Goal: Contribute content

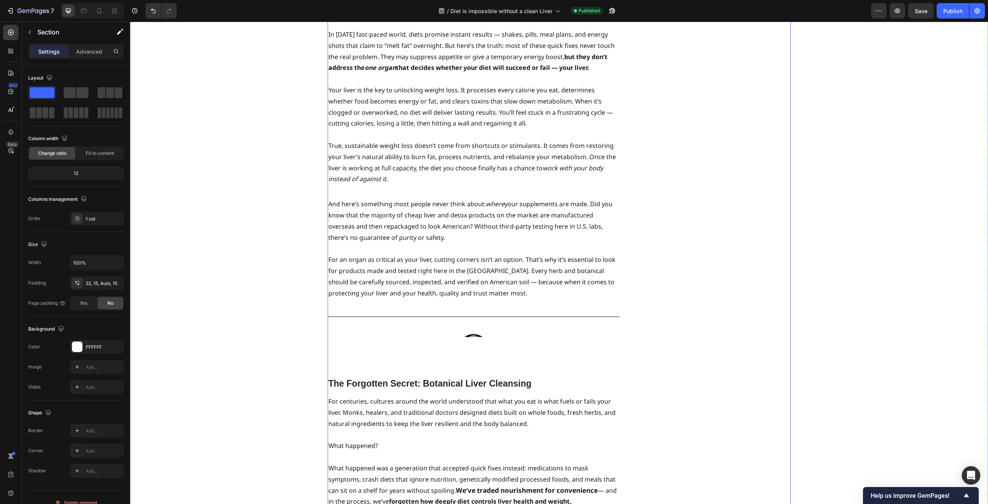
scroll to position [1506, 0]
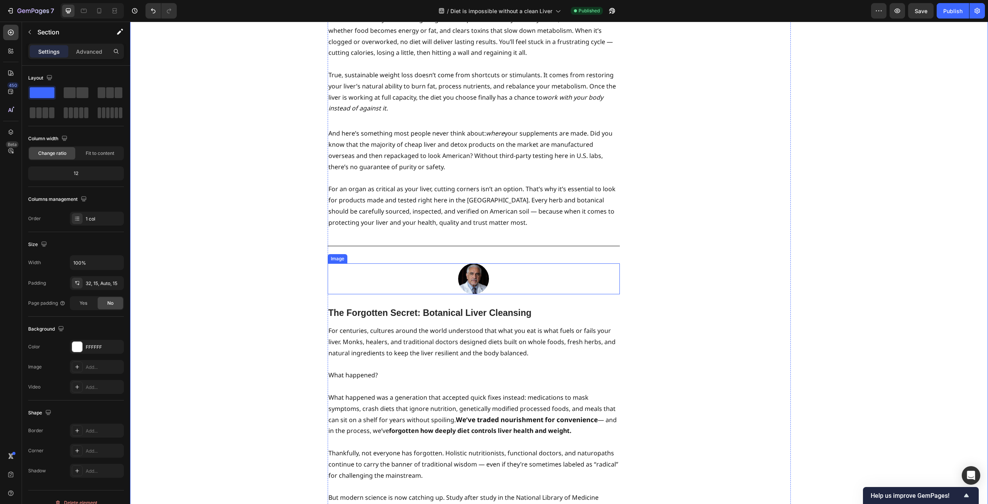
click at [473, 263] on img at bounding box center [473, 278] width 31 height 31
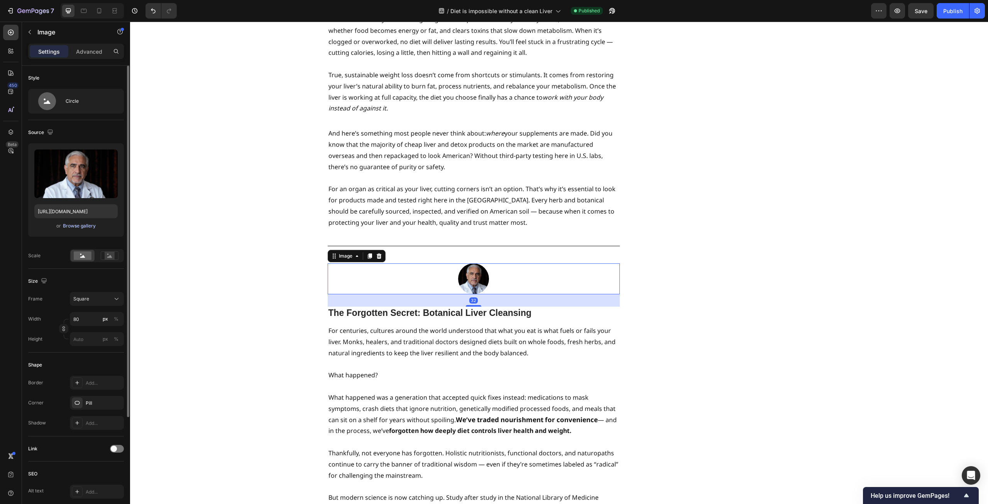
click at [75, 224] on div "Browse gallery" at bounding box center [79, 225] width 33 height 7
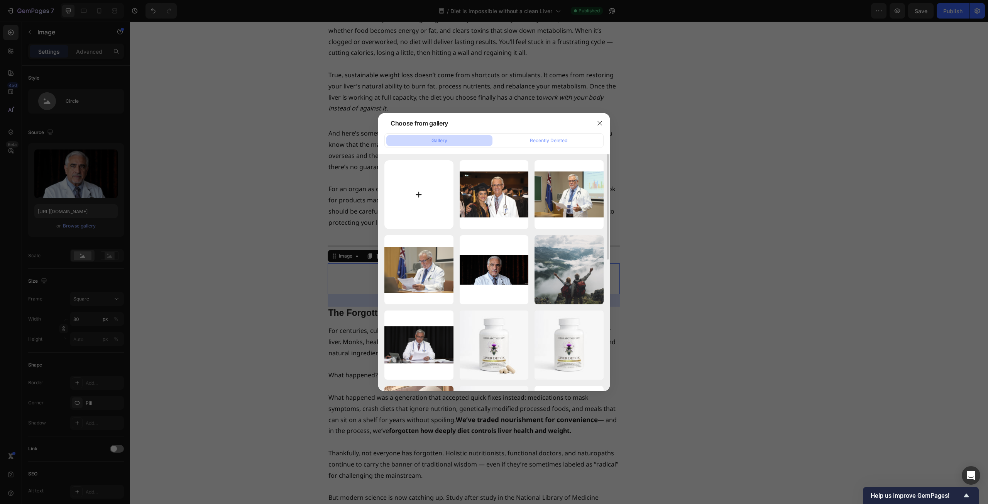
click at [429, 194] on input "file" at bounding box center [419, 194] width 69 height 69
type input "C:\fakepath\cd039183-6a13-408f-9481-ae82929eaf49.png"
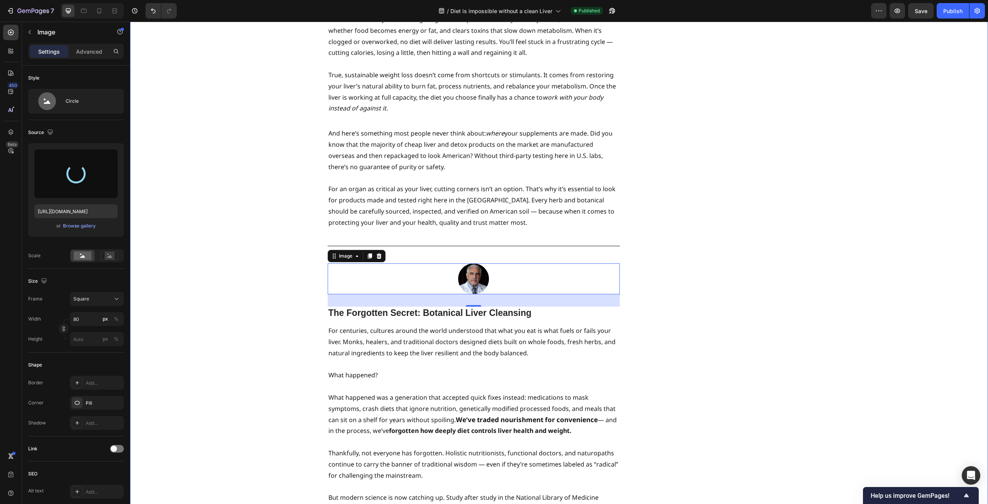
type input "[URL][DOMAIN_NAME]"
click at [258, 284] on div "⁠⁠⁠⁠⁠⁠⁠ Studies Reveal - Liver Function Magnifies Weight Loss Heading ⁠⁠⁠⁠⁠⁠⁠ B…" at bounding box center [559, 65] width 847 height 3042
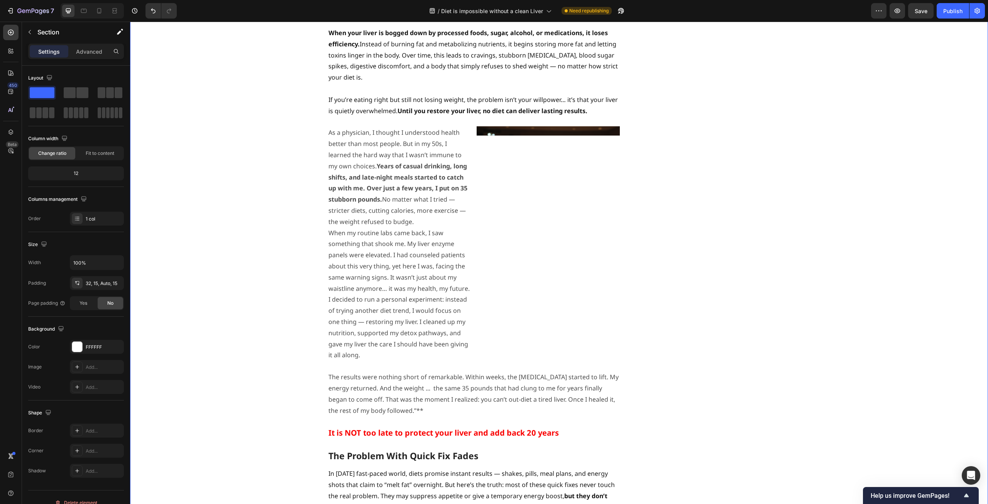
scroll to position [927, 0]
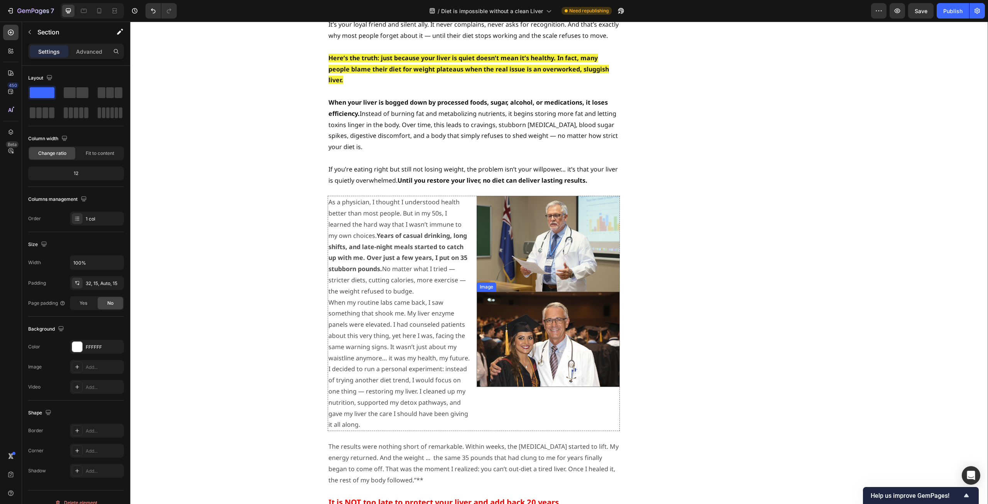
click at [530, 291] on img at bounding box center [548, 338] width 143 height 95
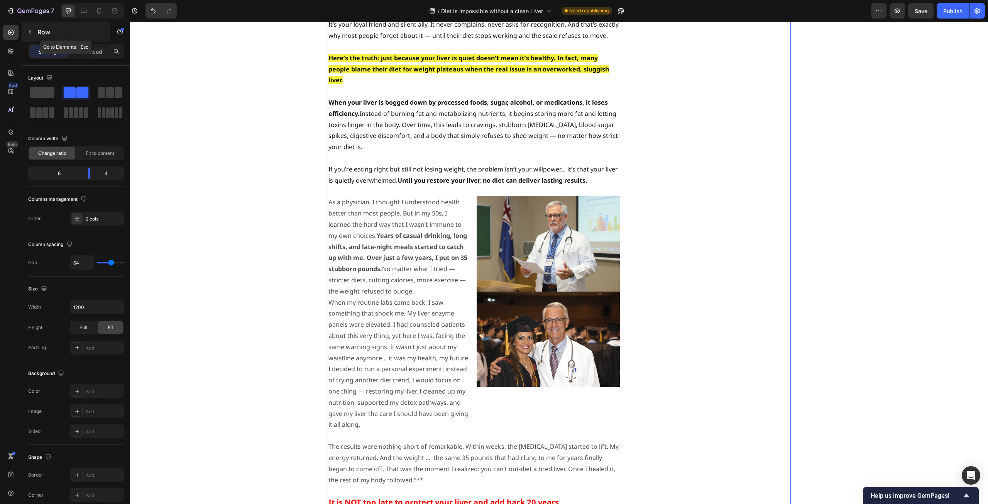
click at [36, 32] on div "Row" at bounding box center [66, 32] width 88 height 20
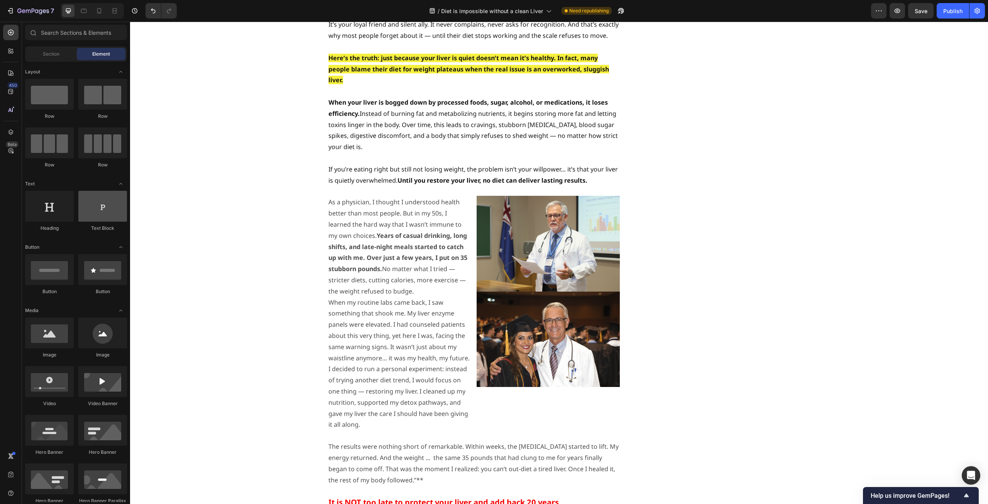
click at [101, 217] on div at bounding box center [102, 206] width 49 height 31
drag, startPoint x: 254, startPoint y: 233, endPoint x: 524, endPoint y: 248, distance: 269.5
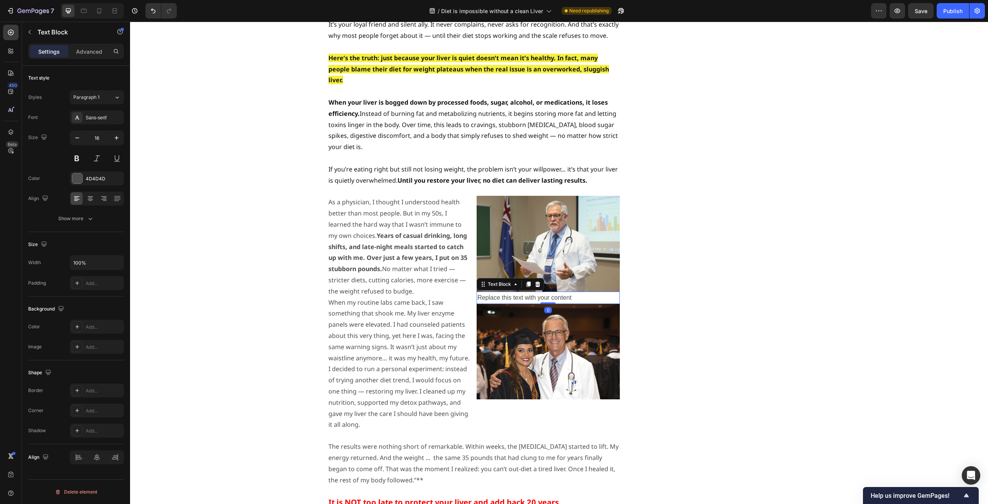
click at [527, 291] on div "Replace this text with your content" at bounding box center [548, 297] width 143 height 13
click at [527, 292] on p "Replace this text with your content" at bounding box center [549, 297] width 142 height 11
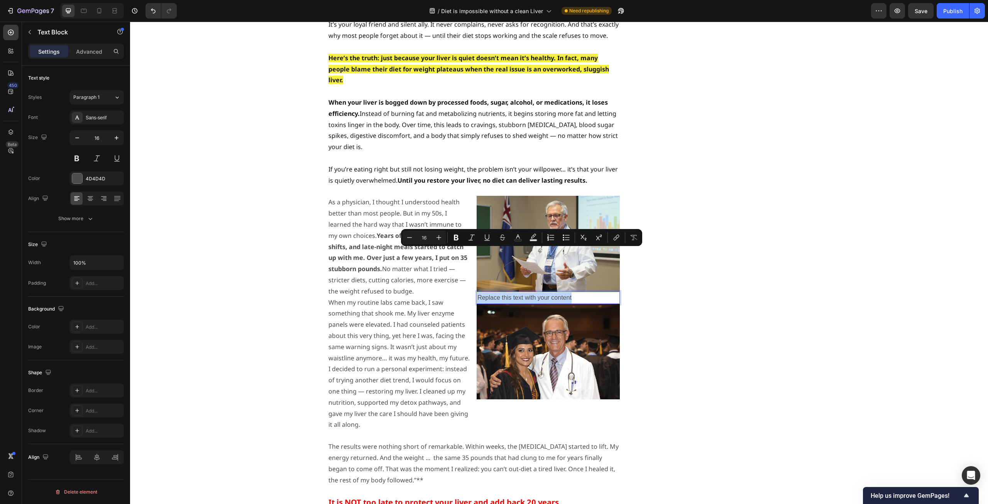
drag, startPoint x: 575, startPoint y: 253, endPoint x: 476, endPoint y: 256, distance: 99.7
click at [478, 292] on p "Replace this text with your content" at bounding box center [549, 297] width 142 height 11
click at [562, 292] on p "Replace this text with your content" at bounding box center [549, 297] width 142 height 11
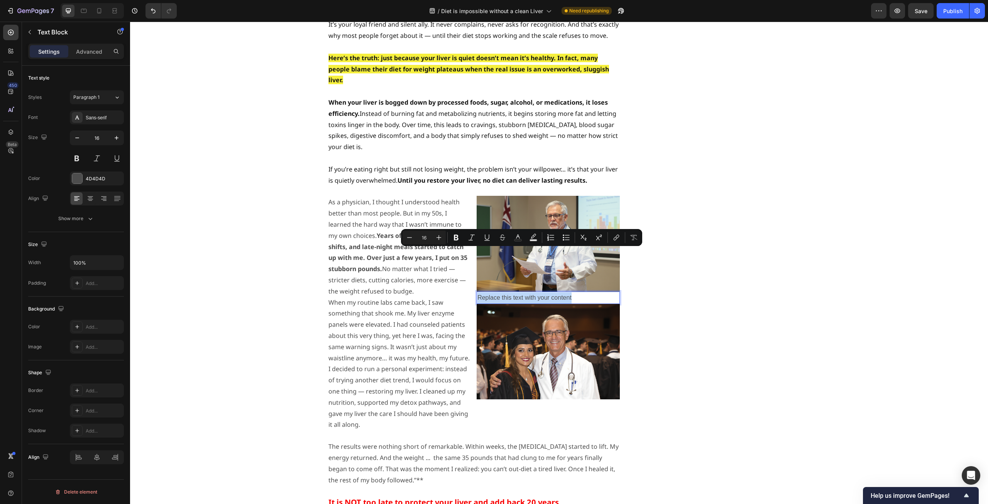
drag, startPoint x: 572, startPoint y: 253, endPoint x: 476, endPoint y: 254, distance: 95.4
click at [478, 292] on p "Replace this text with your content" at bounding box center [549, 297] width 142 height 11
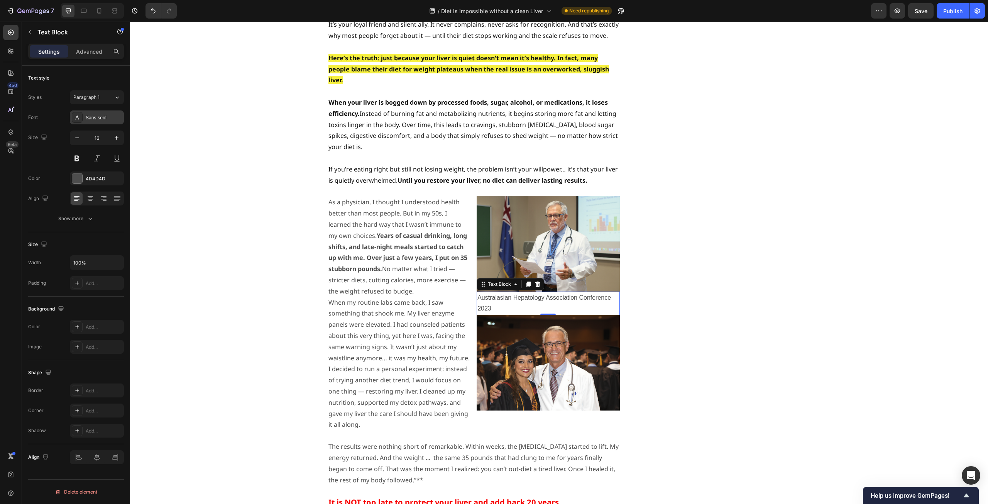
click at [99, 119] on div "Sans-serif" at bounding box center [104, 117] width 36 height 7
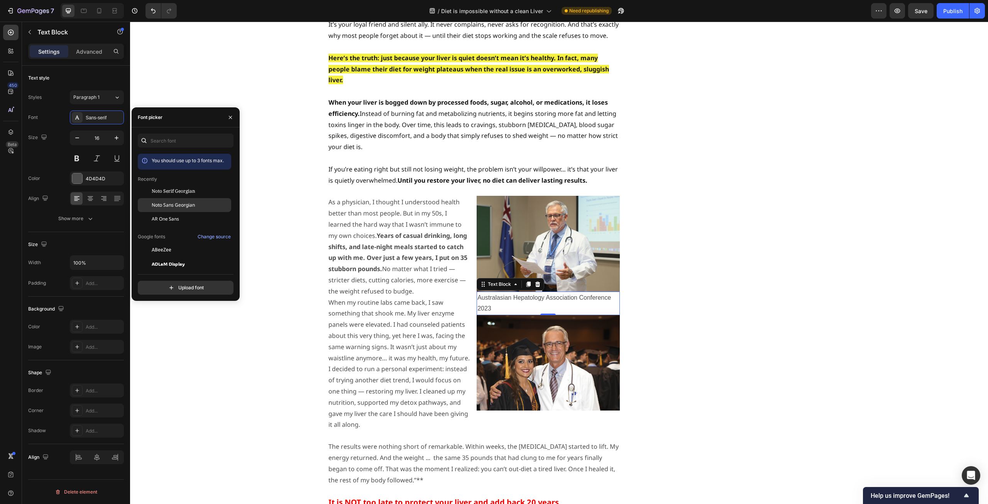
click at [173, 206] on span "Noto Sans Georgian" at bounding box center [173, 205] width 43 height 7
click at [76, 139] on icon "button" at bounding box center [77, 138] width 8 height 8
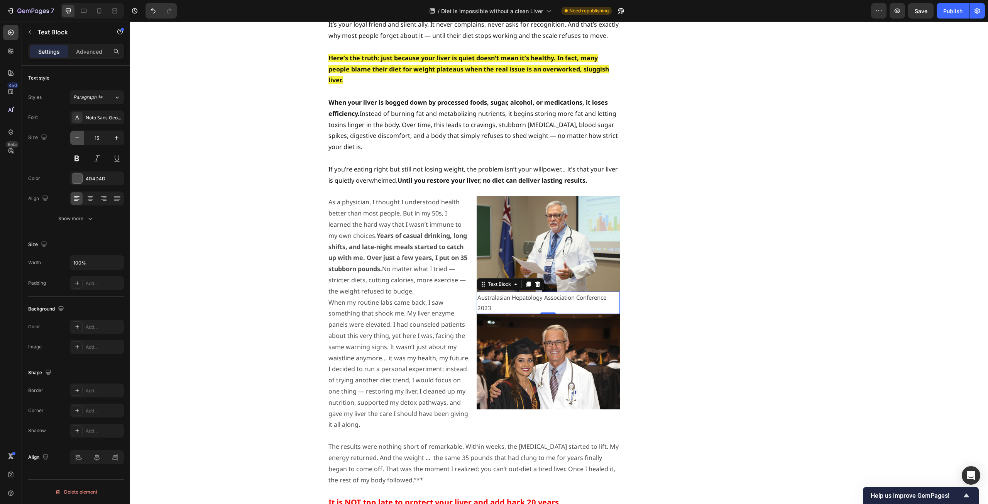
click at [76, 139] on icon "button" at bounding box center [77, 138] width 8 height 8
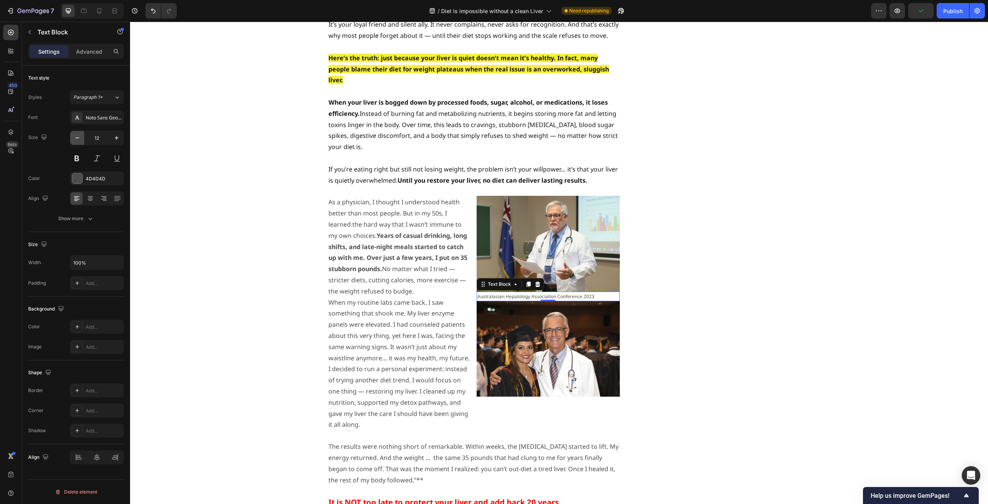
click at [76, 139] on icon "button" at bounding box center [77, 138] width 8 height 8
type input "11"
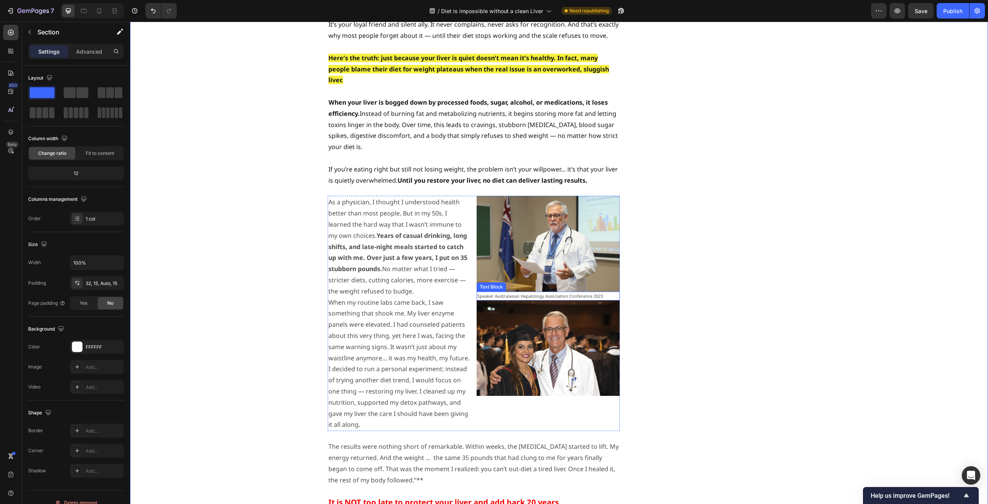
click at [491, 292] on p "Speaker Australasian Hepatology Association Conference 2023" at bounding box center [549, 296] width 142 height 8
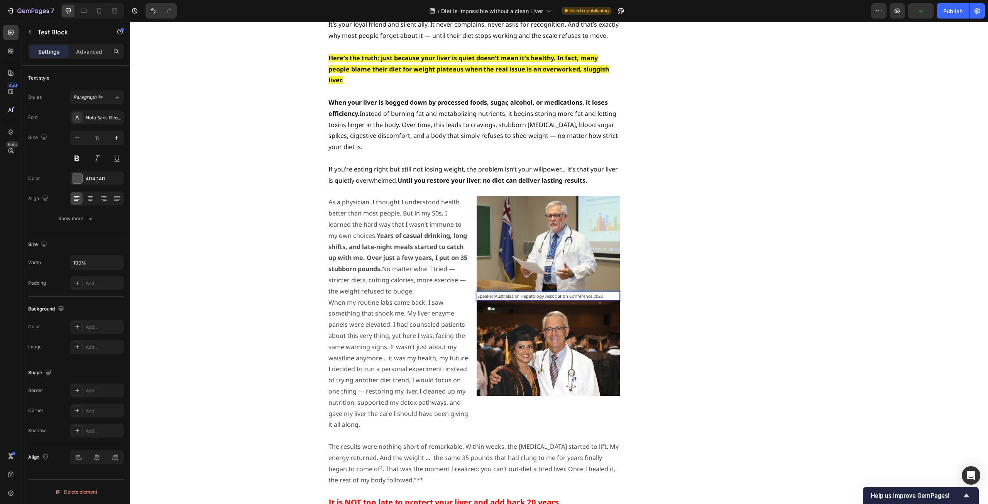
click at [490, 292] on p "Speaker Australasian Hepatology Association Conference 2023" at bounding box center [549, 296] width 142 height 8
click at [30, 34] on icon "button" at bounding box center [30, 32] width 6 height 6
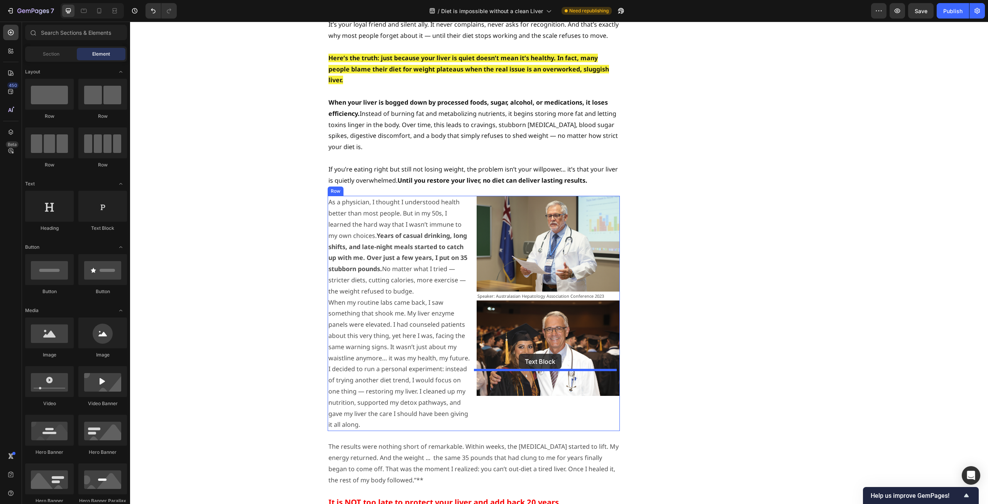
drag, startPoint x: 234, startPoint y: 232, endPoint x: 519, endPoint y: 354, distance: 309.8
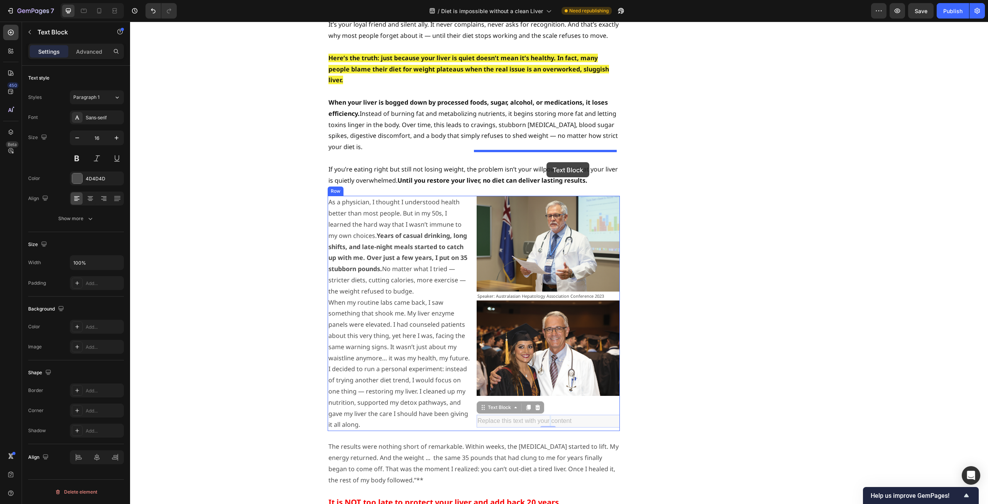
drag, startPoint x: 548, startPoint y: 375, endPoint x: 547, endPoint y: 162, distance: 212.4
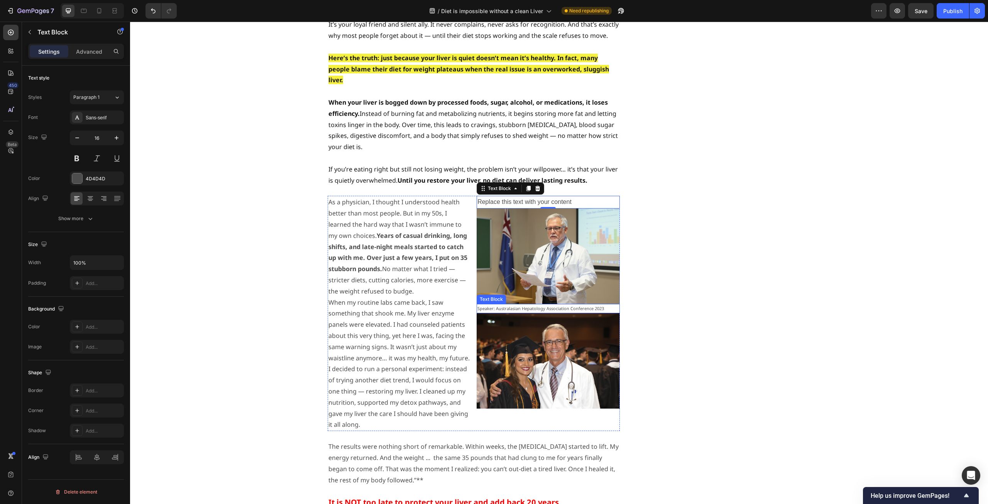
click at [591, 305] on p "Speaker: Australasian Hepatology Association Conference 2023" at bounding box center [549, 309] width 142 height 8
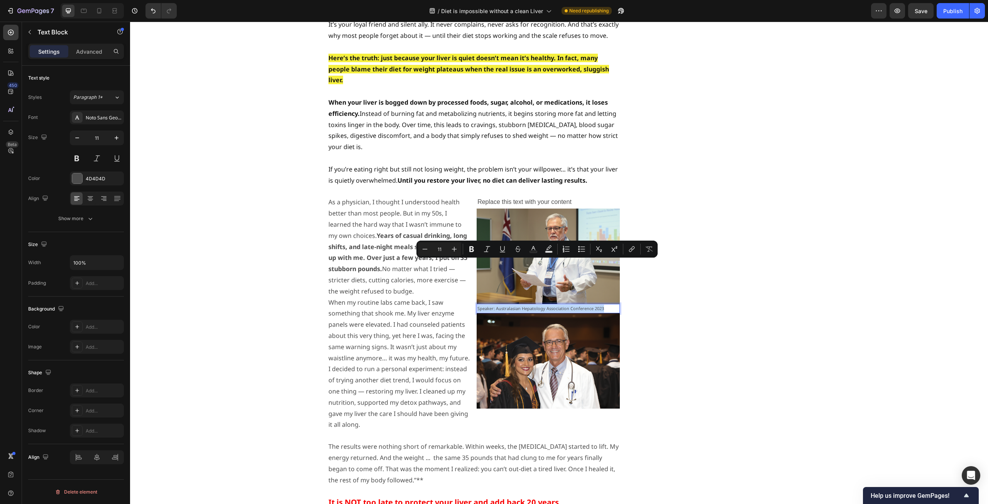
drag, startPoint x: 602, startPoint y: 265, endPoint x: 475, endPoint y: 266, distance: 127.8
click at [478, 305] on p "Speaker: Australasian Hepatology Association Conference 2023" at bounding box center [549, 309] width 142 height 8
copy p "Speaker: Australasian Hepatology Association Conference 2023"
click at [566, 197] on p "Replace this text with your content" at bounding box center [549, 202] width 142 height 11
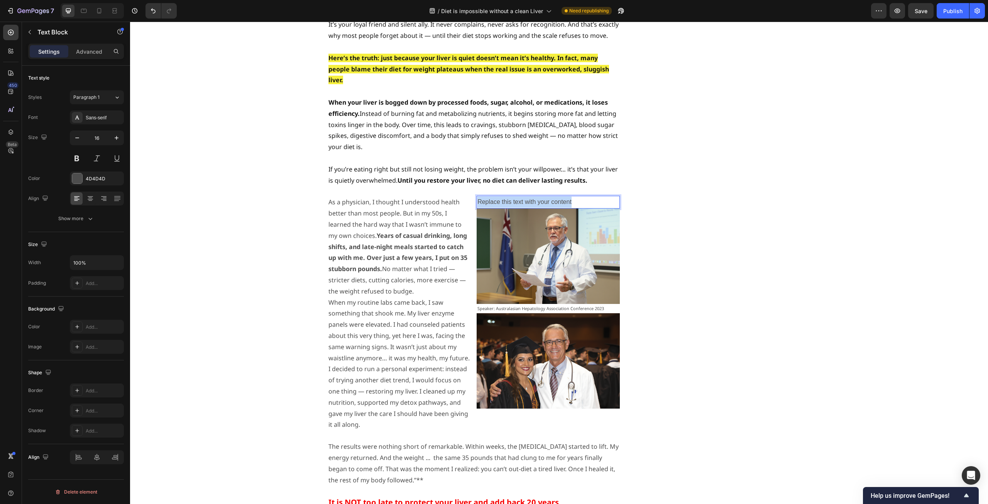
drag, startPoint x: 573, startPoint y: 158, endPoint x: 476, endPoint y: 157, distance: 96.5
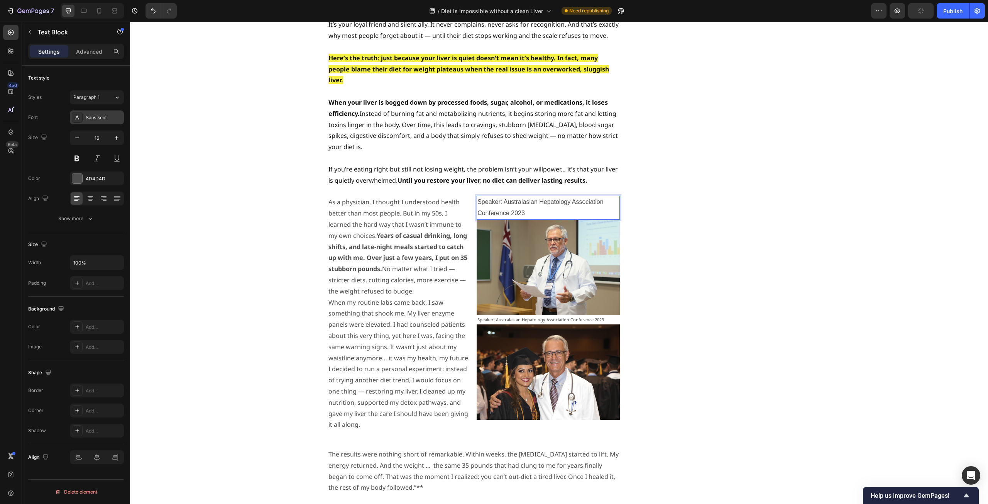
click at [105, 122] on div "Sans-serif" at bounding box center [97, 117] width 54 height 14
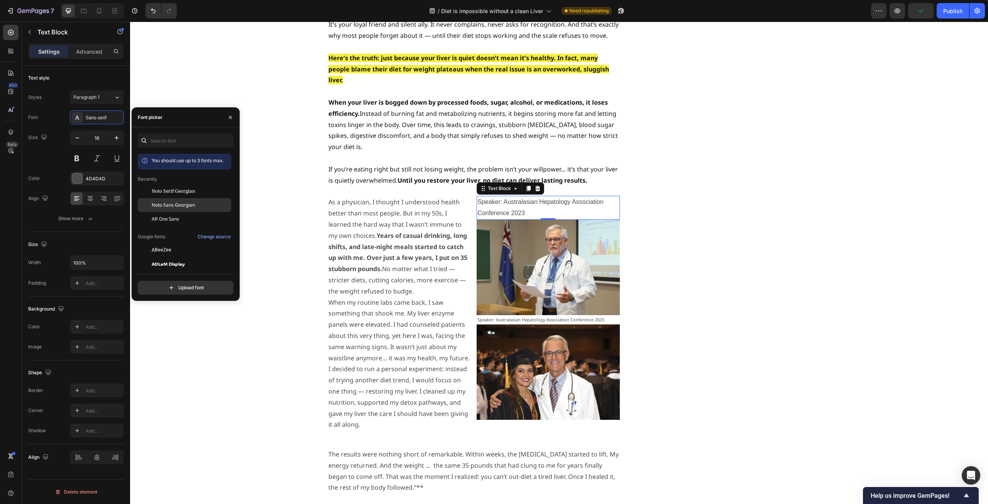
click at [167, 205] on span "Noto Sans Georgian" at bounding box center [173, 205] width 43 height 7
click at [74, 139] on icon "button" at bounding box center [77, 138] width 8 height 8
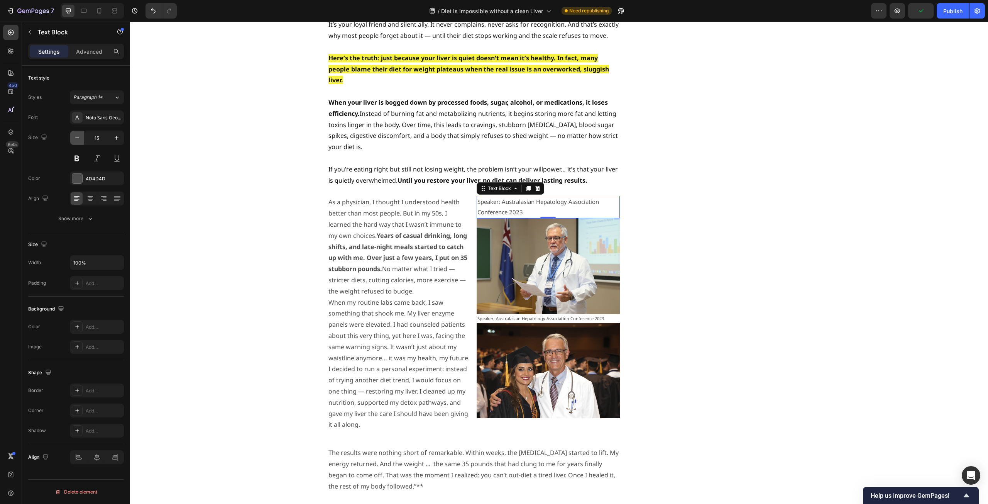
click at [74, 139] on icon "button" at bounding box center [77, 138] width 8 height 8
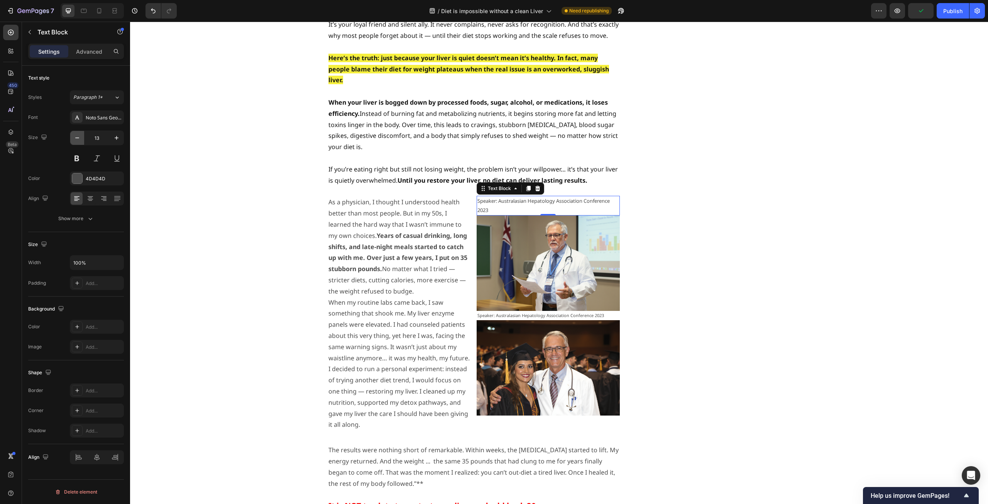
click at [74, 139] on icon "button" at bounding box center [77, 138] width 8 height 8
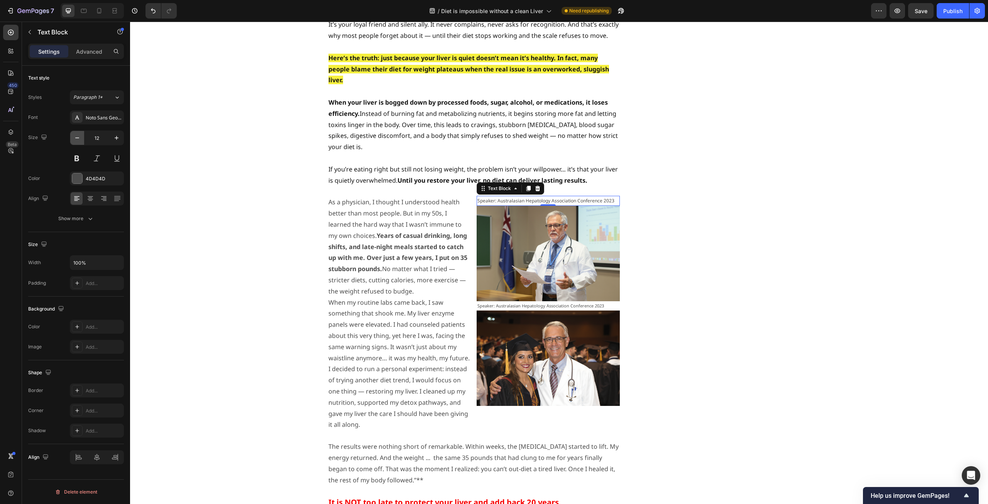
click at [74, 139] on icon "button" at bounding box center [77, 138] width 8 height 8
type input "11"
click at [553, 301] on p "Speaker: Australasian Hepatology Association Conference 2023" at bounding box center [549, 305] width 142 height 8
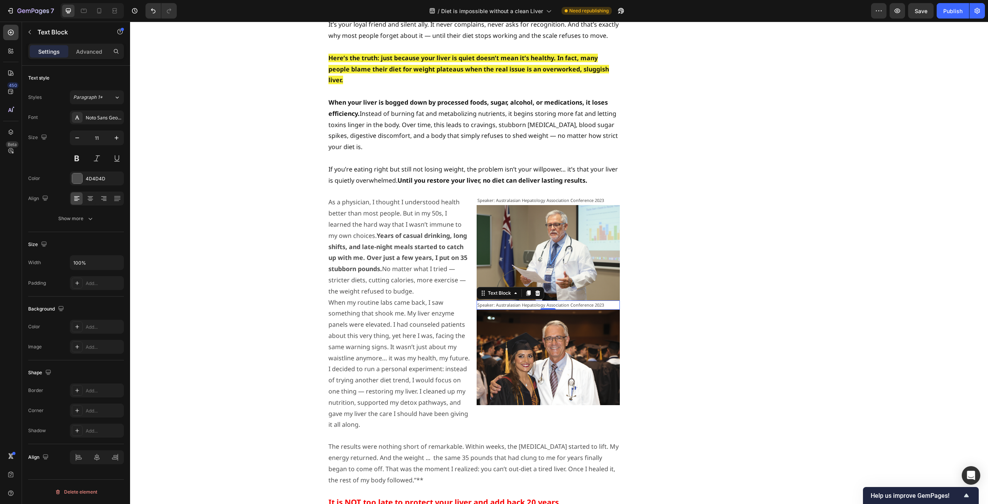
click at [600, 301] on p "Speaker: Australasian Hepatology Association Conference 2023" at bounding box center [549, 305] width 142 height 8
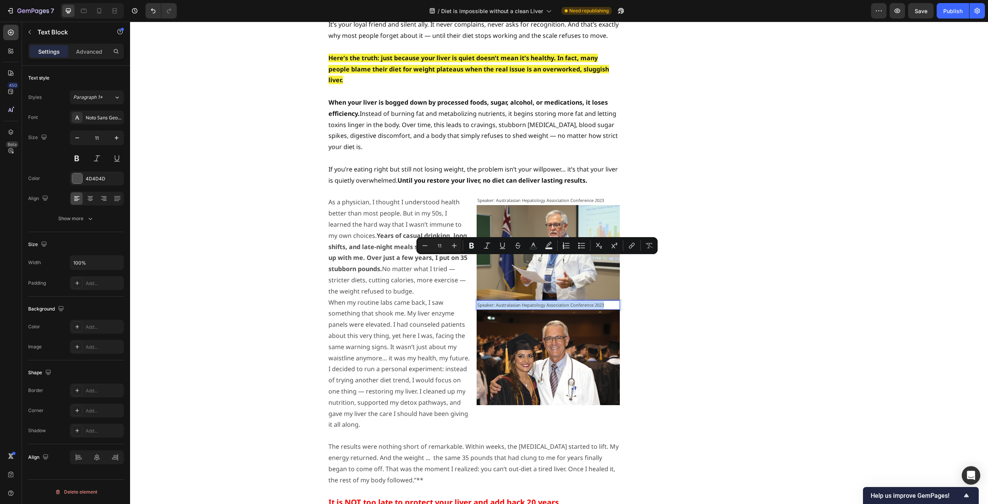
drag, startPoint x: 602, startPoint y: 261, endPoint x: 475, endPoint y: 261, distance: 126.3
click at [478, 301] on p "Speaker: Australasian Hepatology Association Conference 2023" at bounding box center [549, 305] width 142 height 8
click at [600, 301] on p "Speaker: Australasian Hepatology Association Conference 2023" at bounding box center [549, 305] width 142 height 8
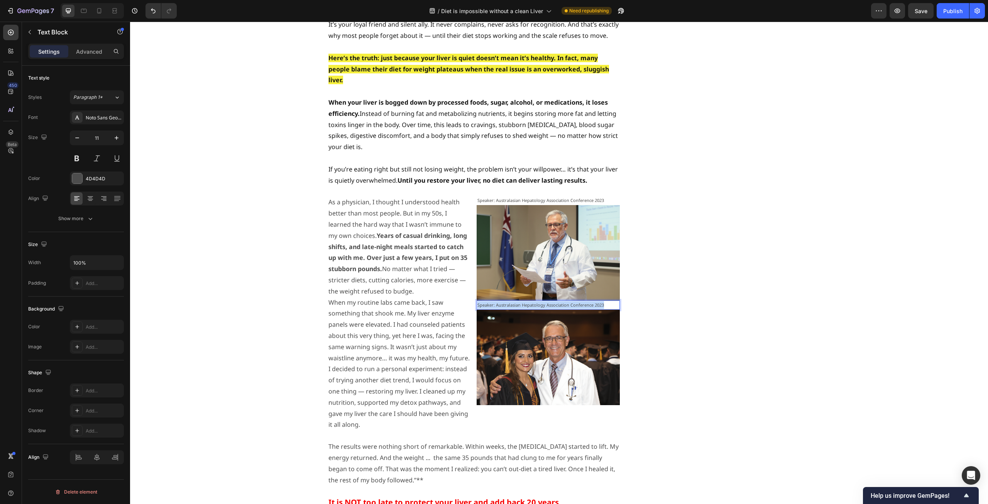
drag, startPoint x: 600, startPoint y: 261, endPoint x: 475, endPoint y: 263, distance: 125.1
click at [478, 301] on p "Speaker: Australasian Hepatology Association Conference 2023" at bounding box center [549, 305] width 142 height 8
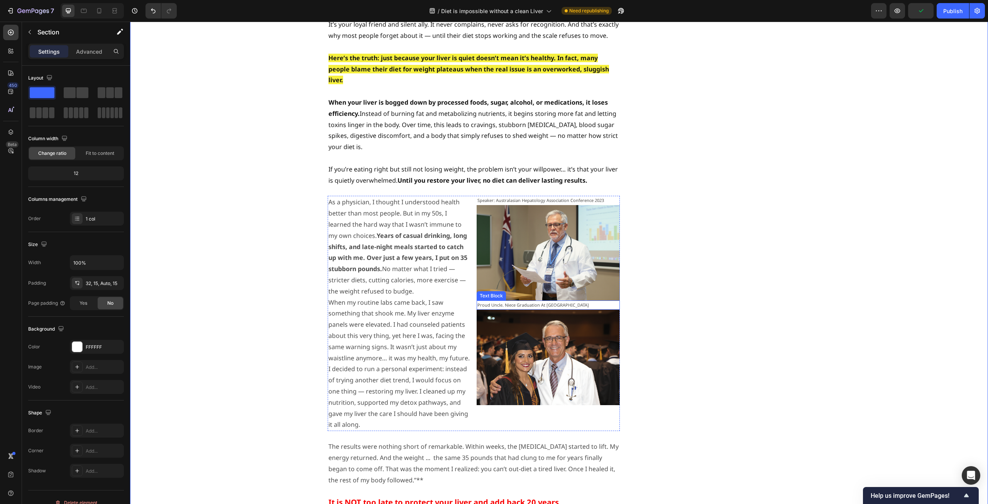
click at [599, 301] on p "Proud Uncle. Niece Graduation At [GEOGRAPHIC_DATA]" at bounding box center [549, 305] width 142 height 8
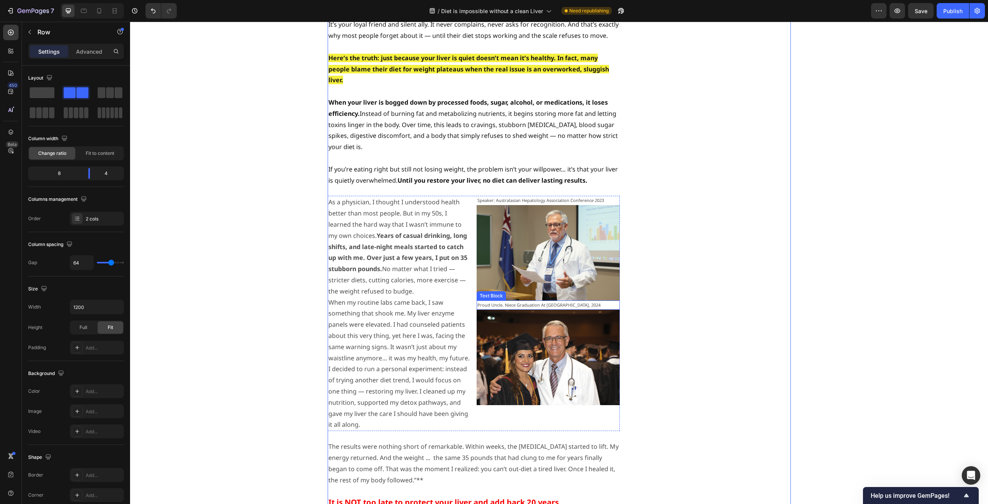
click at [488, 301] on p "Proud Uncle. Niece Graduation At [GEOGRAPHIC_DATA], 2024" at bounding box center [549, 305] width 142 height 8
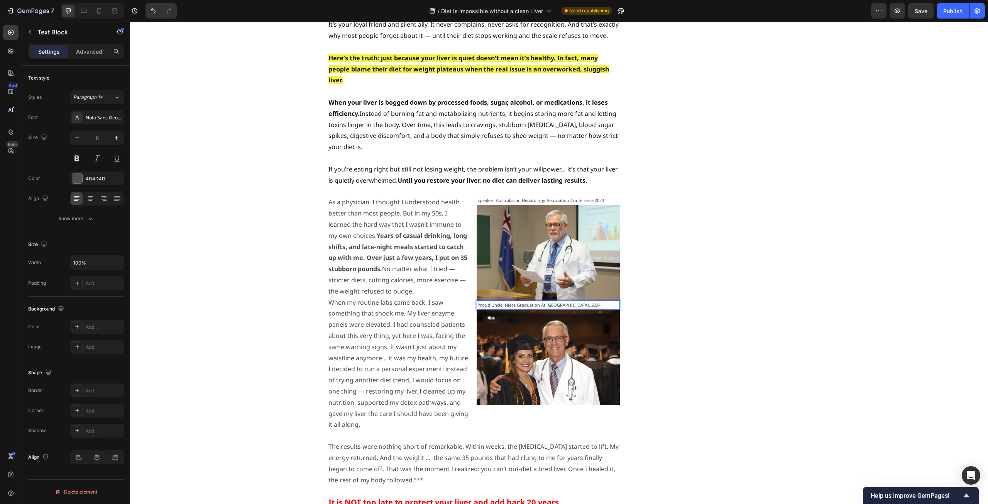
click at [502, 301] on p "Proud Uncle. Niece Graduation At [GEOGRAPHIC_DATA], 2024" at bounding box center [549, 305] width 142 height 8
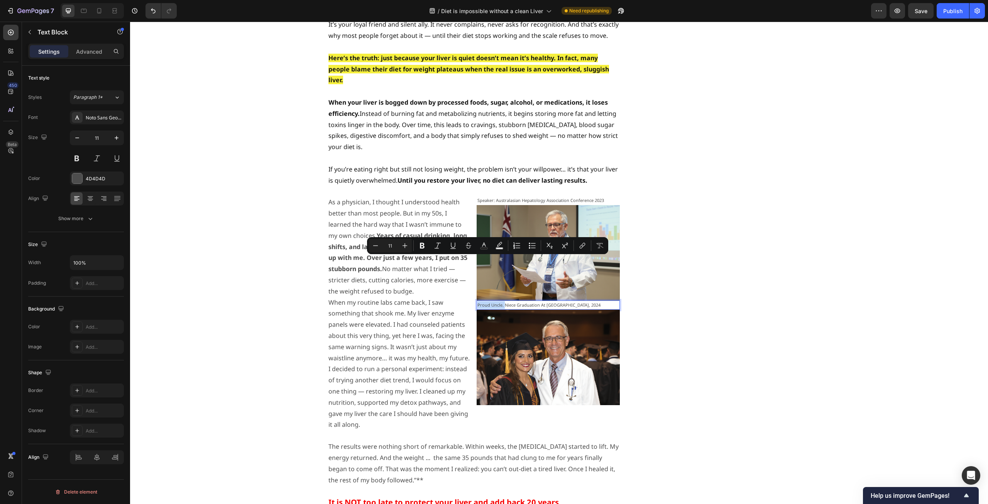
drag, startPoint x: 502, startPoint y: 261, endPoint x: 475, endPoint y: 262, distance: 27.1
click at [478, 301] on p "Proud Uncle. Niece Graduation At [GEOGRAPHIC_DATA], 2024" at bounding box center [549, 305] width 142 height 8
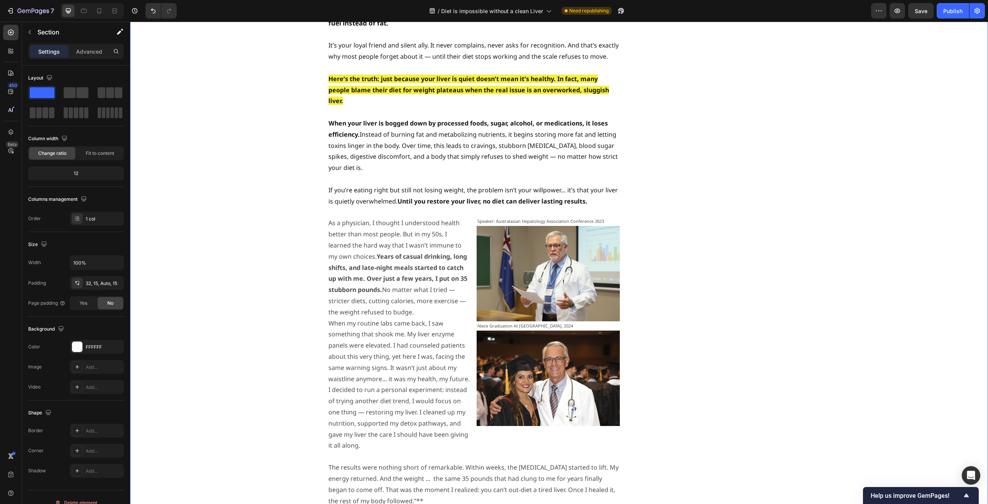
scroll to position [849, 0]
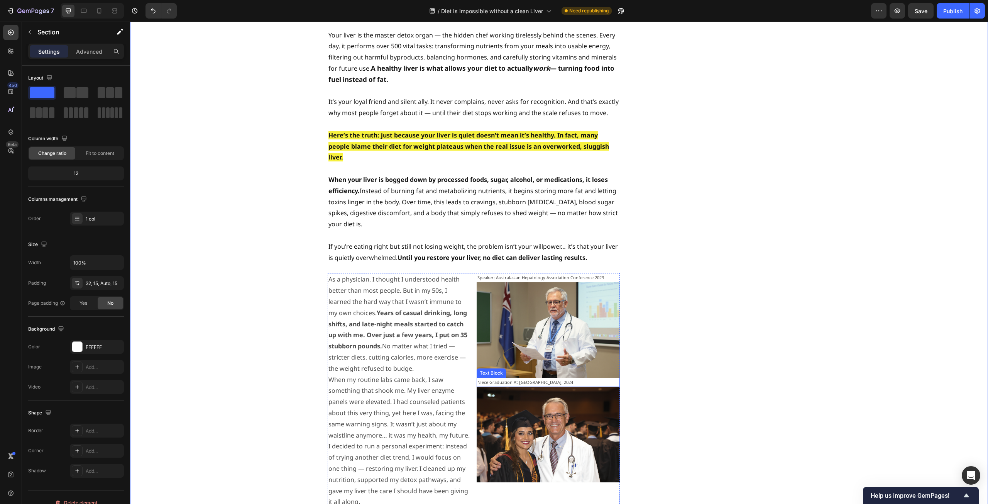
click at [523, 378] on p "Niece Graduation At [GEOGRAPHIC_DATA], 2024" at bounding box center [549, 382] width 142 height 8
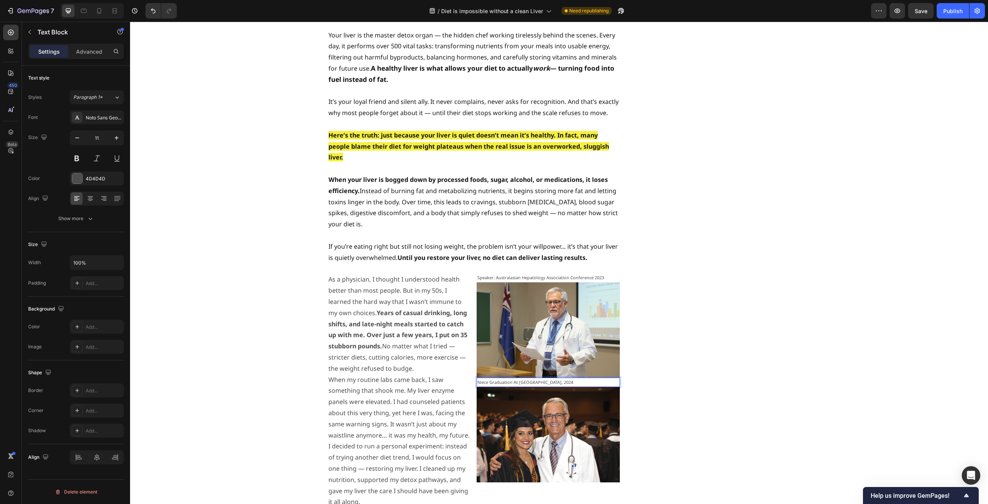
click at [517, 378] on p "Niece Graduation At [GEOGRAPHIC_DATA], 2024" at bounding box center [549, 382] width 142 height 8
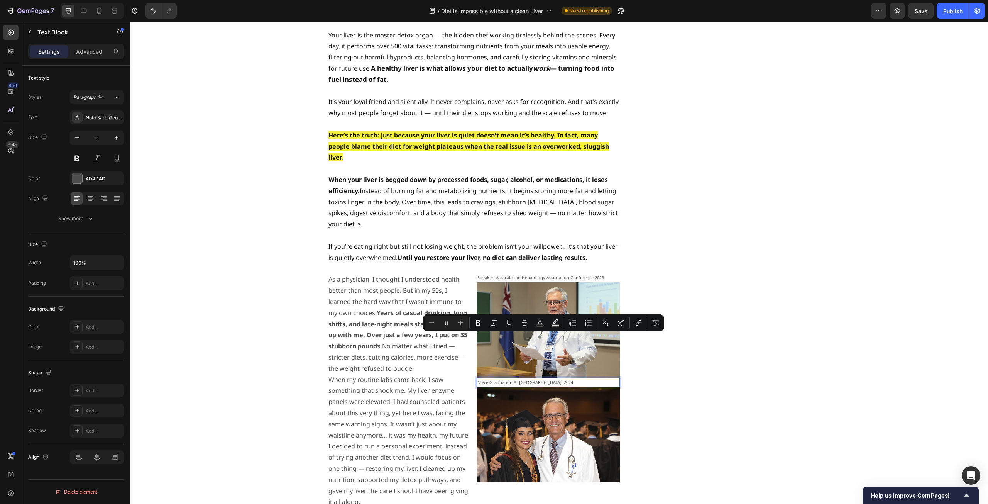
drag, startPoint x: 511, startPoint y: 338, endPoint x: 578, endPoint y: 337, distance: 66.4
click at [578, 378] on p "Niece Graduation At [GEOGRAPHIC_DATA], 2024" at bounding box center [549, 382] width 142 height 8
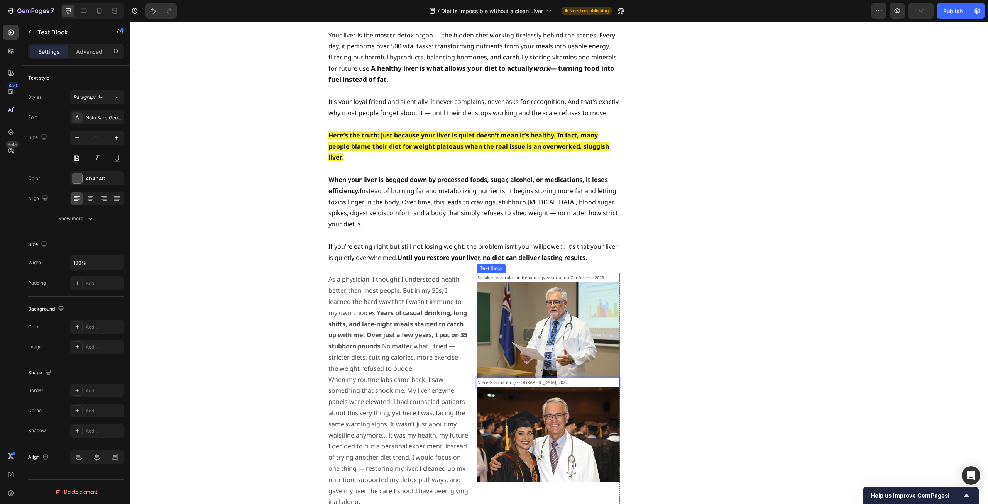
click at [590, 274] on p "Speaker: Australasian Hepatology Association Conference 2023" at bounding box center [549, 278] width 142 height 8
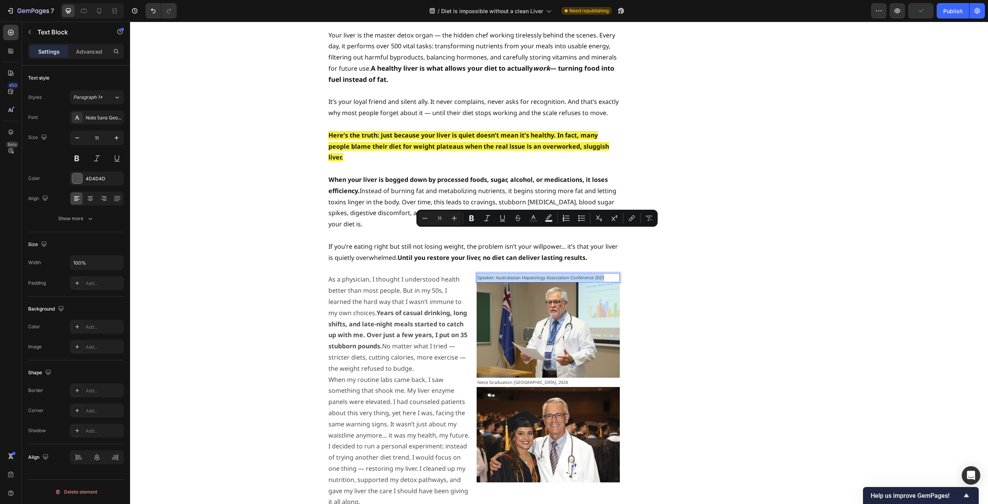
click at [590, 274] on p "Speaker: Australasian Hepatology Association Conference 2023" at bounding box center [549, 278] width 142 height 8
click at [591, 274] on p "Speaker: Australasian Hepatology Association Conference 2023" at bounding box center [549, 278] width 142 height 8
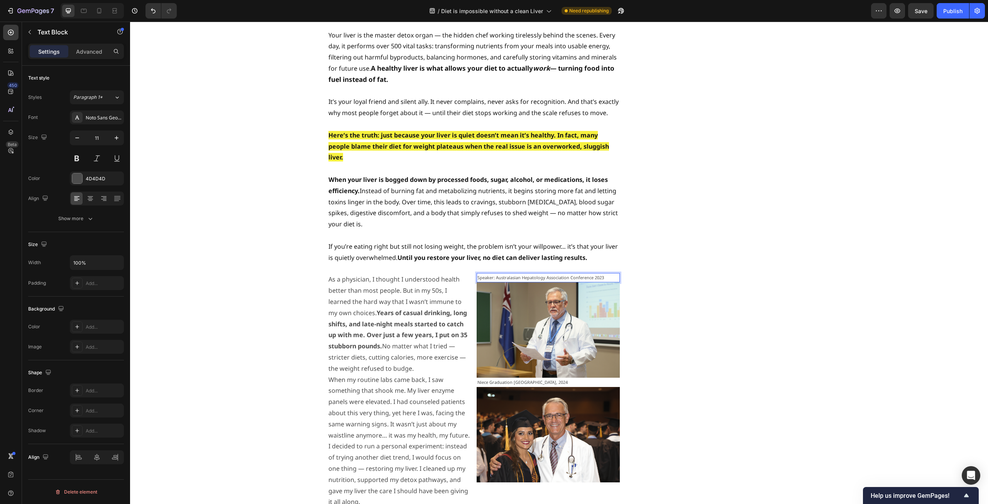
click at [590, 274] on p "Speaker: Australasian Hepatology Association Conference 2023" at bounding box center [549, 278] width 142 height 8
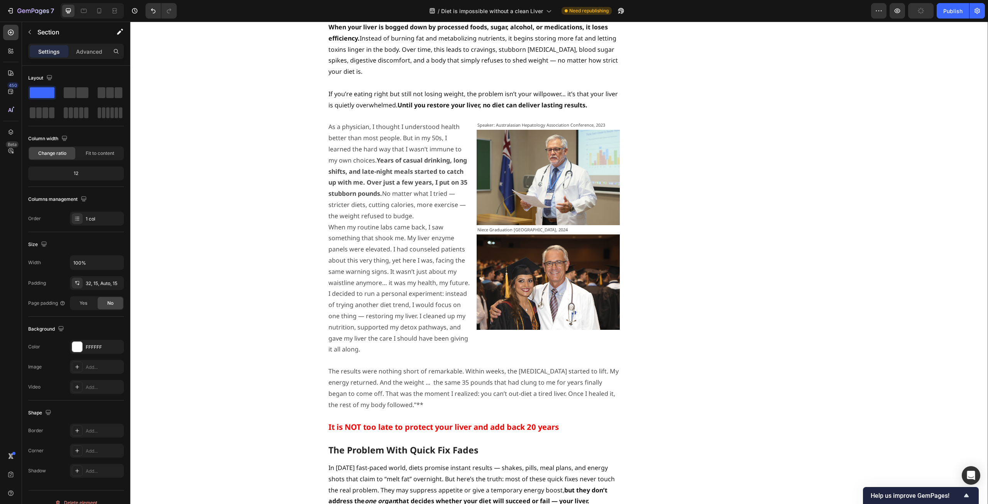
scroll to position [1004, 0]
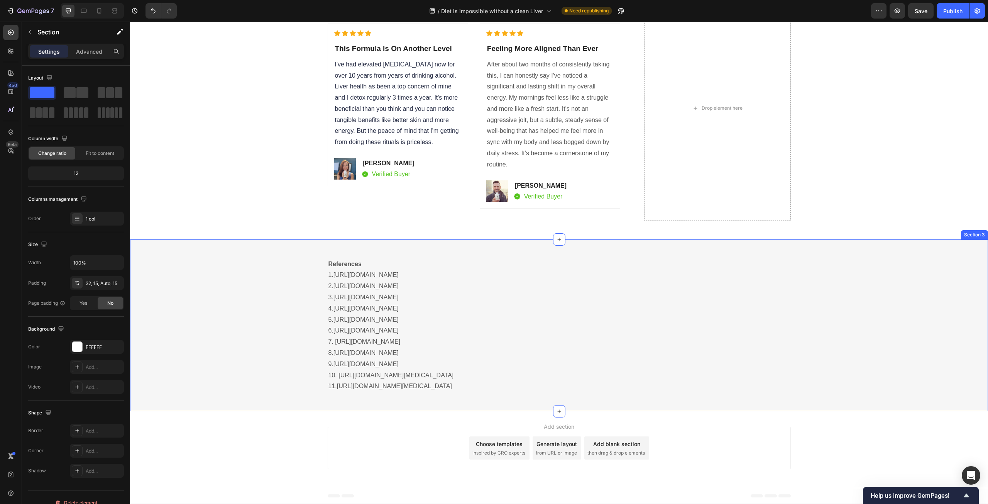
scroll to position [3243, 0]
click at [395, 55] on h2 "This Formula Is On Another Level" at bounding box center [397, 48] width 127 height 13
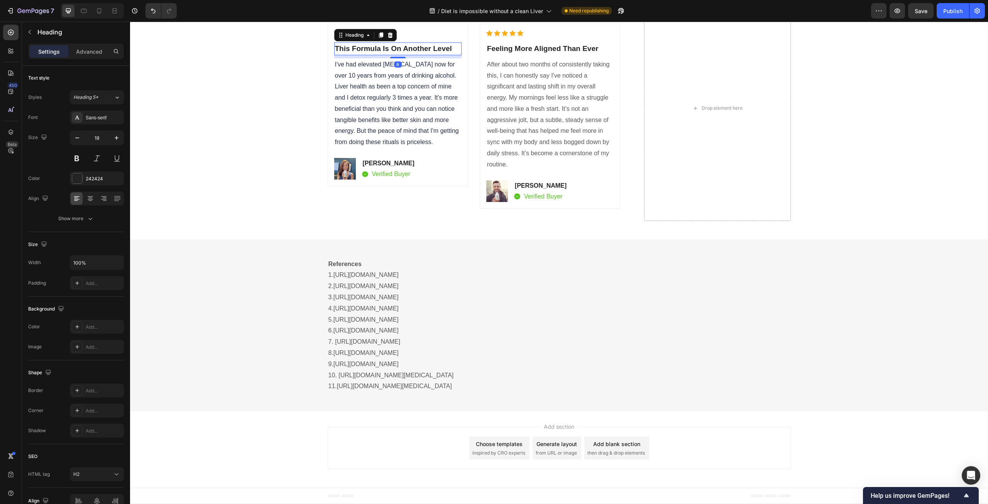
click at [395, 55] on h2 "This Formula Is On Another Level" at bounding box center [397, 48] width 127 height 13
click at [425, 146] on span "I've had elevated [MEDICAL_DATA] now for over 10 years from years of drinking a…" at bounding box center [397, 103] width 124 height 85
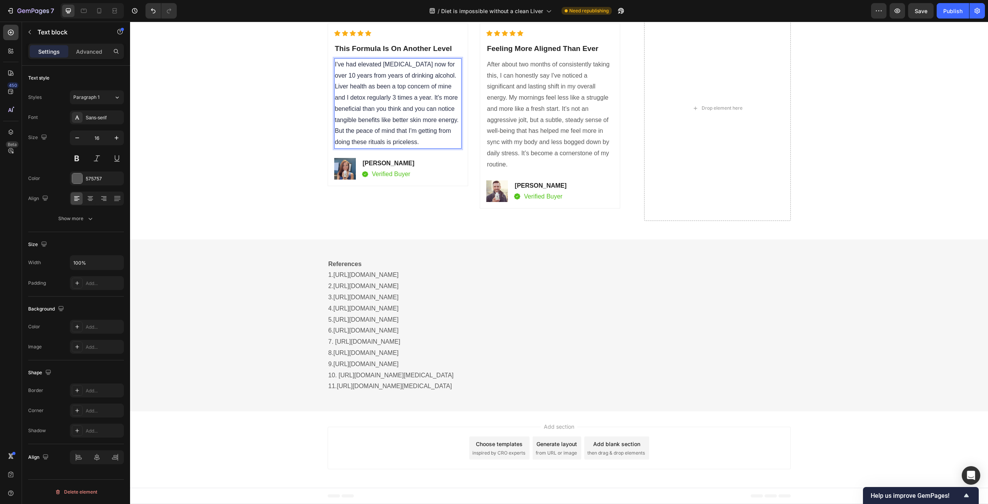
click at [455, 146] on span "I've had elevated [MEDICAL_DATA] now for over 10 years from years of drinking a…" at bounding box center [397, 103] width 124 height 85
click at [430, 170] on p "I've had elevated [MEDICAL_DATA] now for over 10 years from years of drinking a…" at bounding box center [398, 114] width 126 height 111
click at [386, 54] on p "This Formula Is On Another Level" at bounding box center [398, 48] width 126 height 11
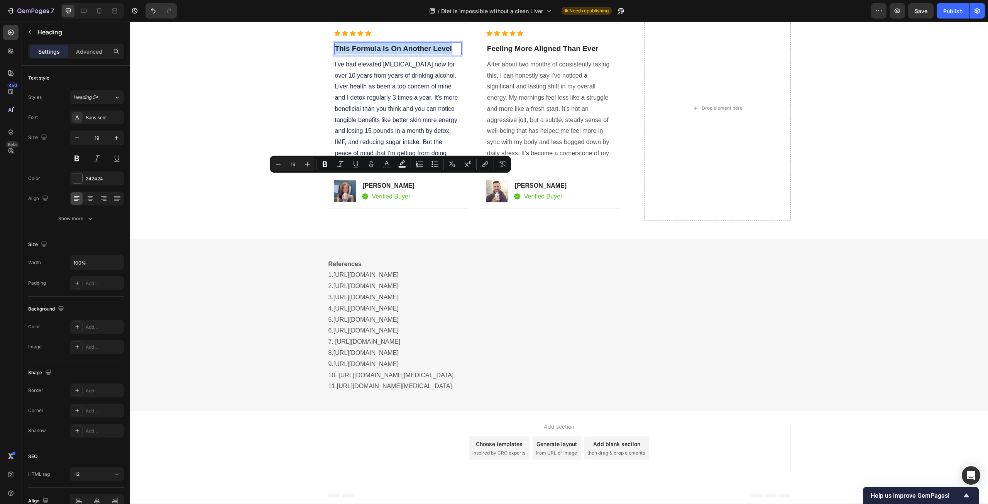
drag, startPoint x: 447, startPoint y: 182, endPoint x: 334, endPoint y: 181, distance: 113.9
click at [335, 54] on p "This Formula Is On Another Level" at bounding box center [398, 48] width 126 height 11
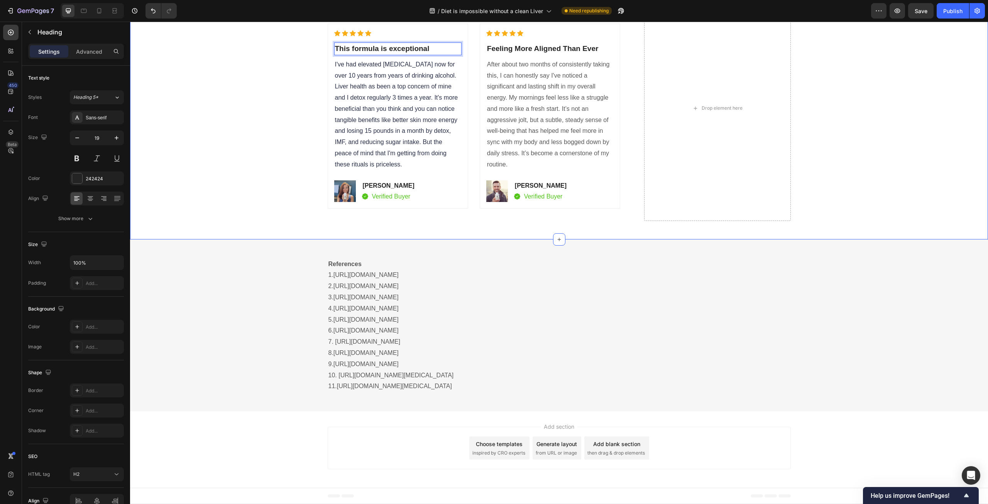
click at [429, 170] on p "I've had elevated [MEDICAL_DATA] now for over 10 years from years of drinking a…" at bounding box center [398, 114] width 126 height 111
click at [281, 239] on div "Real Customers. Real Results. Heading Icon Icon Icon Icon Icon Icon List Hoz Th…" at bounding box center [559, 118] width 847 height 244
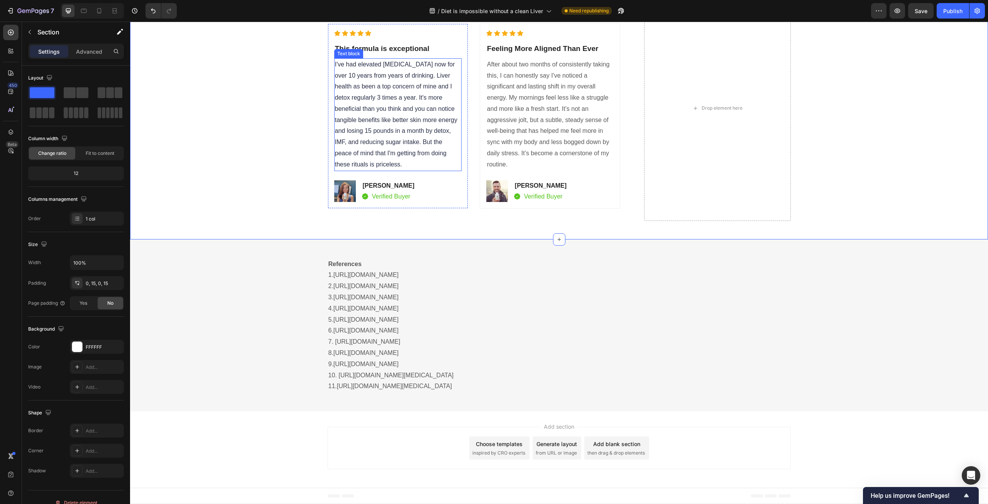
click at [436, 168] on span "I've had elevated [MEDICAL_DATA] now for over 10 years from years of drinking. …" at bounding box center [396, 114] width 123 height 107
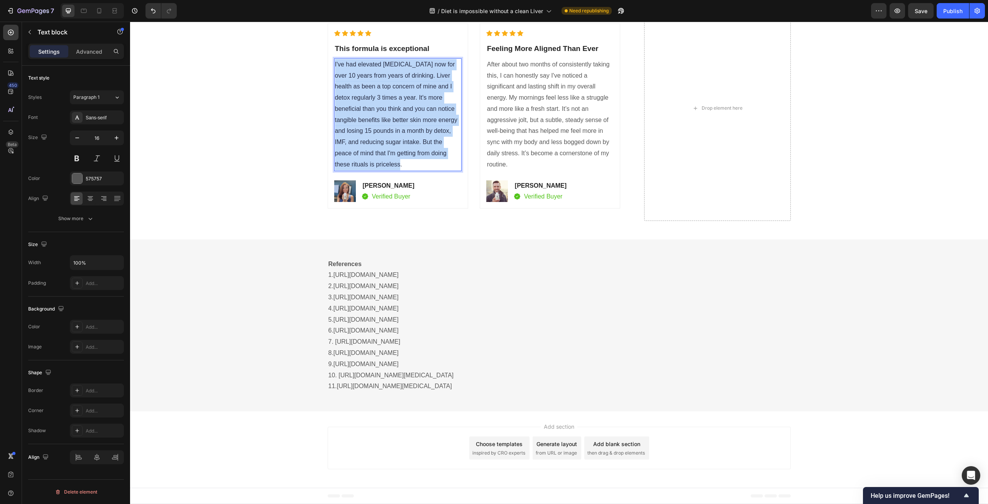
click at [436, 168] on span "I've had elevated [MEDICAL_DATA] now for over 10 years from years of drinking. …" at bounding box center [396, 114] width 123 height 107
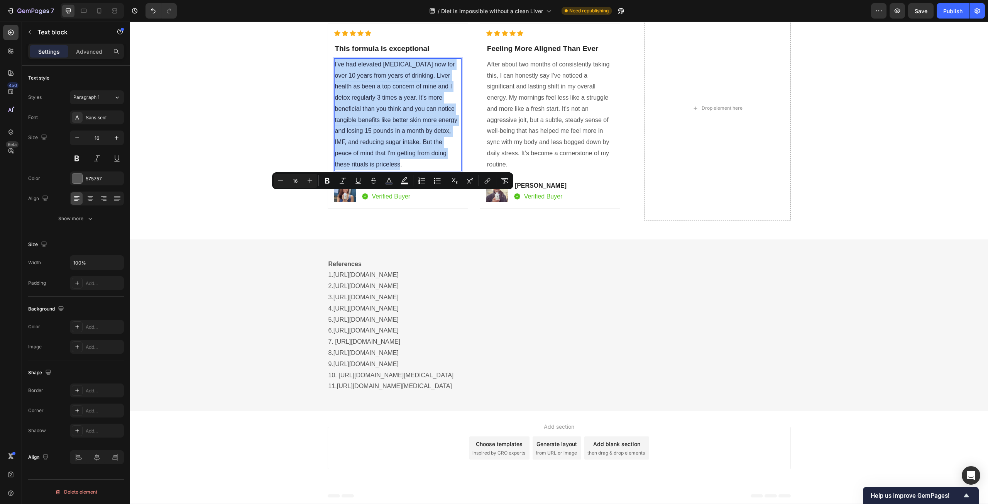
click at [436, 168] on span "I've had elevated [MEDICAL_DATA] now for over 10 years from years of drinking. …" at bounding box center [396, 114] width 123 height 107
click at [439, 168] on span "I've had elevated [MEDICAL_DATA] now for over 10 years from years of drinking. …" at bounding box center [396, 114] width 123 height 107
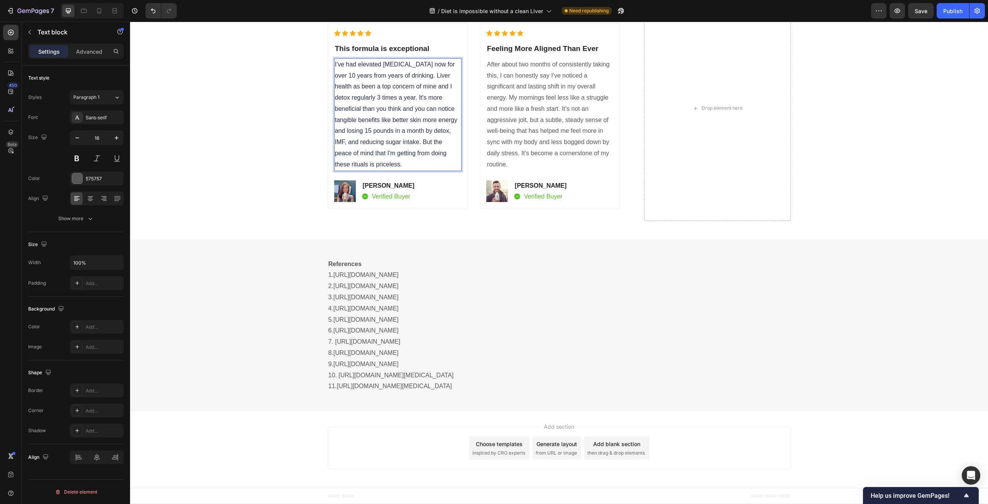
click at [438, 168] on span "I've had elevated [MEDICAL_DATA] now for over 10 years from years of drinking. …" at bounding box center [396, 114] width 123 height 107
click at [394, 168] on span "I've had elevated [MEDICAL_DATA] now for over 10 years from years of drinking. …" at bounding box center [397, 114] width 124 height 107
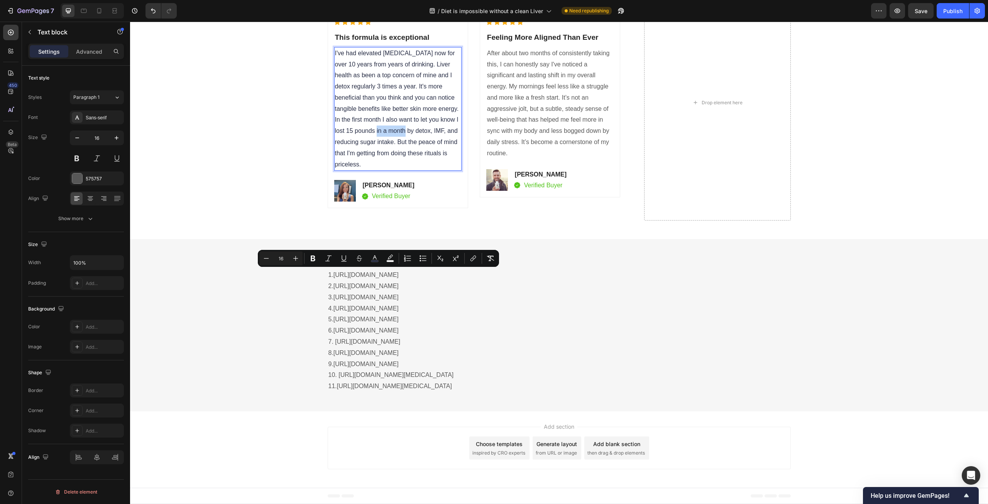
drag, startPoint x: 363, startPoint y: 273, endPoint x: 395, endPoint y: 277, distance: 31.5
click at [395, 170] on p "I've had elevated [MEDICAL_DATA] now for over 10 years from years of drinking. …" at bounding box center [398, 109] width 126 height 122
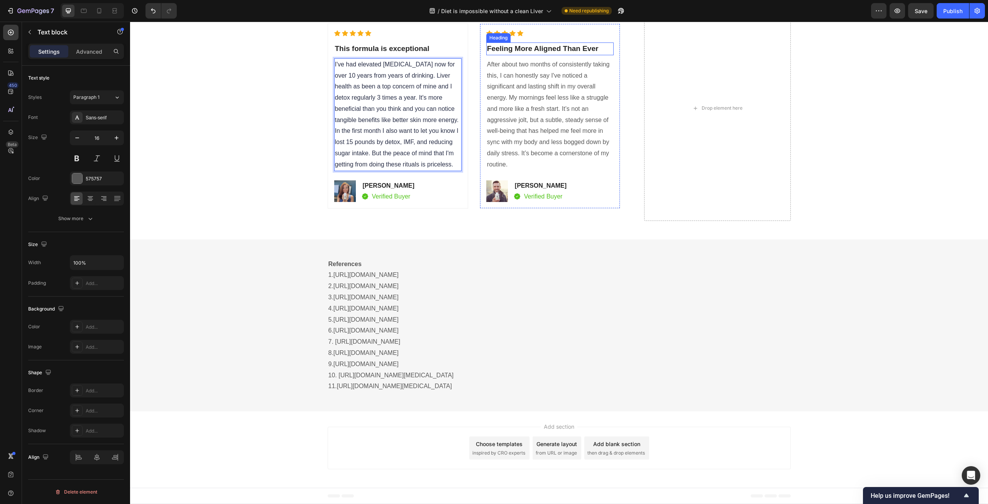
click at [563, 53] on strong "Feeling More Aligned Than Ever" at bounding box center [543, 48] width 112 height 8
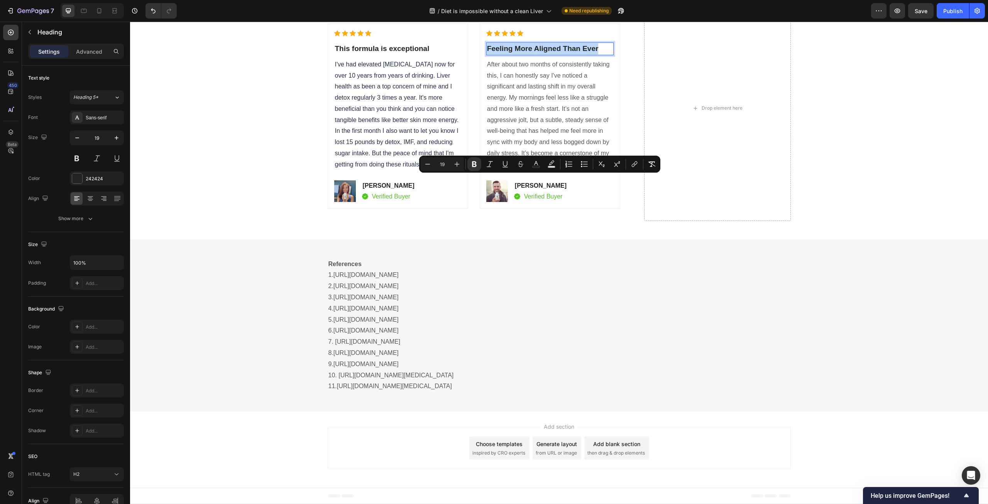
drag, startPoint x: 598, startPoint y: 182, endPoint x: 486, endPoint y: 183, distance: 112.0
click at [487, 54] on p "Feeling More Aligned Than Ever" at bounding box center [550, 48] width 126 height 11
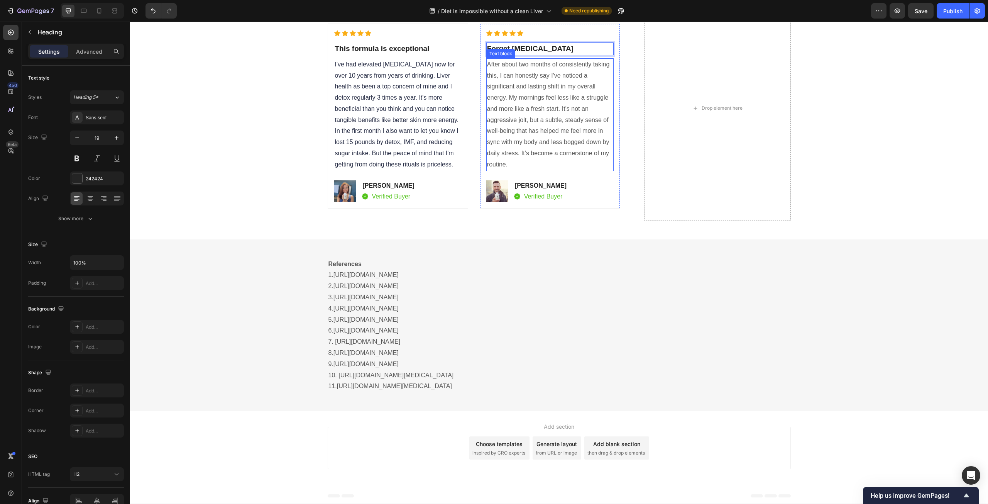
click at [565, 170] on p "After about two months of consistently taking this, I can honestly say I've not…" at bounding box center [550, 114] width 126 height 111
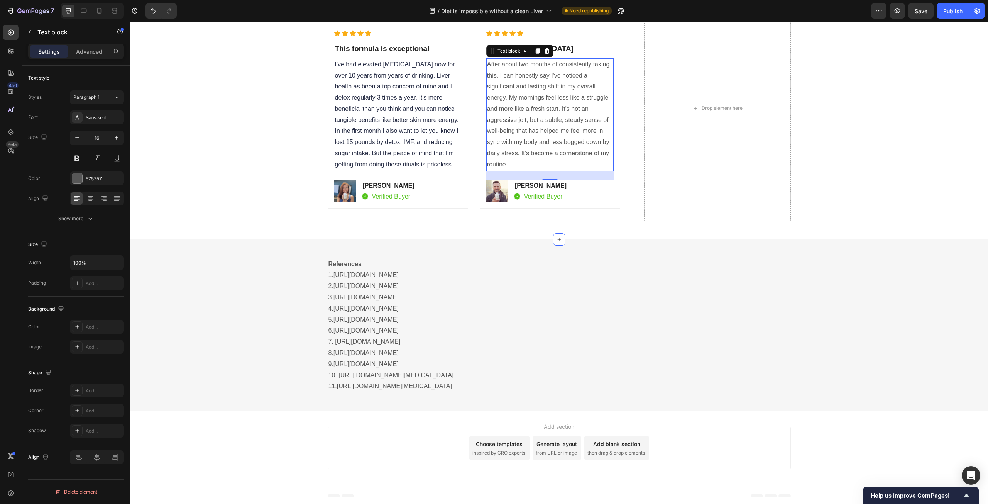
click at [234, 239] on div "Real Customers. Real Results. Heading Icon Icon Icon Icon Icon Icon List Hoz Th…" at bounding box center [559, 118] width 847 height 244
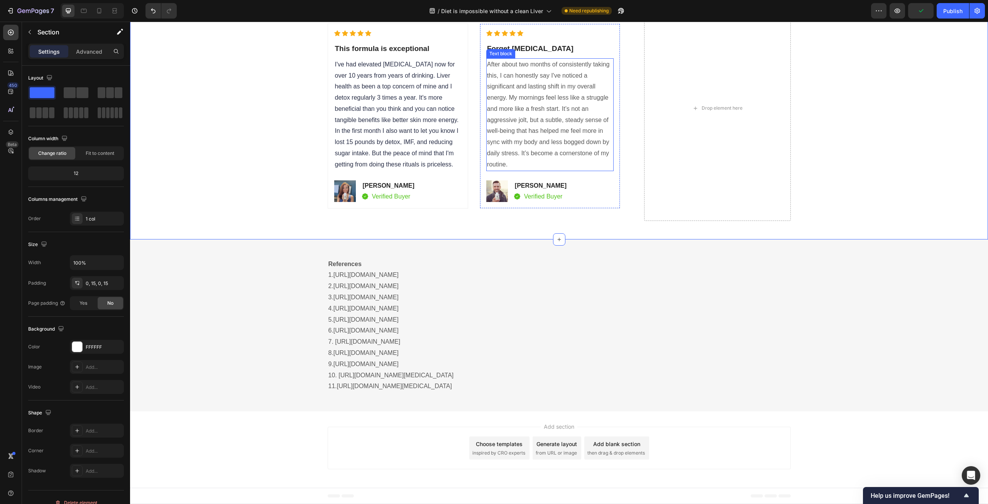
click at [549, 170] on p "After about two months of consistently taking this, I can honestly say I've not…" at bounding box center [550, 114] width 126 height 111
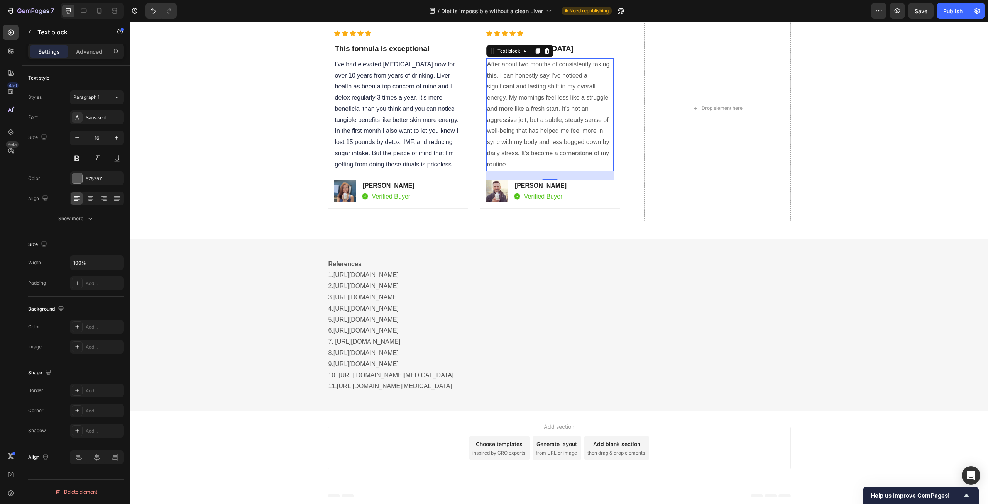
click at [547, 170] on p "After about two months of consistently taking this, I can honestly say I've not…" at bounding box center [550, 114] width 126 height 111
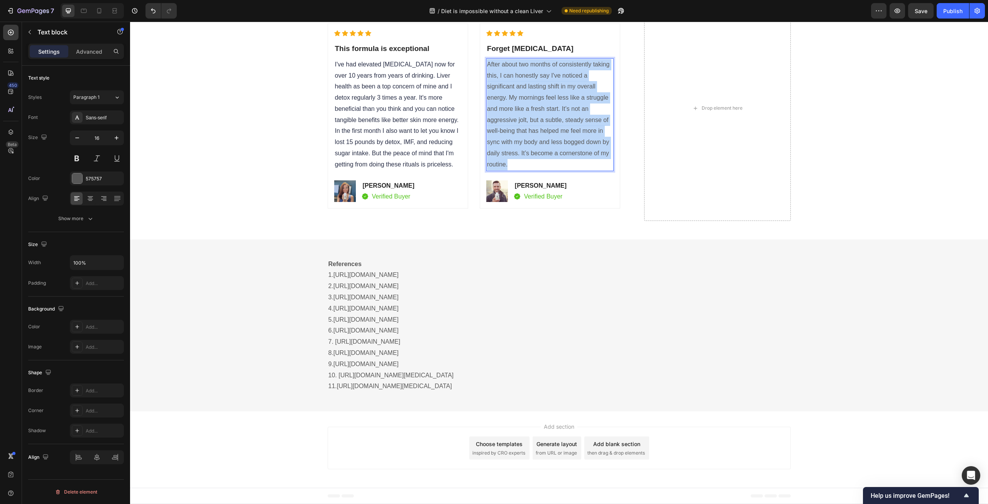
drag, startPoint x: 537, startPoint y: 297, endPoint x: 486, endPoint y: 198, distance: 111.0
click at [487, 170] on p "After about two months of consistently taking this, I can honestly say I've not…" at bounding box center [550, 114] width 126 height 111
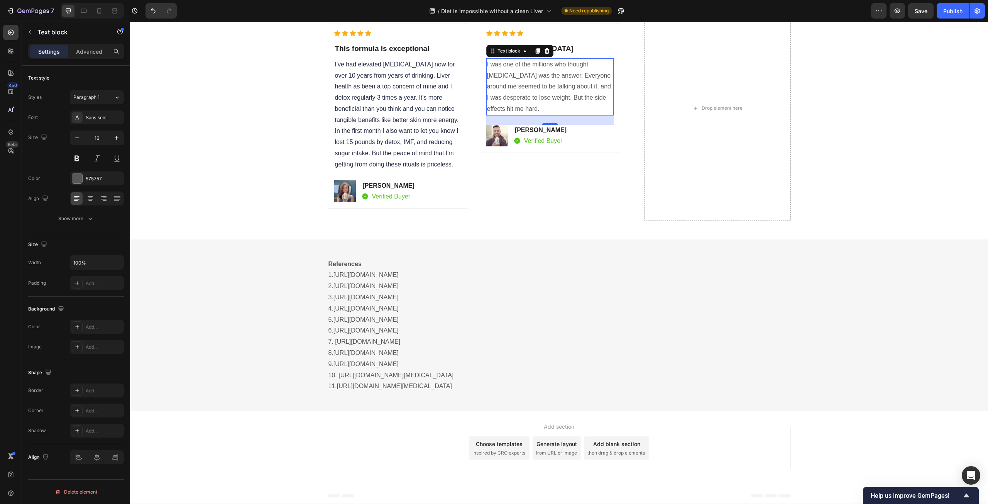
click at [541, 115] on p "I was one of the millions who thought [MEDICAL_DATA] was the answer. Everyone a…" at bounding box center [550, 87] width 126 height 56
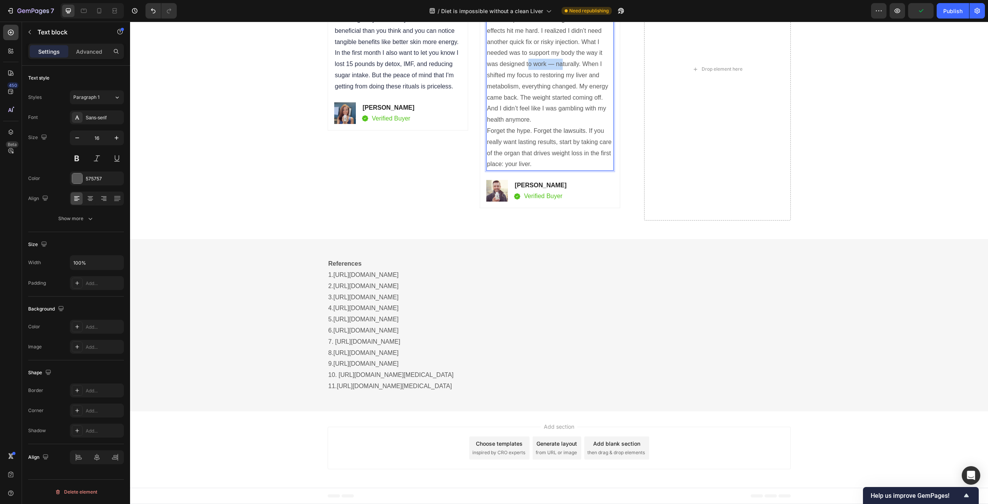
drag, startPoint x: 537, startPoint y: 277, endPoint x: 506, endPoint y: 276, distance: 31.3
click at [506, 125] on p "I was one of the millions who thought [MEDICAL_DATA] was the answer. Everyone a…" at bounding box center [550, 53] width 126 height 144
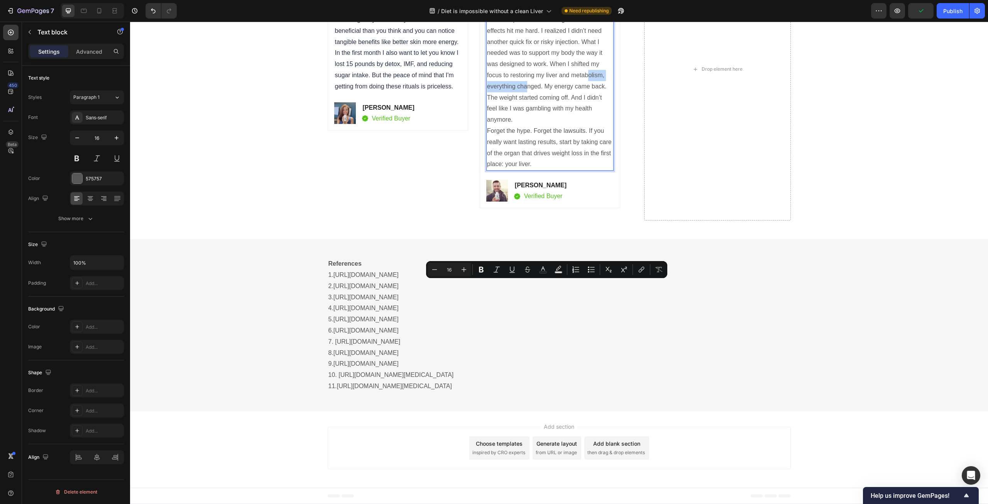
drag, startPoint x: 554, startPoint y: 286, endPoint x: 490, endPoint y: 296, distance: 64.5
click at [490, 125] on p "I was one of the millions who thought [MEDICAL_DATA] was the answer. Everyone a…" at bounding box center [550, 53] width 126 height 144
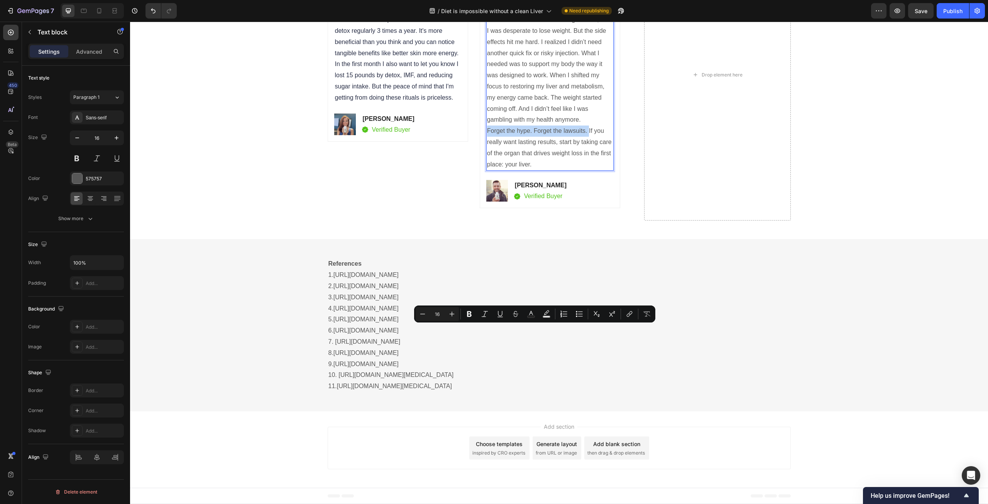
drag, startPoint x: 586, startPoint y: 329, endPoint x: 483, endPoint y: 335, distance: 102.9
click at [486, 171] on div "I was one of the millions who thought [MEDICAL_DATA] was the answer. Everyone a…" at bounding box center [549, 82] width 127 height 180
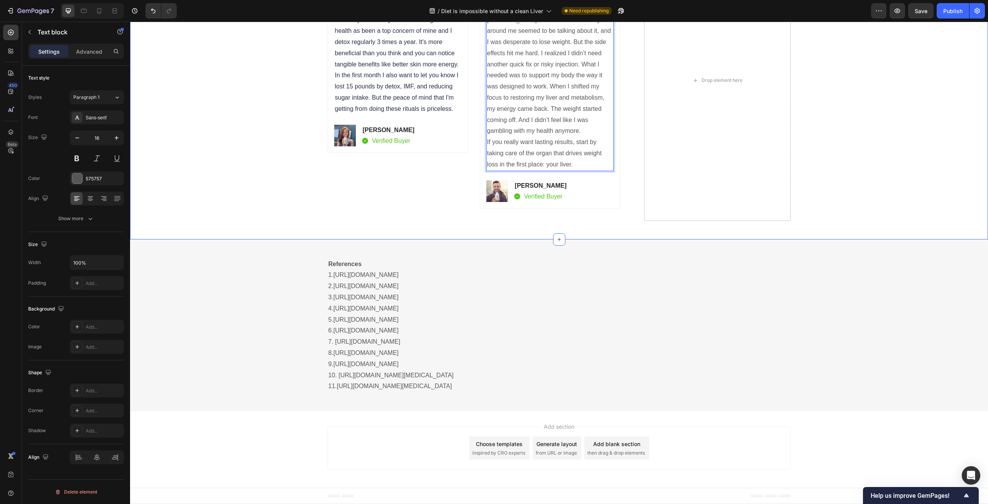
click at [246, 239] on div "Real Customers. Real Results. Heading Icon Icon Icon Icon Icon Icon List Hoz Th…" at bounding box center [559, 89] width 847 height 299
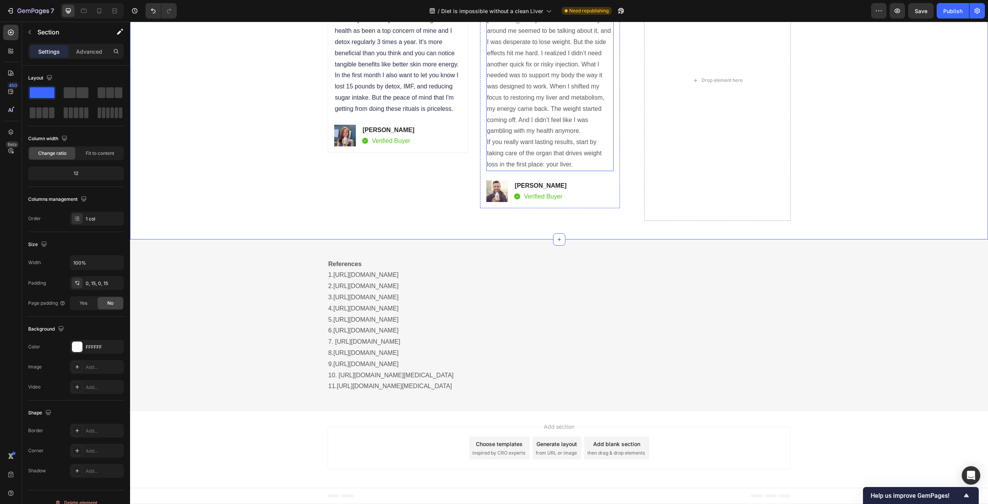
click at [487, 170] on p "If you really want lasting results, start by taking care of the organ that driv…" at bounding box center [550, 153] width 126 height 33
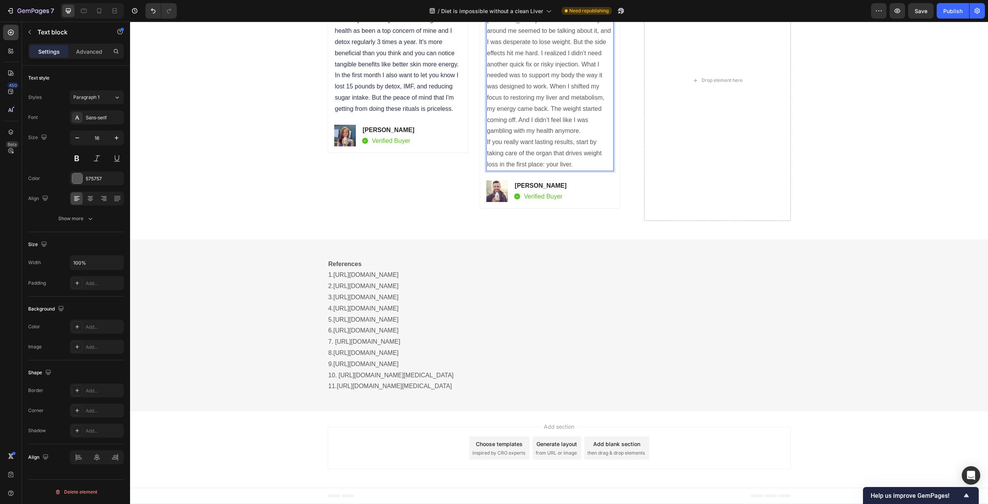
click at [487, 170] on p "If you really want lasting results, start by taking care of the organ that driv…" at bounding box center [550, 153] width 126 height 33
click at [244, 239] on div "Real Customers. Real Results. Heading Icon Icon Icon Icon Icon Icon List Hoz Th…" at bounding box center [559, 89] width 847 height 299
click at [540, 170] on p "I was one of the millions who thought [MEDICAL_DATA] was the answer. Everyone a…" at bounding box center [550, 86] width 126 height 167
drag, startPoint x: 540, startPoint y: 329, endPoint x: 597, endPoint y: 342, distance: 59.1
click at [597, 170] on p "I was one of the millions who thought [MEDICAL_DATA] was the answer. Everyone a…" at bounding box center [550, 86] width 126 height 167
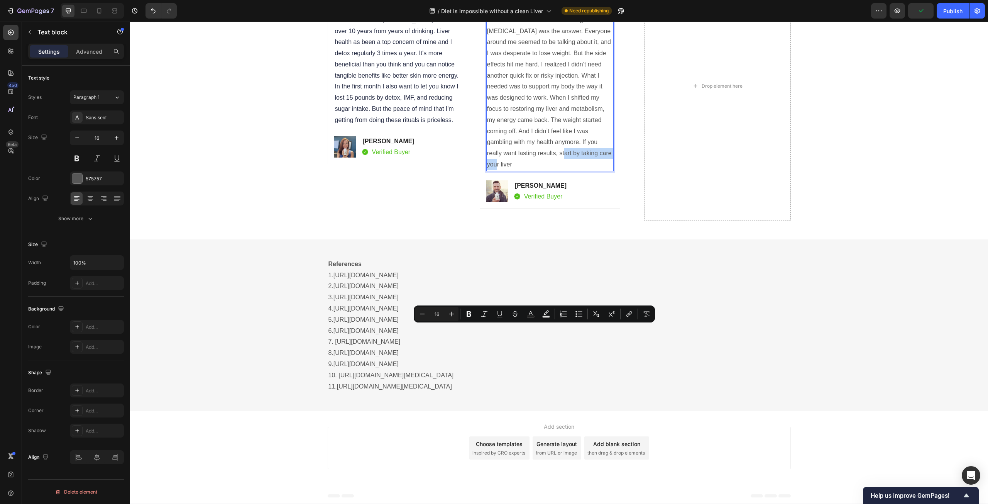
drag, startPoint x: 570, startPoint y: 328, endPoint x: 506, endPoint y: 328, distance: 63.7
click at [506, 170] on p "I was one of the millions who thought [MEDICAL_DATA] was the answer. Everyone a…" at bounding box center [550, 93] width 126 height 156
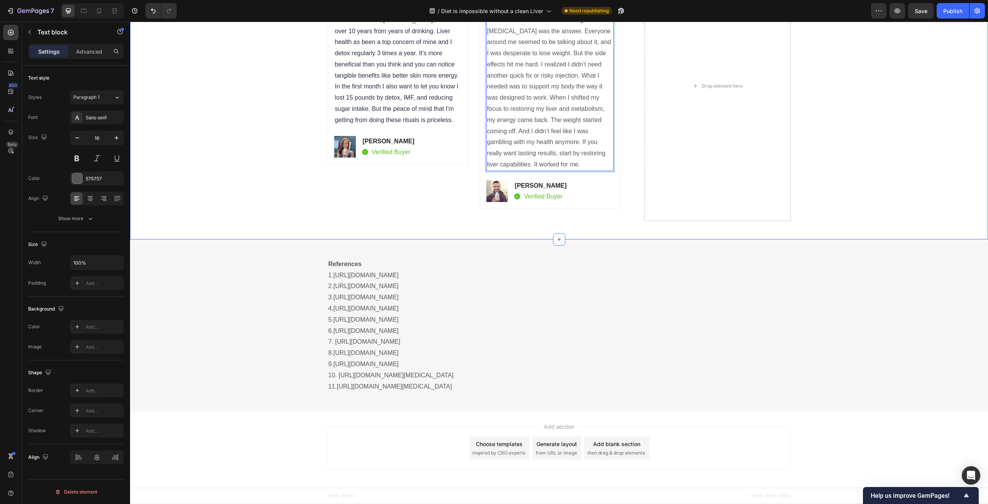
click at [253, 239] on div "Real Customers. Real Results. Heading Icon Icon Icon Icon Icon Icon List Hoz Th…" at bounding box center [559, 95] width 847 height 288
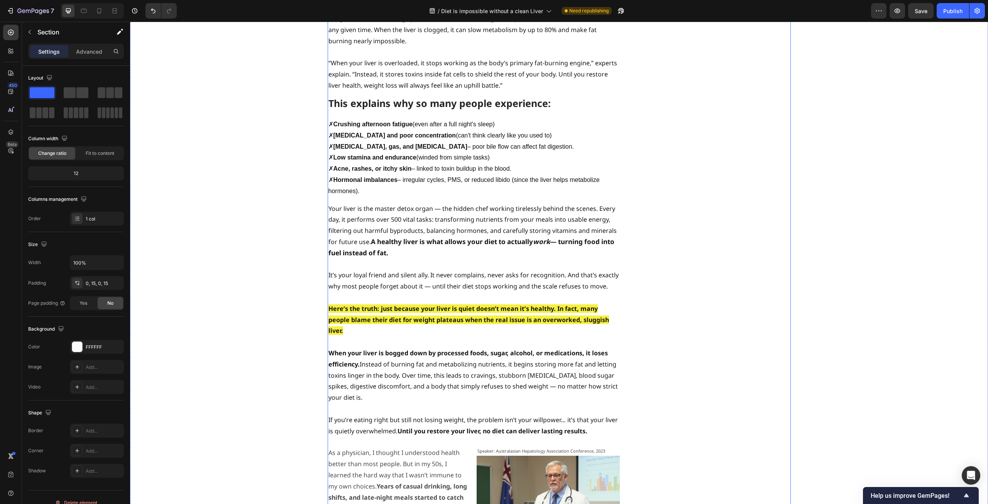
scroll to position [678, 0]
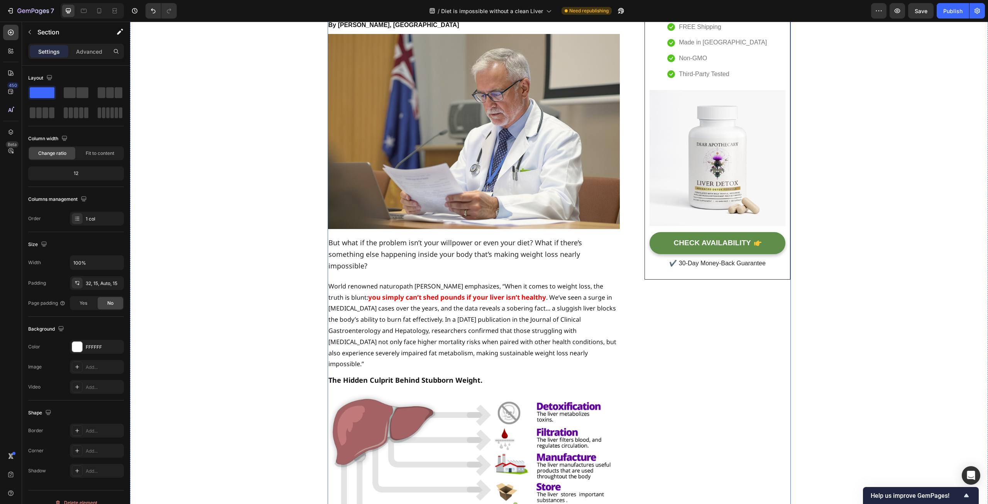
scroll to position [0, 0]
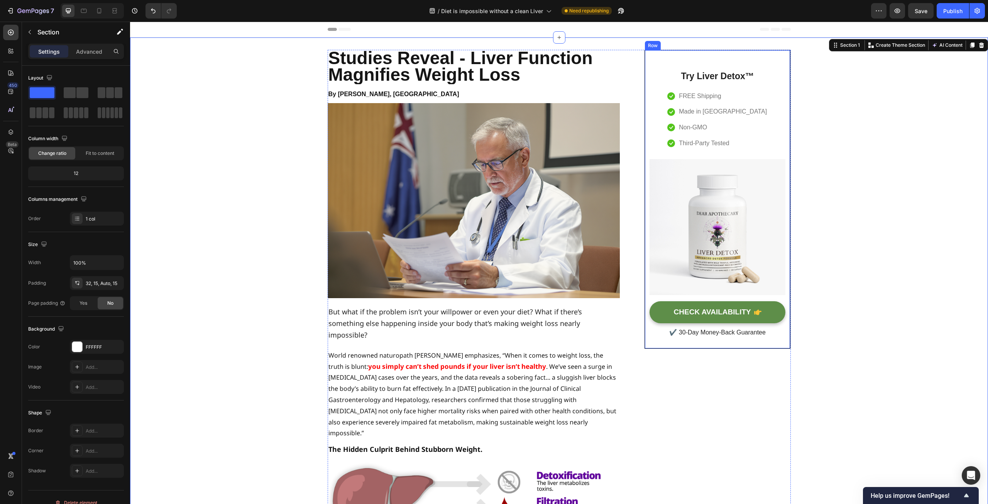
click at [774, 56] on div "Try Liver Detox™ Heading Icon FREE Shipping Text block Icon Made in [GEOGRAPHIC…" at bounding box center [718, 199] width 146 height 299
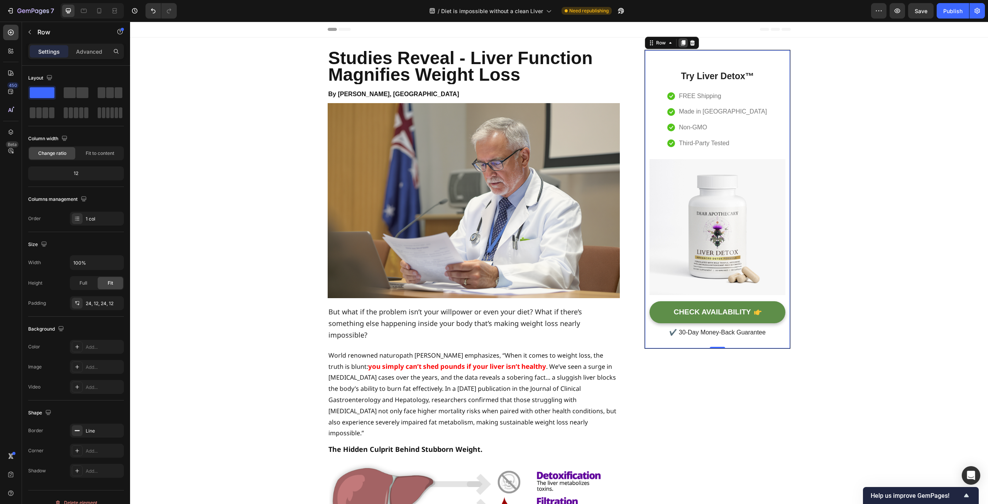
click at [681, 44] on icon at bounding box center [683, 42] width 4 height 5
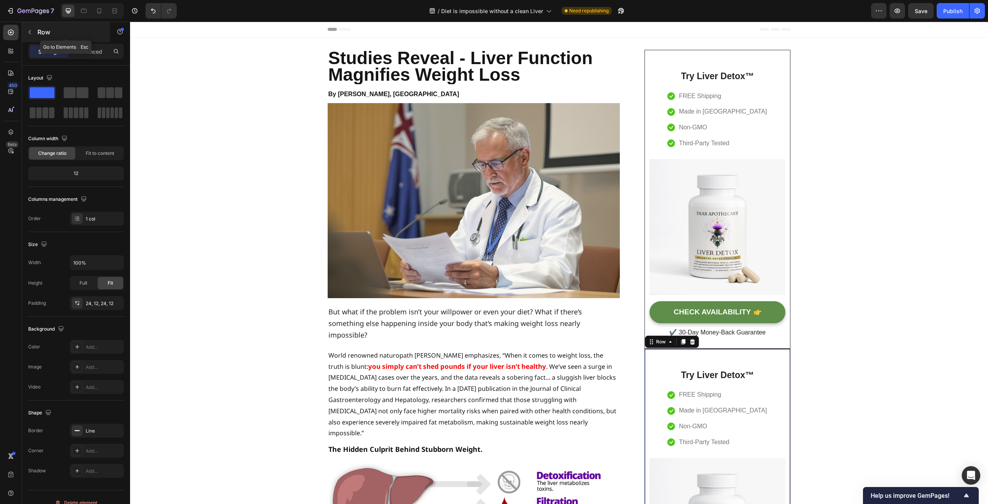
click at [31, 34] on icon "button" at bounding box center [30, 32] width 6 height 6
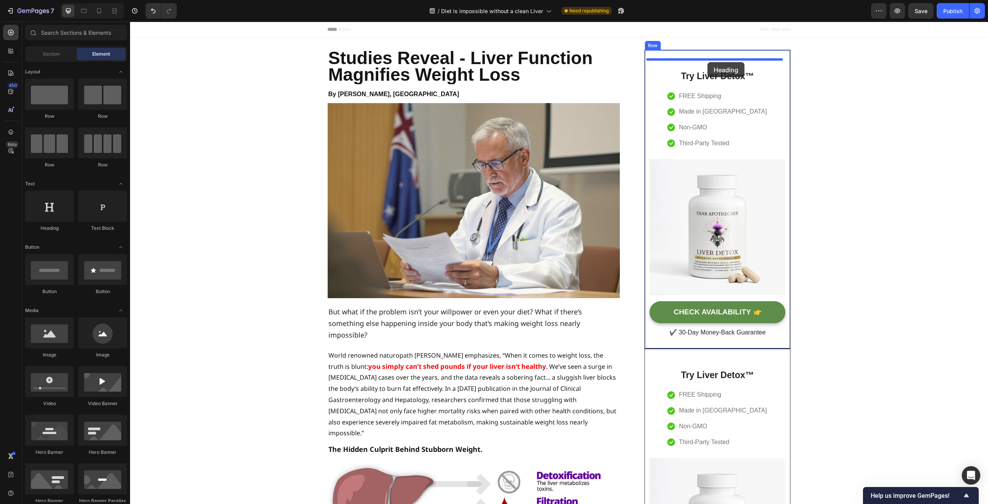
drag, startPoint x: 184, startPoint y: 236, endPoint x: 708, endPoint y: 62, distance: 551.7
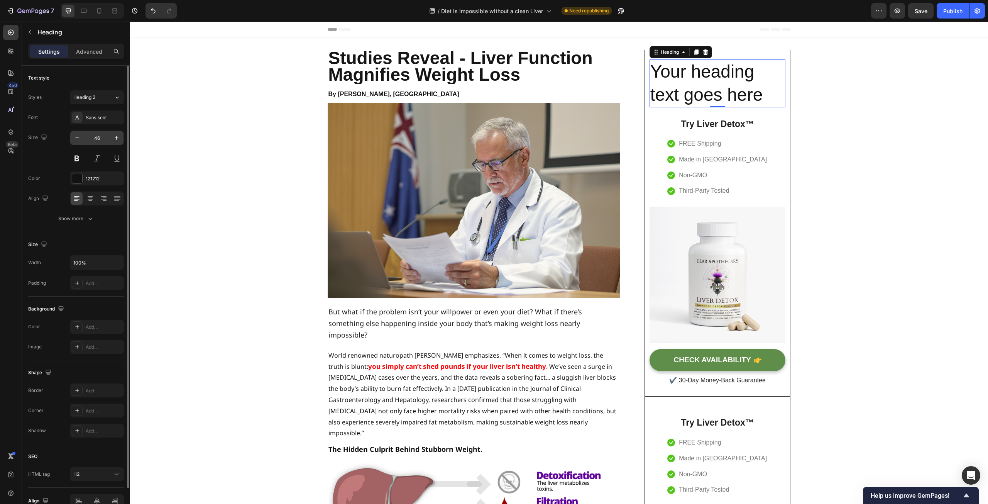
click at [99, 138] on input "46" at bounding box center [96, 138] width 25 height 14
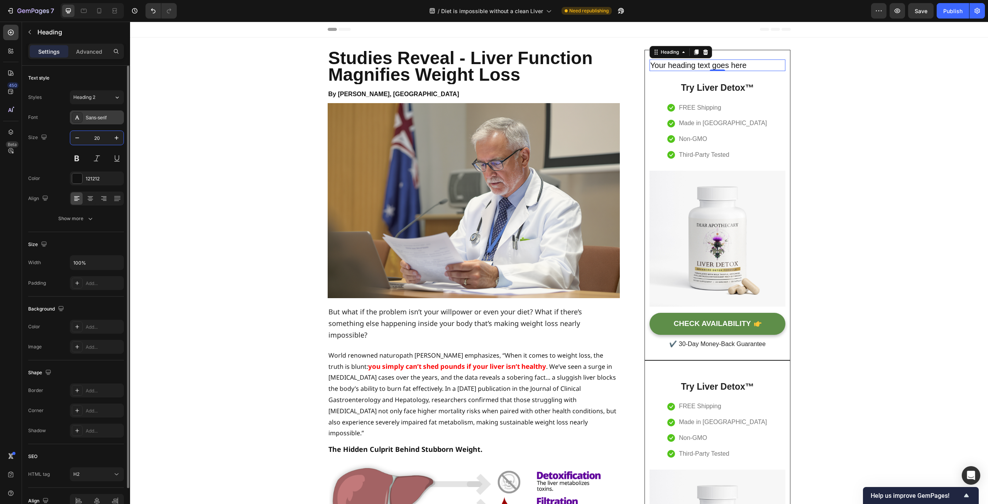
type input "20"
click at [100, 120] on div "Sans-serif" at bounding box center [104, 117] width 36 height 7
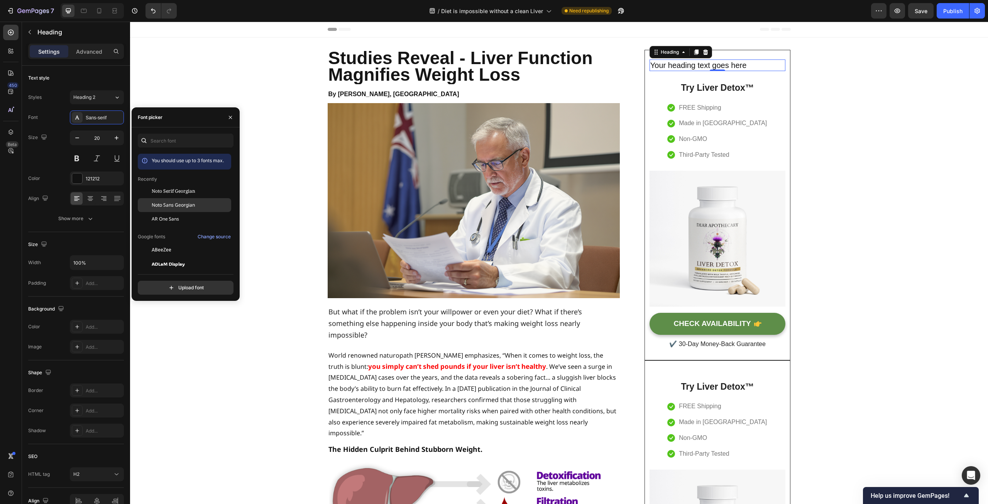
click at [167, 200] on div "Noto Sans Georgian" at bounding box center [184, 205] width 93 height 14
click at [759, 64] on h2 "Your heading text goes here" at bounding box center [718, 65] width 136 height 12
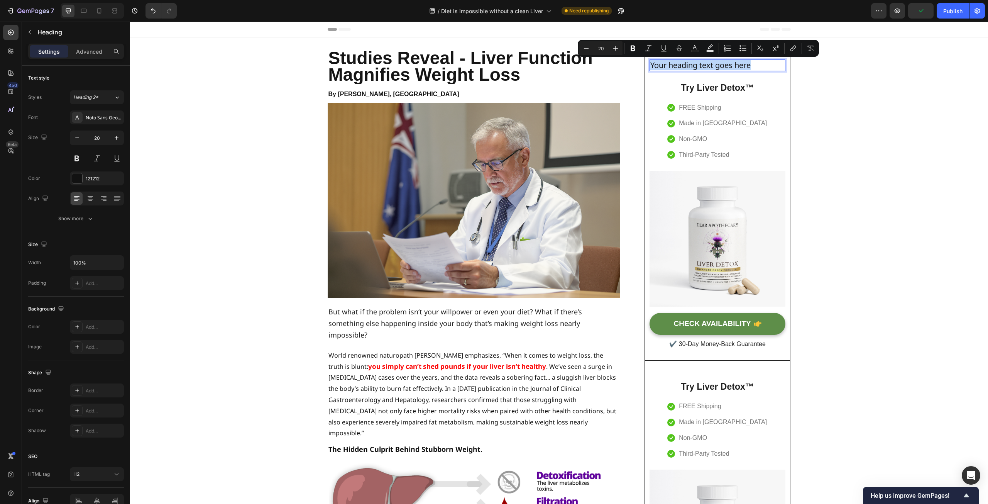
drag, startPoint x: 759, startPoint y: 67, endPoint x: 649, endPoint y: 64, distance: 109.3
click at [651, 64] on p "Your heading text goes here" at bounding box center [718, 65] width 135 height 10
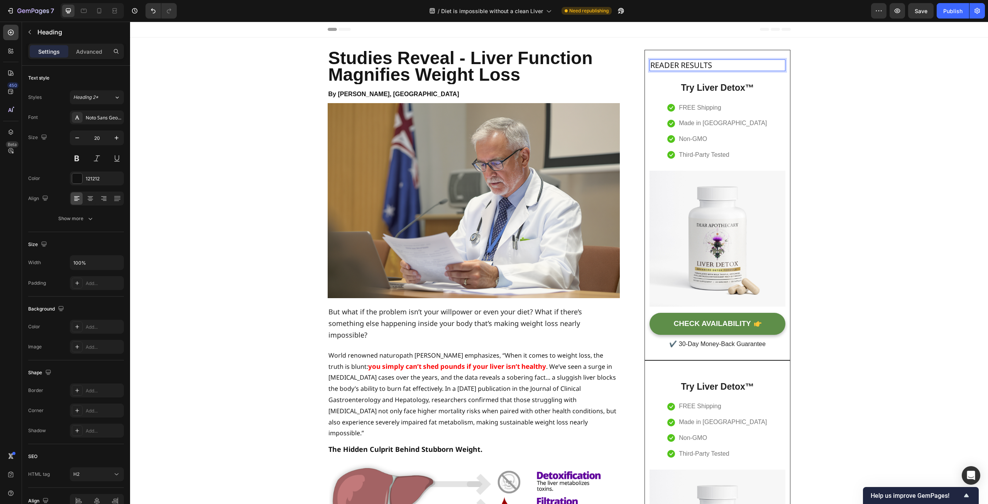
click at [716, 64] on p "READER RESULTS" at bounding box center [718, 65] width 135 height 10
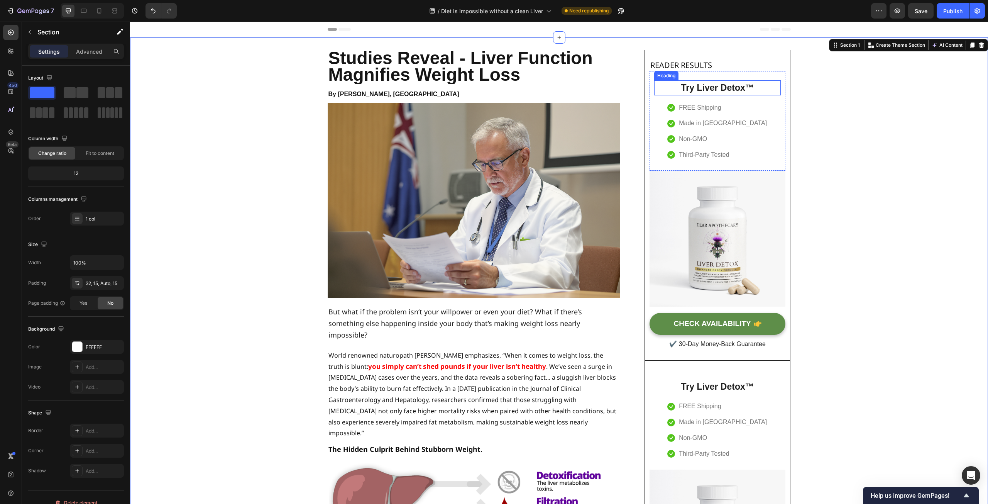
click at [715, 88] on h2 "Try Liver Detox™" at bounding box center [717, 87] width 127 height 15
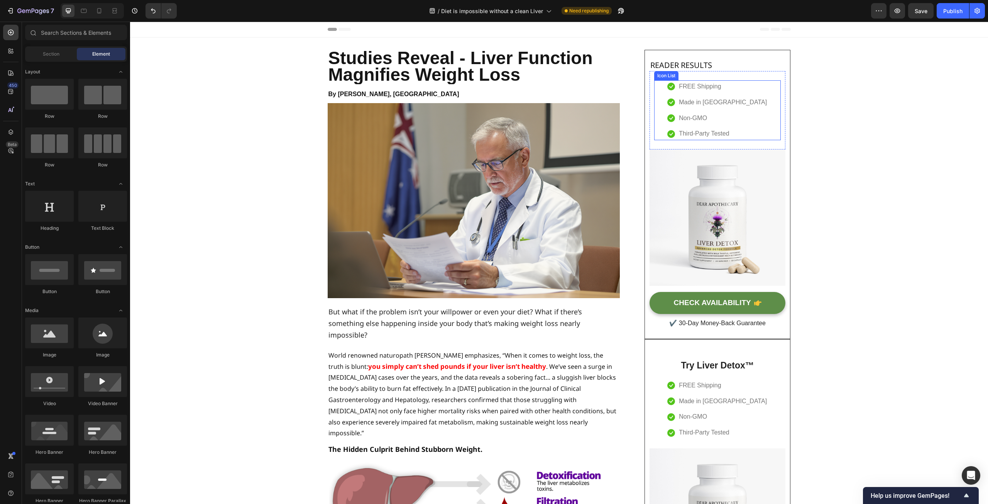
click at [724, 108] on div "Made in [GEOGRAPHIC_DATA]" at bounding box center [723, 102] width 90 height 13
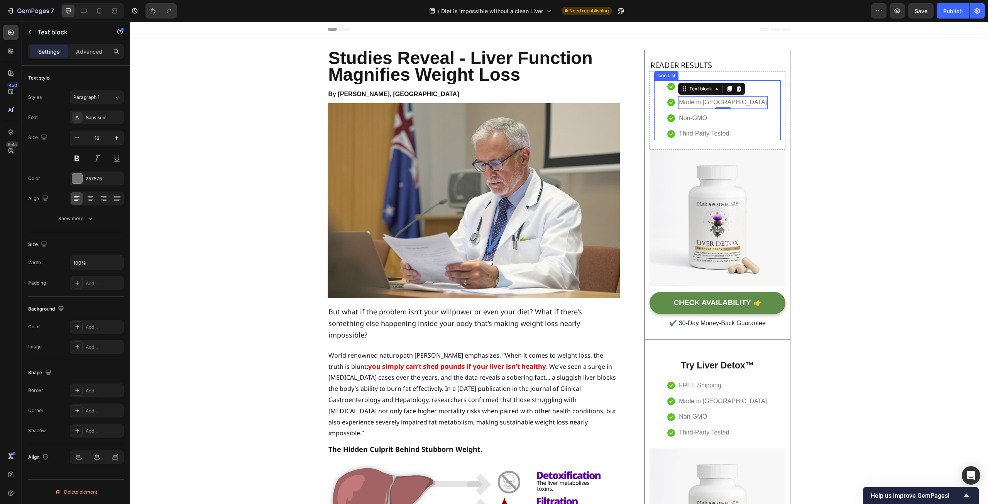
click at [757, 117] on div "Icon FREE Shipping Text block Icon Made in [GEOGRAPHIC_DATA] Text block 0 Icon …" at bounding box center [717, 110] width 127 height 60
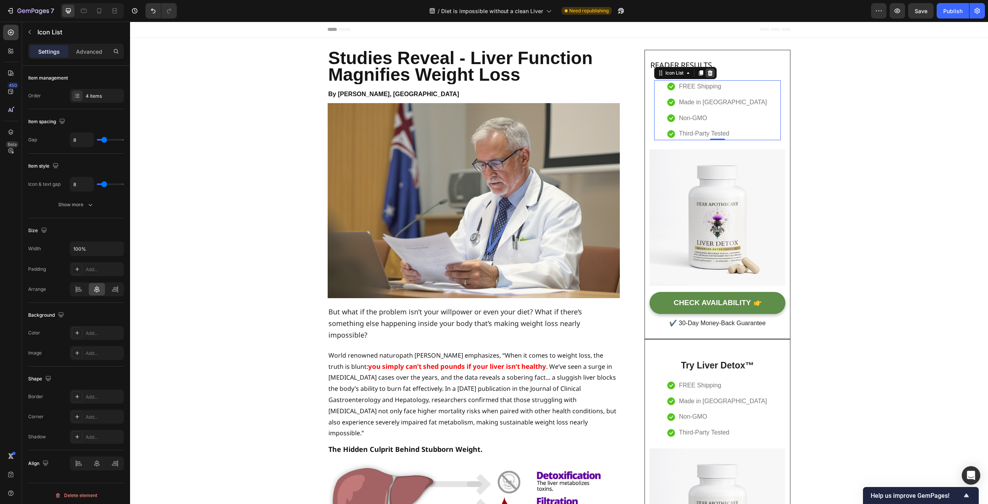
click at [710, 74] on icon at bounding box center [710, 73] width 6 height 6
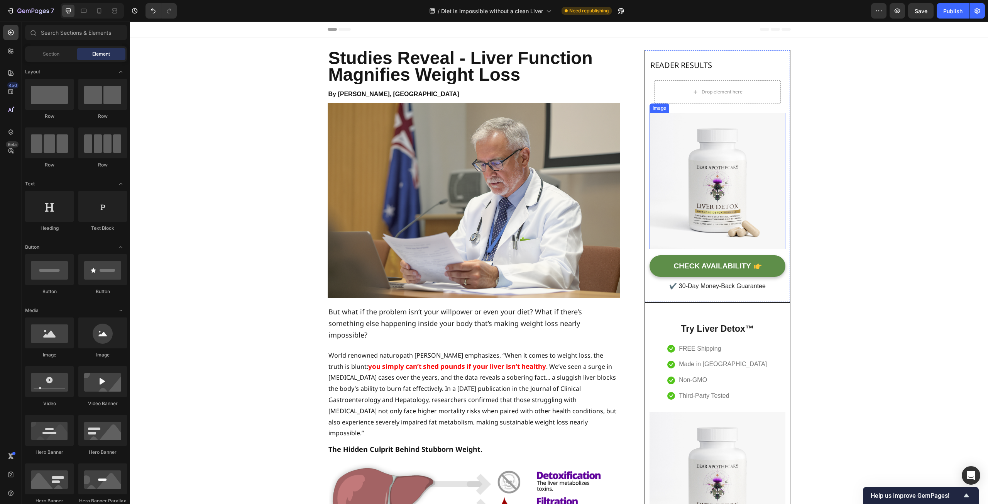
click at [729, 159] on img at bounding box center [718, 181] width 136 height 136
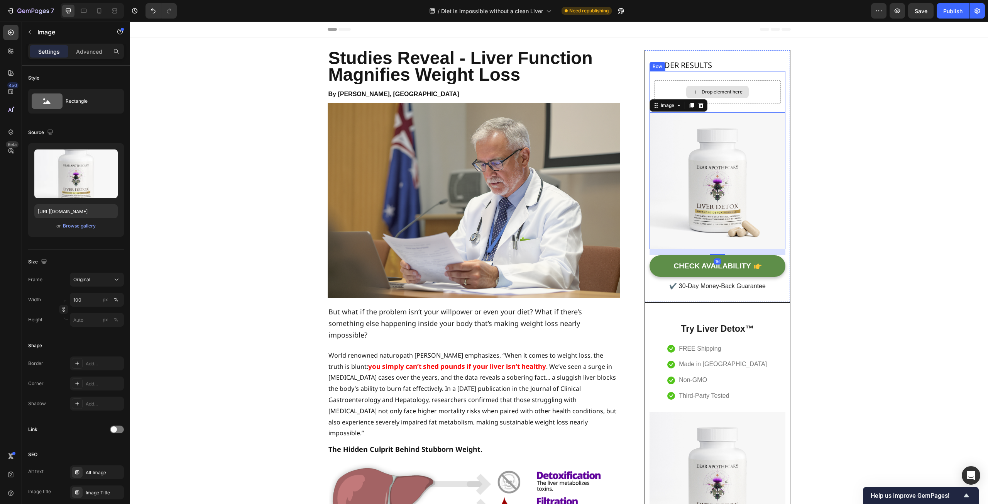
click at [754, 93] on div "Drop element here" at bounding box center [717, 91] width 127 height 23
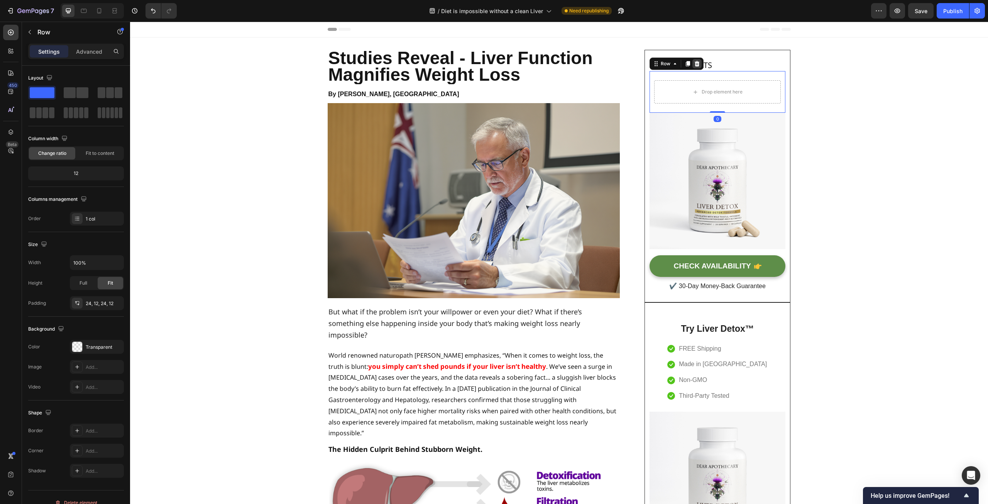
click at [694, 60] on div at bounding box center [697, 63] width 9 height 9
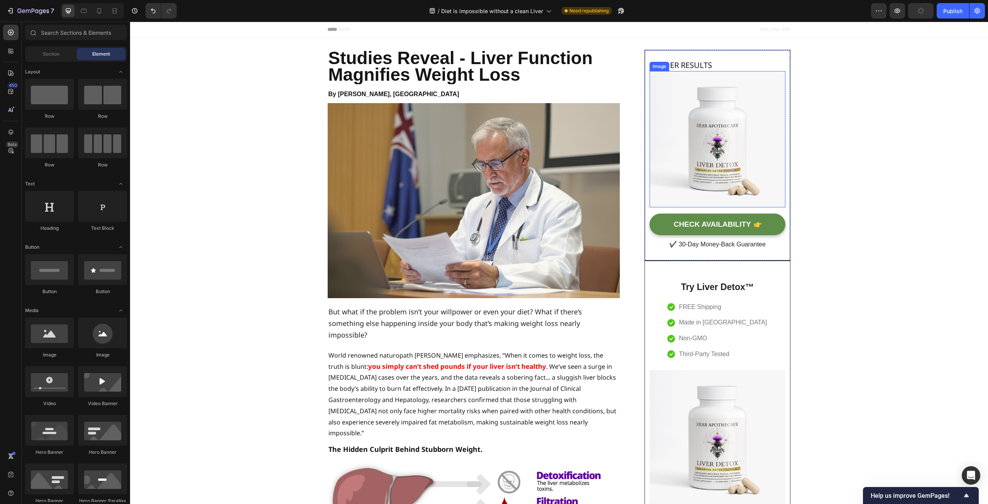
click at [742, 139] on img at bounding box center [718, 139] width 136 height 136
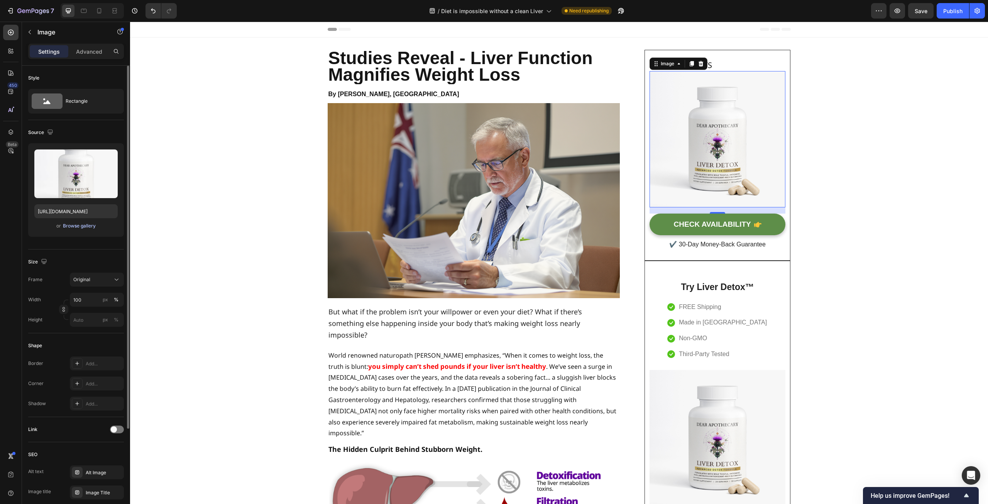
click at [74, 225] on div "Browse gallery" at bounding box center [79, 225] width 33 height 7
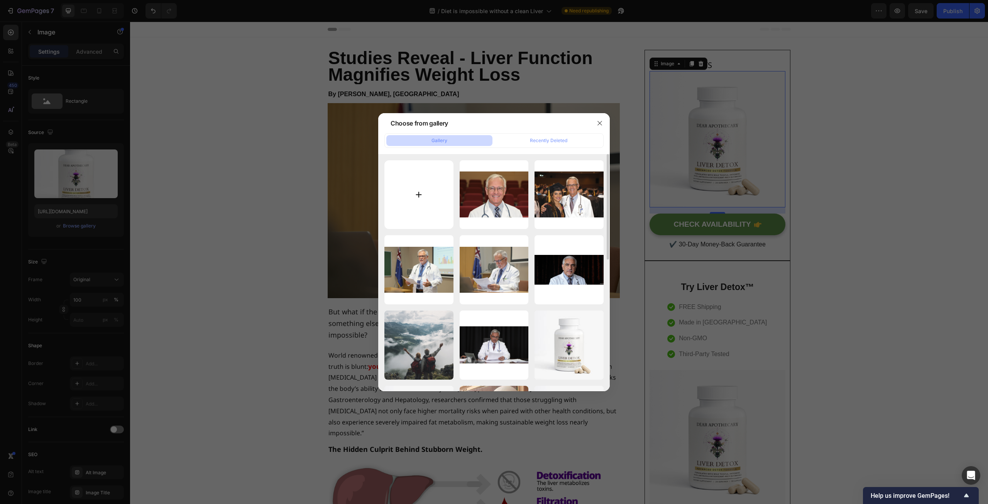
click at [399, 183] on input "file" at bounding box center [419, 194] width 69 height 69
type input "C:\fakepath\weight5.jpg"
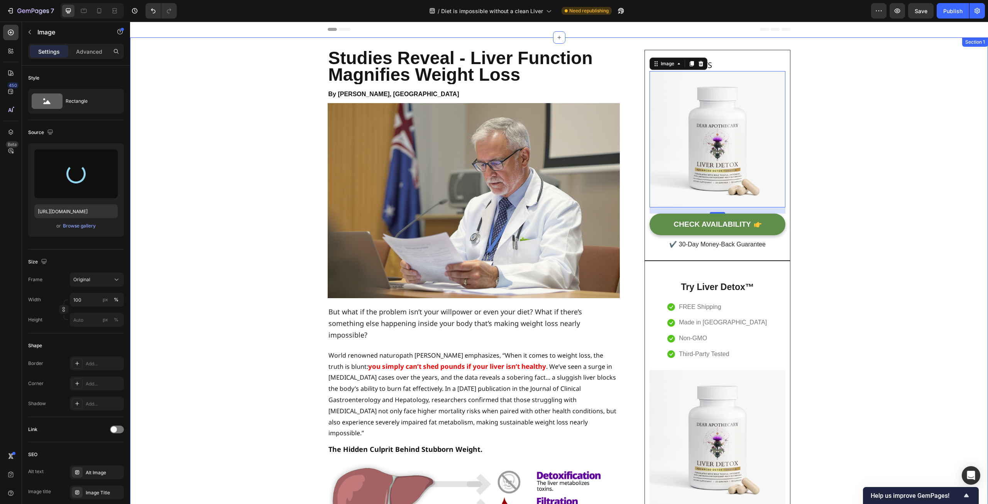
type input "[URL][DOMAIN_NAME]"
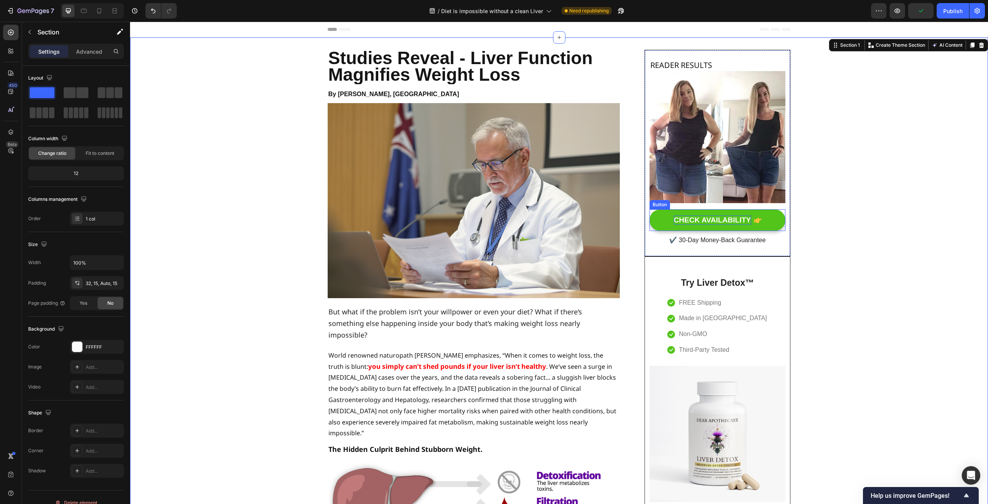
click at [725, 217] on div "CHECK AVAILABILITY" at bounding box center [712, 220] width 77 height 10
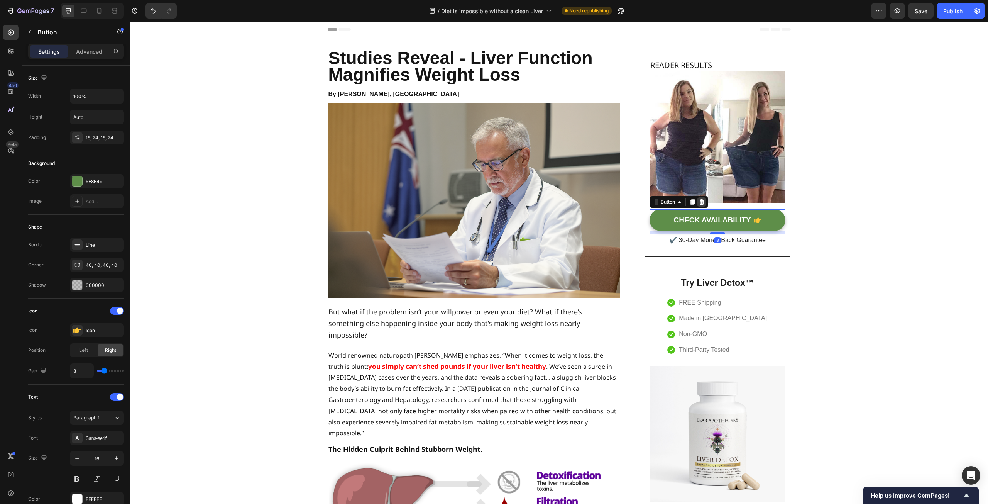
click at [699, 202] on icon at bounding box center [702, 202] width 6 height 6
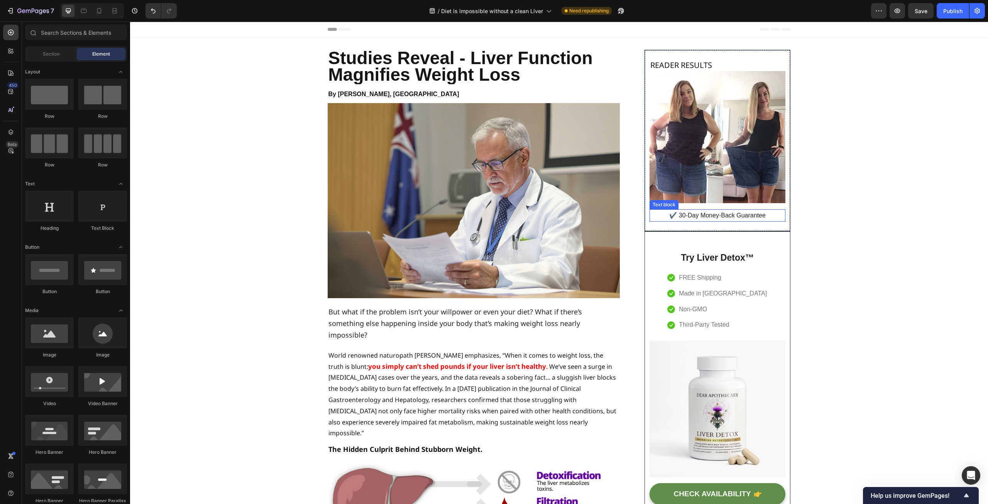
click at [718, 216] on p "✔️ 30-Day Money-Back Guarantee" at bounding box center [718, 215] width 135 height 11
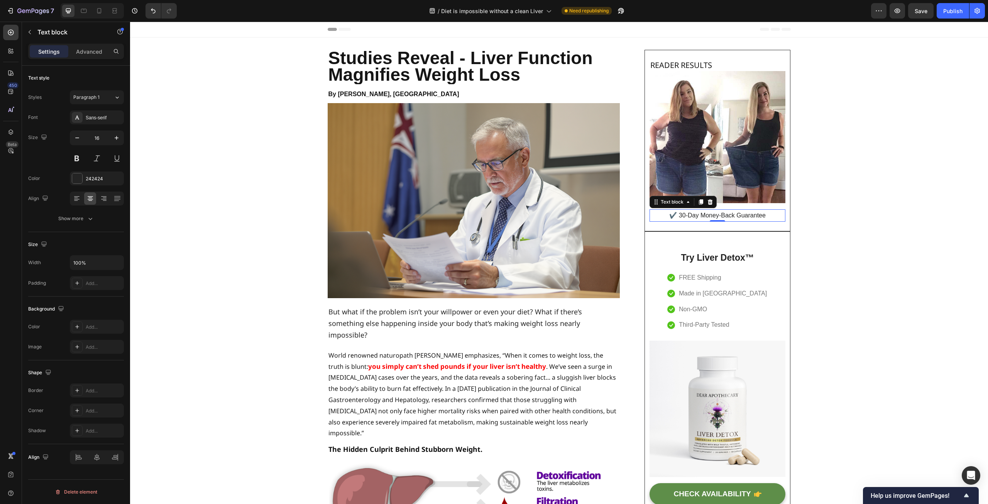
click at [767, 216] on p "✔️ 30-Day Money-Back Guarantee" at bounding box center [718, 215] width 135 height 11
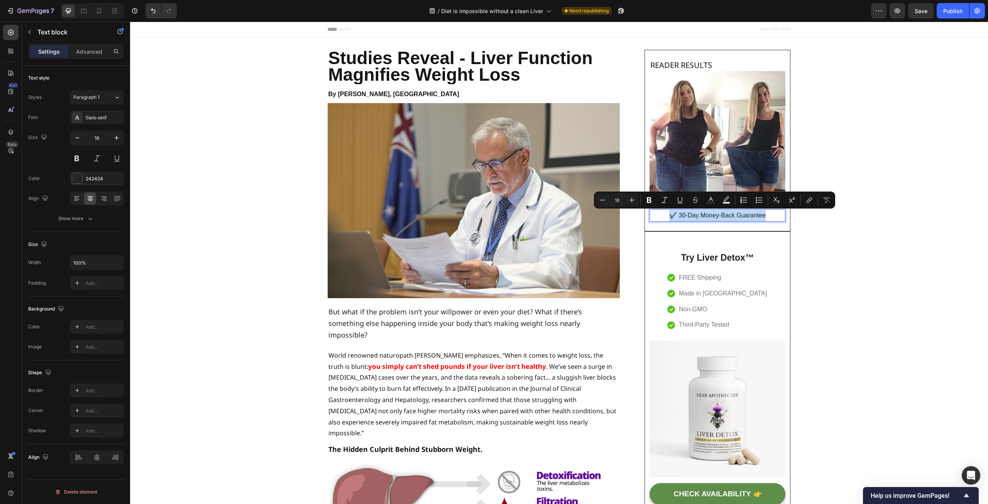
drag, startPoint x: 767, startPoint y: 216, endPoint x: 668, endPoint y: 218, distance: 98.5
click at [668, 218] on p "✔️ 30-Day Money-Back Guarantee" at bounding box center [718, 215] width 135 height 11
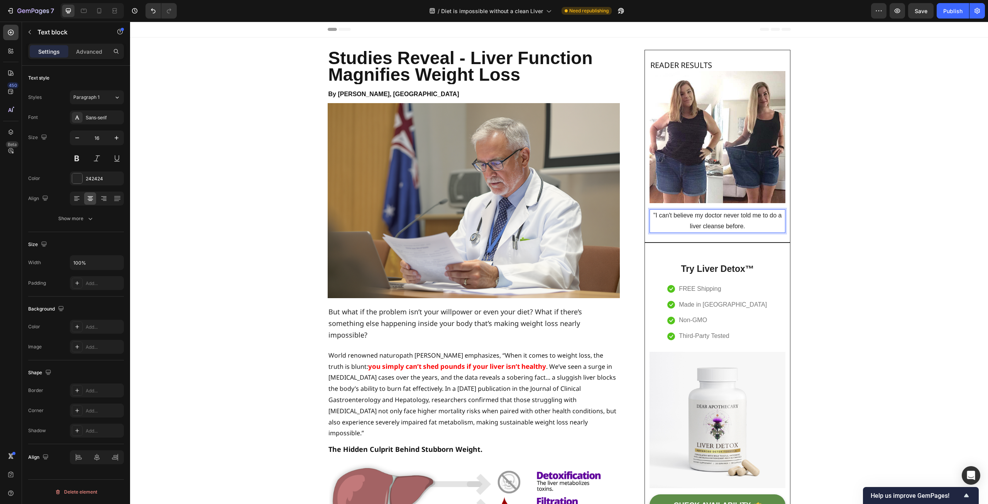
click at [759, 226] on p ""I can't believe my doctor never told me to do a liver cleanse before." at bounding box center [718, 221] width 135 height 22
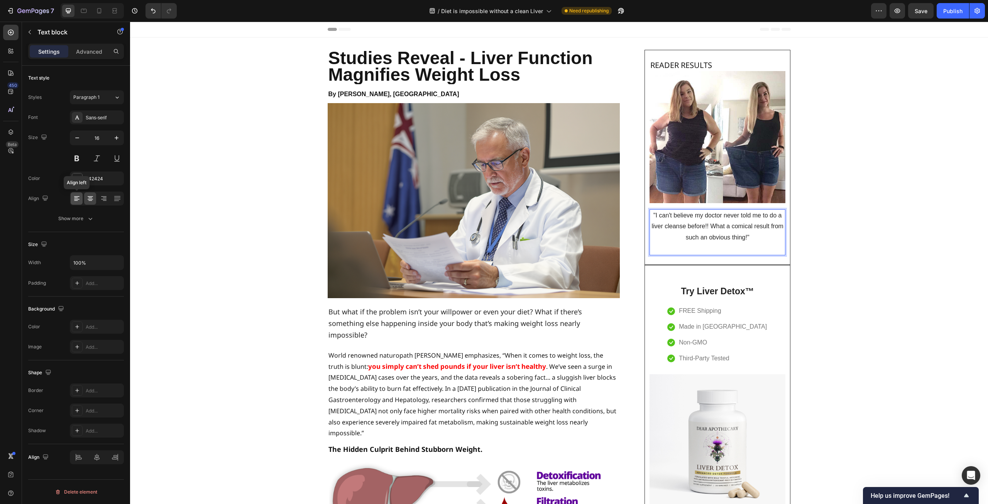
click at [77, 201] on icon at bounding box center [76, 200] width 4 height 1
click at [720, 244] on p "Rich Text Editor. Editing area: main" at bounding box center [718, 248] width 135 height 11
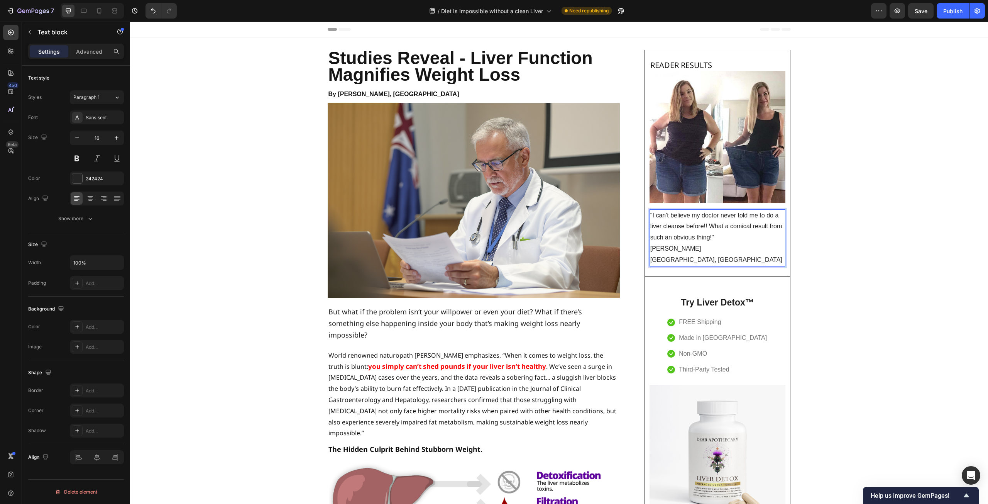
click at [720, 237] on p ""I can't believe my doctor never told me to do a liver cleanse before!! What a …" at bounding box center [718, 226] width 135 height 33
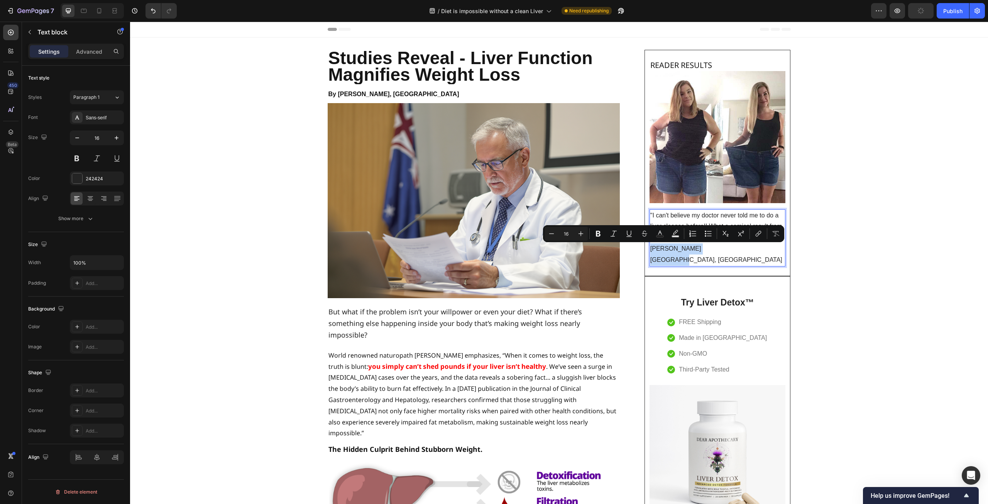
drag, startPoint x: 688, startPoint y: 258, endPoint x: 648, endPoint y: 249, distance: 40.4
click at [650, 249] on div ""I can't believe my doctor never told me to do a liver cleanse before!! What a …" at bounding box center [718, 237] width 136 height 57
click at [724, 256] on p "[GEOGRAPHIC_DATA], [GEOGRAPHIC_DATA]" at bounding box center [718, 259] width 135 height 11
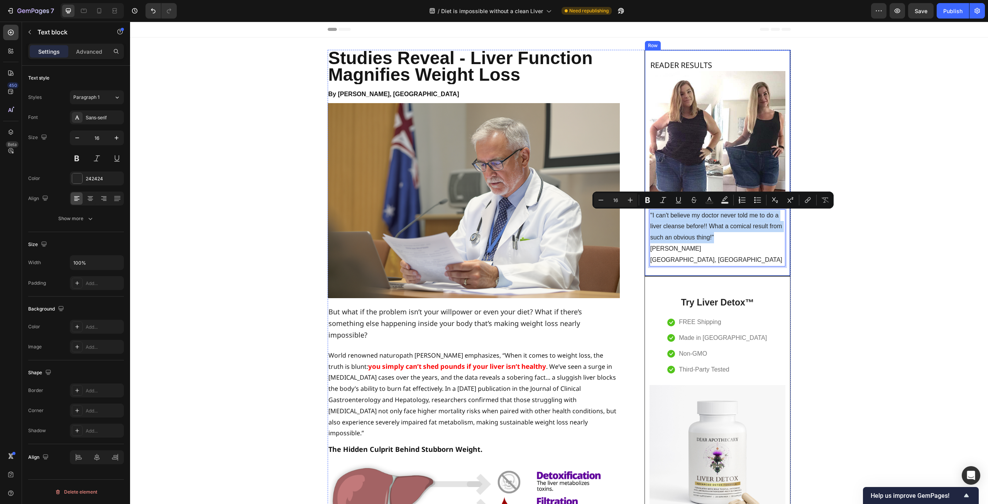
drag, startPoint x: 723, startPoint y: 234, endPoint x: 644, endPoint y: 215, distance: 81.4
click at [645, 215] on div "READER RESULTS Heading Image "I can't believe my doctor never told me to do a l…" at bounding box center [718, 163] width 146 height 226
click at [697, 258] on p "[GEOGRAPHIC_DATA], [GEOGRAPHIC_DATA]" at bounding box center [718, 259] width 135 height 11
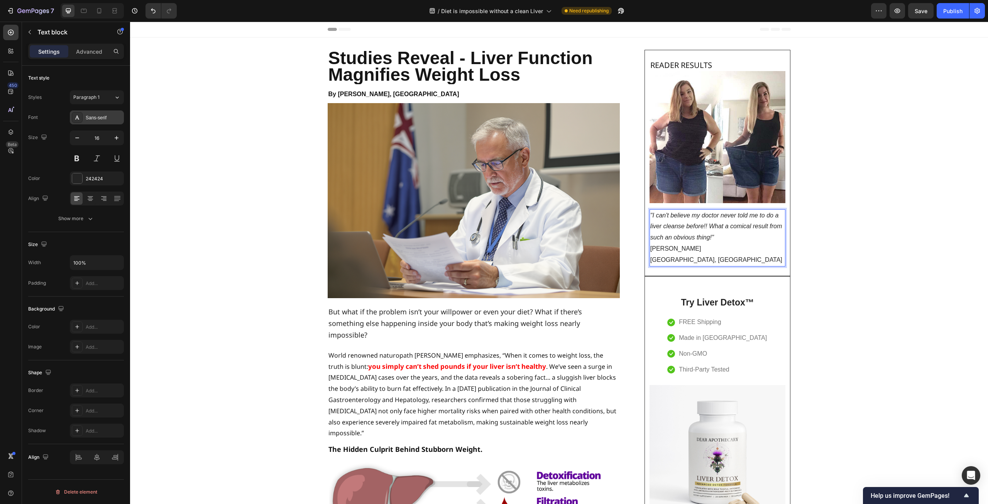
click at [108, 117] on div "Sans-serif" at bounding box center [104, 117] width 36 height 7
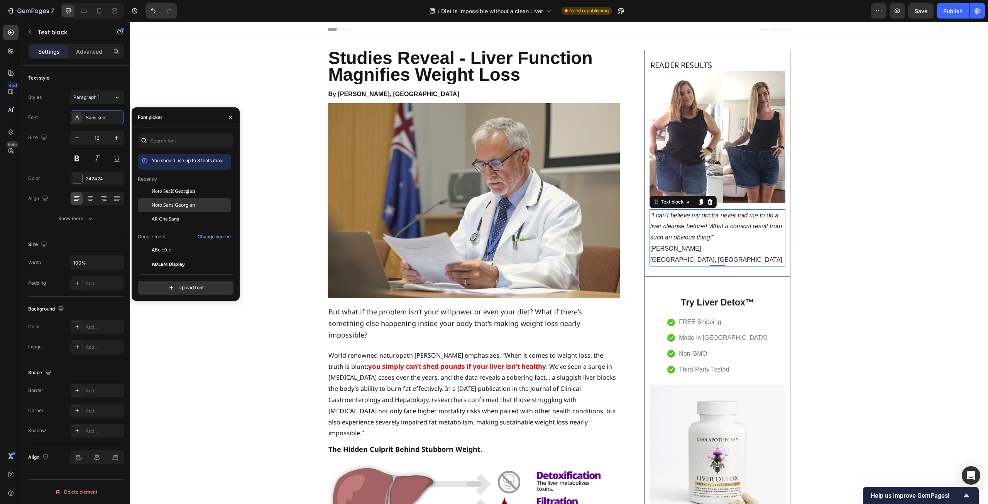
click at [166, 204] on span "Noto Sans Georgian" at bounding box center [173, 205] width 43 height 7
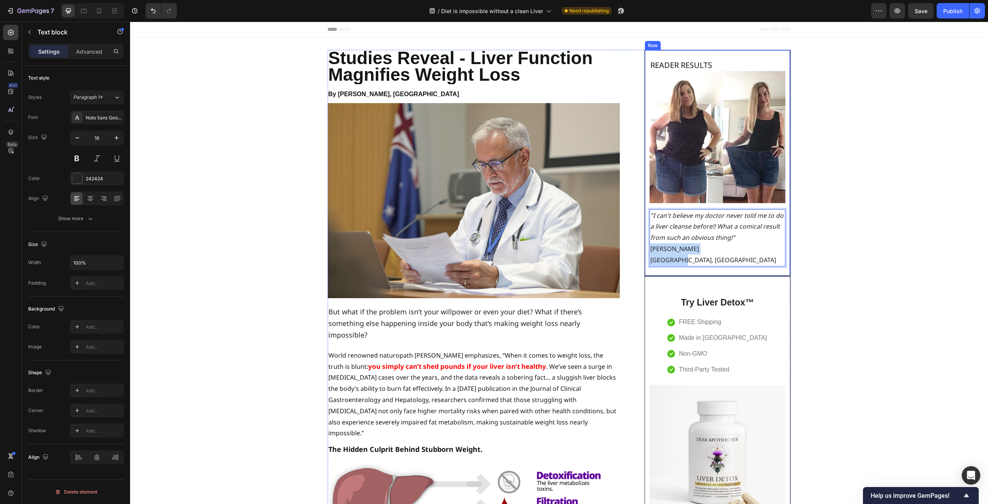
drag, startPoint x: 681, startPoint y: 258, endPoint x: 646, endPoint y: 251, distance: 35.7
click at [646, 251] on div "READER RESULTS Heading Image "I can't believe my doctor never told me to do a l…" at bounding box center [718, 163] width 146 height 226
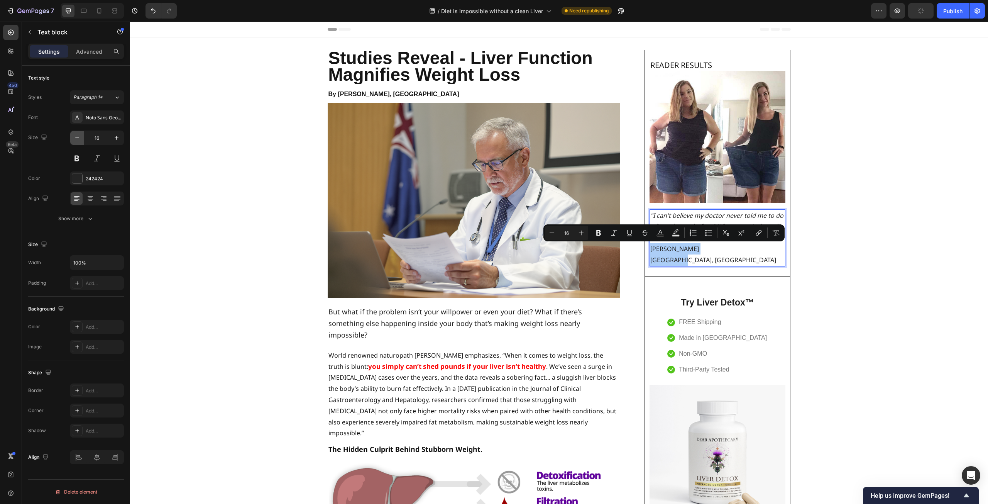
click at [76, 142] on button "button" at bounding box center [77, 138] width 14 height 14
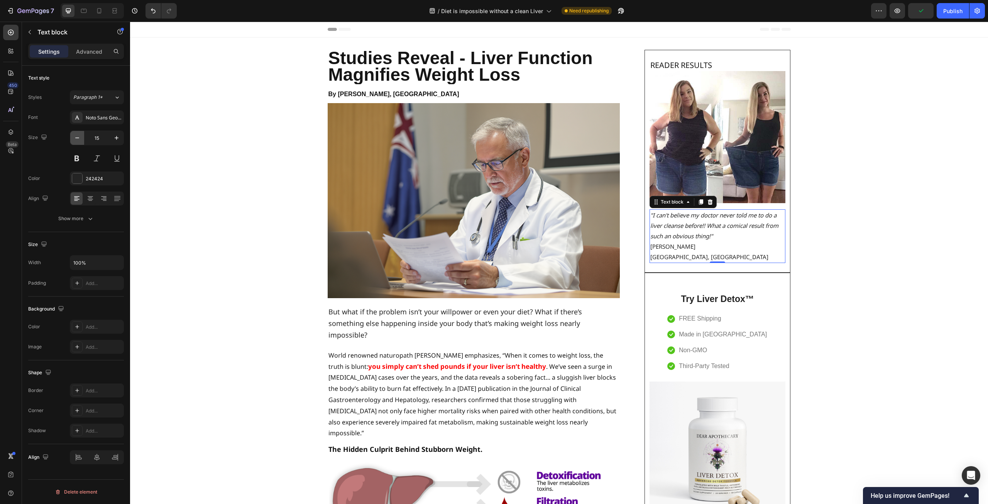
click at [76, 142] on button "button" at bounding box center [77, 138] width 14 height 14
click at [112, 137] on button "button" at bounding box center [117, 138] width 14 height 14
click at [676, 251] on p "[PERSON_NAME]" at bounding box center [718, 248] width 135 height 11
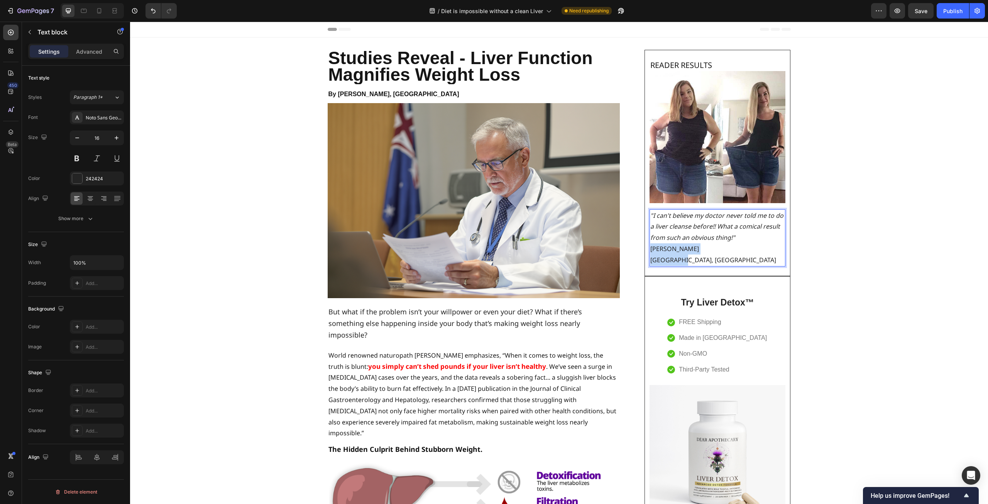
drag, startPoint x: 680, startPoint y: 262, endPoint x: 647, endPoint y: 250, distance: 34.4
click at [650, 250] on div ""I can't believe my doctor never told me to do a liver cleanse before!! What a …" at bounding box center [718, 237] width 136 height 57
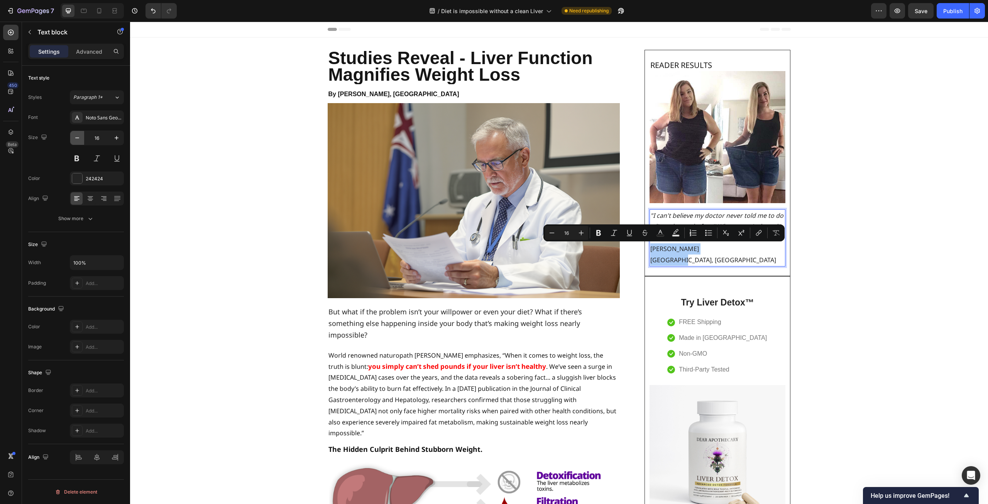
click at [79, 139] on icon "button" at bounding box center [77, 138] width 8 height 8
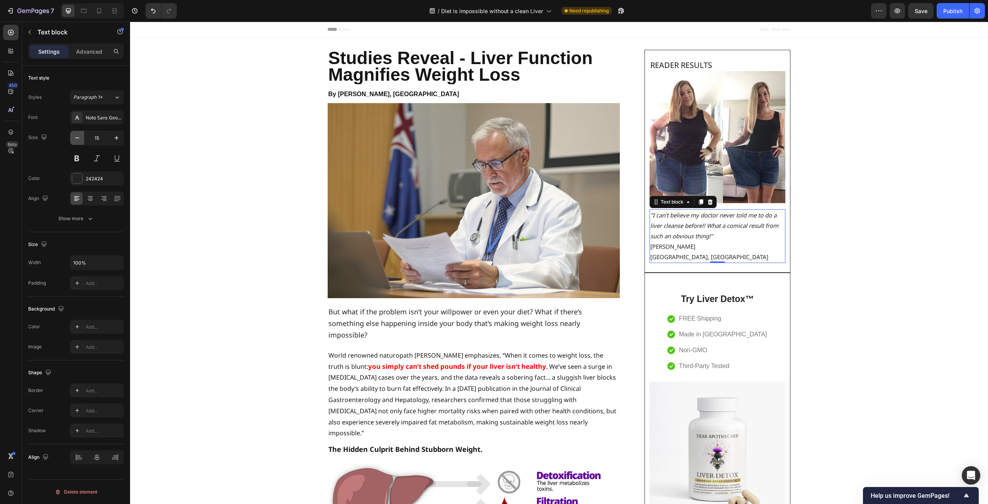
click at [79, 139] on icon "button" at bounding box center [77, 138] width 8 height 8
click at [114, 138] on icon "button" at bounding box center [117, 138] width 8 height 8
type input "16"
click at [699, 247] on p "[PERSON_NAME]" at bounding box center [718, 248] width 135 height 11
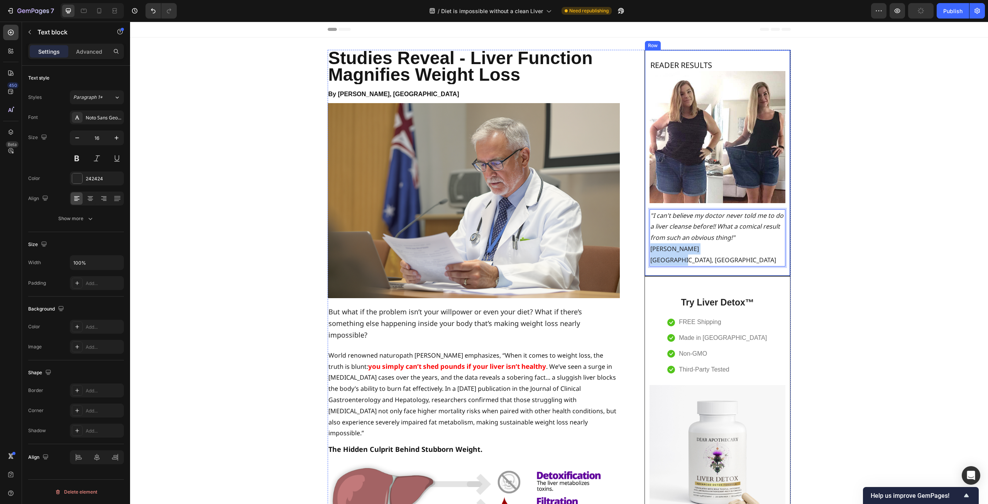
drag, startPoint x: 685, startPoint y: 259, endPoint x: 644, endPoint y: 248, distance: 42.9
click at [645, 248] on div "READER RESULTS Heading Image "I can't believe my doctor never told me to do a l…" at bounding box center [718, 163] width 146 height 226
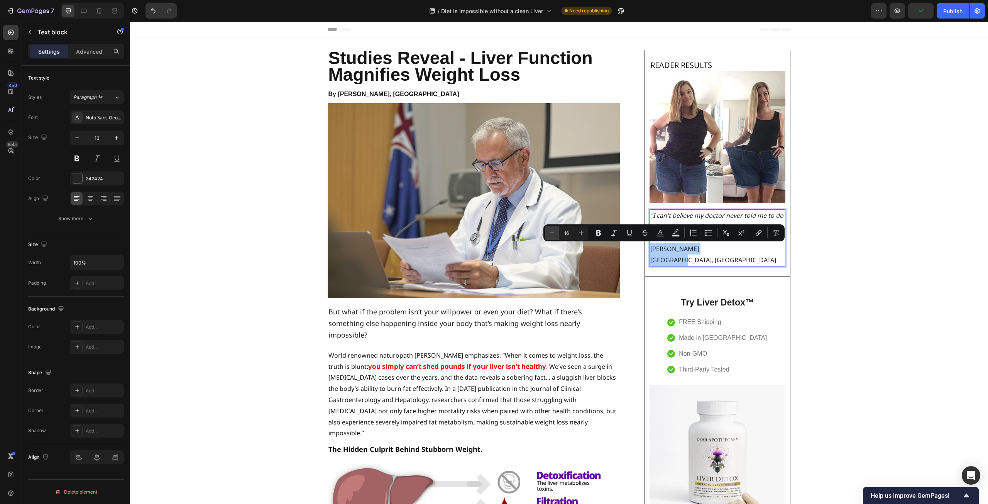
click at [551, 236] on icon "Editor contextual toolbar" at bounding box center [552, 233] width 8 height 8
click at [550, 236] on icon "Editor contextual toolbar" at bounding box center [552, 233] width 8 height 8
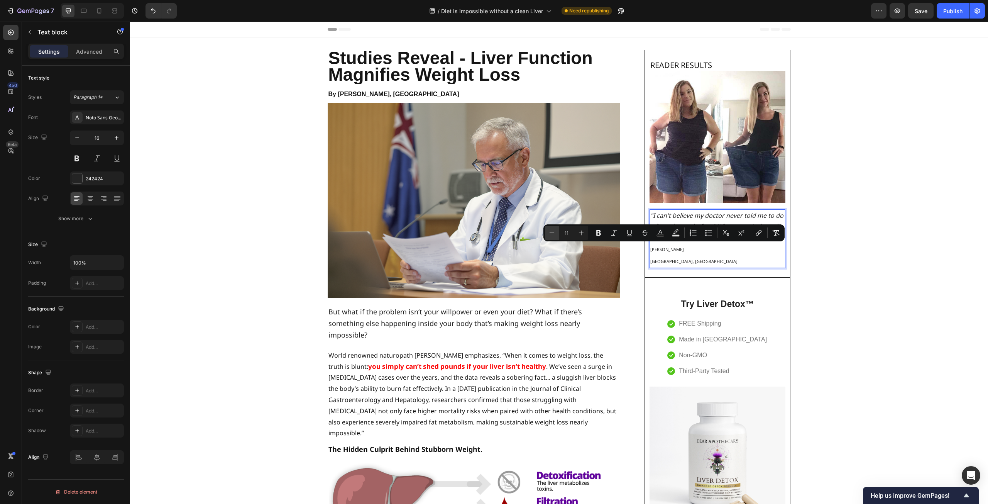
click at [550, 236] on icon "Editor contextual toolbar" at bounding box center [552, 233] width 8 height 8
type input "10"
click at [596, 233] on icon "Editor contextual toolbar" at bounding box center [599, 233] width 8 height 8
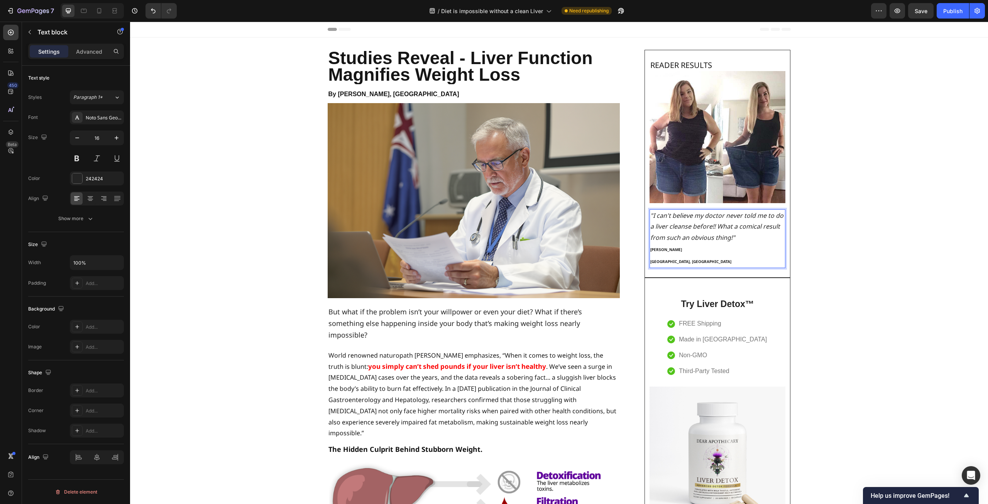
click at [651, 261] on strong "[GEOGRAPHIC_DATA], [GEOGRAPHIC_DATA]" at bounding box center [691, 261] width 81 height 5
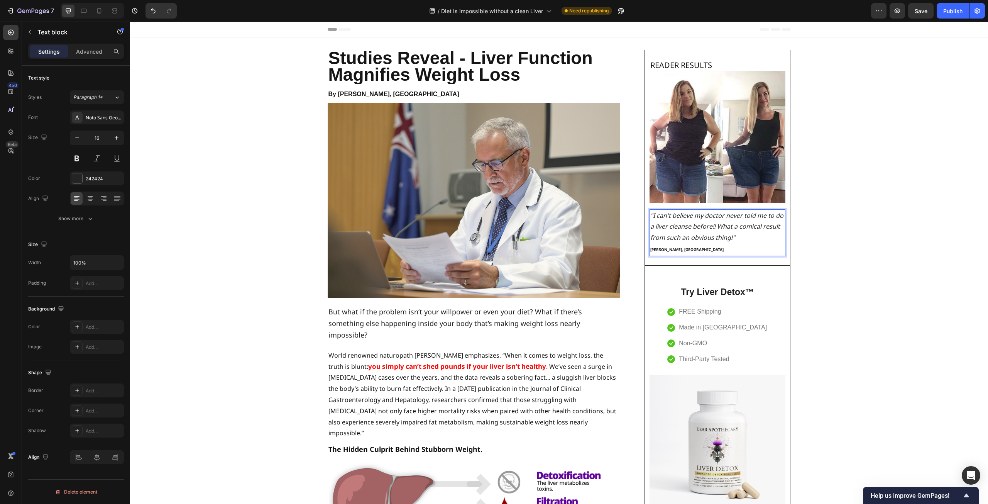
click at [672, 249] on strong "[PERSON_NAME], [GEOGRAPHIC_DATA]" at bounding box center [687, 249] width 73 height 5
click at [671, 250] on strong "[PERSON_NAME], [GEOGRAPHIC_DATA]" at bounding box center [687, 249] width 73 height 5
click at [671, 249] on strong "[PERSON_NAME], [GEOGRAPHIC_DATA]" at bounding box center [687, 249] width 73 height 5
click at [671, 251] on strong "[PERSON_NAME] [GEOGRAPHIC_DATA], [GEOGRAPHIC_DATA]" at bounding box center [708, 249] width 114 height 5
click at [674, 251] on strong "[PERSON_NAME] ;[GEOGRAPHIC_DATA], [GEOGRAPHIC_DATA]" at bounding box center [708, 249] width 115 height 5
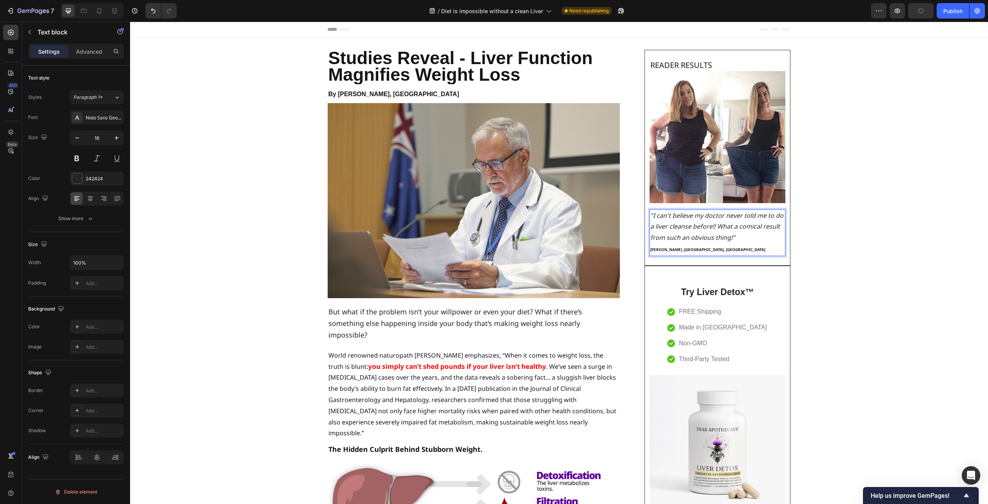
click at [672, 249] on strong "[PERSON_NAME] ;[GEOGRAPHIC_DATA], [GEOGRAPHIC_DATA]" at bounding box center [708, 249] width 115 height 5
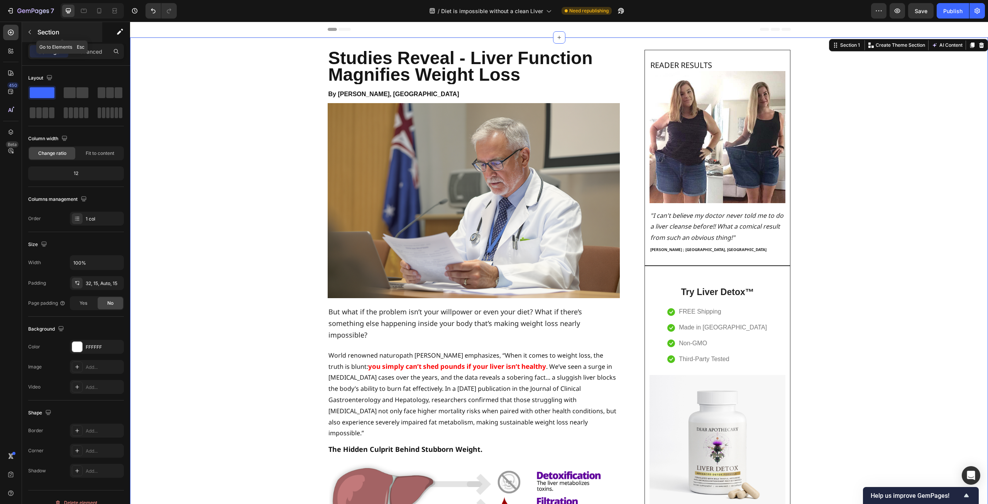
click at [32, 31] on icon "button" at bounding box center [30, 32] width 6 height 6
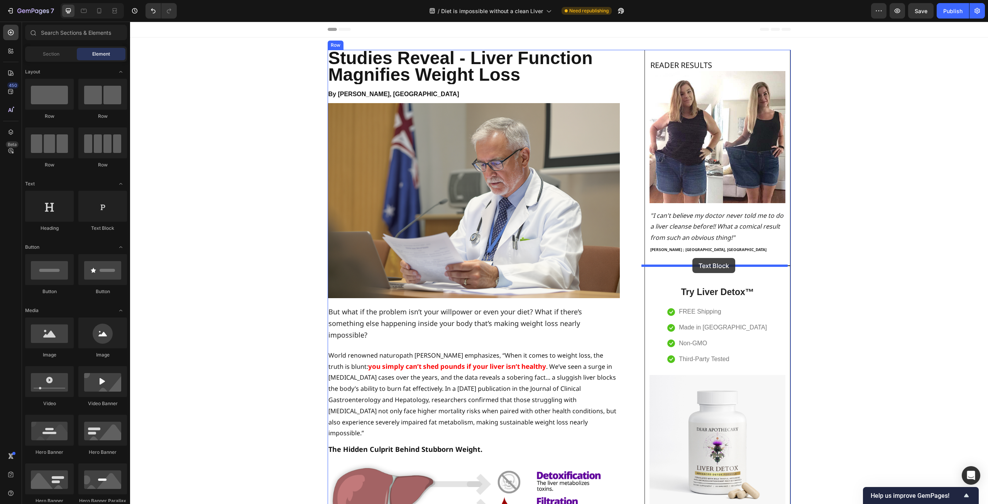
drag, startPoint x: 227, startPoint y: 229, endPoint x: 693, endPoint y: 258, distance: 466.2
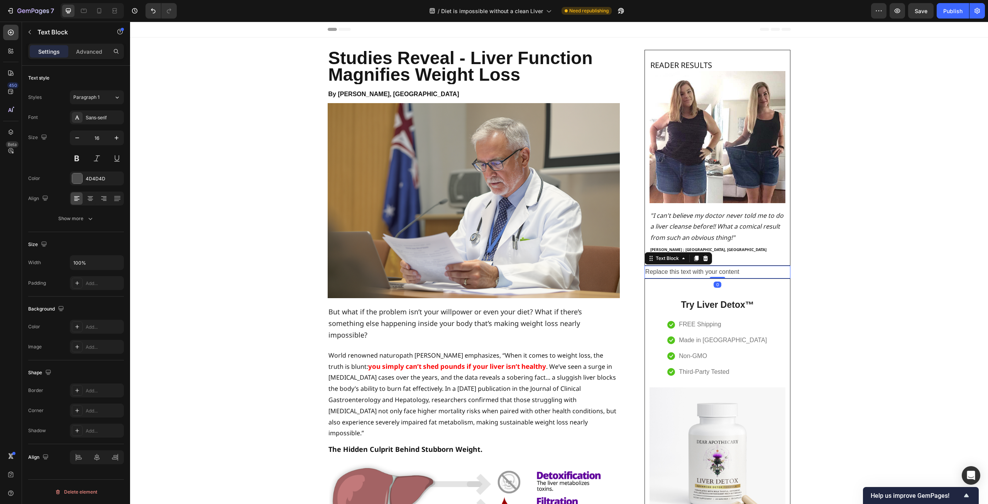
click at [756, 271] on div "Replace this text with your content" at bounding box center [718, 272] width 146 height 13
drag, startPoint x: 757, startPoint y: 270, endPoint x: 644, endPoint y: 276, distance: 112.9
click at [646, 276] on p "Replace this text with your content" at bounding box center [718, 271] width 145 height 11
click at [108, 120] on div "Sans-serif" at bounding box center [104, 117] width 36 height 7
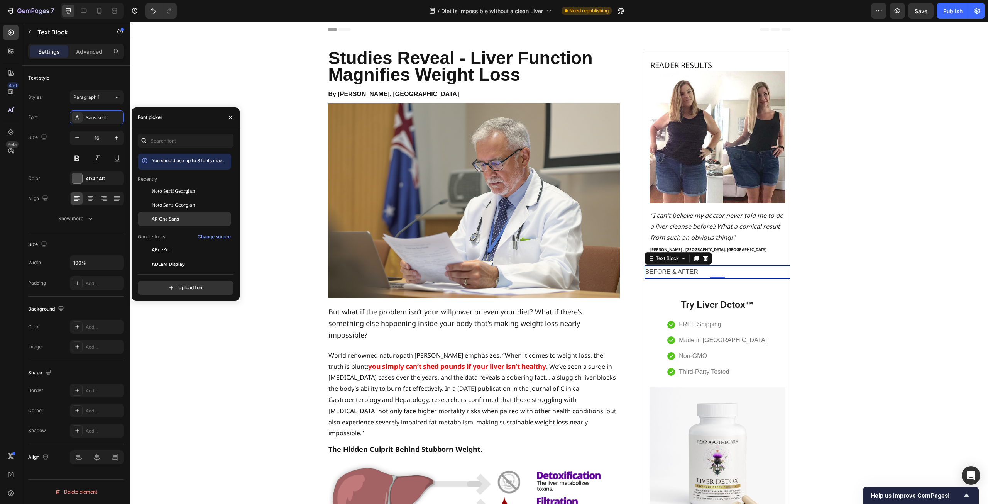
drag, startPoint x: 185, startPoint y: 207, endPoint x: 197, endPoint y: 215, distance: 14.4
click at [185, 207] on span "Noto Sans Georgian" at bounding box center [173, 205] width 43 height 7
click at [114, 139] on icon "button" at bounding box center [117, 138] width 8 height 8
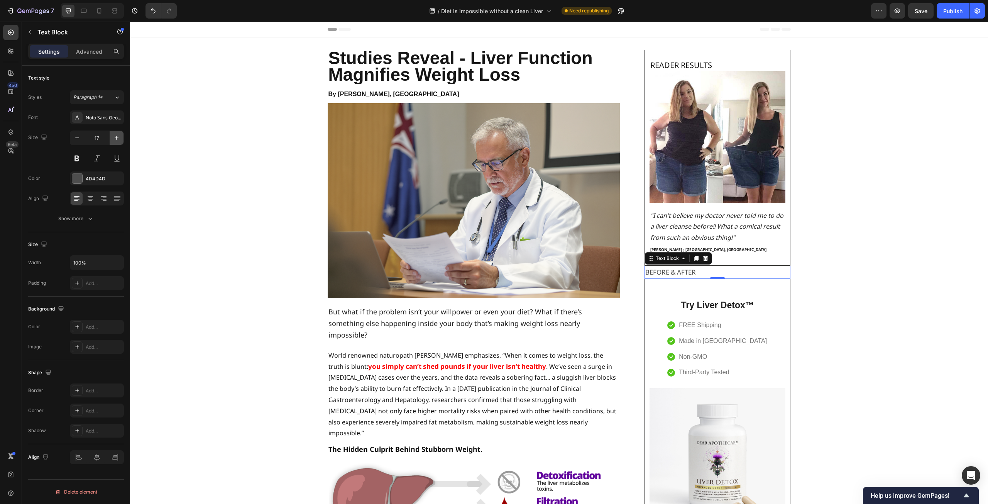
click at [114, 139] on icon "button" at bounding box center [117, 138] width 8 height 8
click at [78, 138] on icon "button" at bounding box center [77, 138] width 8 height 8
type input "19"
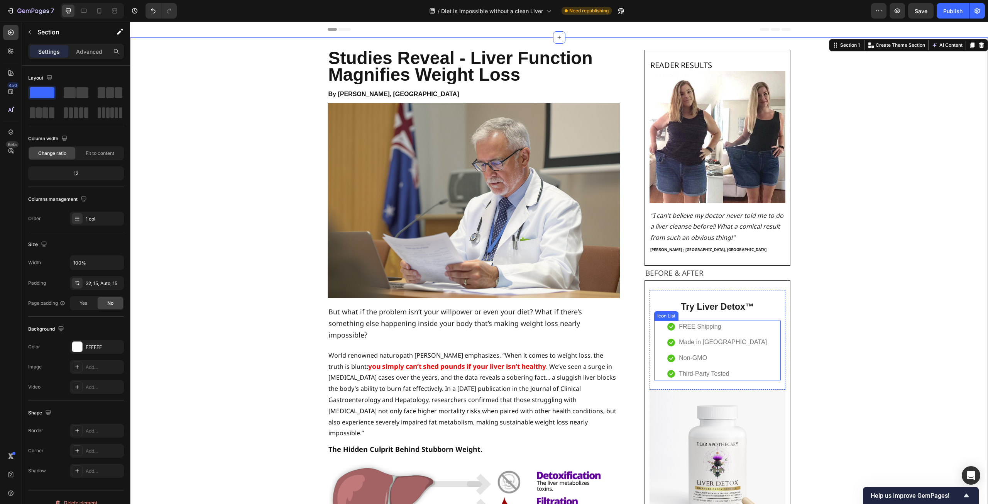
click at [756, 322] on div "Icon FREE Shipping Text block Icon Made in [GEOGRAPHIC_DATA] Text block Icon No…" at bounding box center [717, 350] width 127 height 60
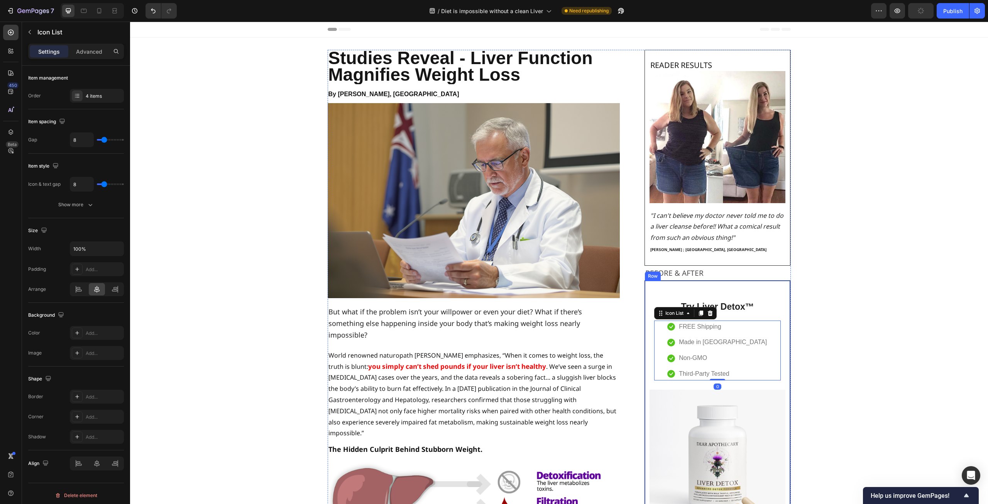
click at [774, 285] on div "Try Liver Detox™ Heading Icon FREE Shipping Text block Icon Made in [GEOGRAPHIC…" at bounding box center [718, 429] width 146 height 299
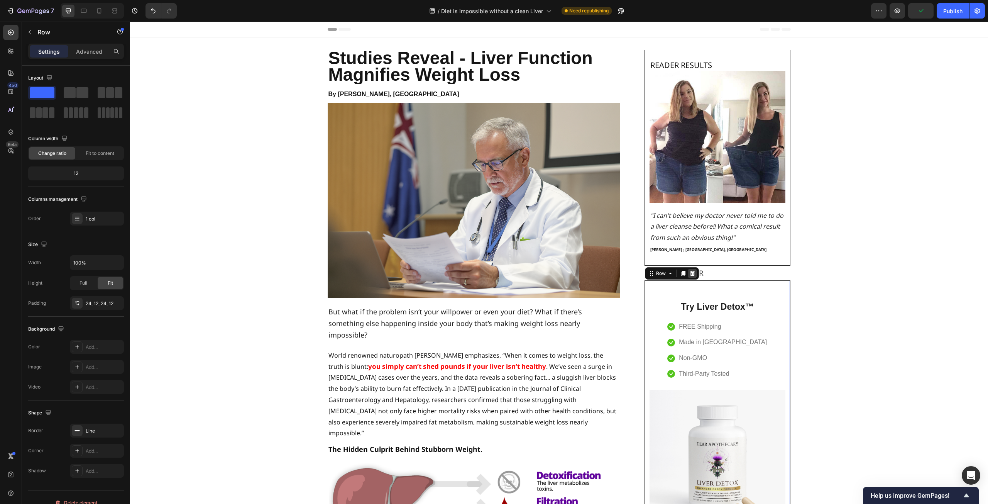
click at [692, 274] on icon at bounding box center [693, 273] width 6 height 6
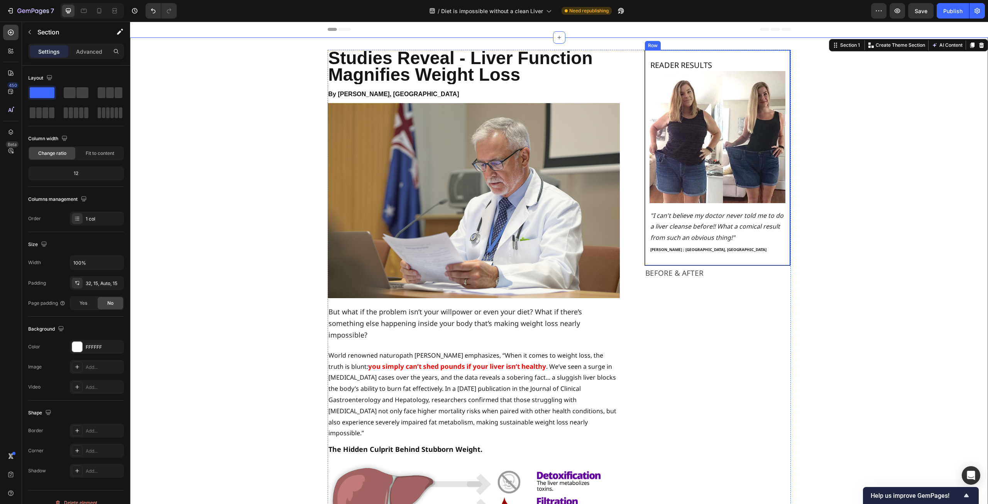
click at [760, 53] on div "READER RESULTS Heading Image "I can't believe my doctor never told me to do a l…" at bounding box center [718, 158] width 146 height 216
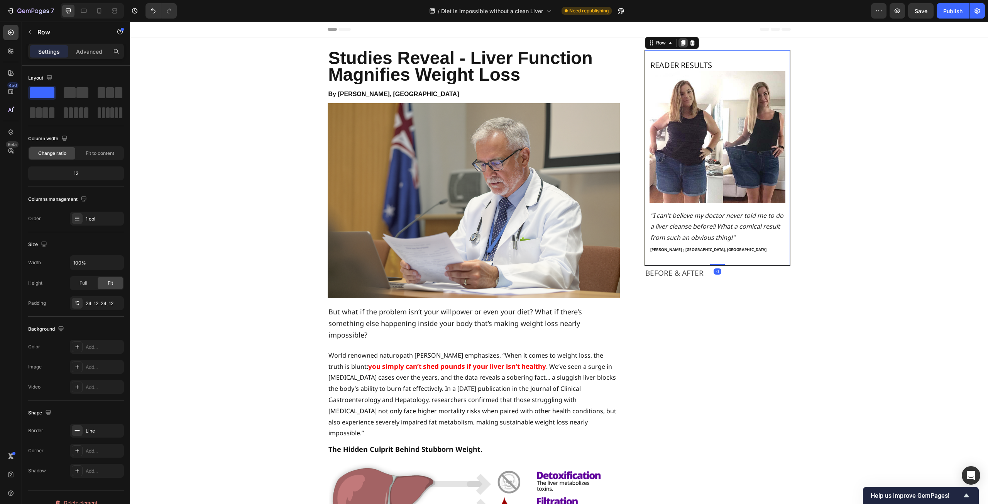
click at [681, 42] on icon at bounding box center [683, 42] width 4 height 5
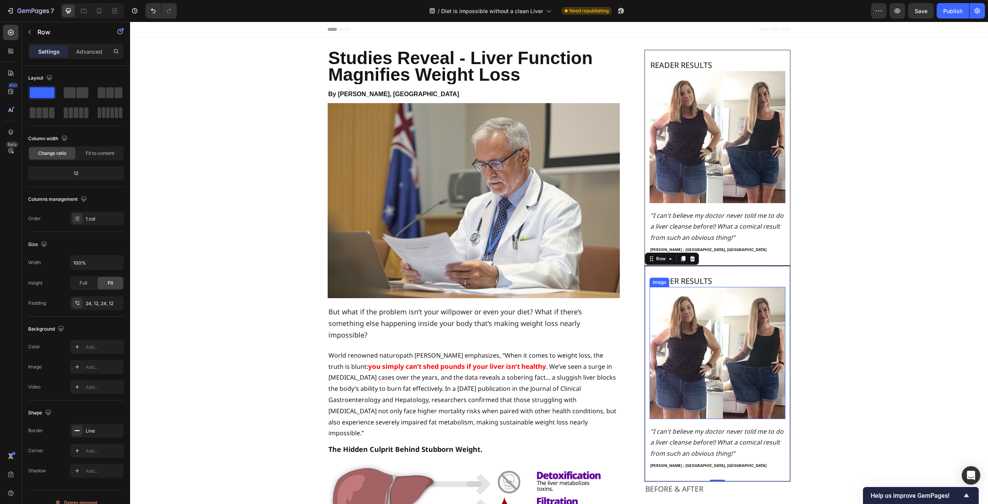
click at [700, 309] on img at bounding box center [718, 353] width 136 height 132
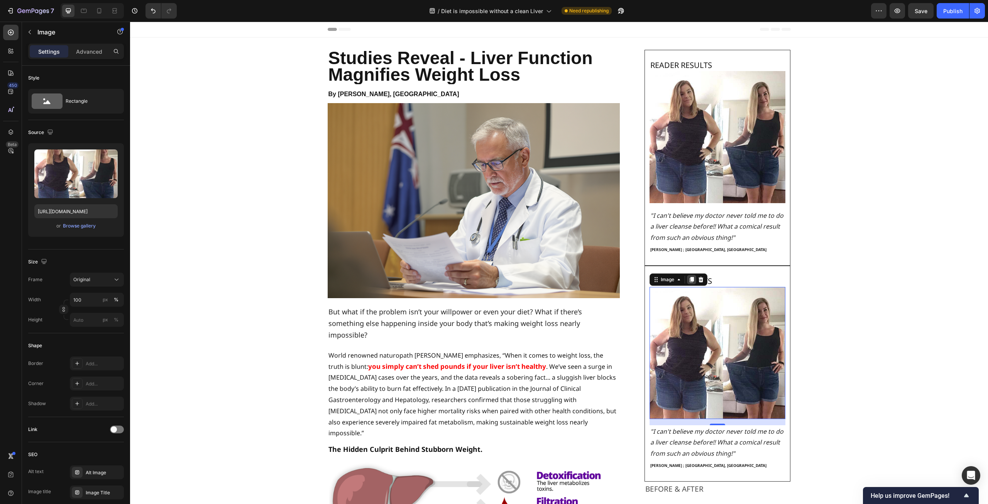
click at [691, 278] on icon at bounding box center [692, 279] width 4 height 5
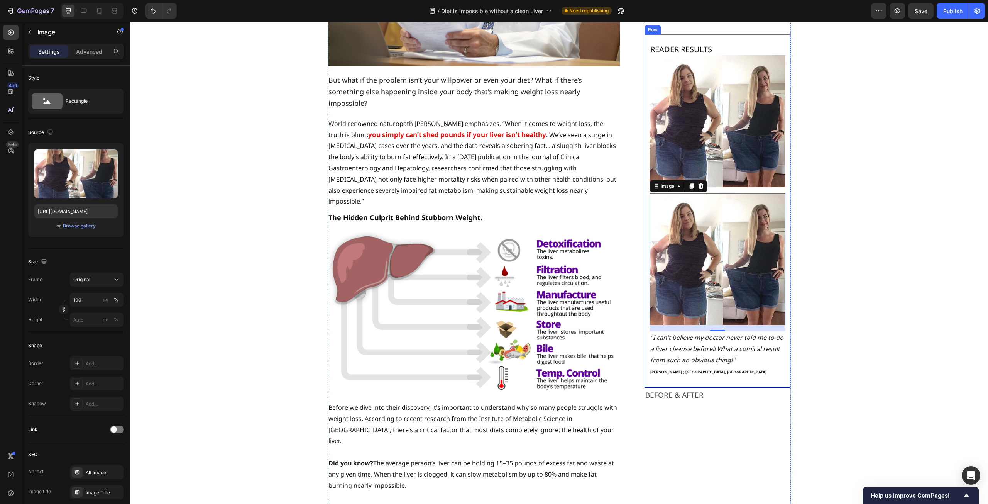
scroll to position [77, 0]
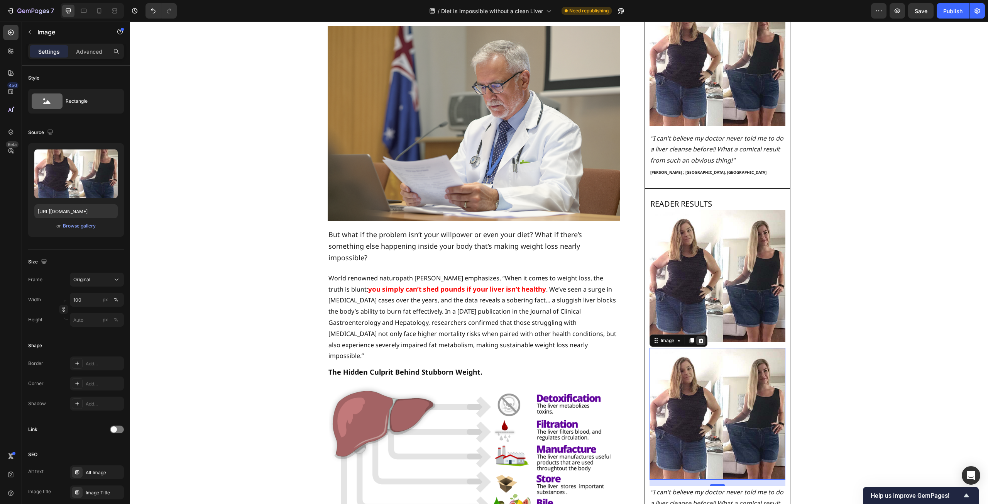
click at [699, 339] on icon at bounding box center [700, 339] width 5 height 5
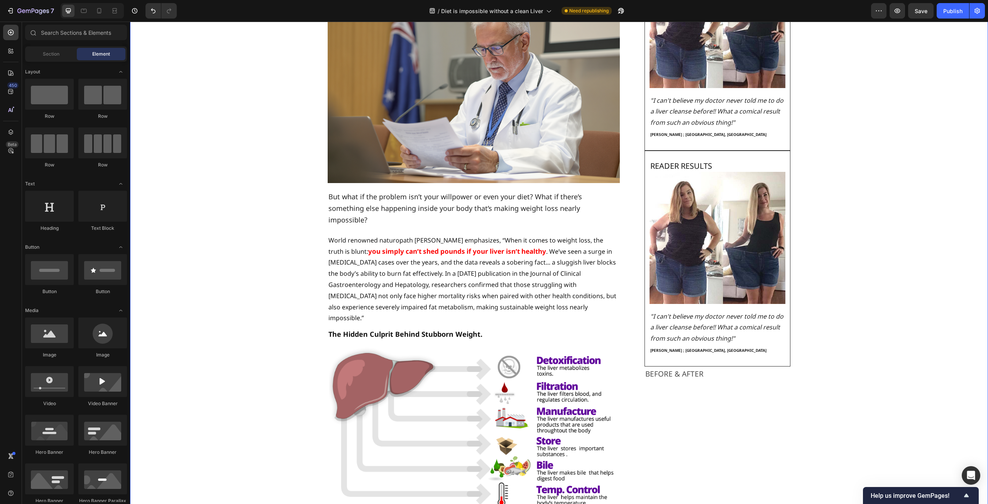
scroll to position [39, 0]
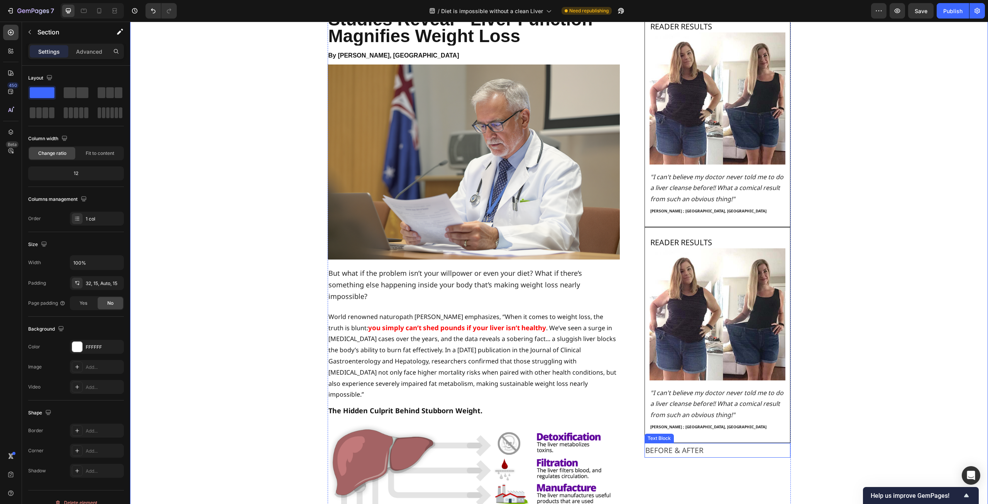
click at [692, 453] on p "BEFORE & AFTER" at bounding box center [718, 450] width 145 height 13
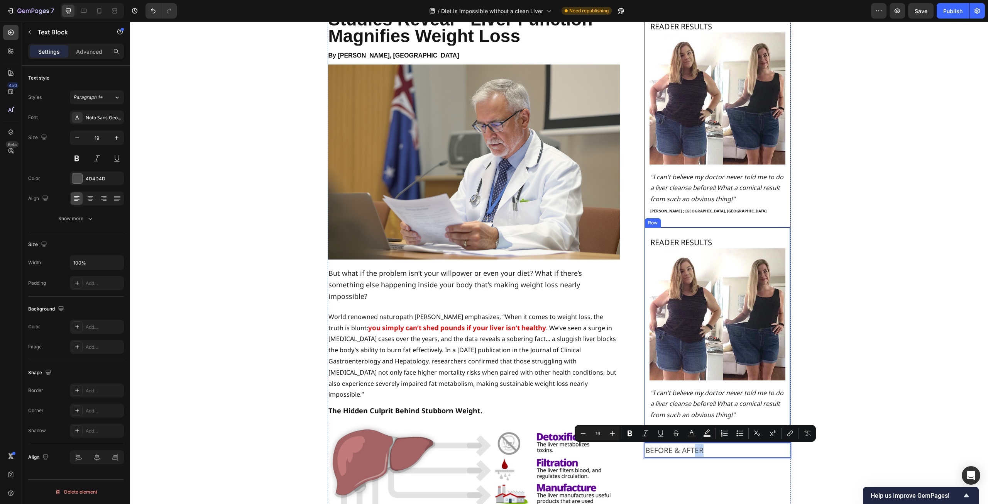
drag, startPoint x: 692, startPoint y: 452, endPoint x: 700, endPoint y: 232, distance: 221.0
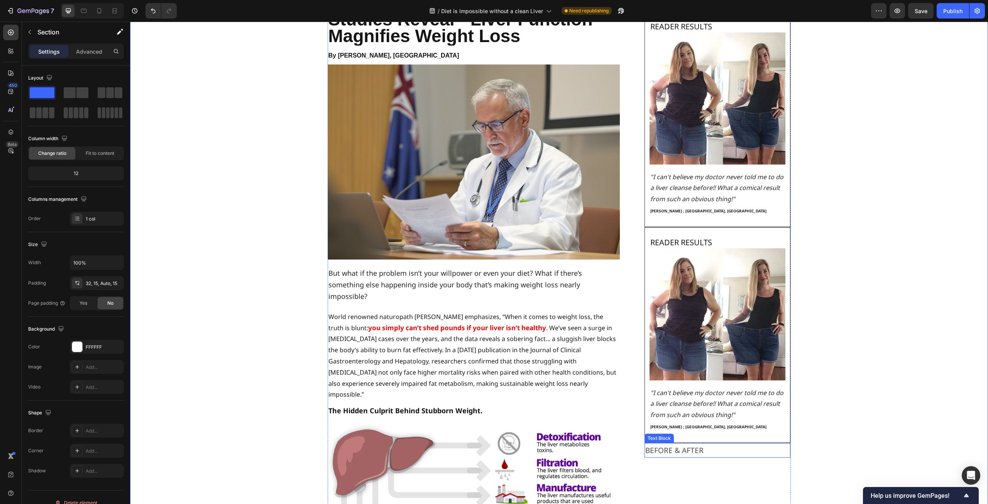
click at [697, 449] on p "BEFORE & AFTER" at bounding box center [718, 450] width 145 height 13
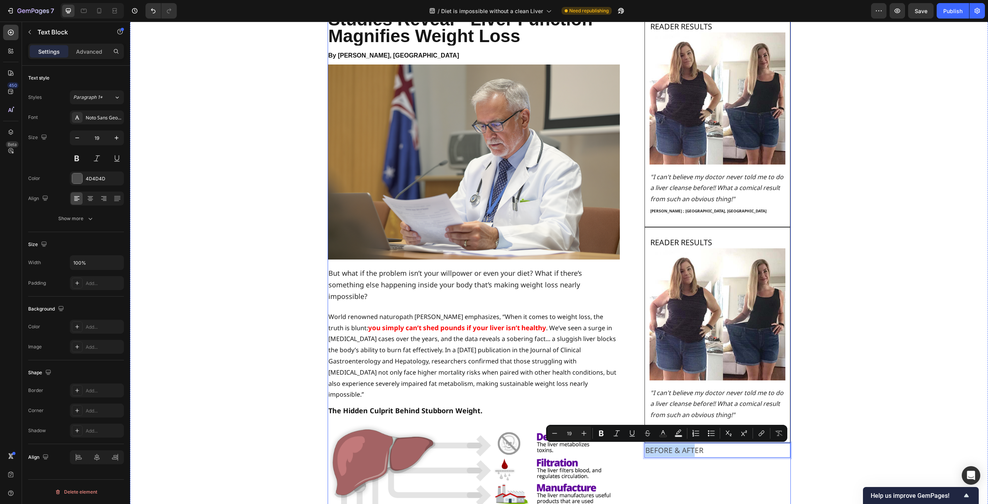
drag, startPoint x: 692, startPoint y: 451, endPoint x: 762, endPoint y: 455, distance: 70.0
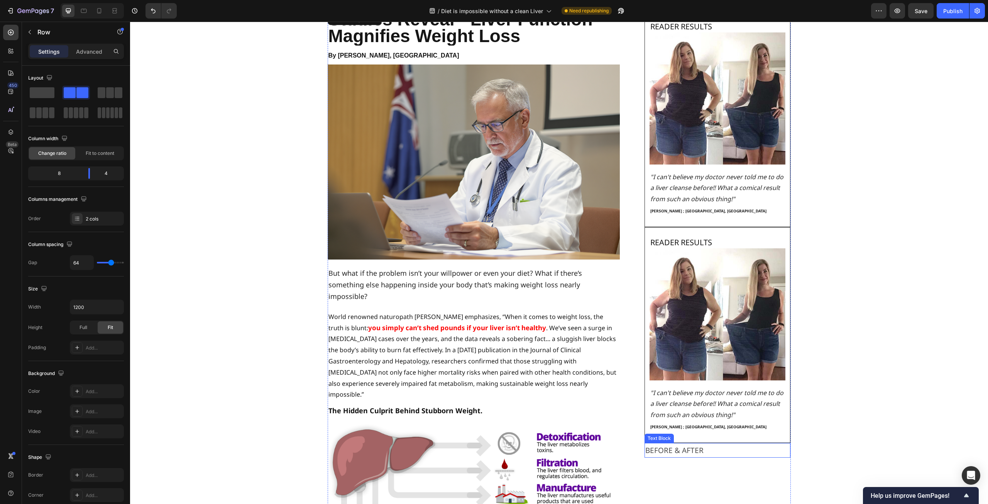
click at [754, 454] on p "BEFORE & AFTER" at bounding box center [718, 450] width 145 height 13
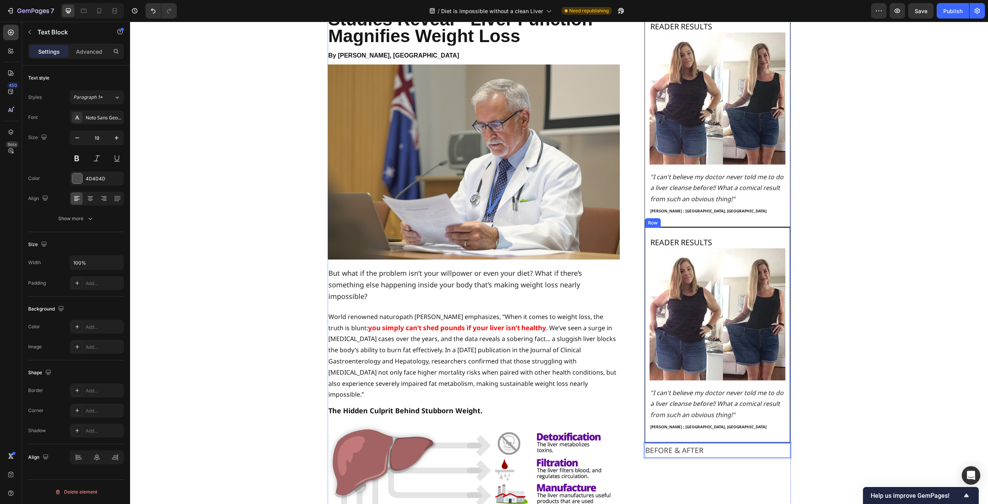
drag, startPoint x: 776, startPoint y: 453, endPoint x: 712, endPoint y: 229, distance: 233.1
drag, startPoint x: 711, startPoint y: 455, endPoint x: 664, endPoint y: 479, distance: 52.0
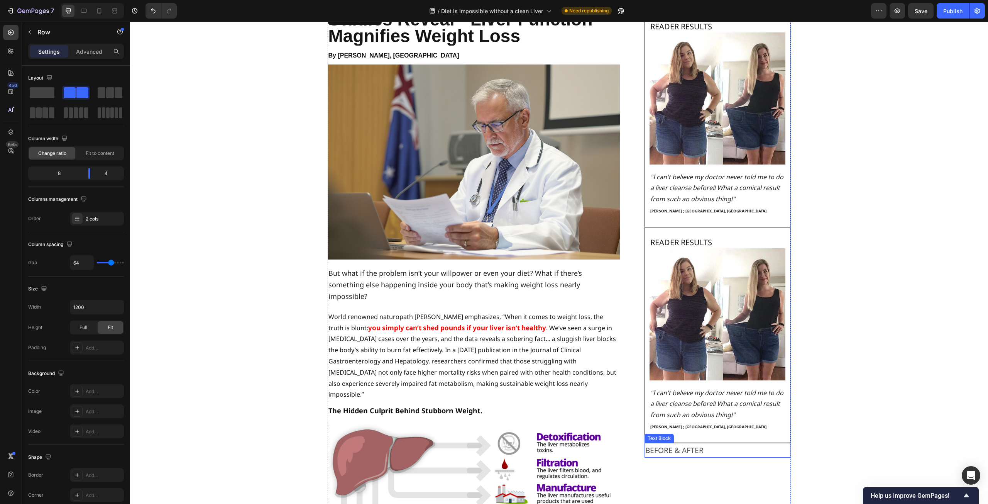
click at [650, 456] on p "BEFORE & AFTER" at bounding box center [718, 450] width 145 height 13
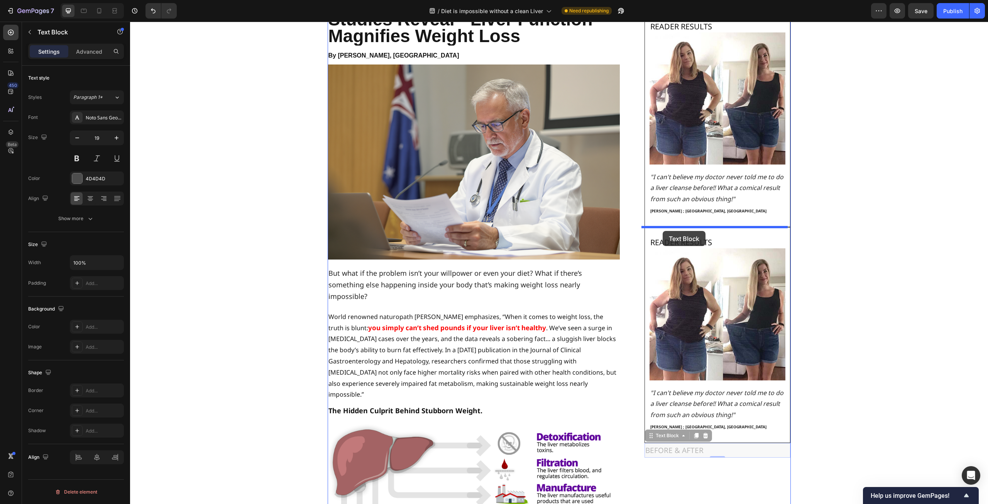
drag, startPoint x: 646, startPoint y: 435, endPoint x: 663, endPoint y: 231, distance: 204.9
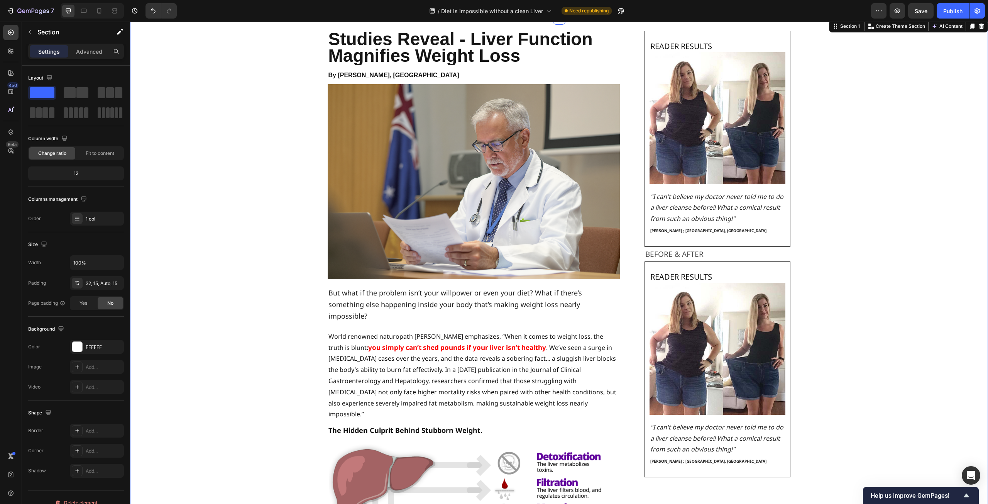
scroll to position [0, 0]
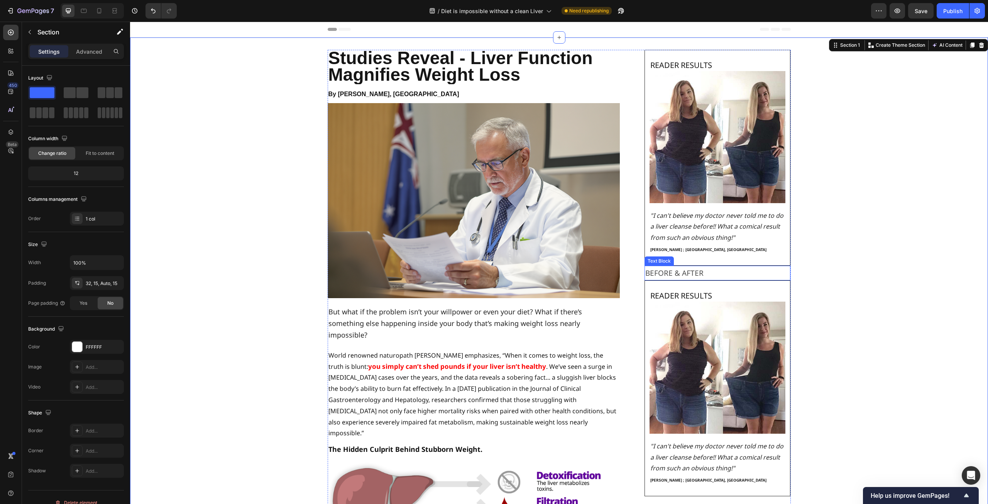
click at [726, 275] on p "BEFORE & AFTER" at bounding box center [718, 272] width 145 height 13
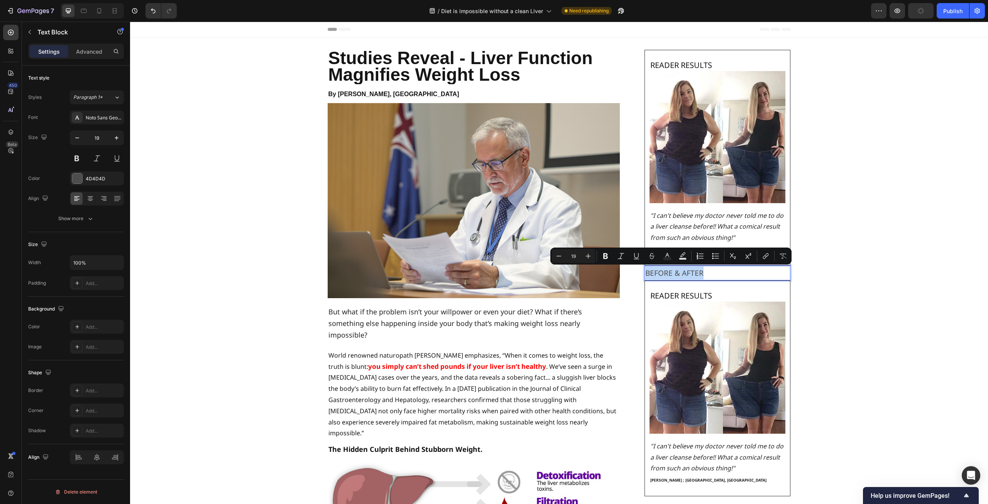
drag, startPoint x: 752, startPoint y: 274, endPoint x: 643, endPoint y: 275, distance: 108.9
click at [646, 275] on p "BEFORE & AFTER" at bounding box center [718, 272] width 145 height 13
click at [639, 254] on icon "Editor contextual toolbar" at bounding box center [637, 256] width 8 height 8
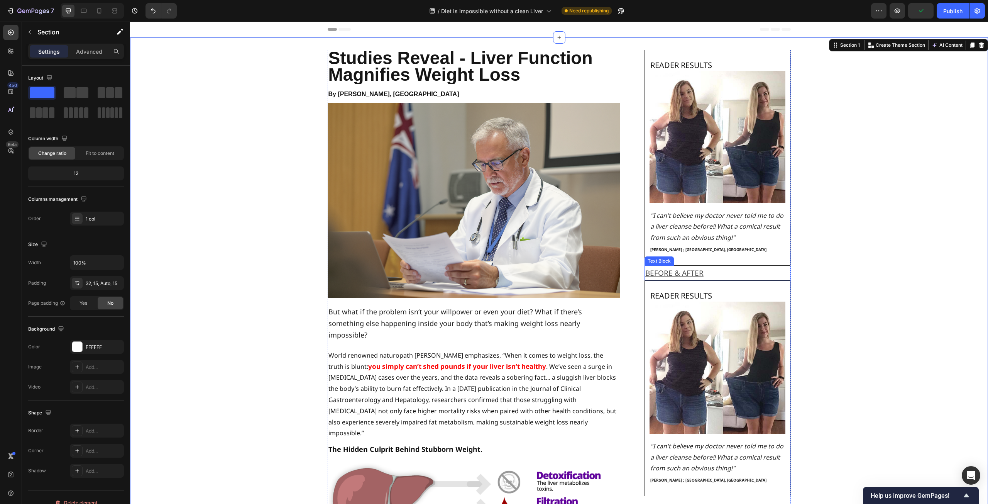
click at [727, 273] on p "BEFORE & AFTER" at bounding box center [718, 272] width 145 height 13
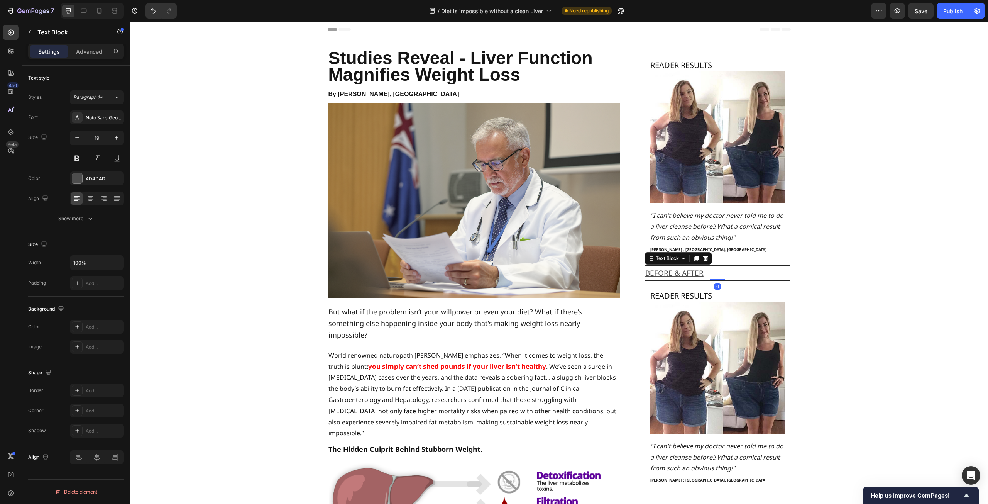
click at [645, 275] on div "BEFORE & AFTER" at bounding box center [718, 273] width 146 height 15
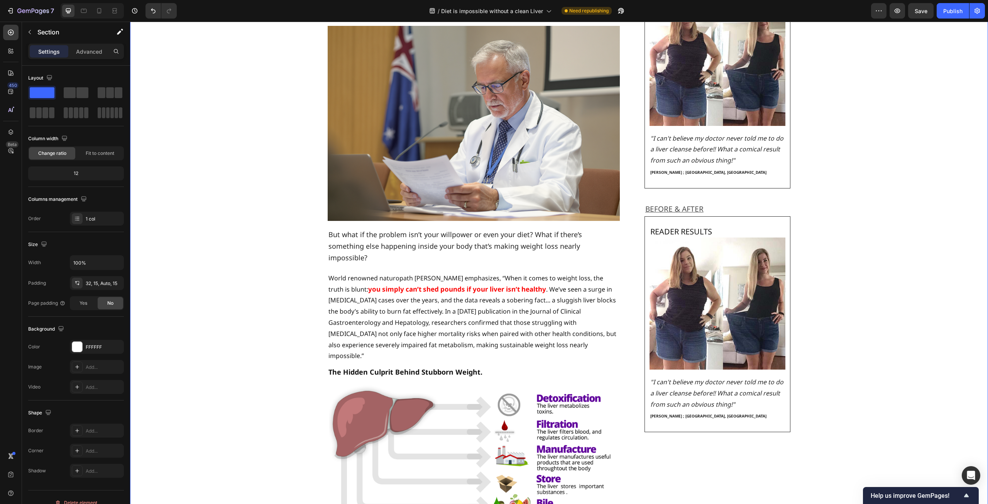
scroll to position [154, 0]
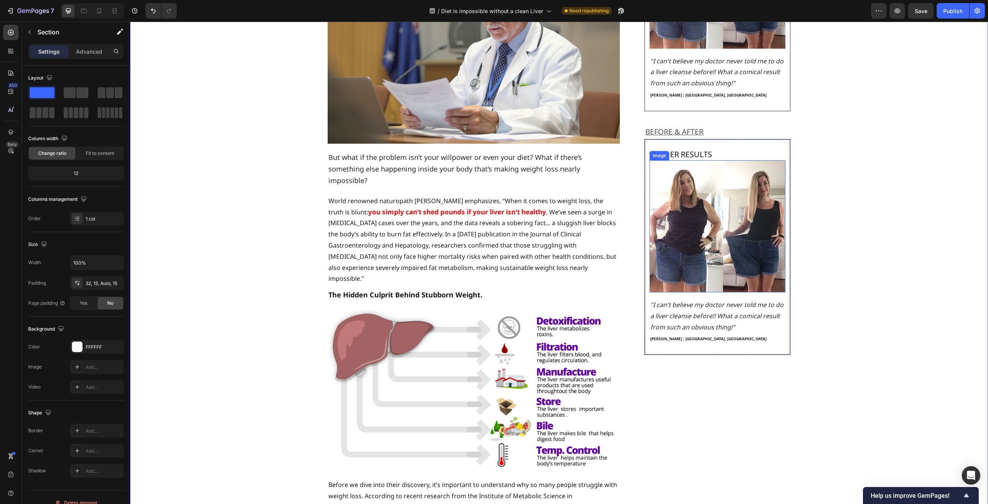
click at [724, 232] on img at bounding box center [718, 226] width 136 height 132
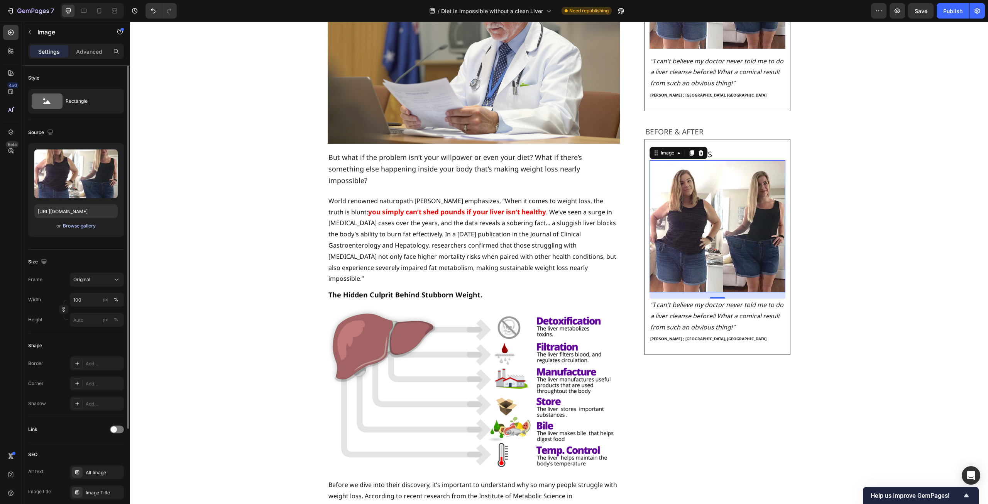
click at [86, 224] on div "Browse gallery" at bounding box center [79, 225] width 33 height 7
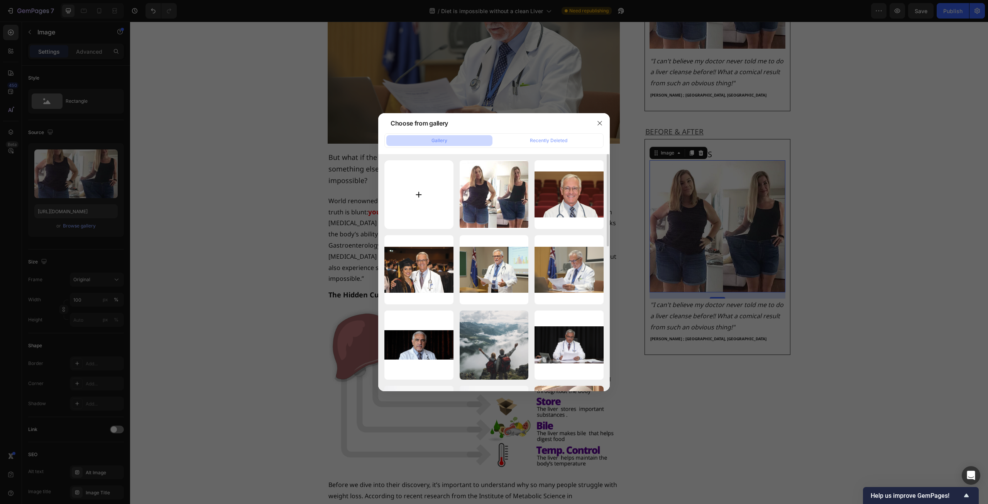
click at [414, 181] on input "file" at bounding box center [419, 194] width 69 height 69
type input "C:\fakepath\weight7.jpg"
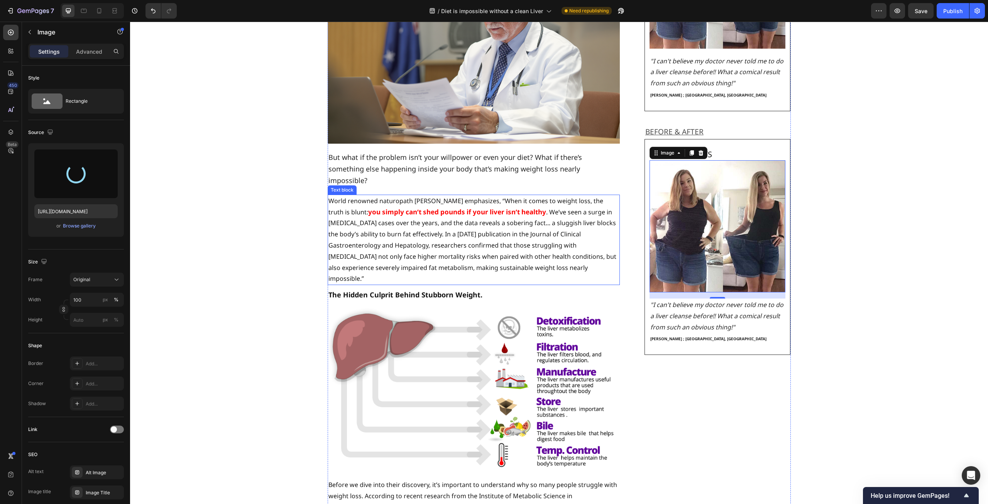
type input "[URL][DOMAIN_NAME]"
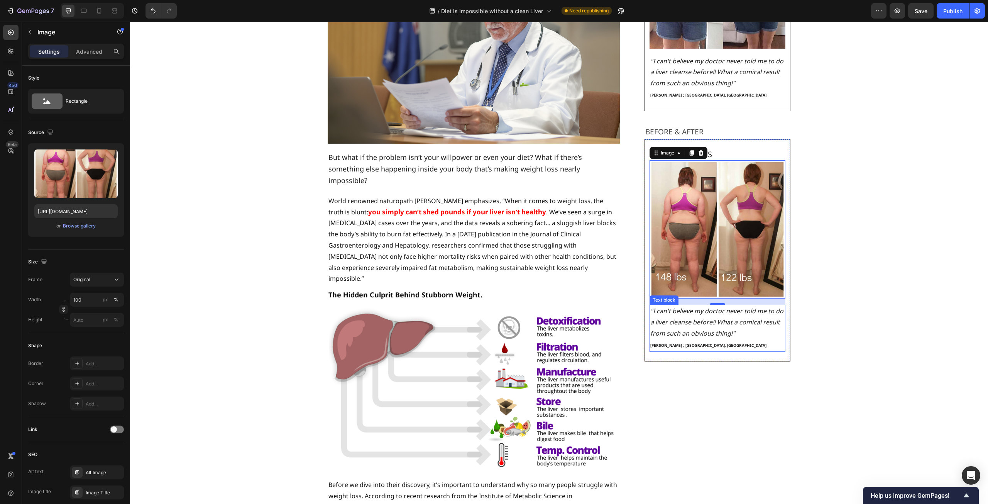
click at [717, 334] on icon ""I can't believe my doctor never told me to do a liver cleanse before!! What a …" at bounding box center [717, 322] width 133 height 31
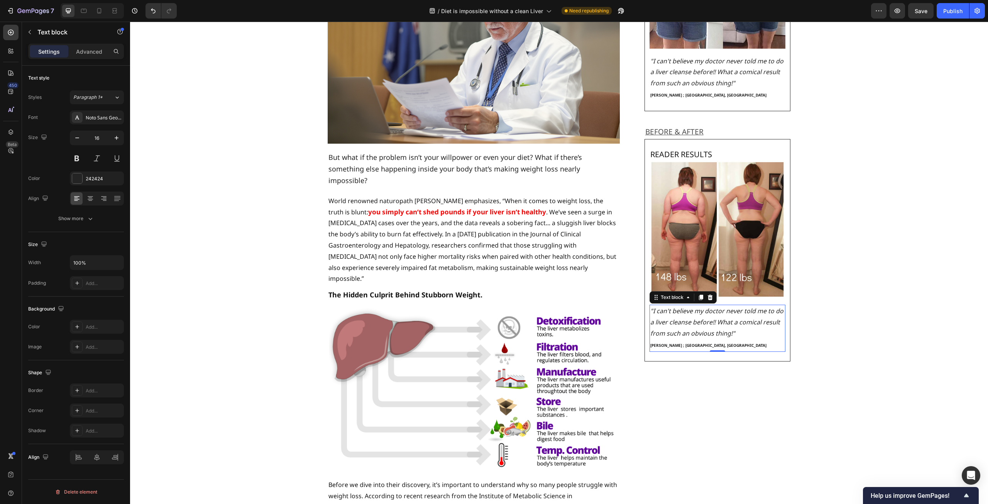
click at [724, 333] on icon ""I can't believe my doctor never told me to do a liver cleanse before!! What a …" at bounding box center [717, 322] width 133 height 31
click at [730, 333] on icon ""I can't believe my doctor never told me to do a liver cleanse before!! What a …" at bounding box center [717, 322] width 133 height 31
click at [729, 333] on icon ""I can't believe my doctor never told me to do a liver cleanse before!! What a …" at bounding box center [717, 322] width 133 height 31
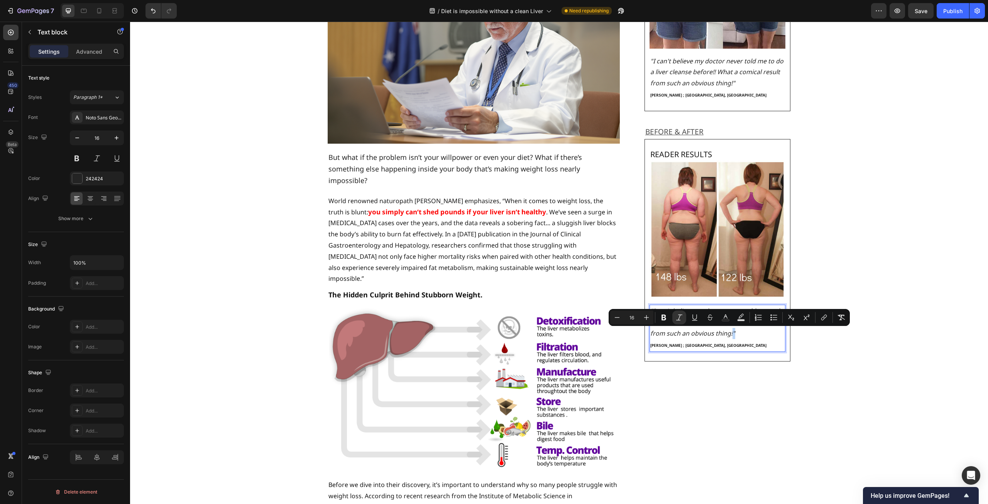
click at [729, 334] on icon ""I can't believe my doctor never told me to do a liver cleanse before!! What a …" at bounding box center [717, 322] width 133 height 31
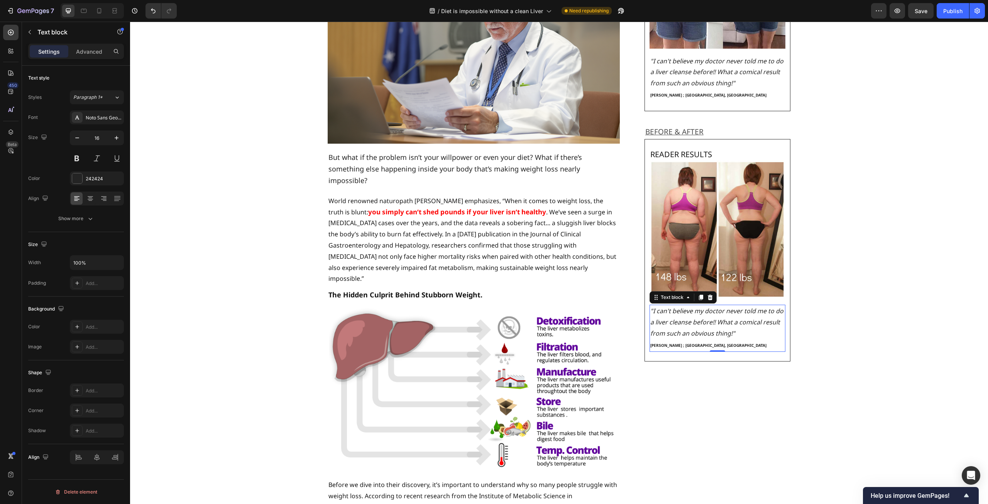
click at [731, 329] on p ""I can't believe my doctor never told me to do a liver cleanse before!! What a …" at bounding box center [718, 321] width 135 height 33
drag, startPoint x: 735, startPoint y: 335, endPoint x: 648, endPoint y: 312, distance: 89.7
click at [651, 312] on p ""I can't believe my doctor never told me to do a liver cleanse before!! What a …" at bounding box center [718, 321] width 135 height 33
click at [703, 350] on p "[PERSON_NAME] ; [GEOGRAPHIC_DATA], [GEOGRAPHIC_DATA]" at bounding box center [718, 356] width 135 height 12
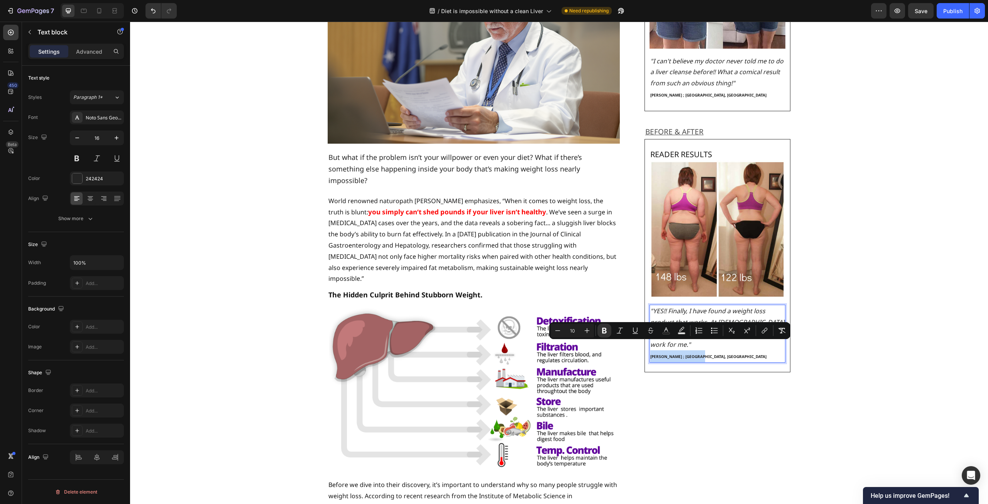
drag, startPoint x: 699, startPoint y: 346, endPoint x: 647, endPoint y: 344, distance: 52.2
click at [650, 344] on div ""YES!! Finally, I have found a weight loss product that works. At [DEMOGRAPHIC_…" at bounding box center [718, 334] width 136 height 58
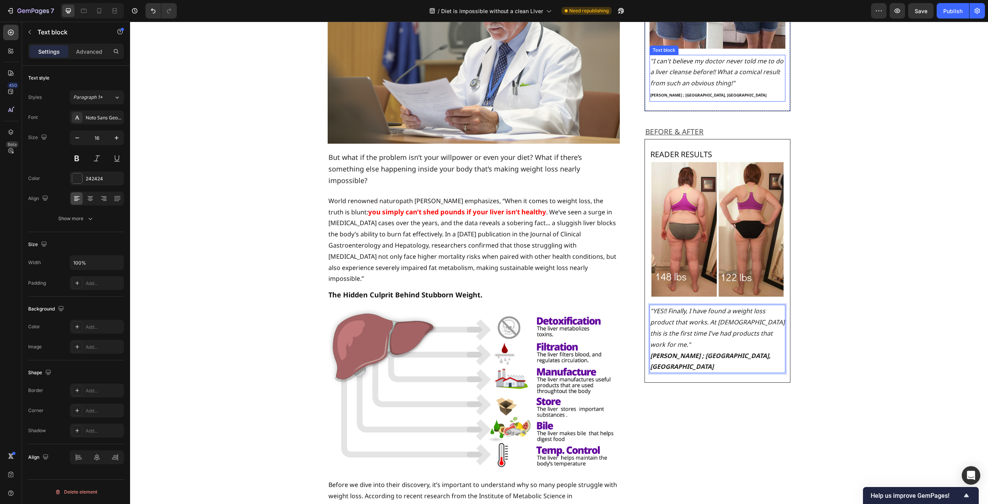
click at [687, 94] on strong "[PERSON_NAME] ; [GEOGRAPHIC_DATA], [GEOGRAPHIC_DATA]" at bounding box center [709, 94] width 116 height 5
drag, startPoint x: 695, startPoint y: 95, endPoint x: 670, endPoint y: 95, distance: 24.7
click at [670, 95] on p "[PERSON_NAME] ; [GEOGRAPHIC_DATA], [GEOGRAPHIC_DATA]" at bounding box center [718, 95] width 135 height 12
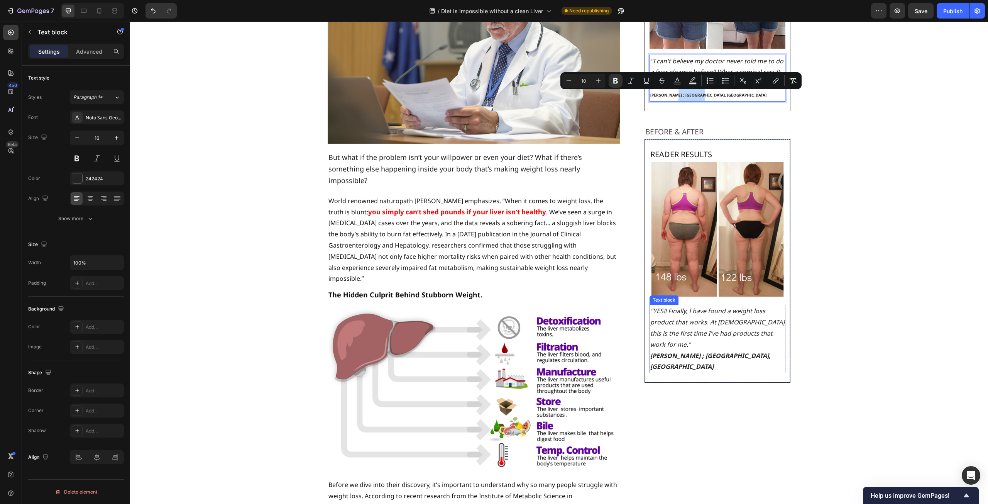
click at [718, 351] on strong "[PERSON_NAME] ; [GEOGRAPHIC_DATA], [GEOGRAPHIC_DATA]" at bounding box center [711, 361] width 120 height 20
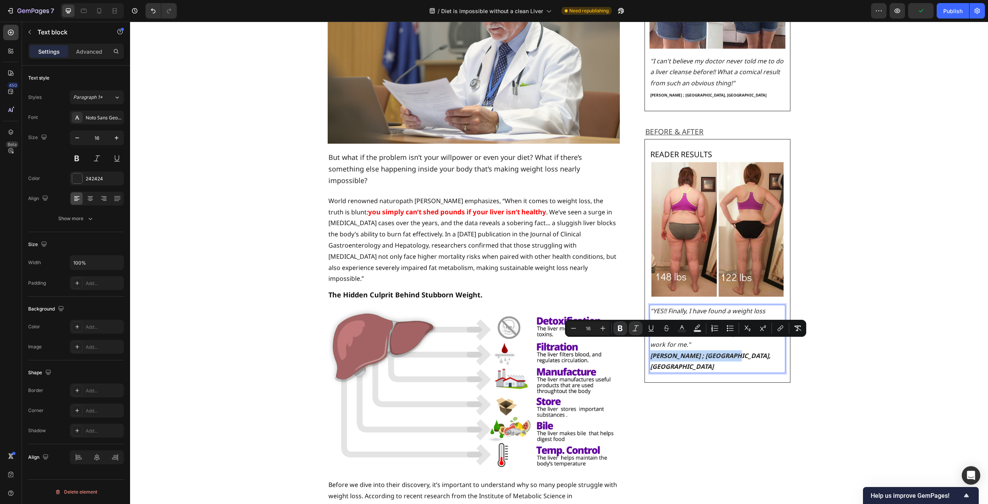
drag, startPoint x: 733, startPoint y: 343, endPoint x: 649, endPoint y: 348, distance: 84.3
click at [651, 350] on p "[PERSON_NAME] ; [GEOGRAPHIC_DATA], [GEOGRAPHIC_DATA]" at bounding box center [718, 361] width 135 height 22
click at [575, 332] on button "Minus" at bounding box center [574, 328] width 14 height 14
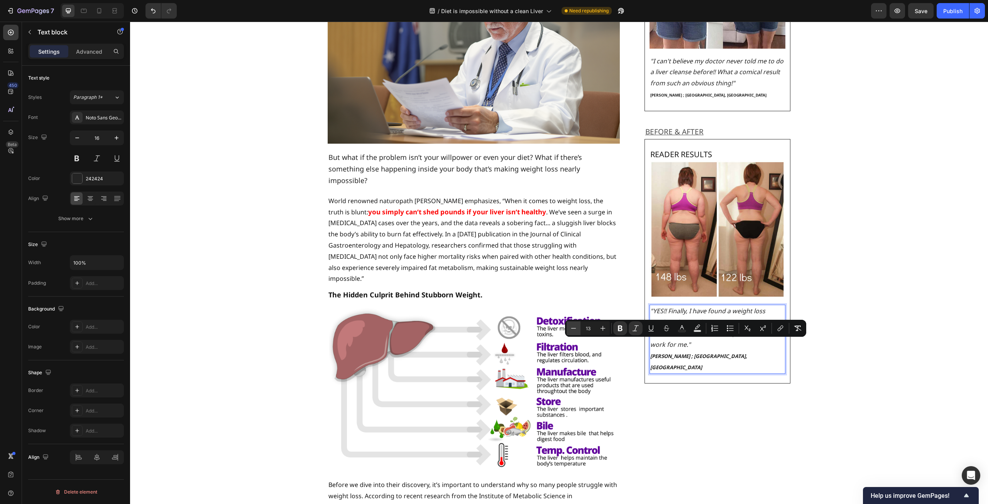
click at [575, 332] on button "Minus" at bounding box center [574, 328] width 14 height 14
type input "10"
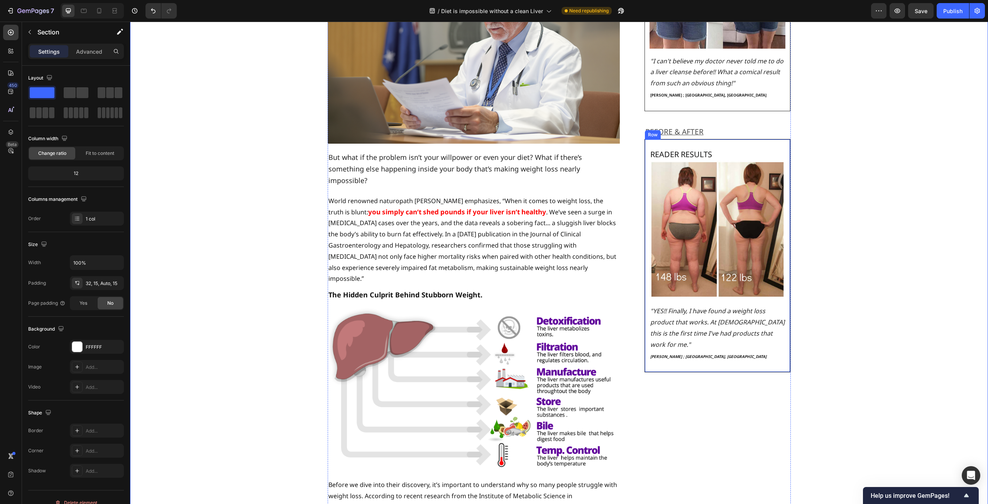
click at [746, 359] on div "READER RESULTS Heading Image "YES!! Finally, I have found a weight loss product…" at bounding box center [718, 255] width 146 height 233
click at [713, 134] on p "BEFORE & AFTER" at bounding box center [718, 131] width 145 height 13
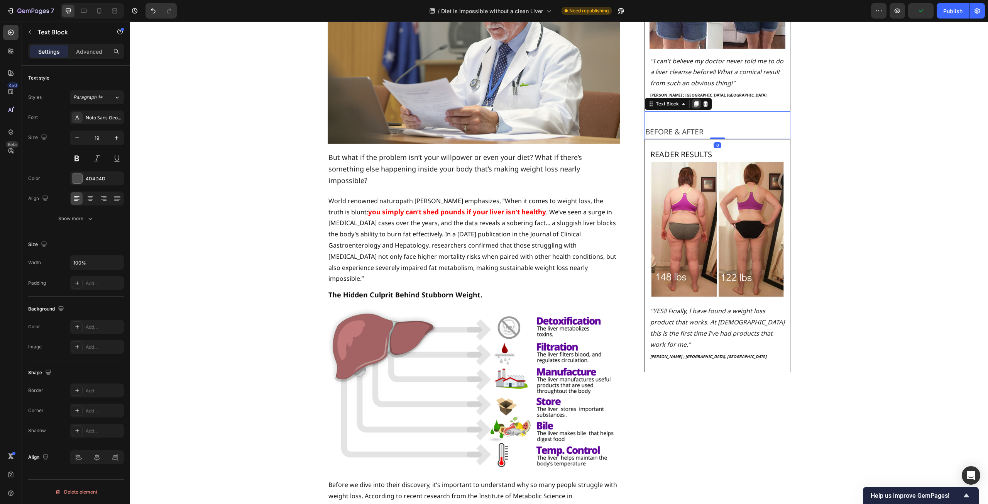
click at [695, 103] on icon at bounding box center [697, 103] width 4 height 5
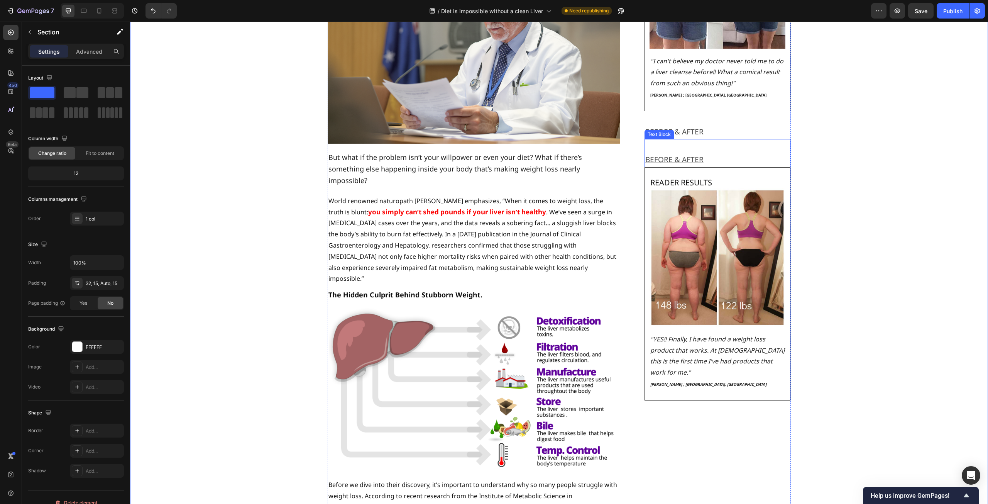
click at [744, 154] on p "BEFORE & AFTER" at bounding box center [718, 159] width 145 height 13
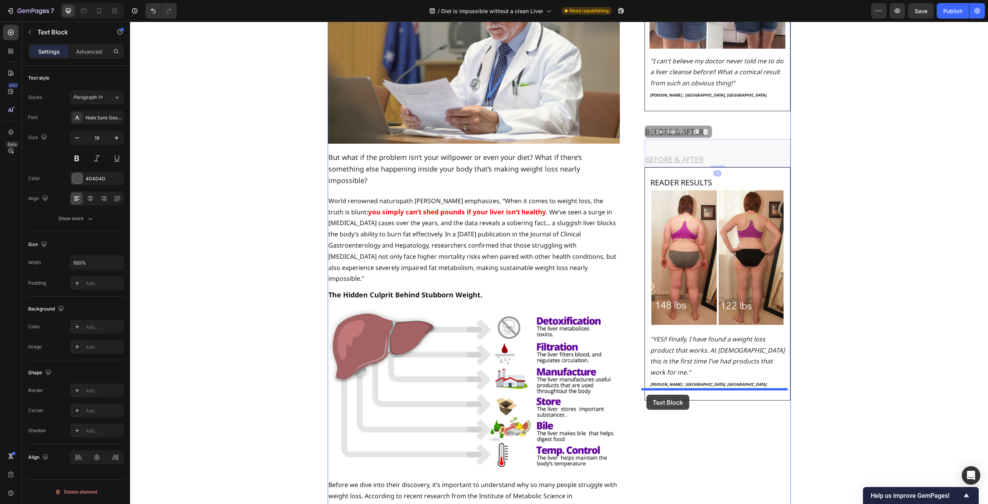
drag, startPoint x: 648, startPoint y: 132, endPoint x: 647, endPoint y: 395, distance: 262.9
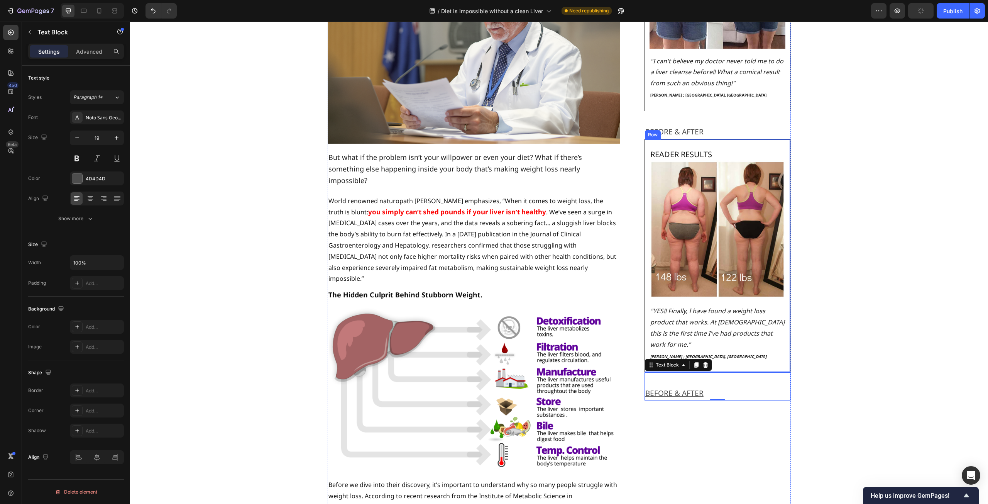
click at [732, 147] on div "READER RESULTS Heading Image "YES!! Finally, I have found a weight loss product…" at bounding box center [718, 255] width 146 height 233
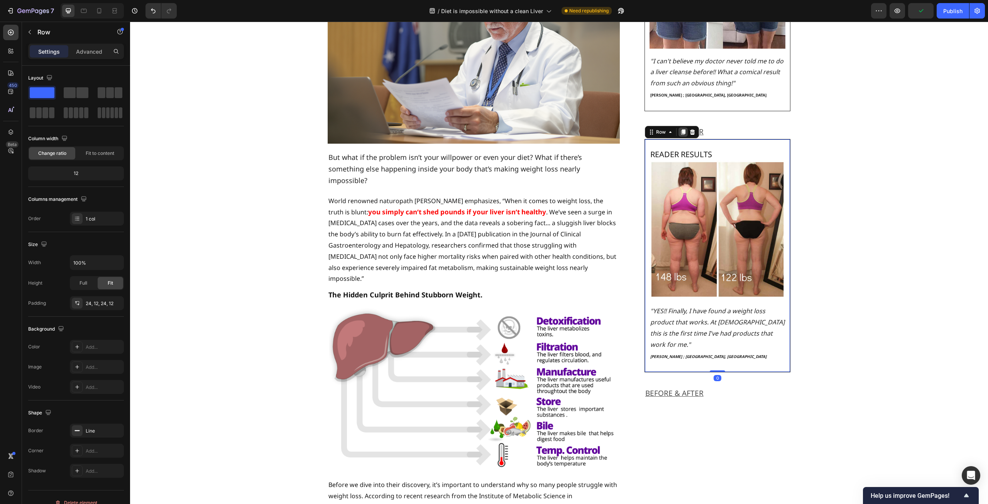
click at [681, 132] on icon at bounding box center [683, 131] width 4 height 5
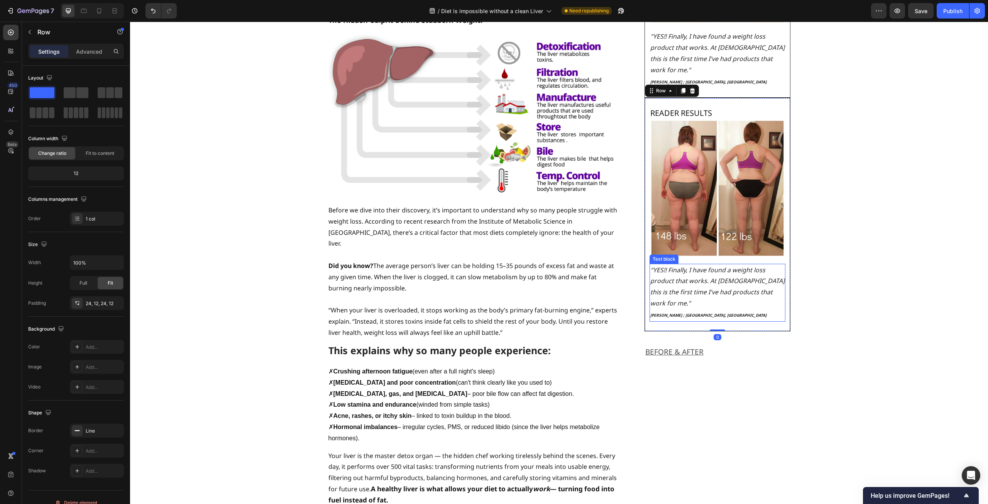
scroll to position [351, 0]
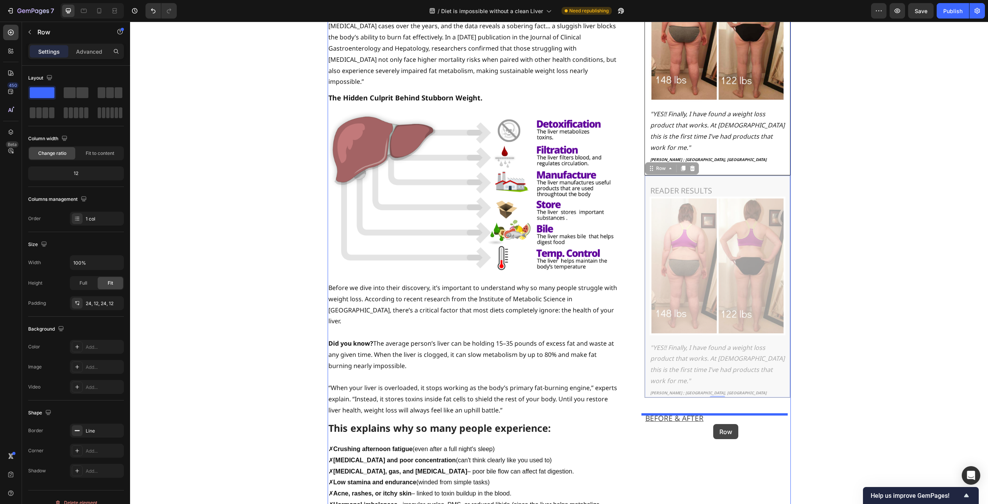
drag, startPoint x: 651, startPoint y: 158, endPoint x: 713, endPoint y: 424, distance: 273.0
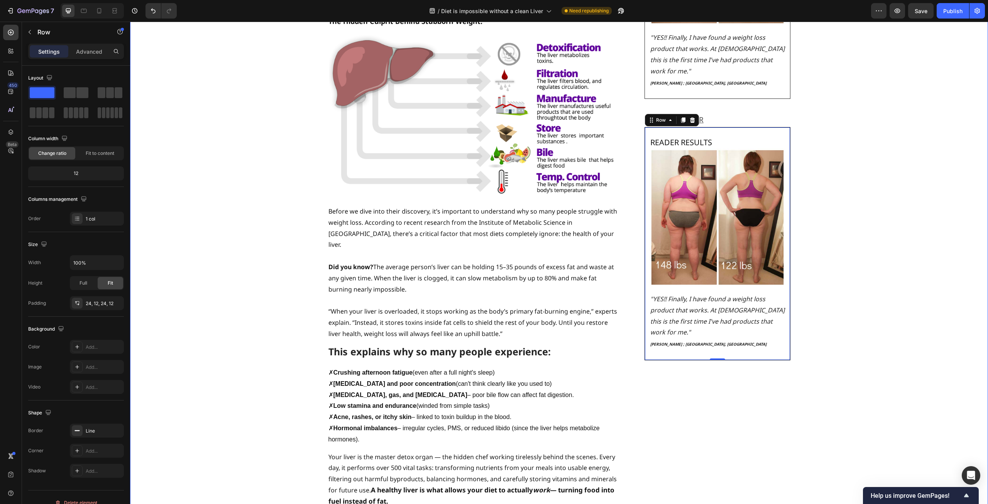
scroll to position [429, 0]
click at [738, 207] on img at bounding box center [718, 216] width 136 height 138
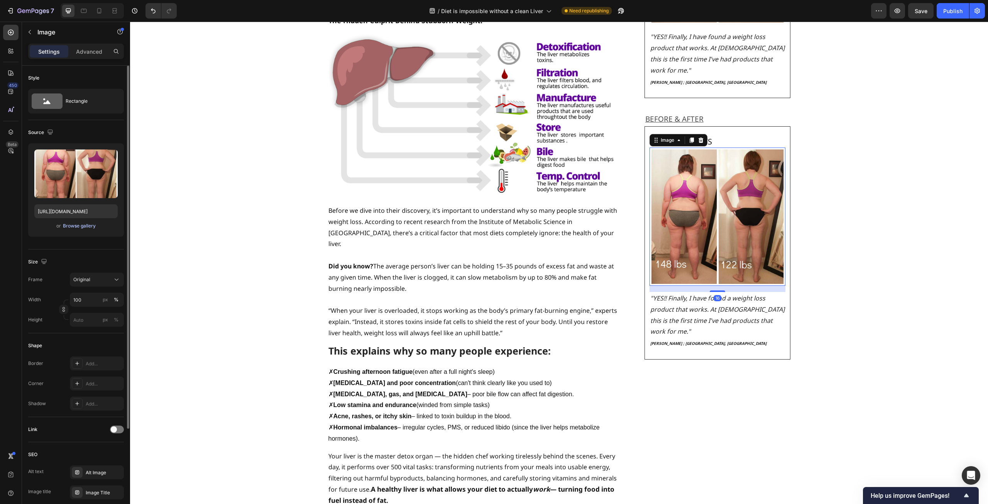
click at [81, 229] on div "Browse gallery" at bounding box center [79, 225] width 33 height 7
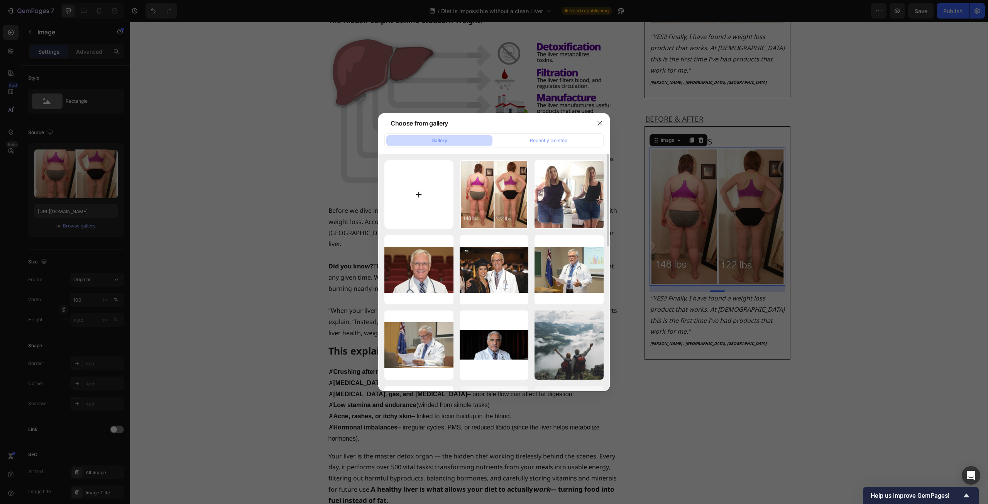
click at [408, 186] on input "file" at bounding box center [419, 194] width 69 height 69
type input "C:\fakepath\weight6.jpg"
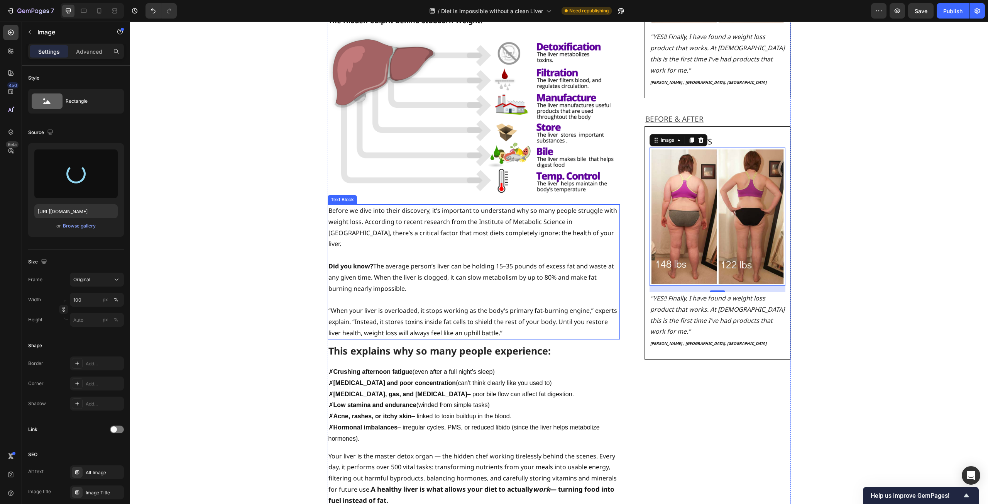
type input "[URL][DOMAIN_NAME]"
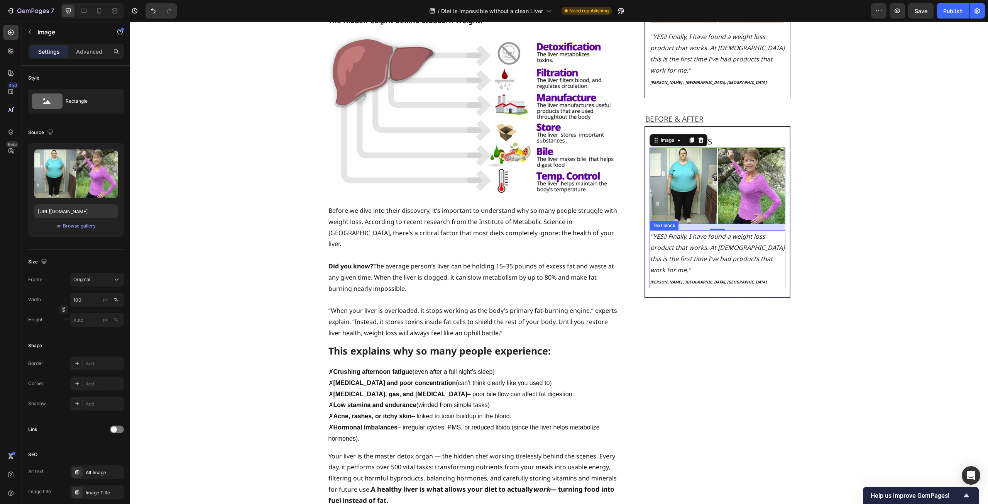
click at [715, 276] on p "[PERSON_NAME] ; [GEOGRAPHIC_DATA], [GEOGRAPHIC_DATA]" at bounding box center [718, 282] width 135 height 12
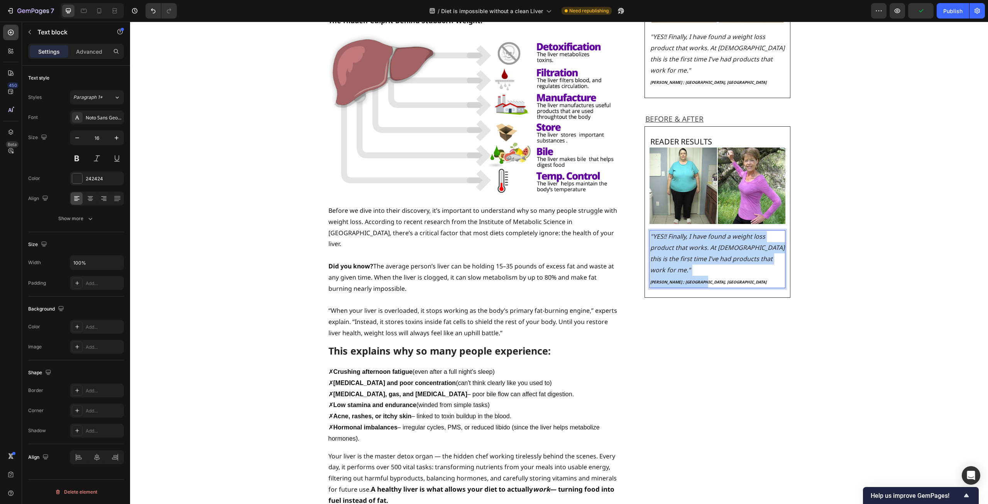
drag, startPoint x: 702, startPoint y: 258, endPoint x: 648, endPoint y: 226, distance: 62.1
click at [650, 230] on div ""YES!! Finally, I have found a weight loss product that works. At [DEMOGRAPHIC_…" at bounding box center [718, 259] width 136 height 58
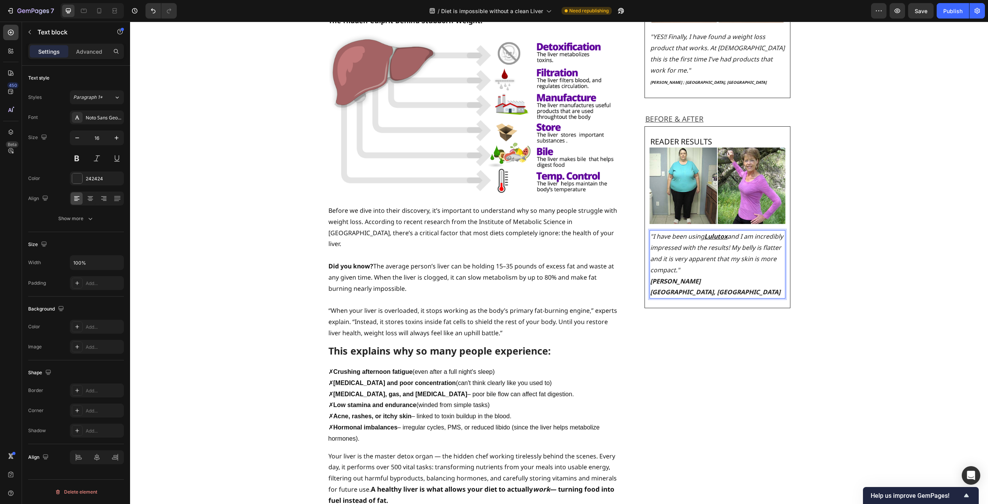
click at [714, 232] on u "Lulutox" at bounding box center [716, 236] width 23 height 8
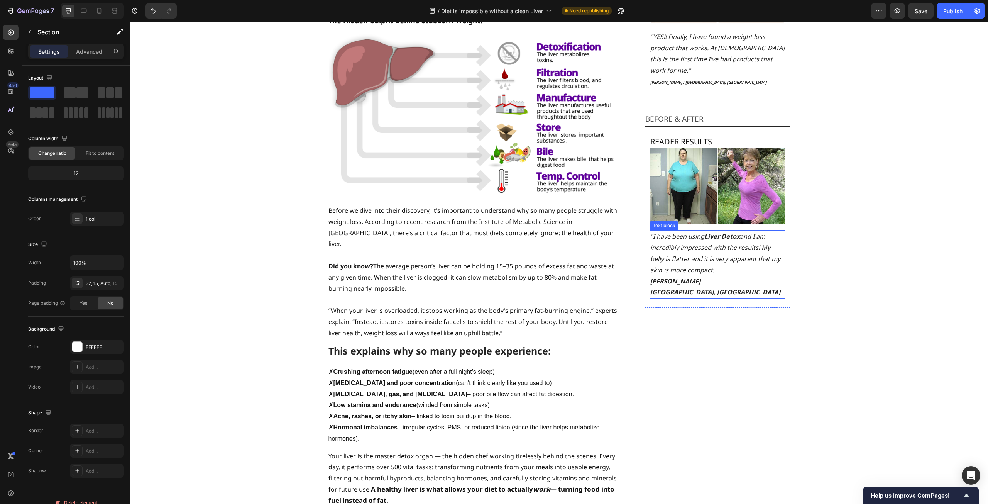
click at [691, 259] on icon "and I am incredibly impressed with the results! My belly is flatter and it is v…" at bounding box center [716, 253] width 130 height 42
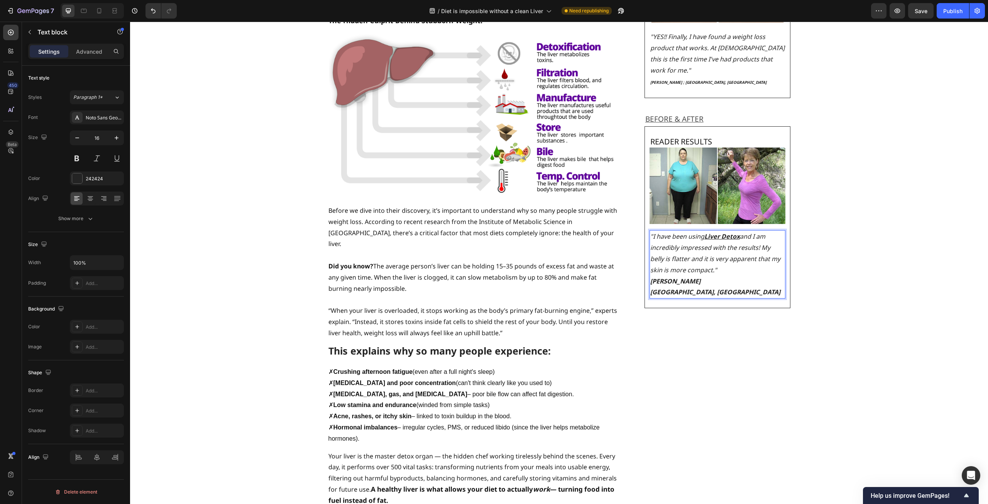
click at [693, 259] on icon "and I am incredibly impressed with the results! My belly is flatter and it is v…" at bounding box center [716, 253] width 130 height 42
click at [692, 259] on icon "and I am incredibly impressed with the results! My belly is flatter and it is v…" at bounding box center [716, 253] width 130 height 42
drag, startPoint x: 734, startPoint y: 281, endPoint x: 648, endPoint y: 282, distance: 85.7
click at [651, 286] on p "[PERSON_NAME] ; [GEOGRAPHIC_DATA], [GEOGRAPHIC_DATA]" at bounding box center [718, 297] width 135 height 22
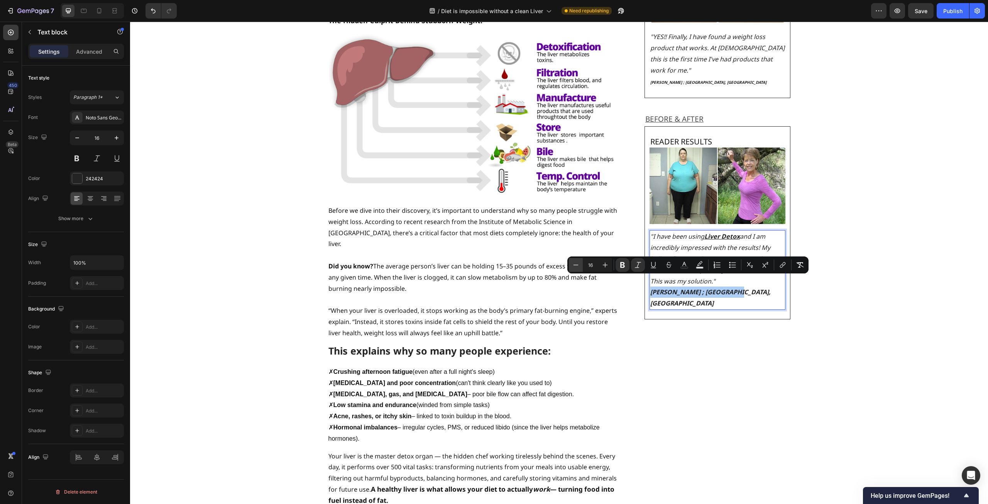
click at [580, 267] on button "Minus" at bounding box center [576, 265] width 14 height 14
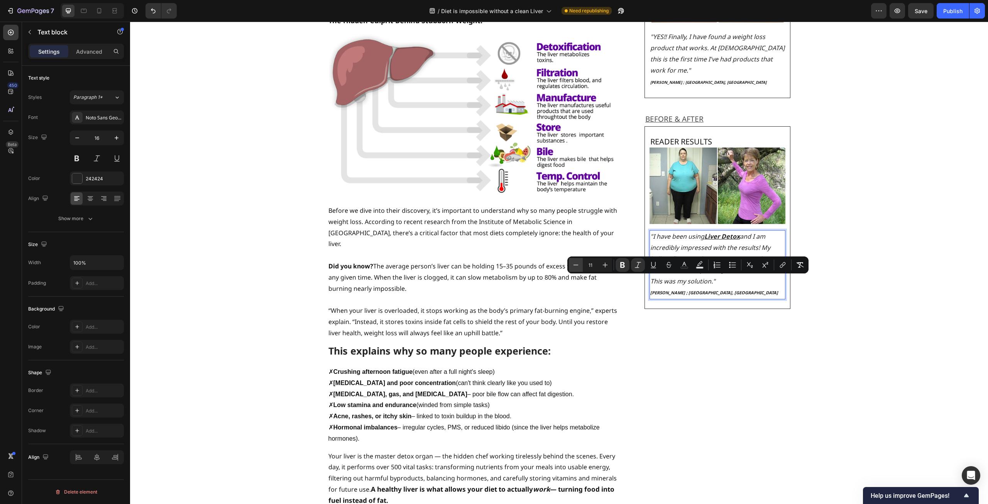
click at [580, 267] on button "Minus" at bounding box center [576, 265] width 14 height 14
type input "10"
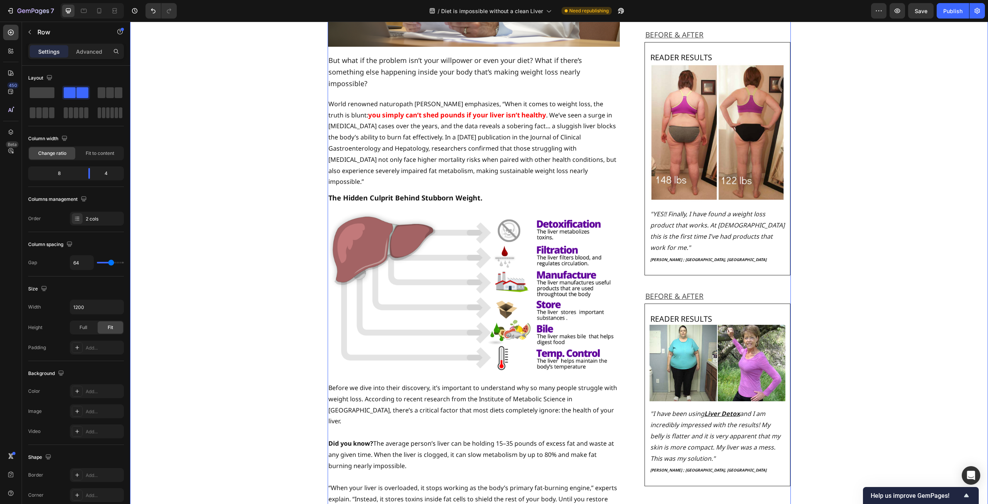
scroll to position [351, 0]
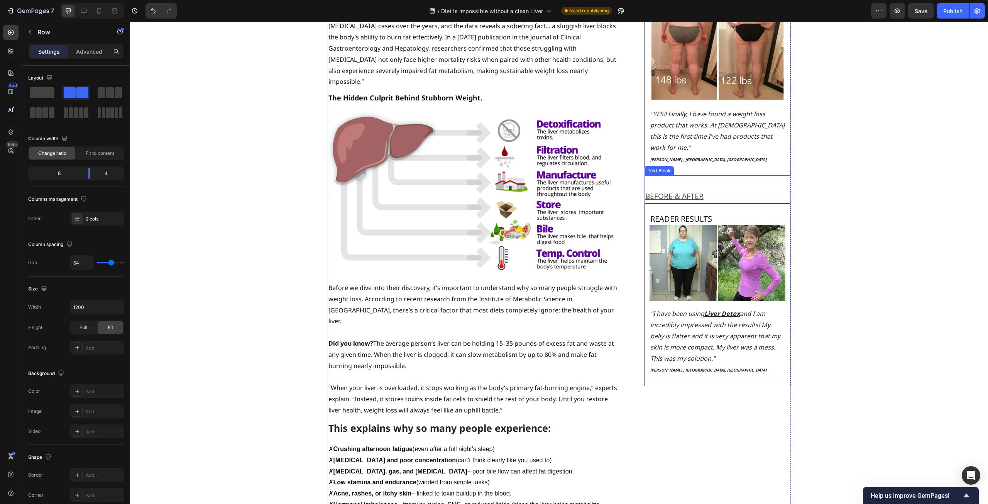
click at [737, 190] on p "BEFORE & AFTER" at bounding box center [718, 196] width 145 height 13
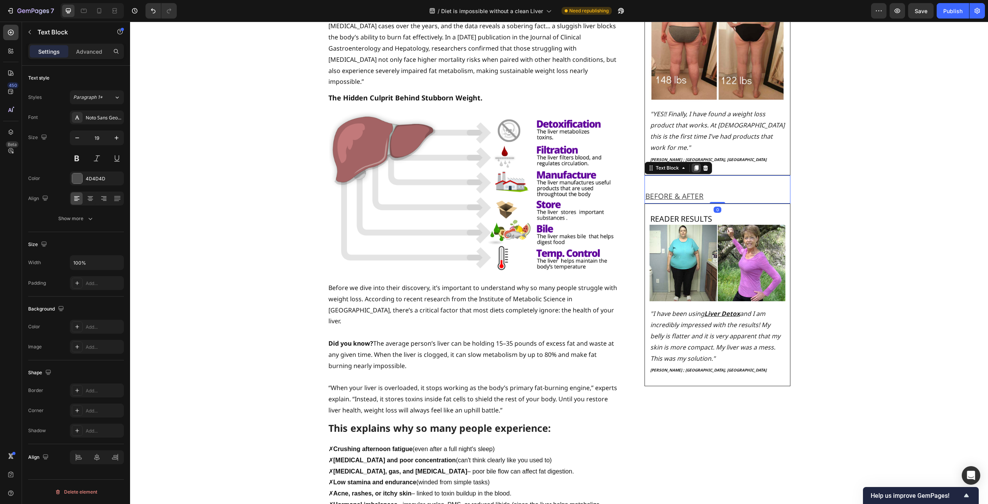
click at [693, 165] on icon at bounding box center [696, 168] width 6 height 6
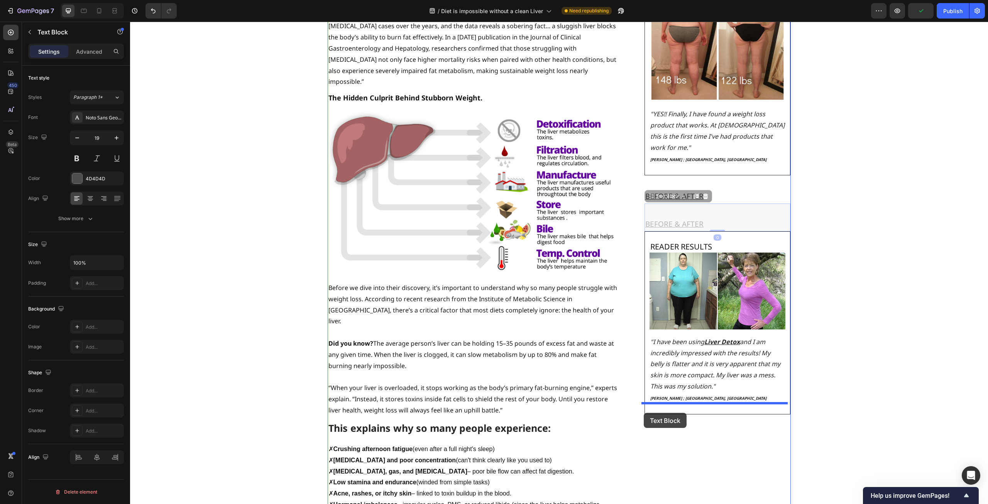
drag, startPoint x: 646, startPoint y: 184, endPoint x: 644, endPoint y: 413, distance: 229.0
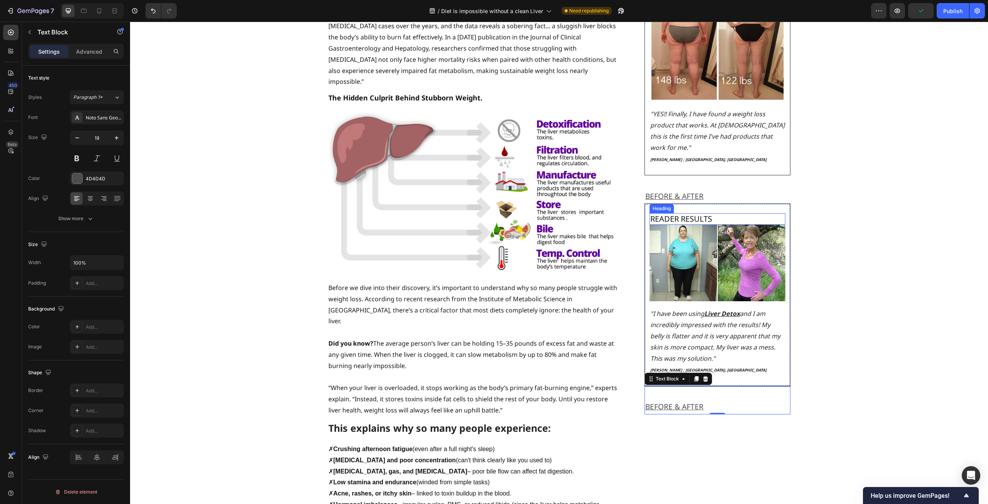
click at [747, 213] on h2 "READER RESULTS" at bounding box center [718, 219] width 136 height 12
click at [767, 203] on div "READER RESULTS Heading 0 Image "I have been using Liver Detox and I am incredib…" at bounding box center [718, 294] width 146 height 183
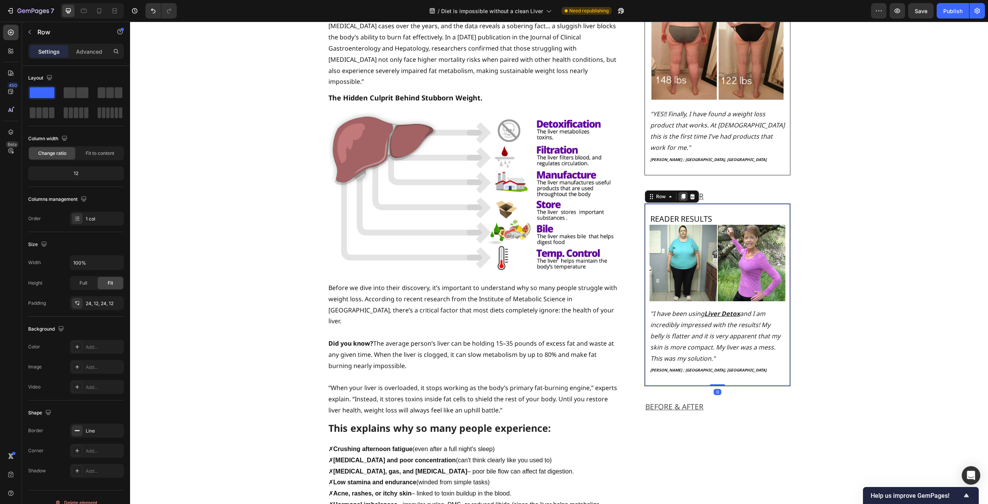
click at [680, 193] on icon at bounding box center [683, 196] width 6 height 6
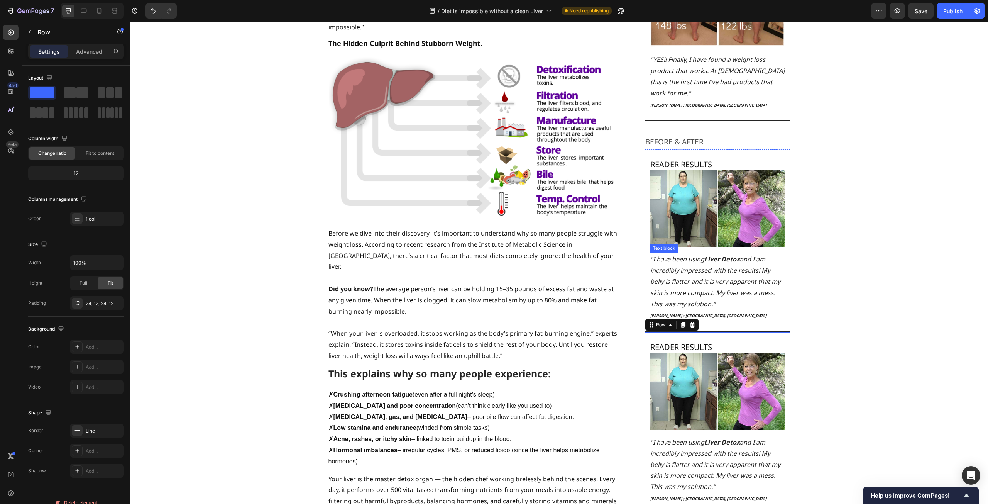
scroll to position [506, 0]
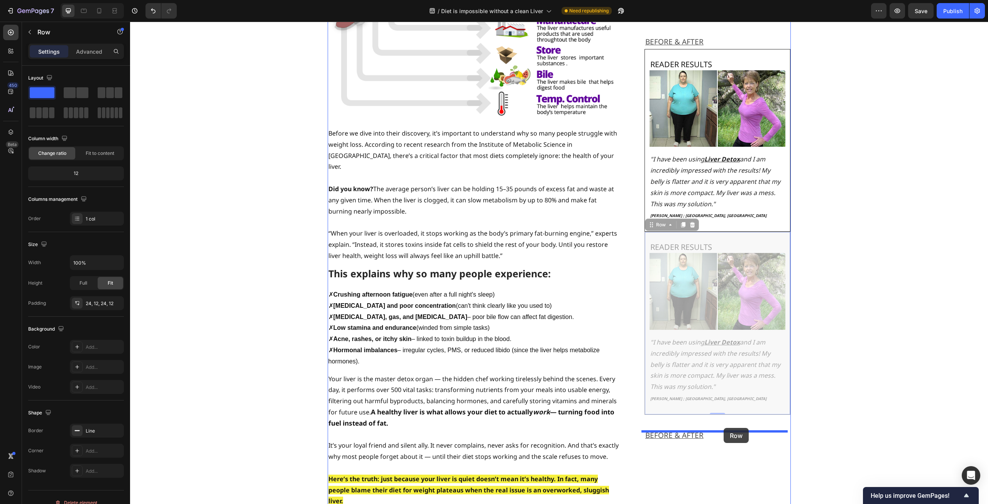
drag, startPoint x: 649, startPoint y: 216, endPoint x: 724, endPoint y: 428, distance: 224.4
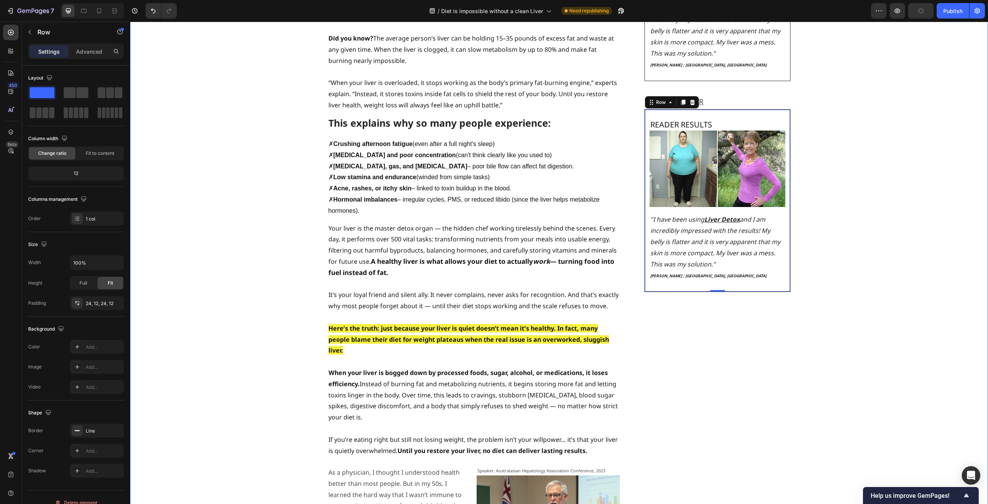
scroll to position [660, 0]
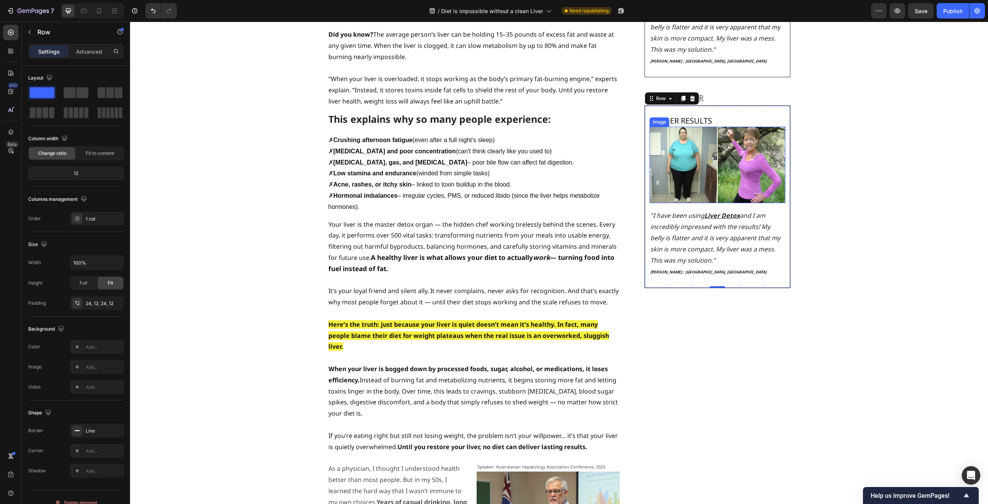
click at [731, 151] on img at bounding box center [718, 165] width 136 height 77
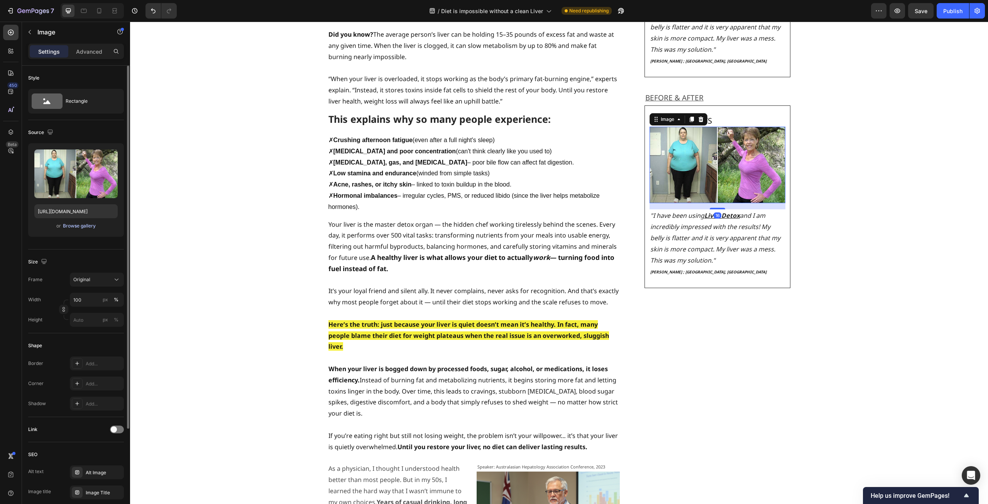
click at [73, 226] on div "Browse gallery" at bounding box center [79, 225] width 33 height 7
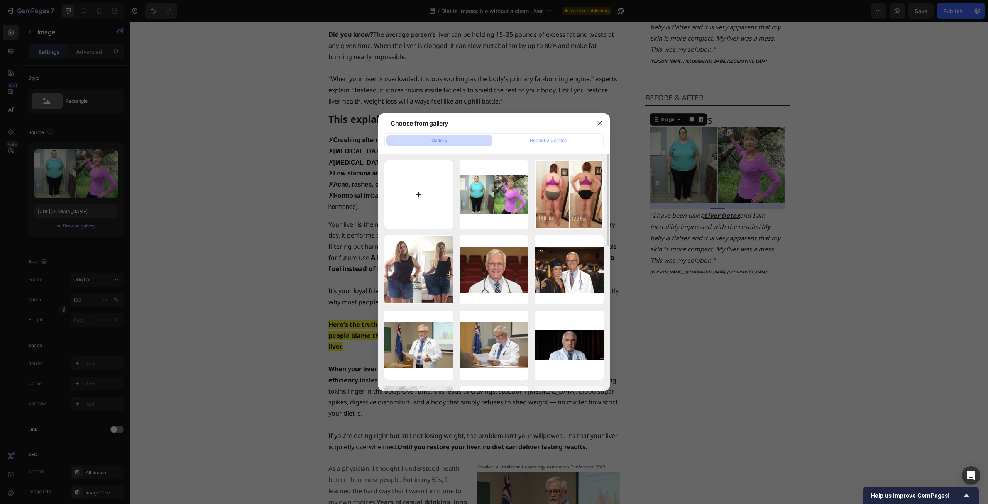
click at [433, 179] on input "file" at bounding box center [419, 194] width 69 height 69
type input "C:\fakepath\b886b753f875ef6414718d92d6ad8944.png"
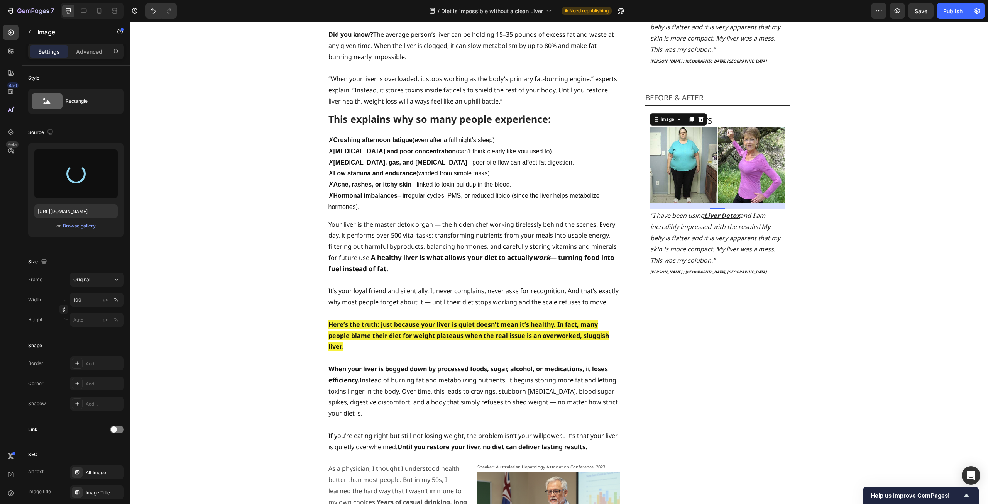
type input "[URL][DOMAIN_NAME]"
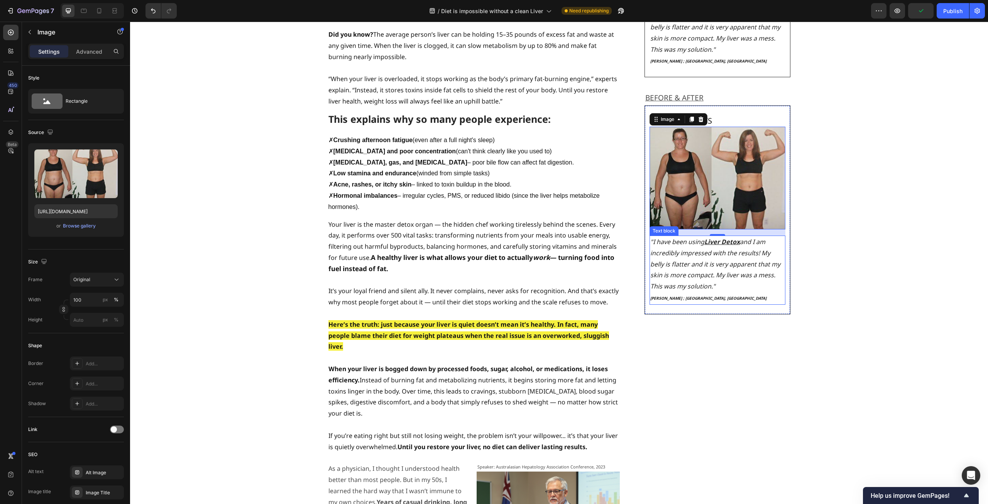
click at [701, 262] on icon "and I am incredibly impressed with the results! My belly is flatter and it is v…" at bounding box center [716, 263] width 130 height 53
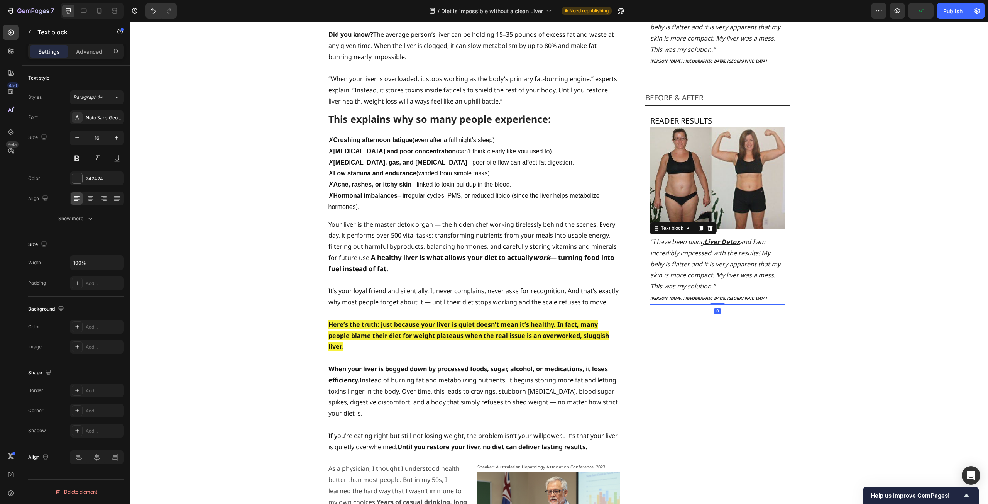
click at [703, 260] on icon "and I am incredibly impressed with the results! My belly is flatter and it is v…" at bounding box center [716, 263] width 130 height 53
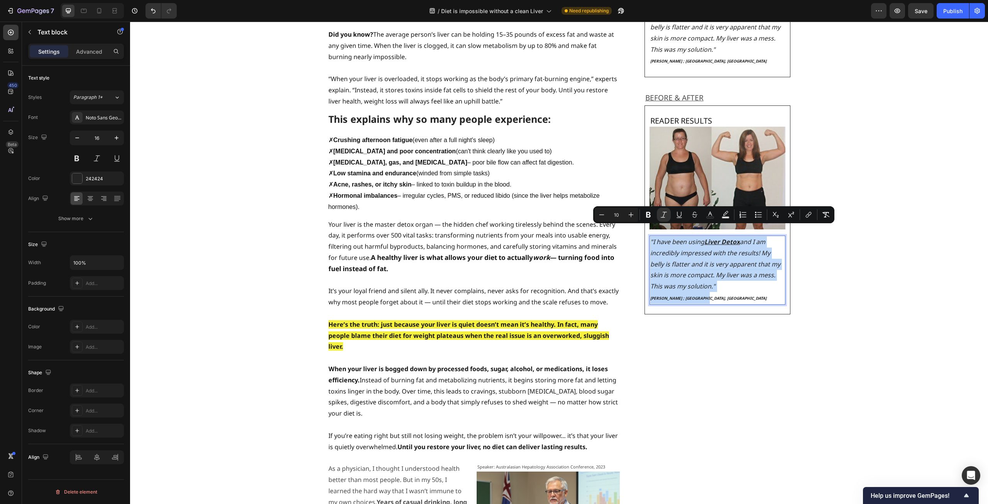
drag, startPoint x: 707, startPoint y: 286, endPoint x: 648, endPoint y: 230, distance: 81.7
click at [650, 236] on div ""I have been using Liver Detox and I am incredibly impressed with the results! …" at bounding box center [718, 270] width 136 height 69
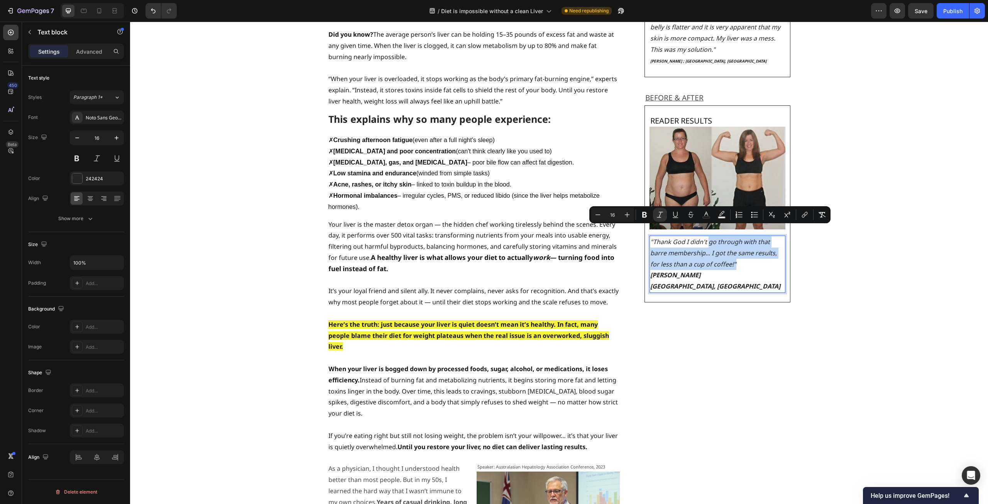
drag, startPoint x: 707, startPoint y: 232, endPoint x: 741, endPoint y: 256, distance: 41.7
click at [741, 256] on p ""Thank God I didn't go through with that barre membership... I got the same res…" at bounding box center [718, 252] width 135 height 33
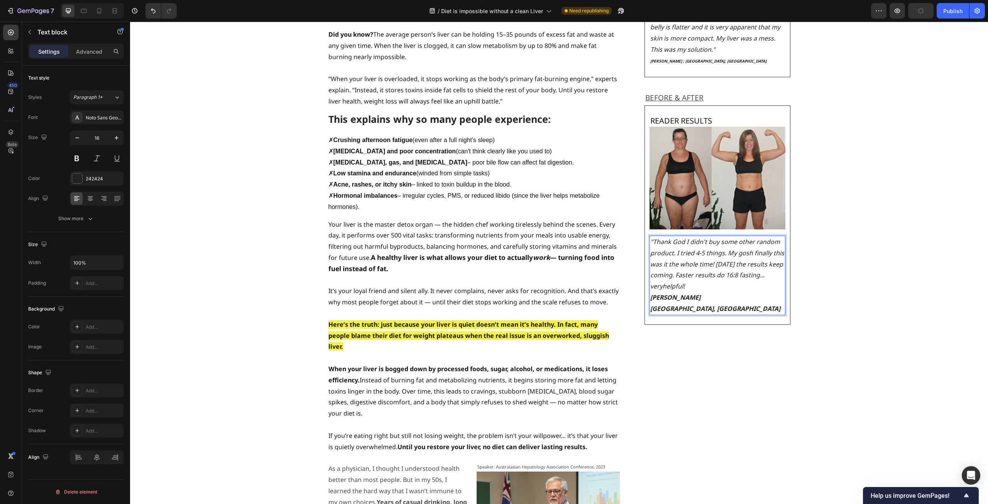
click at [651, 304] on strong "[GEOGRAPHIC_DATA], [GEOGRAPHIC_DATA]" at bounding box center [716, 308] width 130 height 8
click at [688, 274] on icon ""Thank God I didn't buy some other random product. I tried 4-5 things. My gosh …" at bounding box center [718, 263] width 134 height 53
click at [687, 275] on icon ""Thank God I didn't buy some other random product. I tried 4-5 things. My gosh …" at bounding box center [718, 263] width 134 height 53
click at [688, 275] on icon ""Thank God I didn't buy some other random product. I tried 4-5 things. My gosh …" at bounding box center [718, 263] width 134 height 53
drag, startPoint x: 746, startPoint y: 285, endPoint x: 647, endPoint y: 288, distance: 98.1
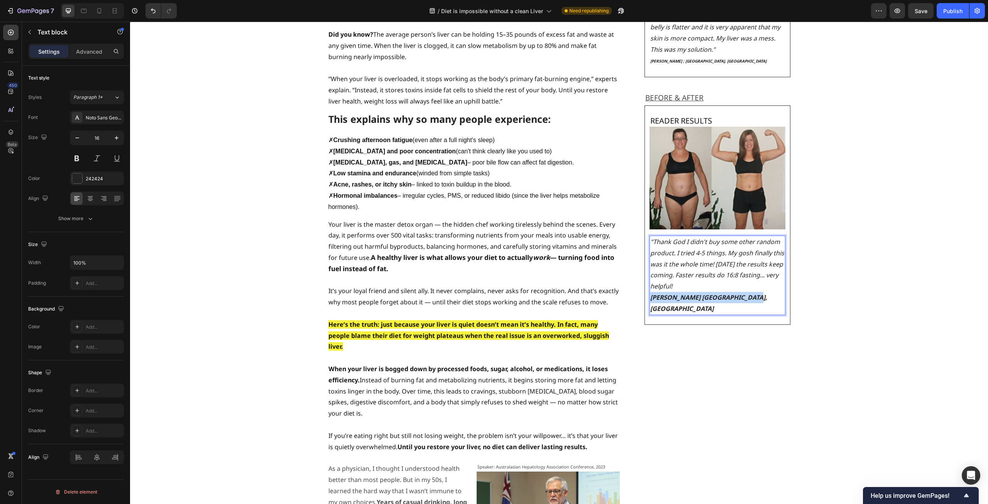
click at [651, 292] on p "[PERSON_NAME] [GEOGRAPHIC_DATA], [GEOGRAPHIC_DATA]" at bounding box center [718, 303] width 135 height 22
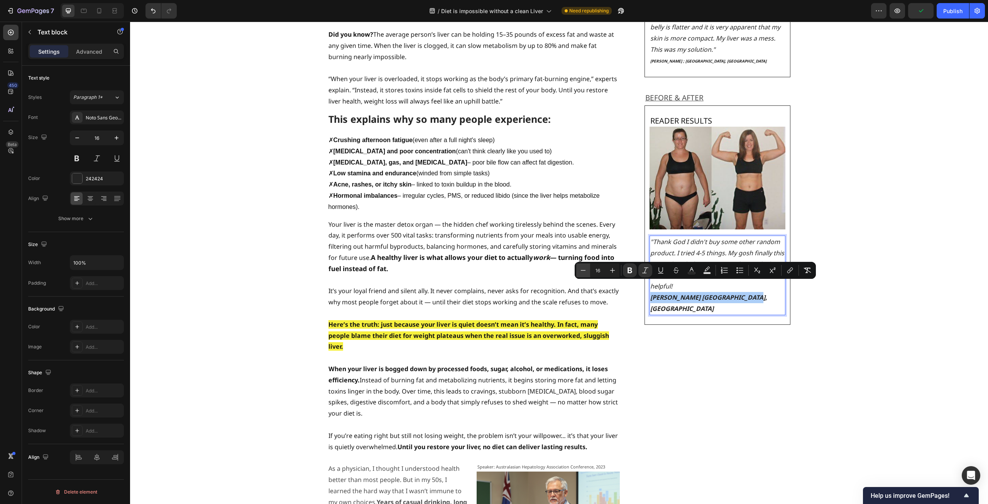
click at [587, 269] on icon "Editor contextual toolbar" at bounding box center [584, 270] width 8 height 8
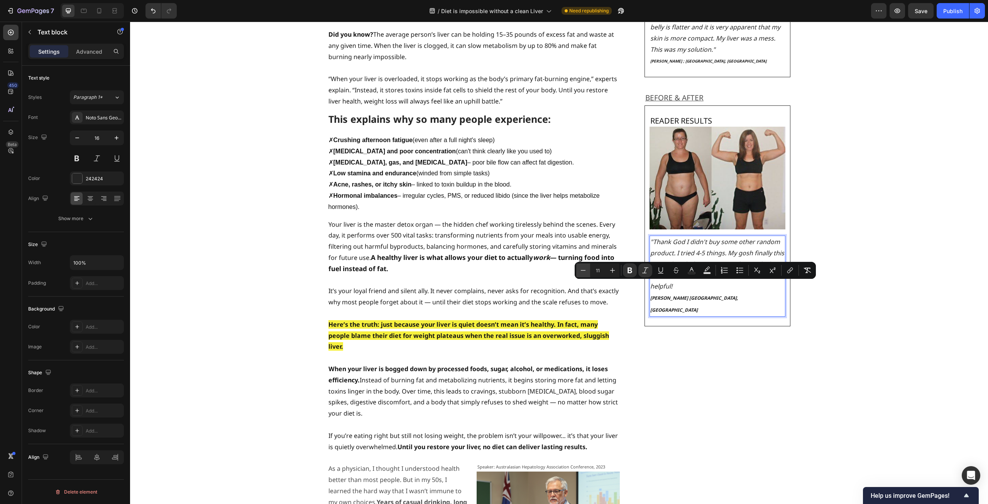
click at [587, 269] on icon "Editor contextual toolbar" at bounding box center [584, 270] width 8 height 8
type input "10"
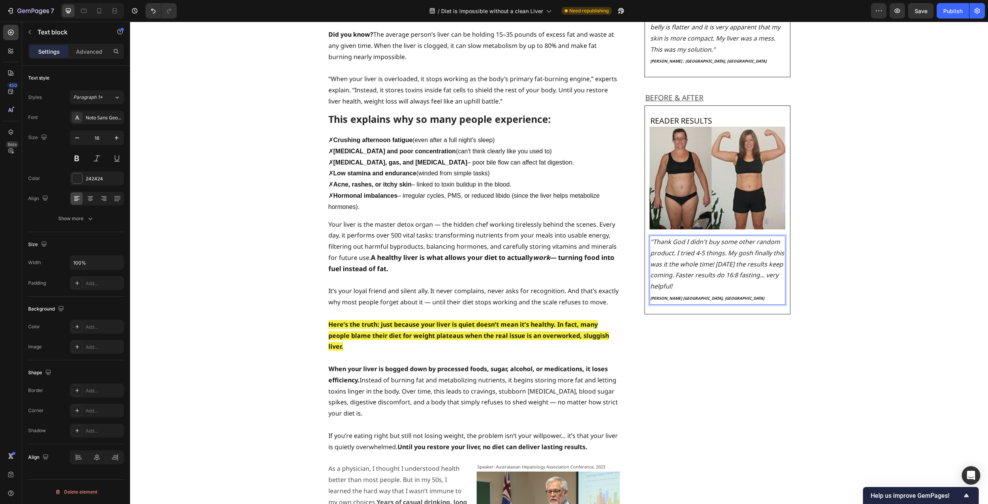
click at [732, 244] on icon ""Thank God I didn't buy some other random product. I tried 4-5 things. My gosh …" at bounding box center [718, 263] width 134 height 53
click at [732, 91] on p "BEFORE & AFTER" at bounding box center [718, 97] width 145 height 13
click at [696, 67] on icon at bounding box center [697, 69] width 4 height 5
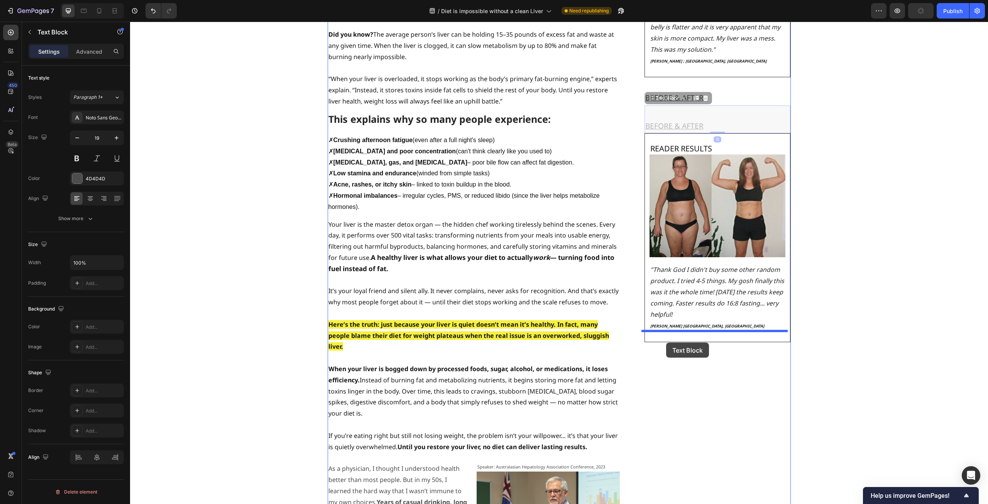
drag, startPoint x: 648, startPoint y: 85, endPoint x: 666, endPoint y: 342, distance: 257.8
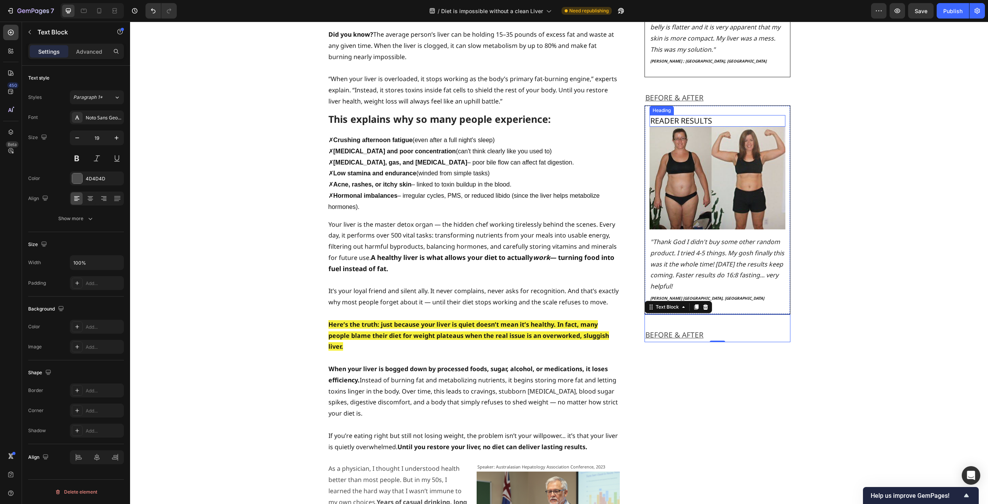
click at [739, 115] on h2 "READER RESULTS" at bounding box center [718, 121] width 136 height 12
click at [739, 105] on div "READER RESULTS Heading 0 Image "Thank God I didn't buy some other random produc…" at bounding box center [718, 209] width 146 height 209
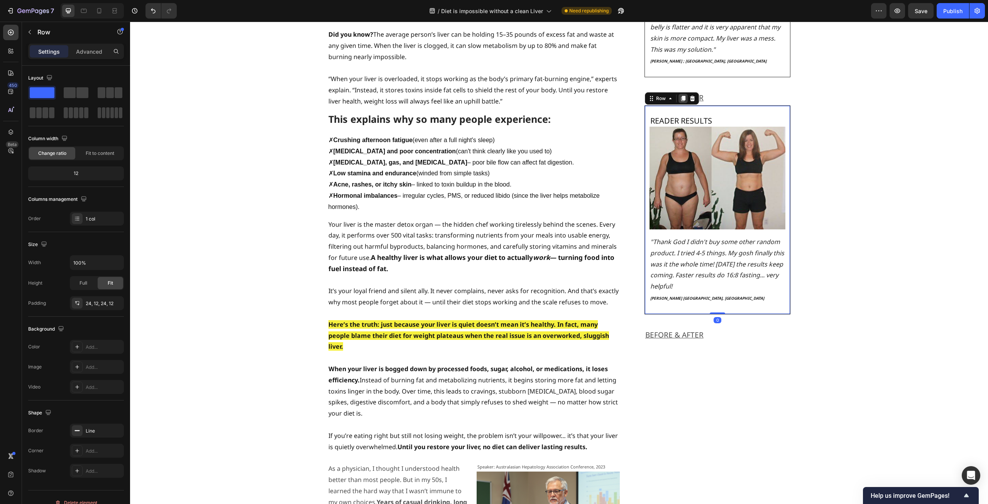
click at [681, 96] on icon at bounding box center [683, 98] width 4 height 5
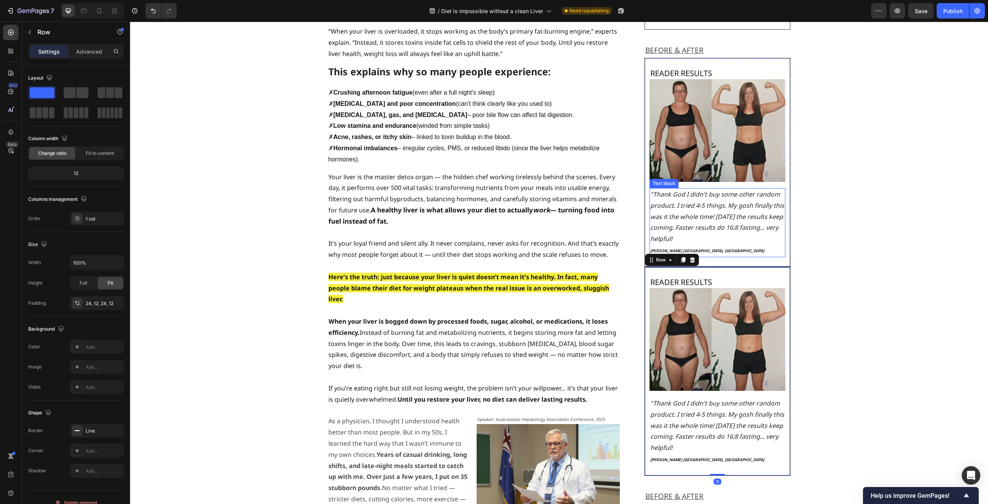
scroll to position [737, 0]
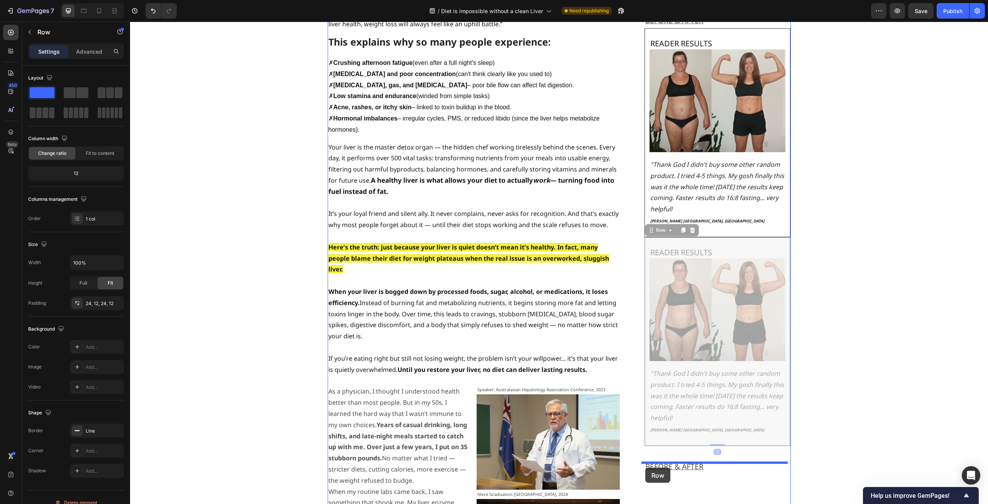
drag, startPoint x: 646, startPoint y: 221, endPoint x: 646, endPoint y: 468, distance: 246.7
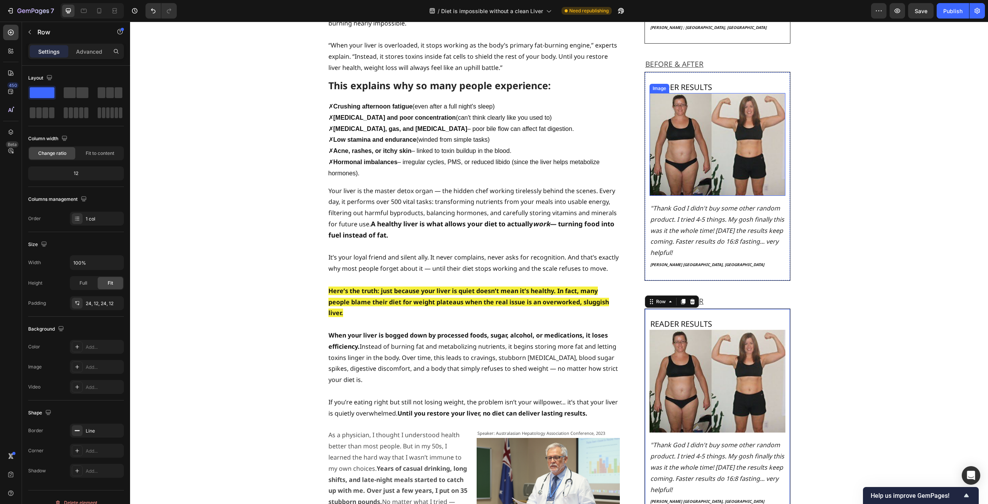
scroll to position [811, 0]
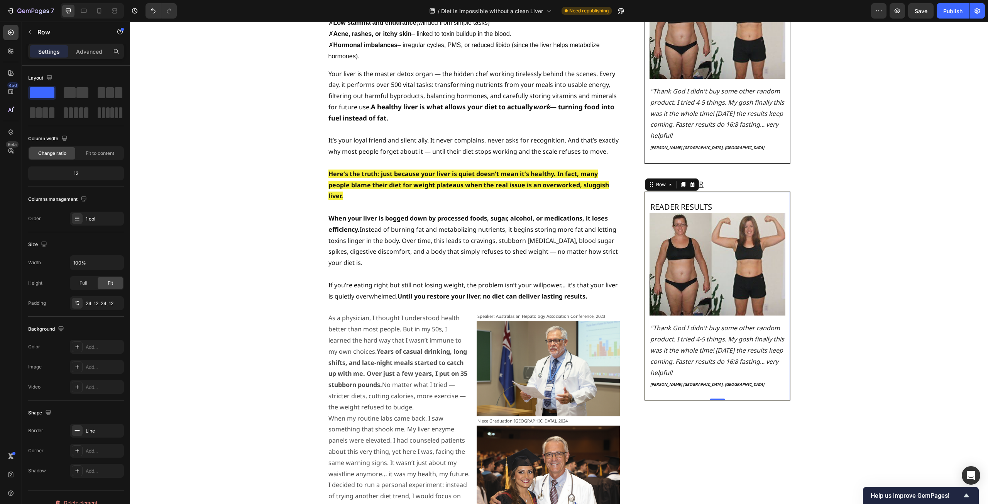
click at [717, 243] on img at bounding box center [718, 264] width 136 height 103
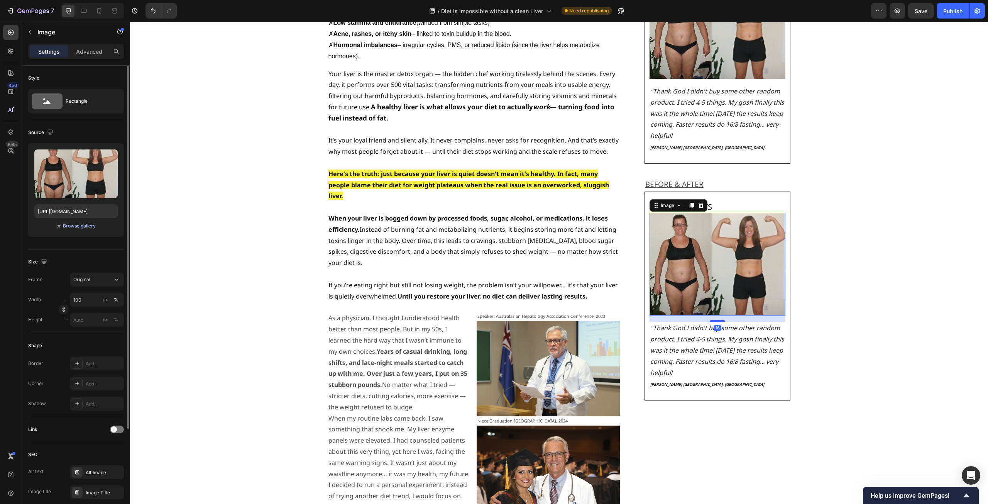
click at [72, 226] on div "Browse gallery" at bounding box center [79, 225] width 33 height 7
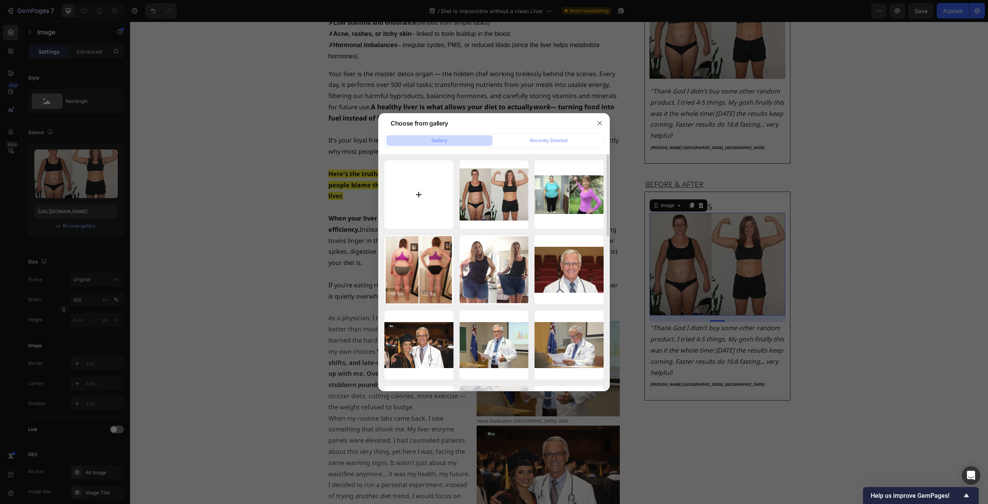
click at [422, 179] on input "file" at bounding box center [419, 194] width 69 height 69
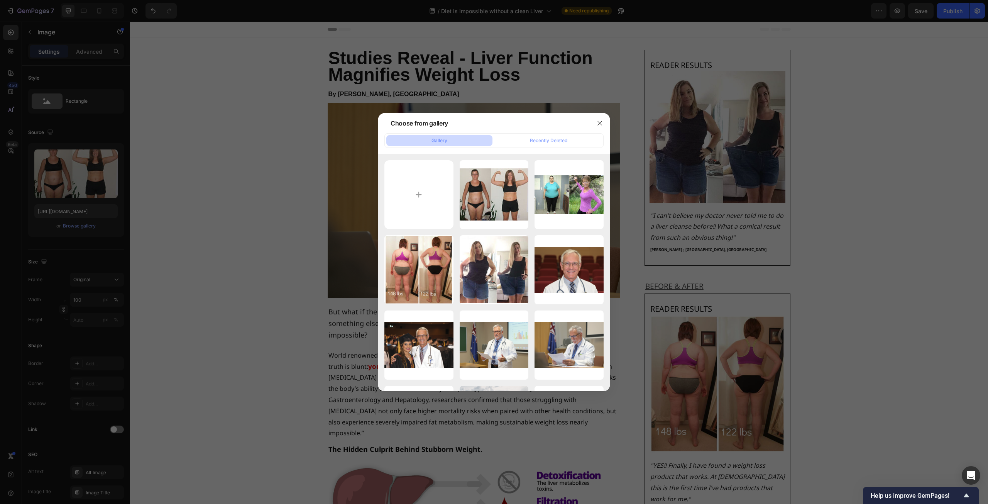
scroll to position [811, 0]
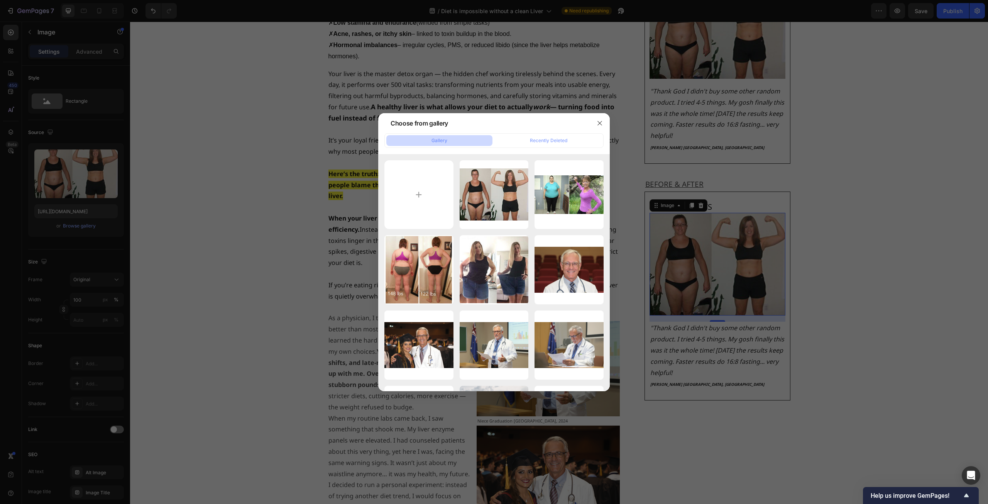
type input "C:\fakepath\3e0b70265ed238aea803a3b0bfaa3146.png"
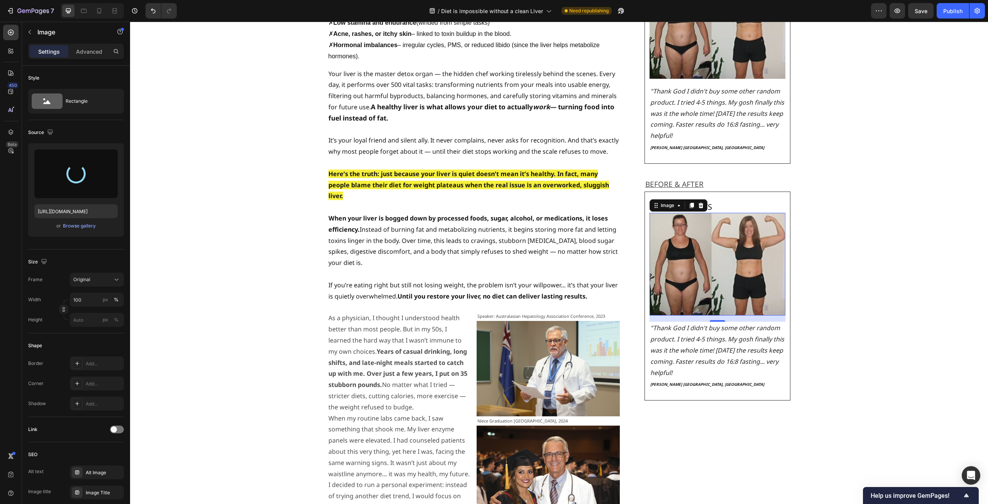
type input "https://cdn.shopify.com/s/files/1/0597/0834/2315/files/gempages_585205997644022…"
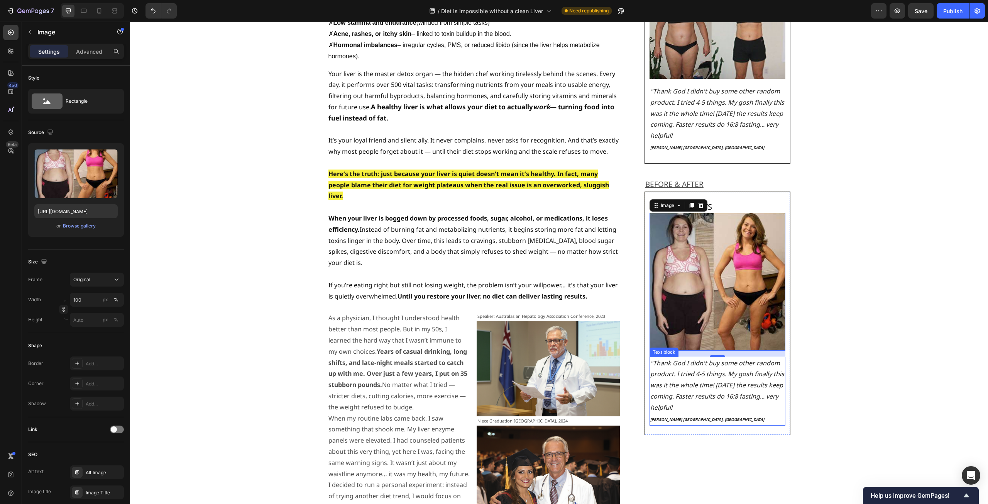
click at [709, 373] on icon ""Thank God I didn't buy some other random product. I tried 4-5 things. My gosh …" at bounding box center [718, 385] width 134 height 53
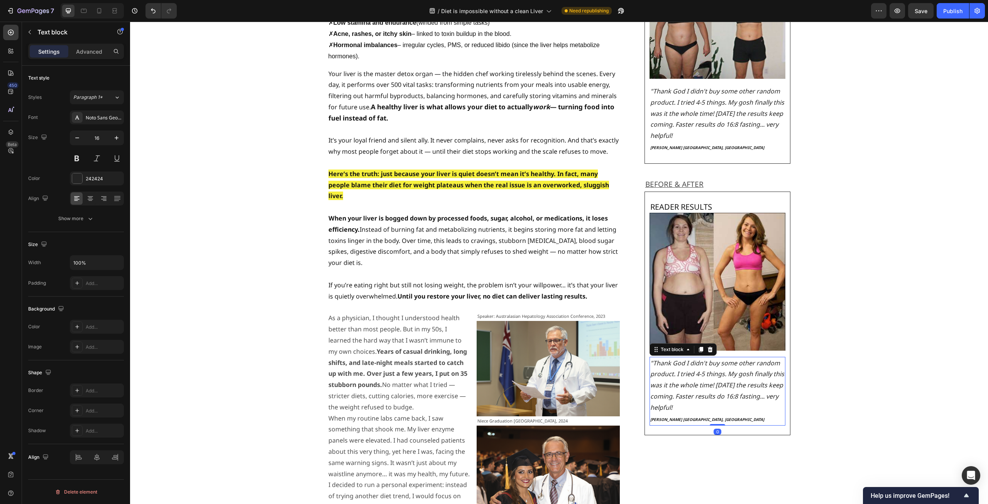
click at [729, 374] on icon ""Thank God I didn't buy some other random product. I tried 4-5 things. My gosh …" at bounding box center [718, 385] width 134 height 53
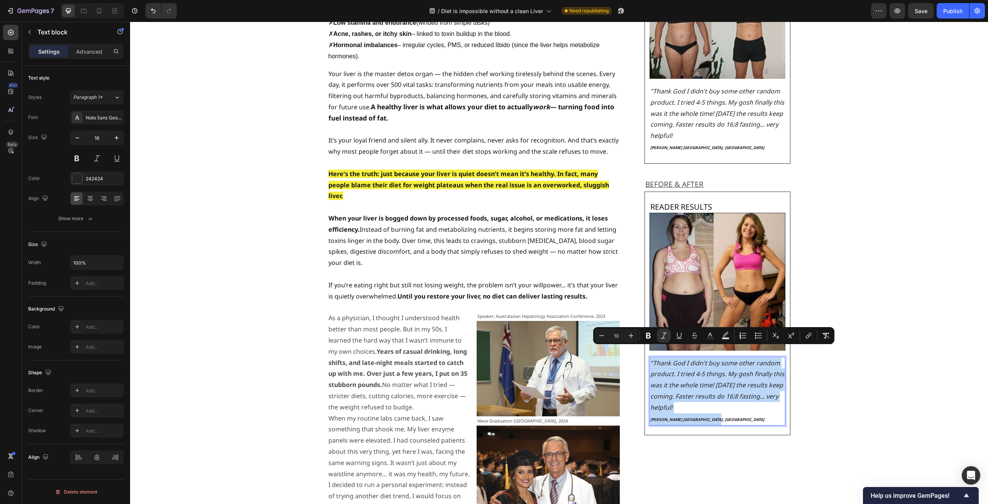
drag, startPoint x: 713, startPoint y: 409, endPoint x: 649, endPoint y: 353, distance: 85.9
click at [650, 357] on div ""Thank God I didn't buy some other random product. I tried 4-5 things. My gosh …" at bounding box center [718, 391] width 136 height 69
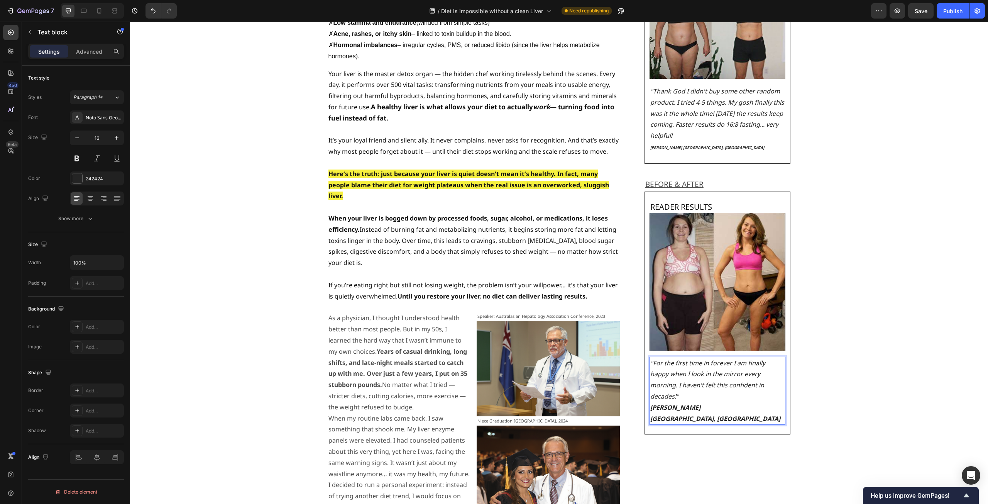
click at [767, 373] on p ""For the first time in forever I am finally happy when I look in the mirror eve…" at bounding box center [718, 380] width 135 height 44
drag, startPoint x: 739, startPoint y: 386, endPoint x: 648, endPoint y: 385, distance: 90.7
click at [651, 402] on p "Tiffany C. ; Philadelphia, PA" at bounding box center [718, 413] width 135 height 22
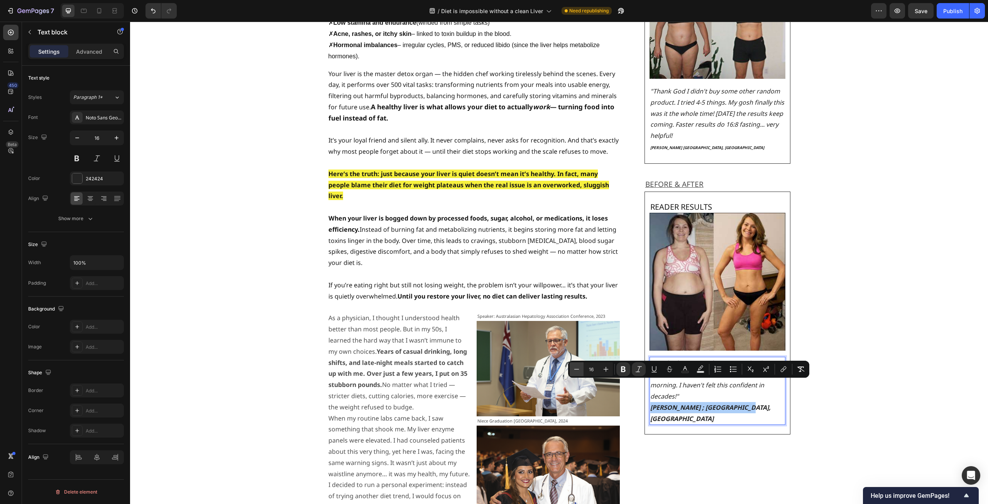
click at [581, 367] on button "Minus" at bounding box center [577, 369] width 14 height 14
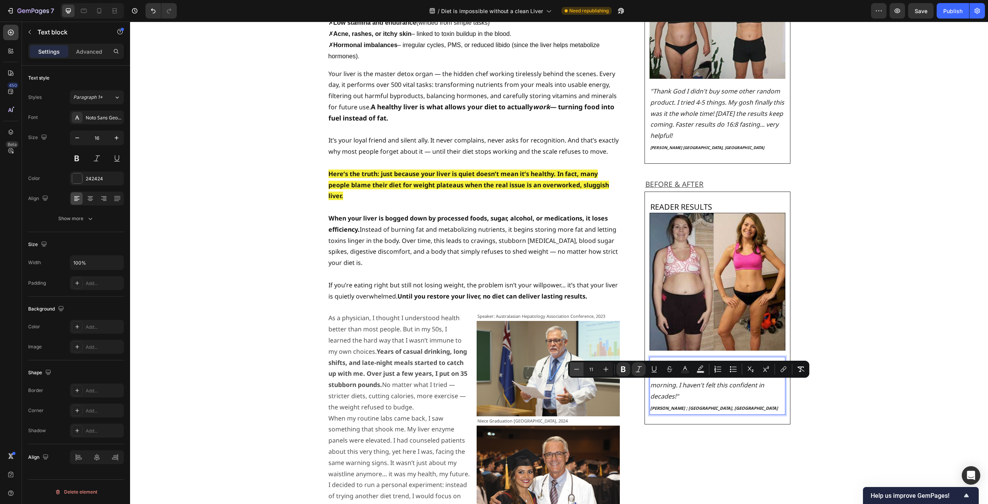
click at [581, 367] on button "Minus" at bounding box center [577, 369] width 14 height 14
type input "10"
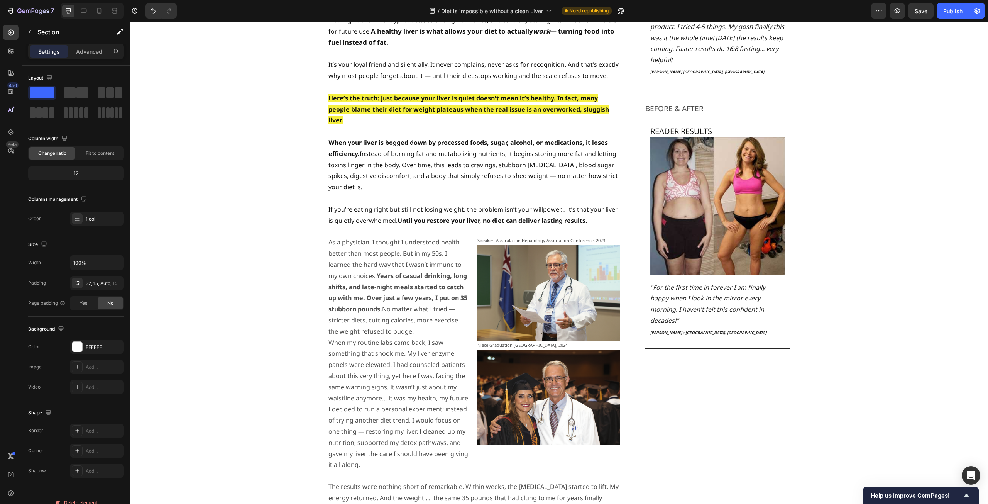
scroll to position [927, 0]
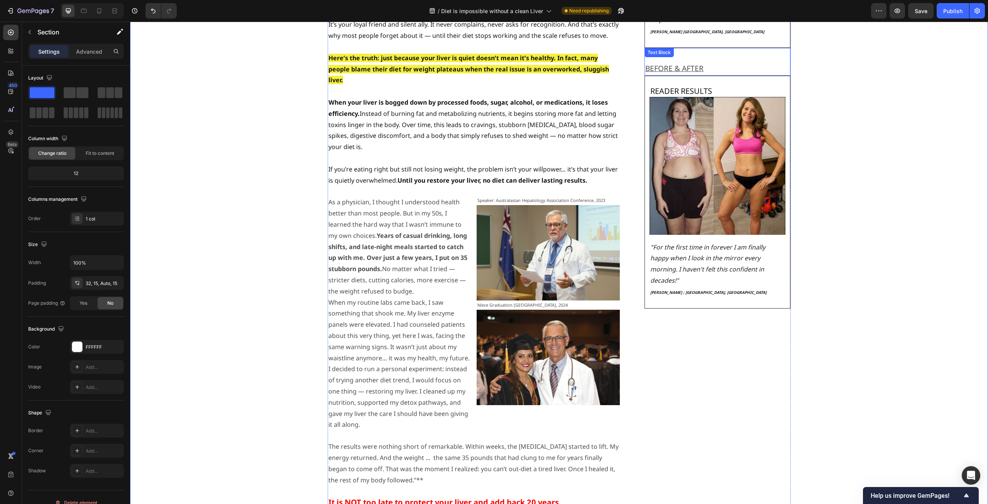
click at [754, 62] on p "BEFORE & AFTER" at bounding box center [718, 68] width 145 height 13
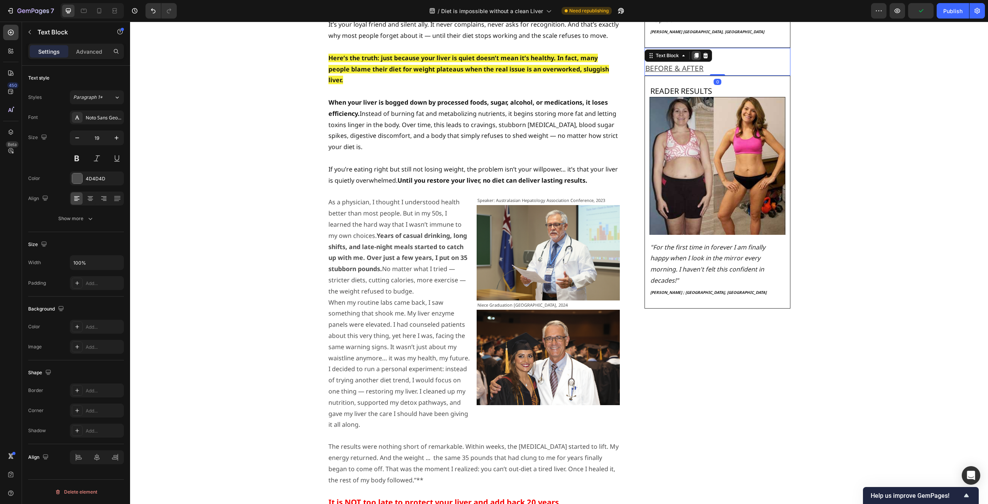
click at [694, 53] on icon at bounding box center [696, 56] width 6 height 6
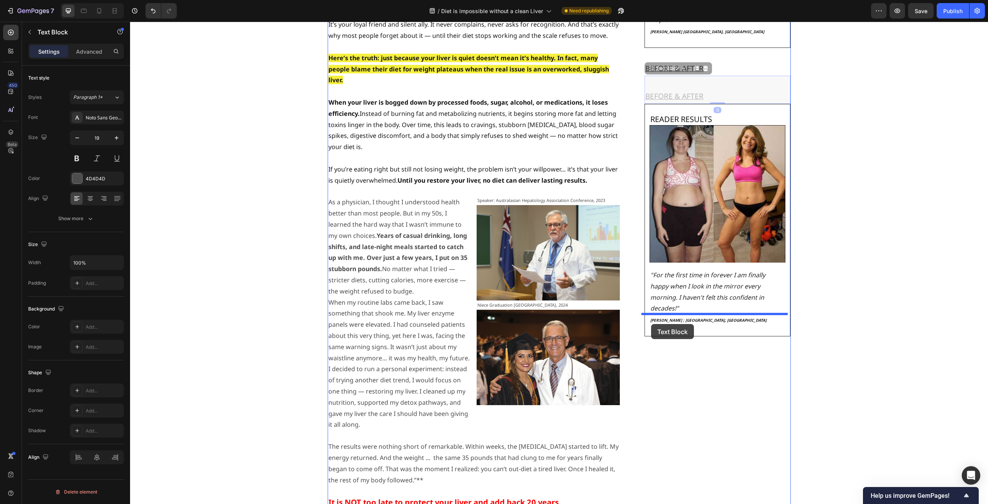
drag, startPoint x: 647, startPoint y: 59, endPoint x: 651, endPoint y: 324, distance: 265.3
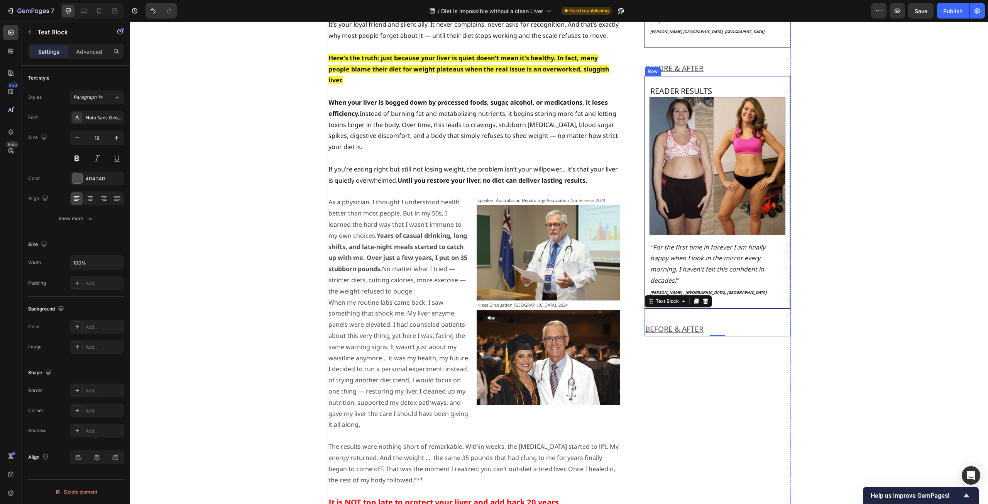
click at [756, 76] on div "READER RESULTS Heading Image "For the first time in forever I am finally happy …" at bounding box center [718, 192] width 146 height 233
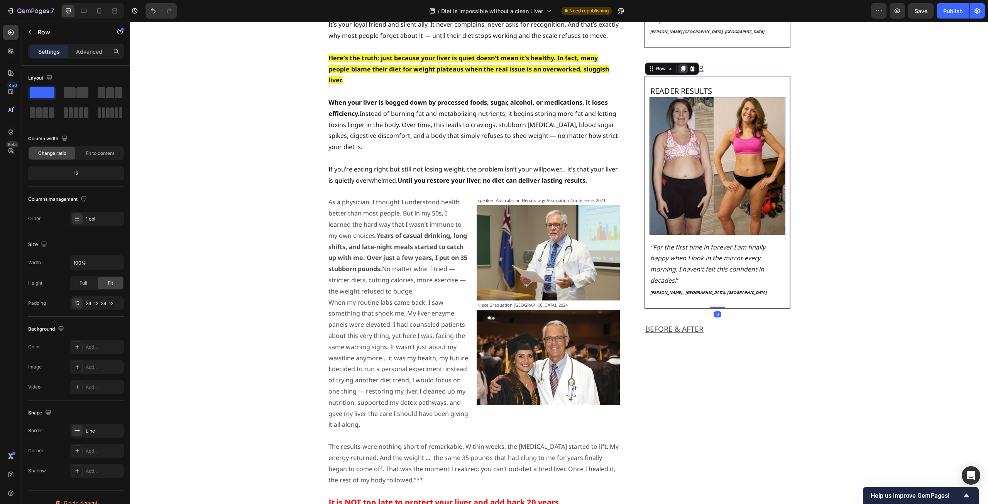
click at [680, 66] on icon at bounding box center [683, 69] width 6 height 6
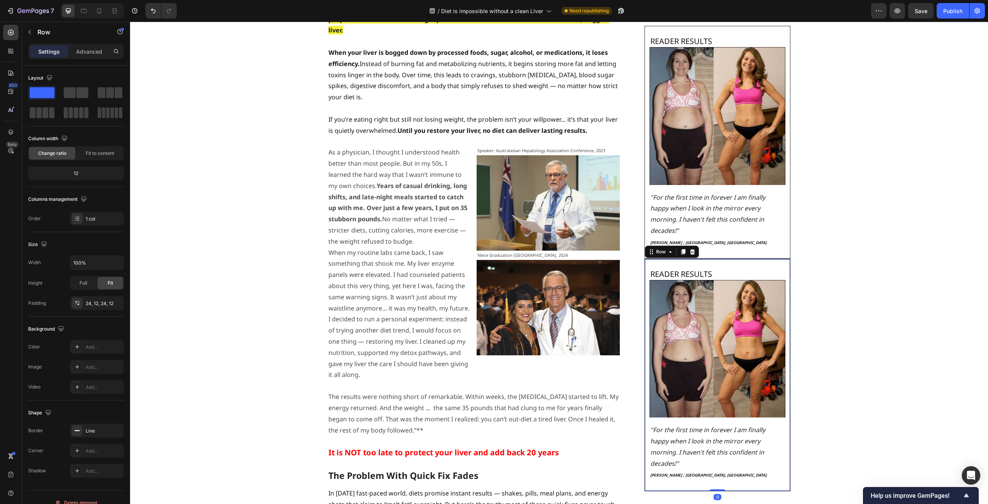
scroll to position [1042, 0]
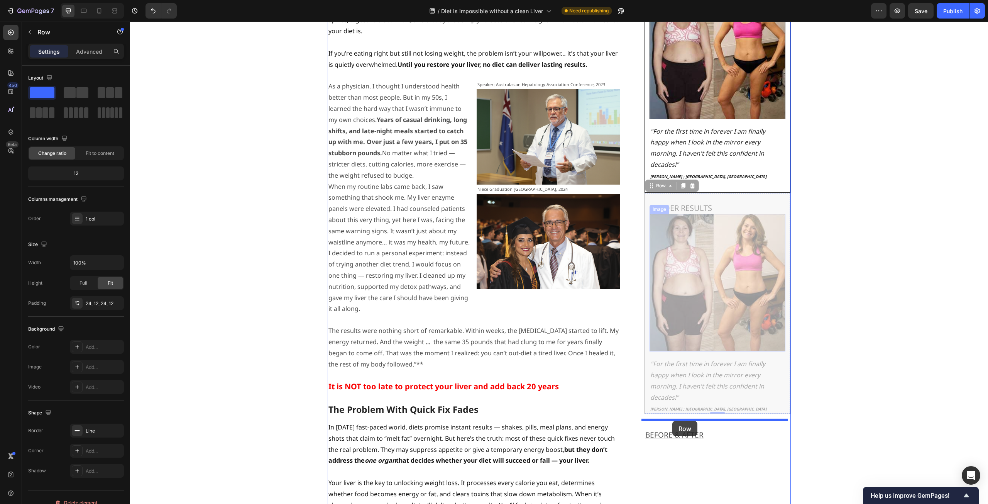
drag, startPoint x: 648, startPoint y: 164, endPoint x: 673, endPoint y: 421, distance: 257.9
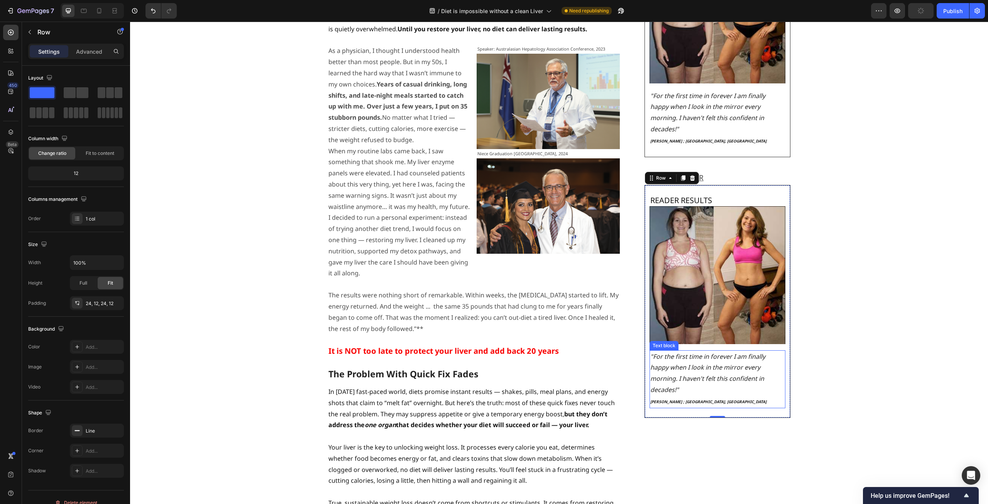
scroll to position [1120, 0]
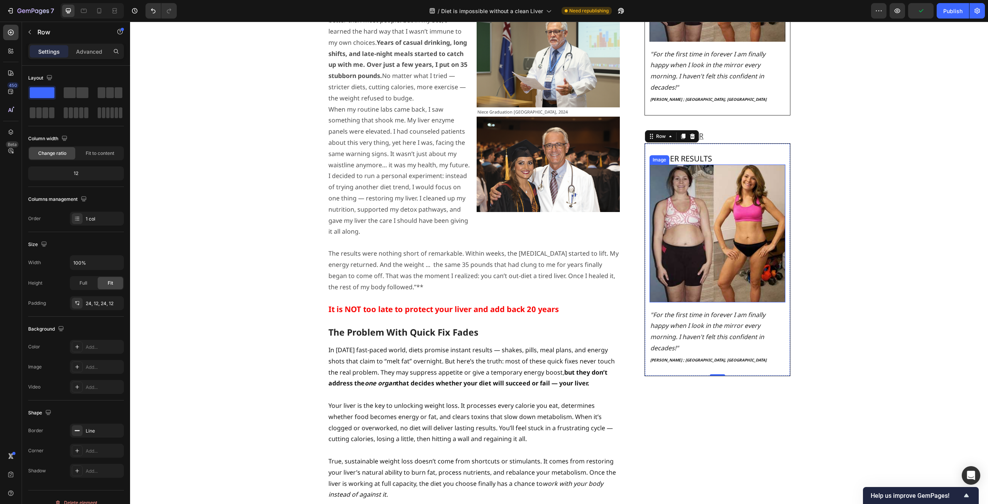
click at [710, 170] on img at bounding box center [718, 233] width 136 height 138
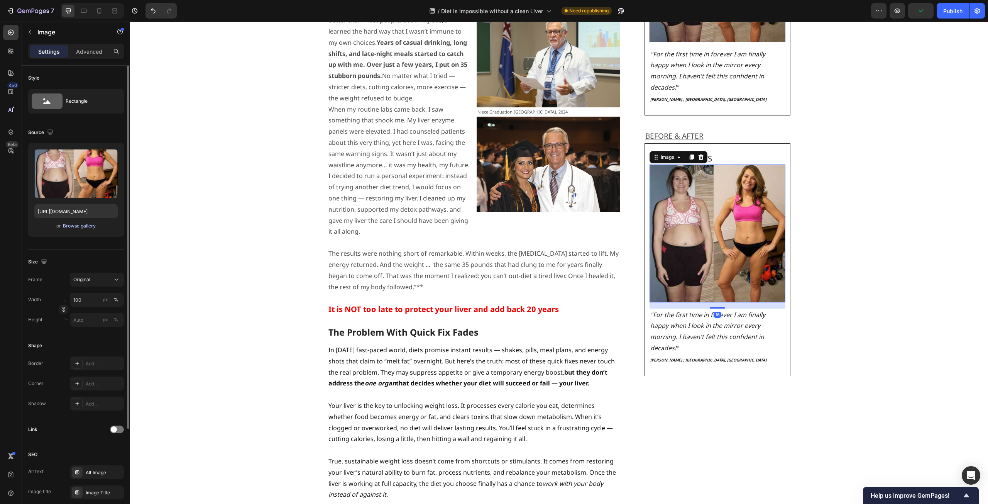
click at [85, 225] on div "Browse gallery" at bounding box center [79, 225] width 33 height 7
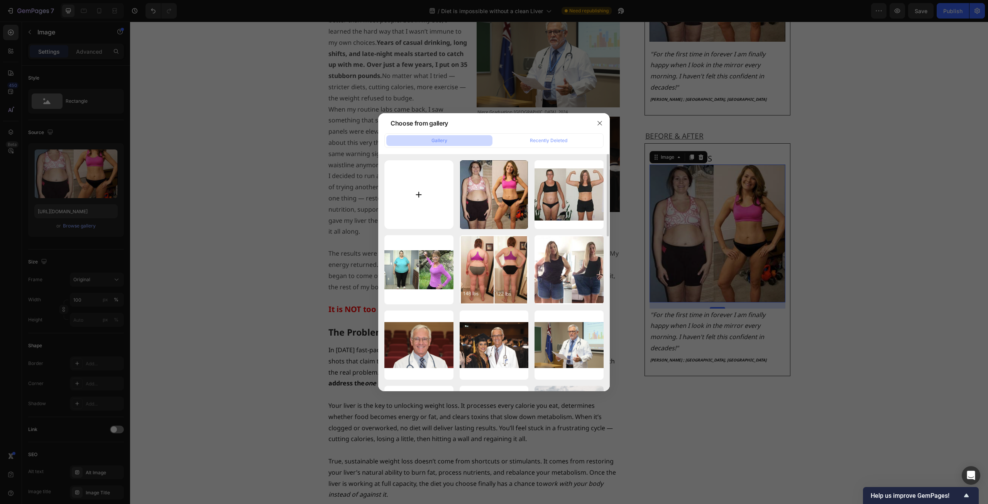
click at [426, 185] on input "file" at bounding box center [419, 194] width 69 height 69
type input "C:\fakepath\slider_item_02.png"
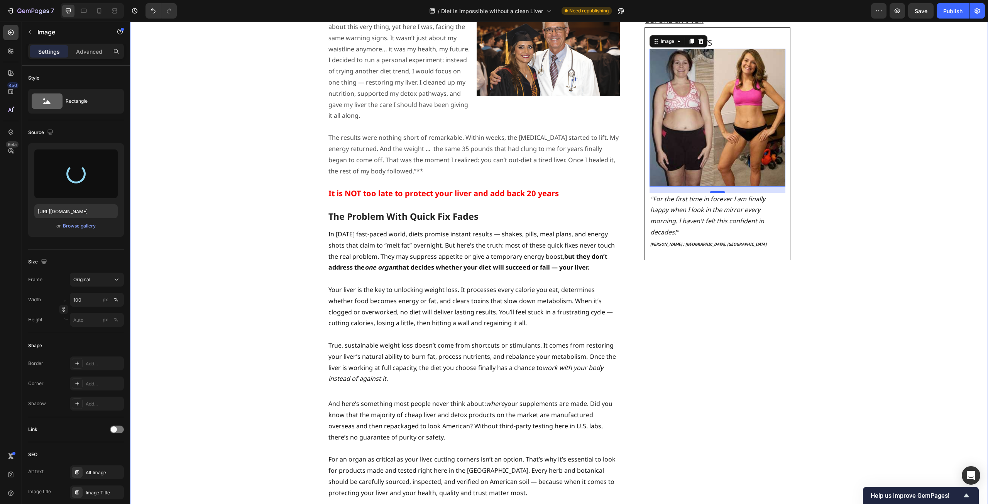
type input "https://cdn.shopify.com/s/files/1/0597/0834/2315/files/gempages_585205997644022…"
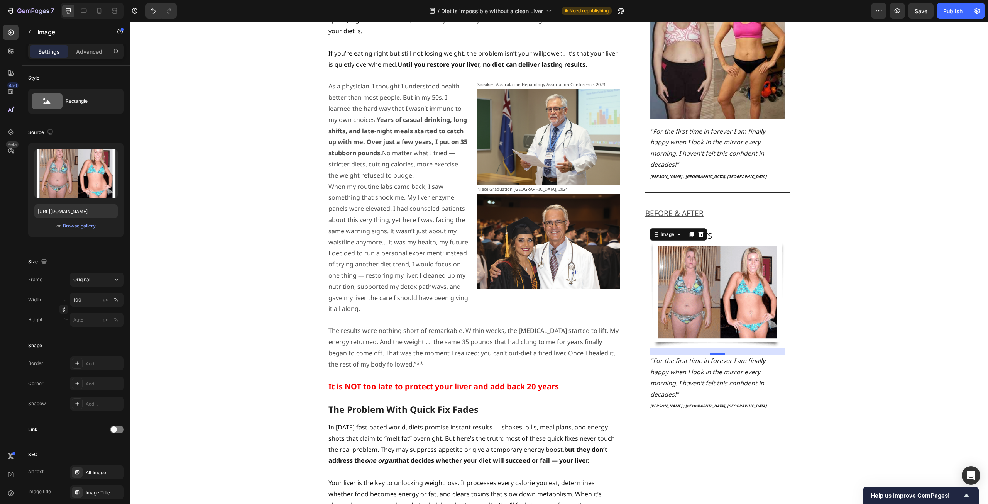
scroll to position [1197, 0]
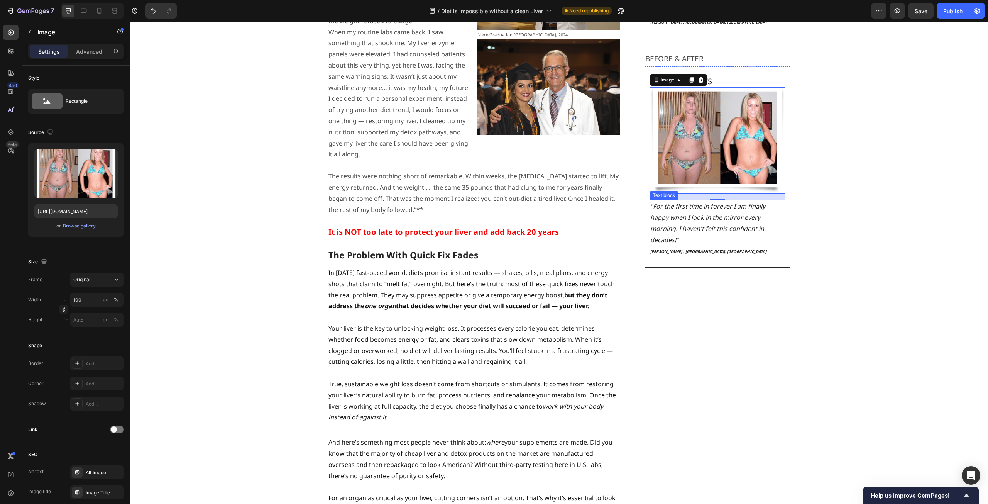
click at [738, 203] on icon ""For the first time in forever I am finally happy when I look in the mirror eve…" at bounding box center [708, 223] width 115 height 42
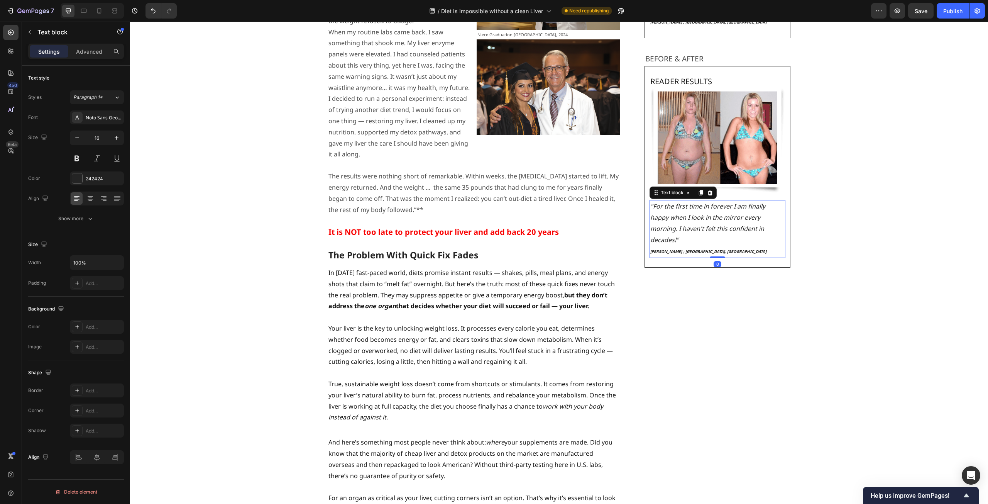
click at [717, 245] on p "Tiffany C. ; Philadelphia, PA" at bounding box center [718, 251] width 135 height 12
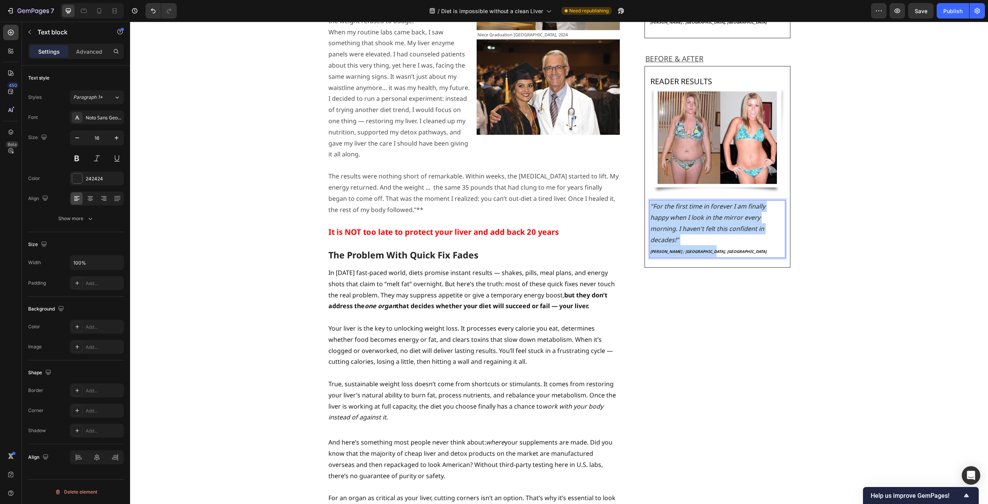
drag, startPoint x: 712, startPoint y: 218, endPoint x: 648, endPoint y: 185, distance: 71.3
click at [650, 200] on div ""For the first time in forever I am finally happy when I look in the mirror eve…" at bounding box center [718, 229] width 136 height 58
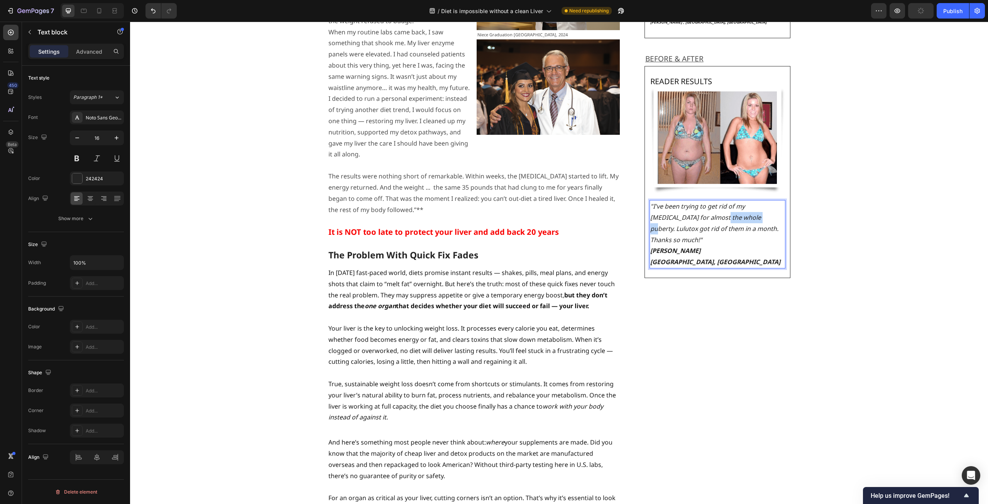
drag, startPoint x: 681, startPoint y: 195, endPoint x: 721, endPoint y: 195, distance: 40.5
click at [721, 202] on icon ""I've been trying to get rid of my belly fat for almost the whole puberty. Lulu…" at bounding box center [715, 223] width 128 height 42
click at [723, 202] on icon ""I've been trying to get rid of my belly fat for almost the 10 years! Lulutox g…" at bounding box center [718, 223] width 134 height 42
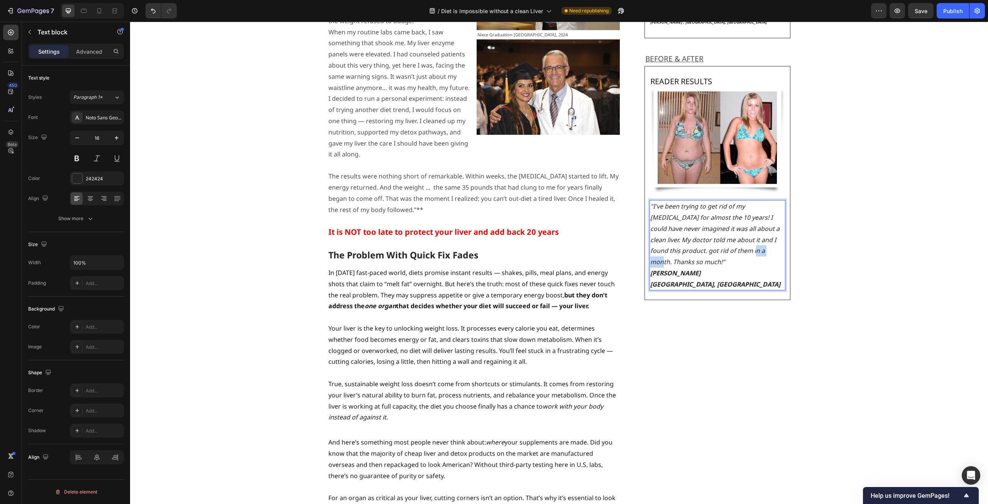
drag, startPoint x: 756, startPoint y: 227, endPoint x: 736, endPoint y: 230, distance: 19.6
click at [736, 230] on icon ""I've been trying to get rid of my belly fat for almost the 10 years! I could h…" at bounding box center [715, 234] width 129 height 64
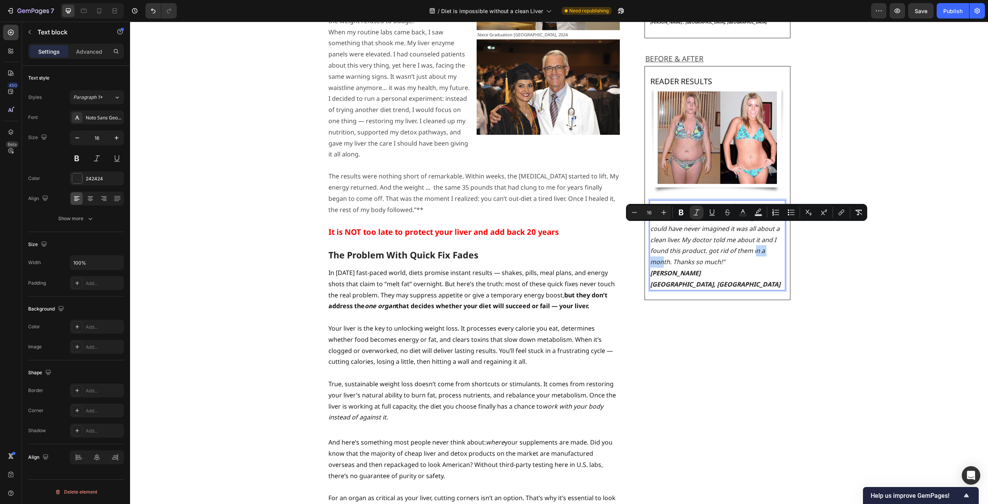
click at [737, 230] on icon ""I've been trying to get rid of my belly fat for almost the 10 years! I could h…" at bounding box center [715, 234] width 129 height 64
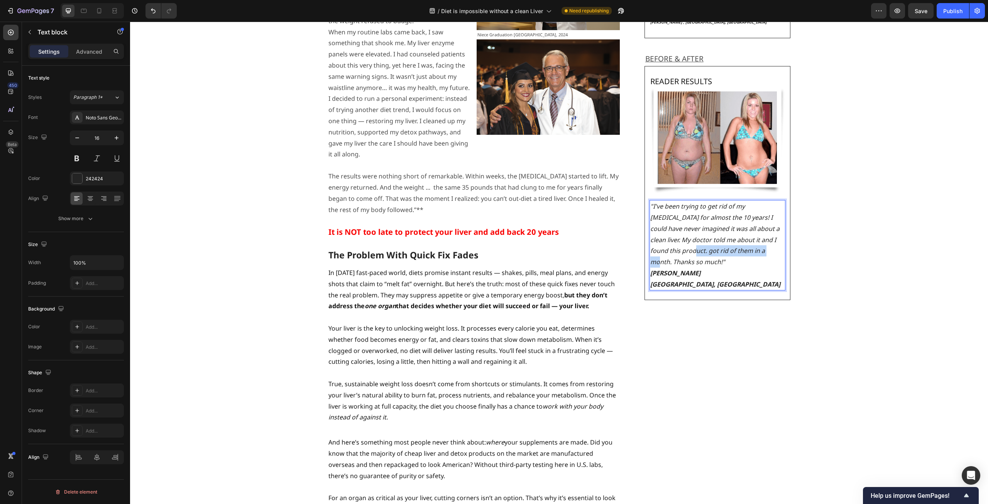
drag, startPoint x: 754, startPoint y: 230, endPoint x: 675, endPoint y: 230, distance: 78.8
click at [675, 230] on icon ""I've been trying to get rid of my belly fat for almost the 10 years! I could h…" at bounding box center [715, 234] width 129 height 64
click at [689, 256] on p "Jessica S. Austin, TX" at bounding box center [718, 267] width 135 height 22
click at [694, 256] on p "Jessica S. Austin, TX" at bounding box center [718, 267] width 135 height 22
click at [651, 269] on strong "[GEOGRAPHIC_DATA], [GEOGRAPHIC_DATA]" at bounding box center [716, 273] width 130 height 8
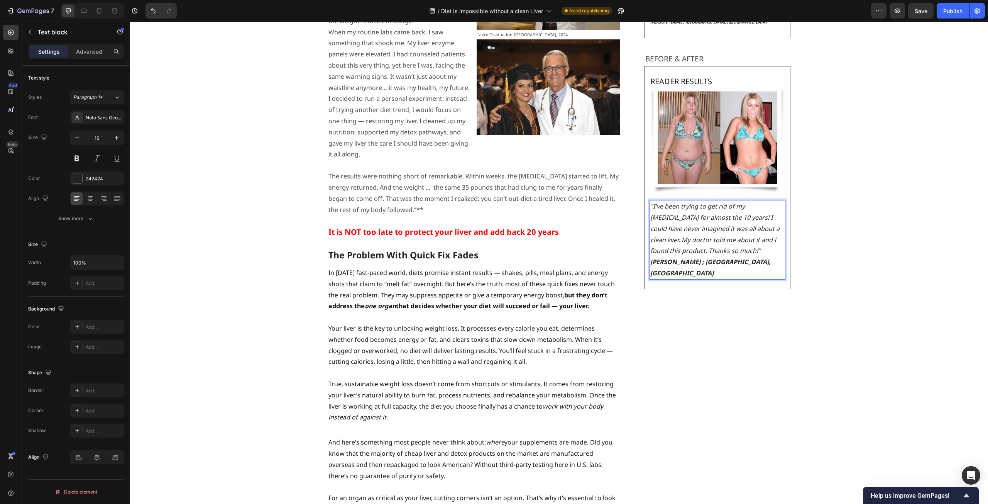
click at [724, 229] on icon ""I've been trying to get rid of my belly fat for almost the 10 years! I could h…" at bounding box center [715, 228] width 129 height 53
drag, startPoint x: 733, startPoint y: 242, endPoint x: 648, endPoint y: 242, distance: 84.9
click at [651, 268] on p "Jessica S. ; Austin, TX" at bounding box center [718, 279] width 135 height 22
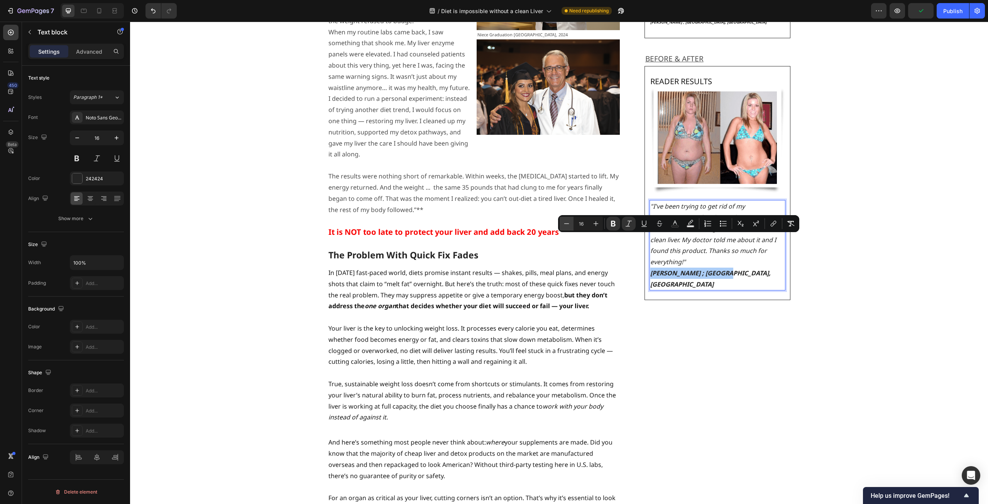
click at [571, 221] on button "Minus" at bounding box center [567, 224] width 14 height 14
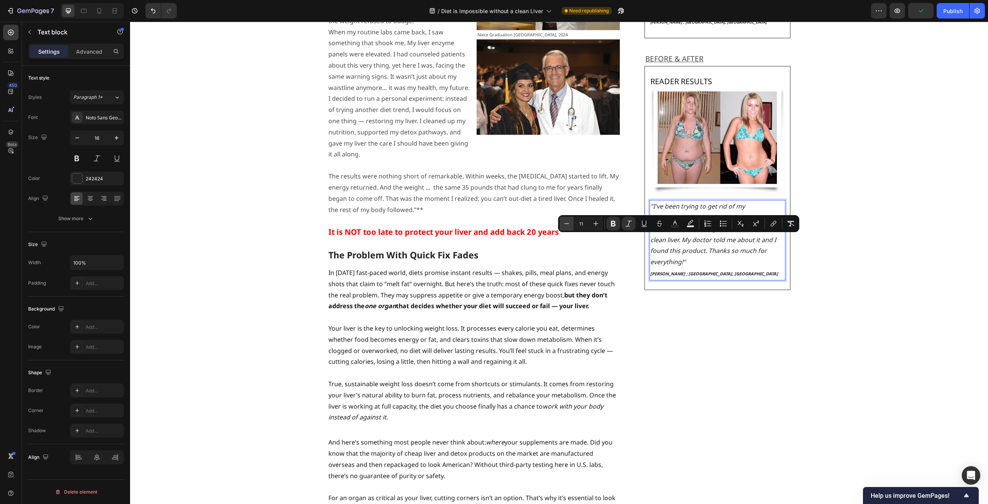
click at [571, 221] on button "Minus" at bounding box center [567, 224] width 14 height 14
type input "10"
click at [698, 298] on div "READER RESULTS Heading Image "I can't believe my doctor never told me to do a l…" at bounding box center [718, 367] width 146 height 3029
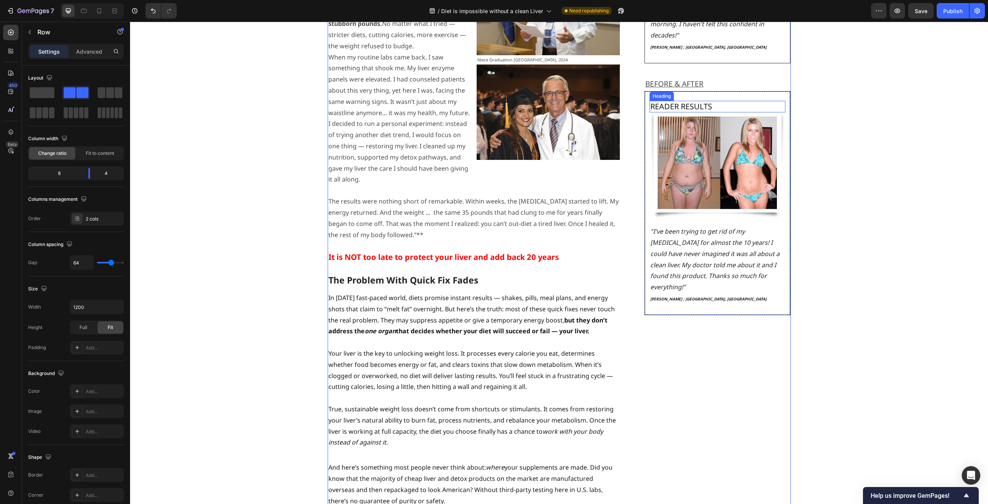
scroll to position [1158, 0]
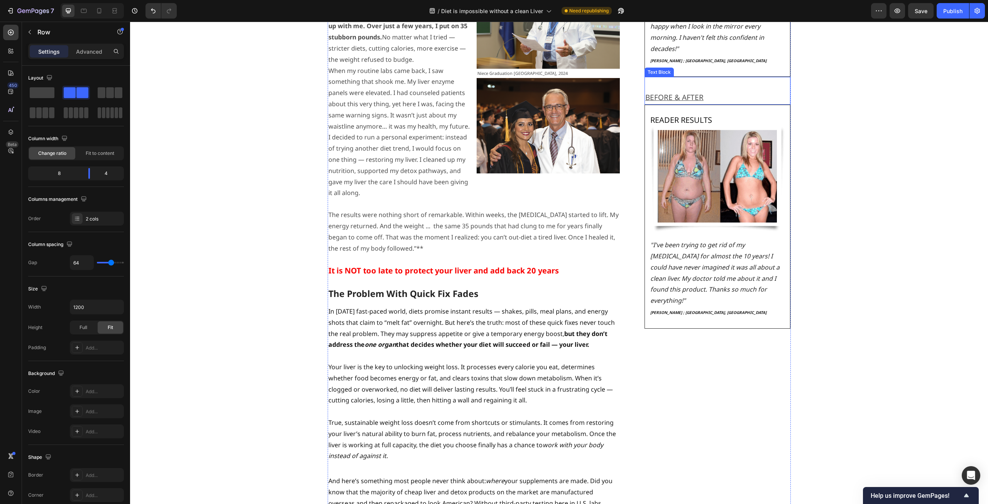
click at [739, 91] on p "BEFORE & AFTER" at bounding box center [718, 97] width 145 height 13
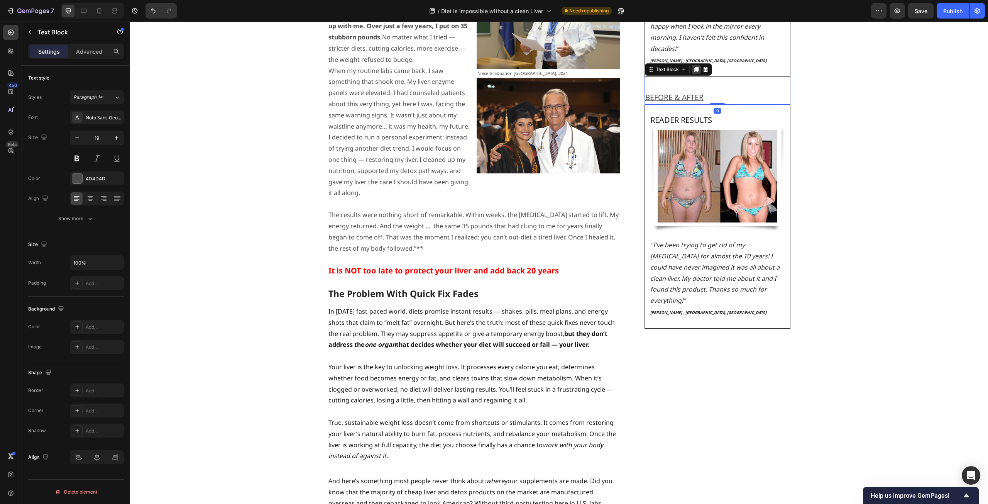
click at [692, 65] on div at bounding box center [696, 69] width 9 height 9
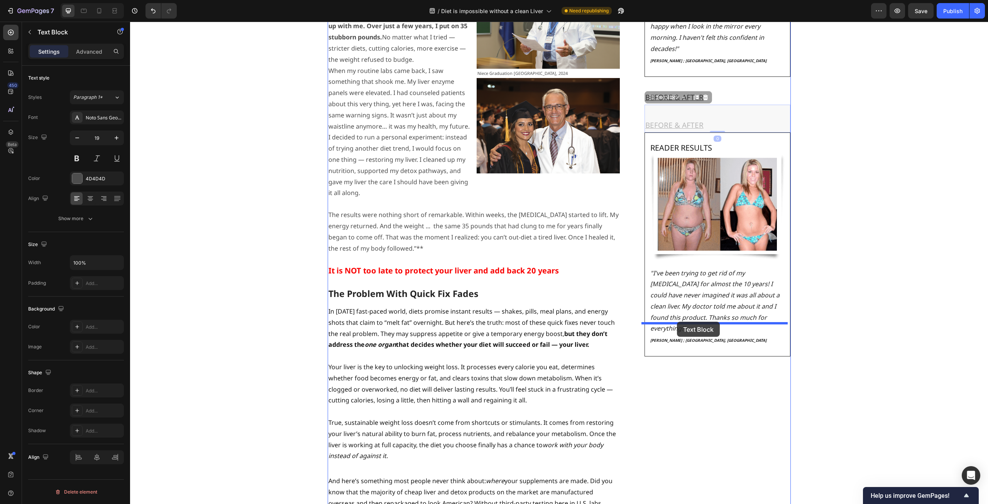
drag, startPoint x: 646, startPoint y: 76, endPoint x: 677, endPoint y: 322, distance: 247.5
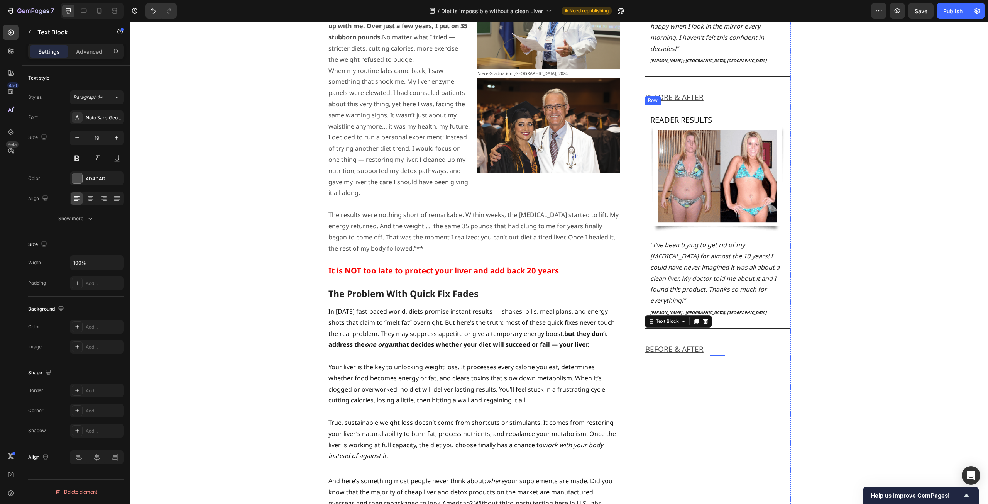
click at [726, 105] on div "READER RESULTS Heading Image "I've been trying to get rid of my belly fat for a…" at bounding box center [718, 217] width 146 height 224
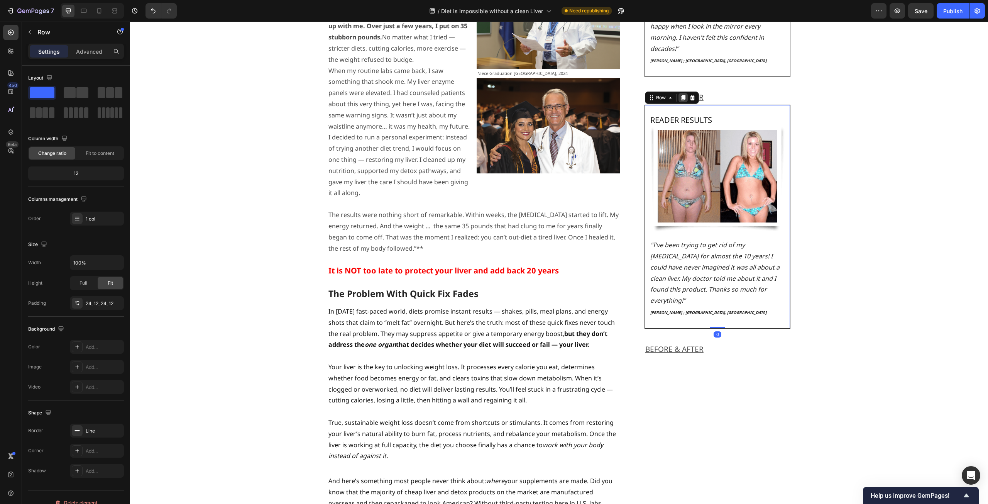
click at [681, 95] on icon at bounding box center [683, 97] width 4 height 5
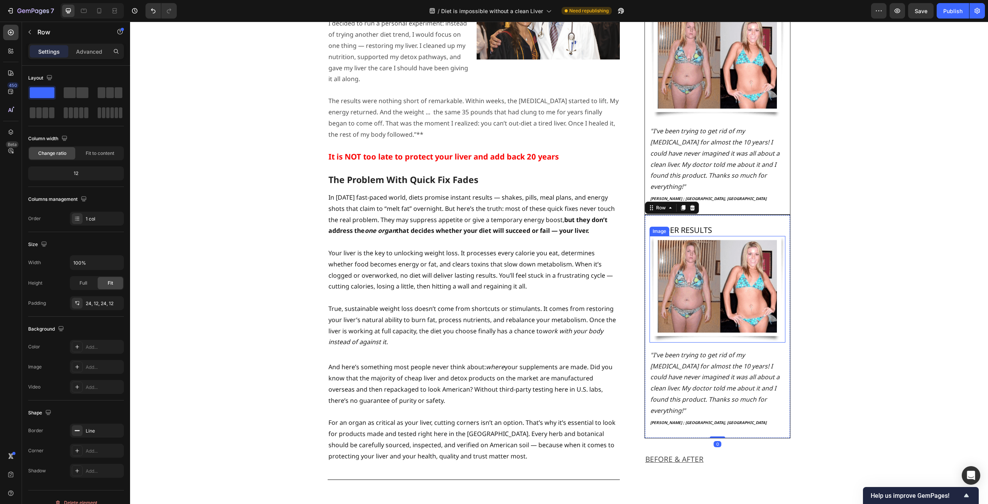
scroll to position [1274, 0]
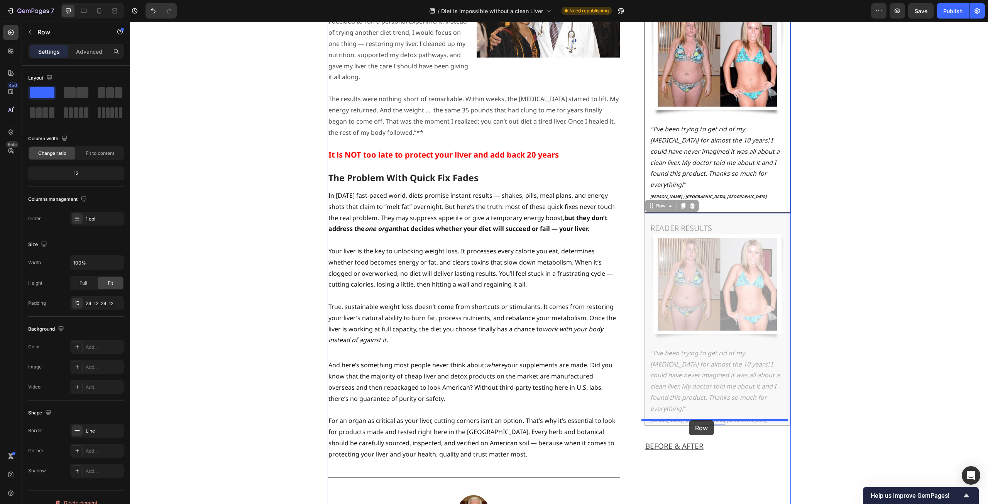
drag, startPoint x: 649, startPoint y: 175, endPoint x: 689, endPoint y: 420, distance: 248.4
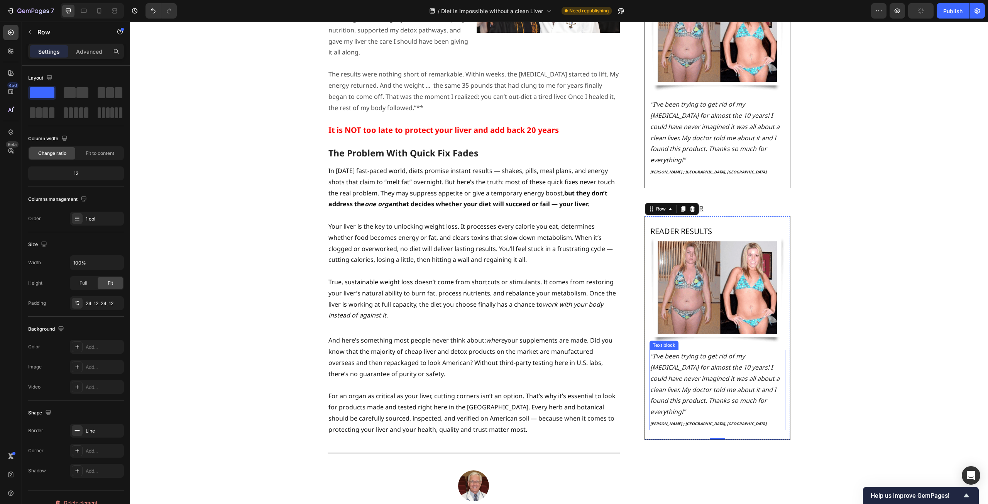
scroll to position [1313, 0]
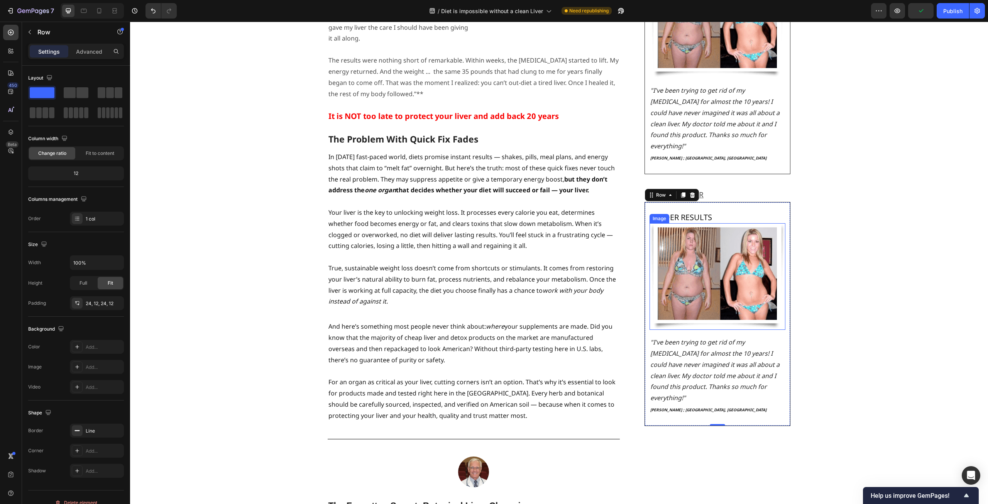
click at [730, 272] on img at bounding box center [718, 276] width 136 height 107
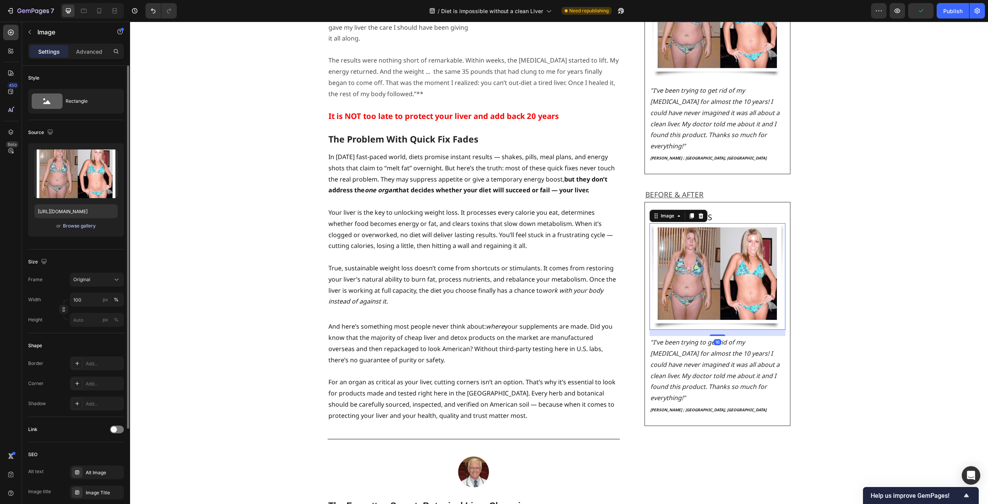
click at [81, 223] on div "Browse gallery" at bounding box center [79, 225] width 33 height 7
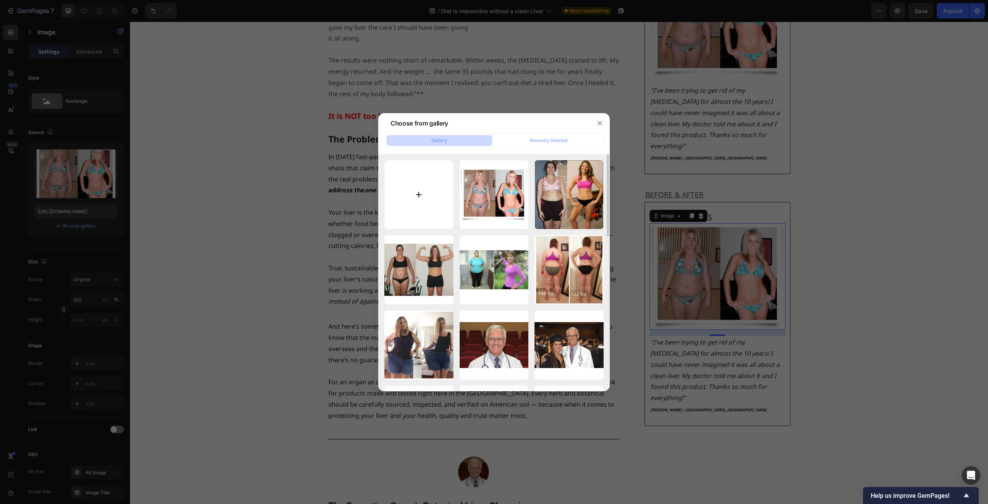
click at [414, 192] on input "file" at bounding box center [419, 194] width 69 height 69
type input "C:\fakepath\star2.jpg"
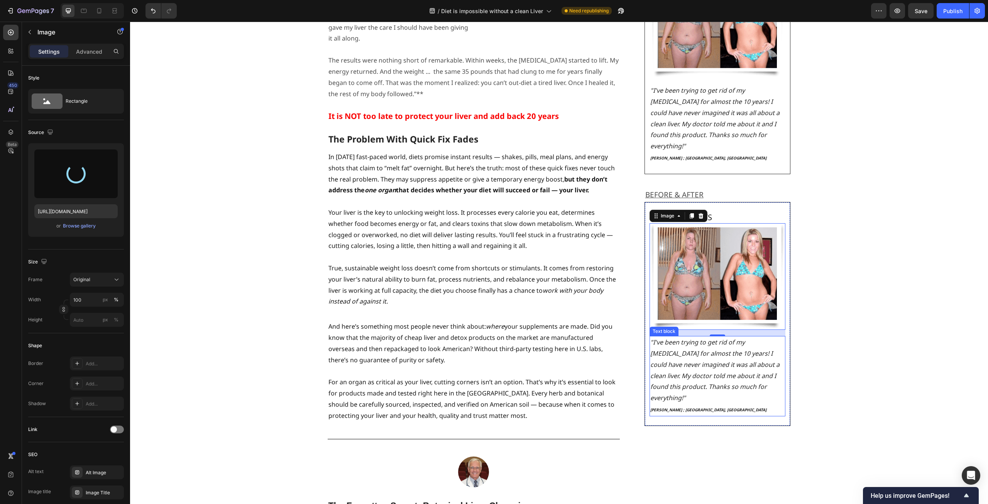
type input "https://cdn.shopify.com/s/files/1/0597/0834/2315/files/gempages_585205997644022…"
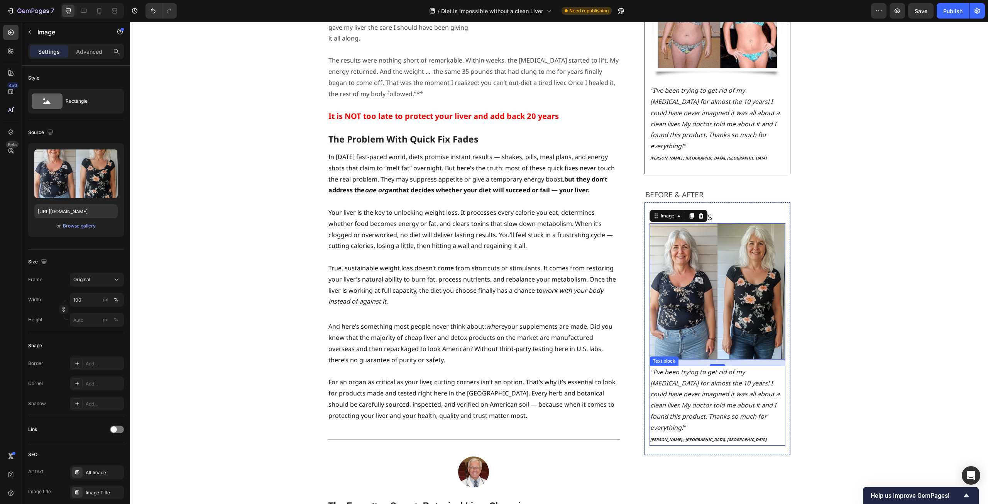
click at [713, 368] on icon ""I've been trying to get rid of my belly fat for almost the 10 years! I could h…" at bounding box center [715, 400] width 129 height 64
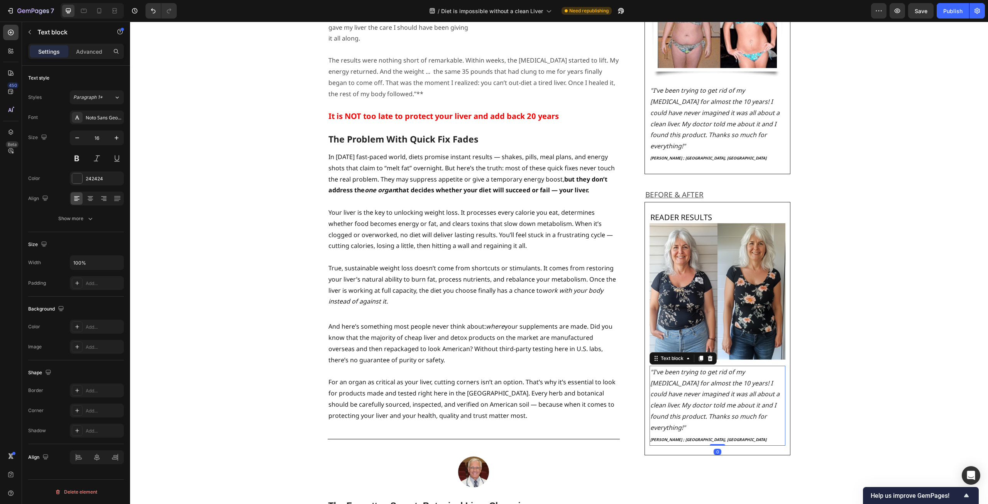
click at [702, 433] on p "Jessica S. ; Austin, TX" at bounding box center [718, 439] width 135 height 12
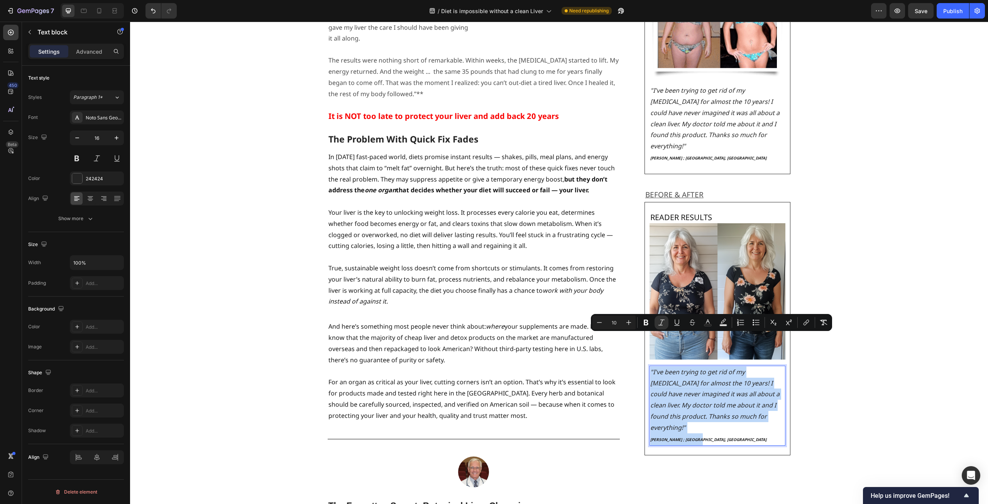
drag, startPoint x: 691, startPoint y: 394, endPoint x: 647, endPoint y: 340, distance: 69.7
click at [650, 366] on div ""I've been trying to get rid of my belly fat for almost the 10 years! I could h…" at bounding box center [718, 406] width 136 height 80
click at [725, 380] on icon ""I've been trying to get rid of my belly fat for almost the 10 years! I could h…" at bounding box center [715, 400] width 129 height 64
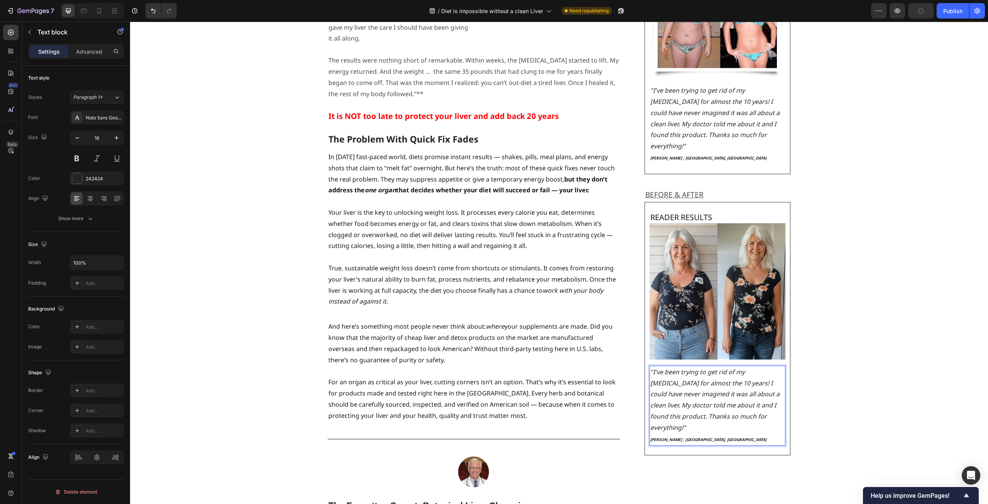
click at [772, 384] on p ""I've been trying to get rid of my belly fat for almost the 10 years! I could h…" at bounding box center [718, 399] width 135 height 67
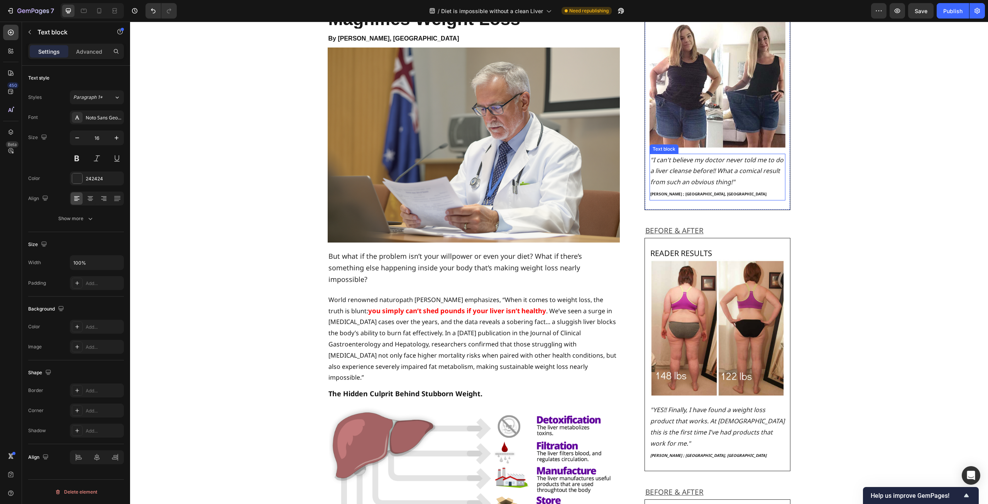
scroll to position [0, 0]
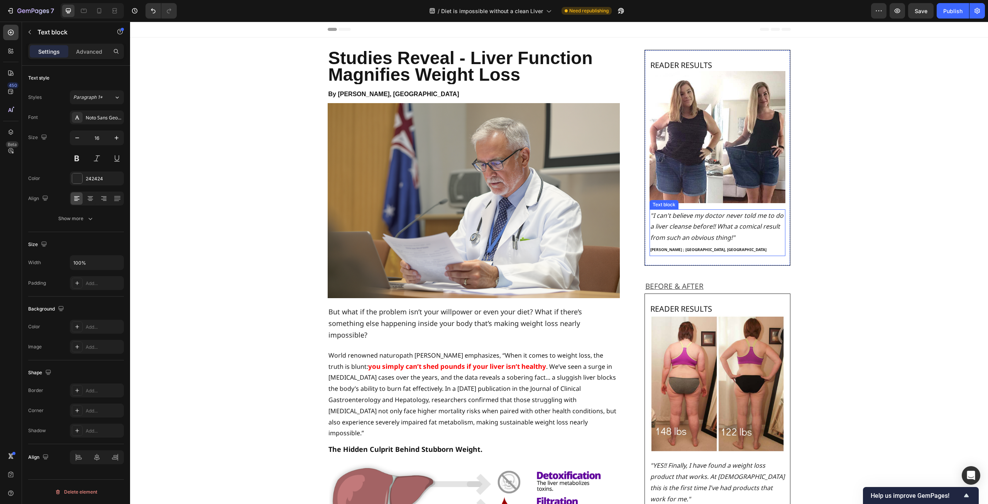
click at [679, 245] on p "[PERSON_NAME] ; [GEOGRAPHIC_DATA], [GEOGRAPHIC_DATA]" at bounding box center [718, 249] width 135 height 12
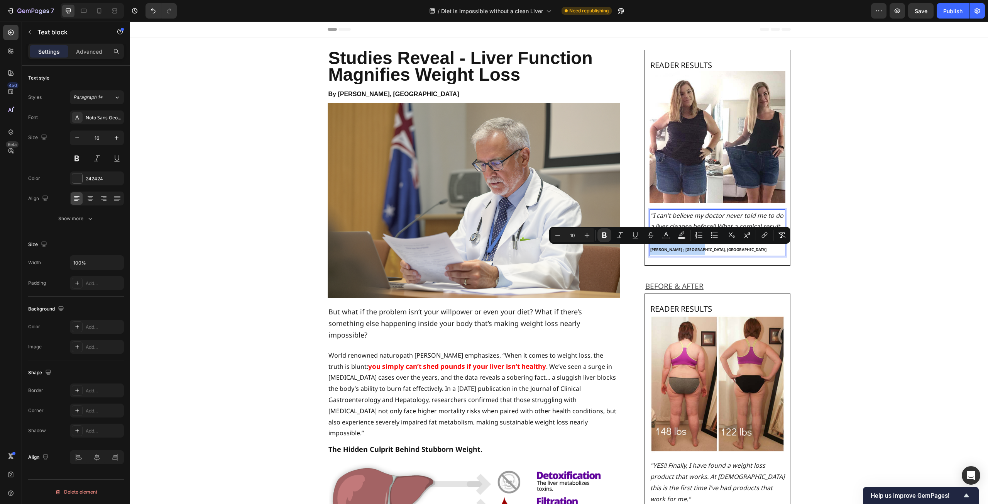
drag, startPoint x: 693, startPoint y: 249, endPoint x: 649, endPoint y: 251, distance: 44.0
click at [651, 251] on strong "[PERSON_NAME] ; [GEOGRAPHIC_DATA], [GEOGRAPHIC_DATA]" at bounding box center [709, 249] width 116 height 5
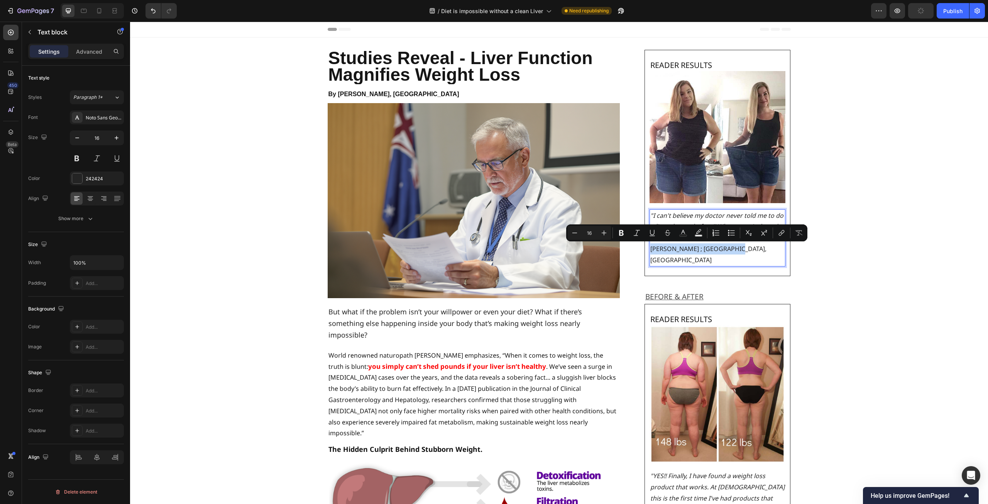
drag, startPoint x: 736, startPoint y: 249, endPoint x: 648, endPoint y: 251, distance: 87.3
click at [651, 251] on p "Laura Parks ; San Diego, CA" at bounding box center [718, 254] width 135 height 22
click at [573, 231] on icon "Editor contextual toolbar" at bounding box center [575, 233] width 8 height 8
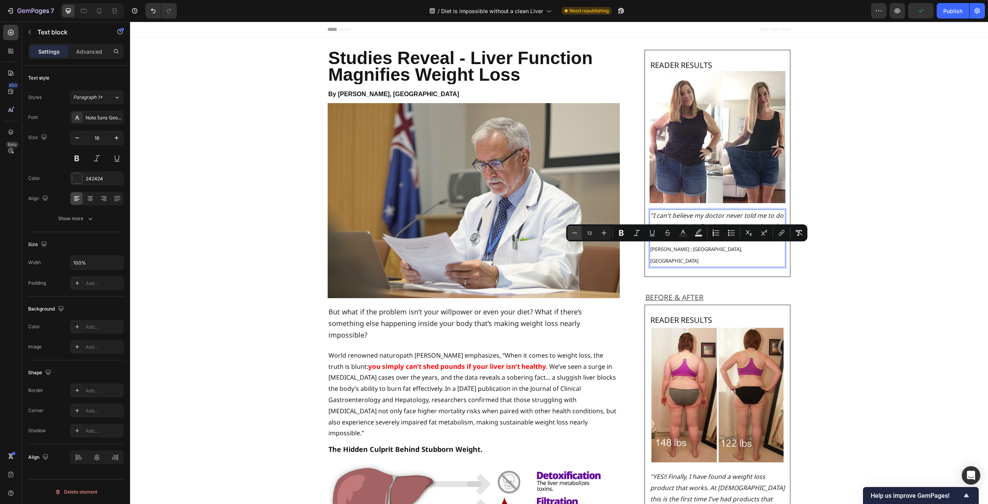
click at [573, 231] on icon "Editor contextual toolbar" at bounding box center [575, 233] width 8 height 8
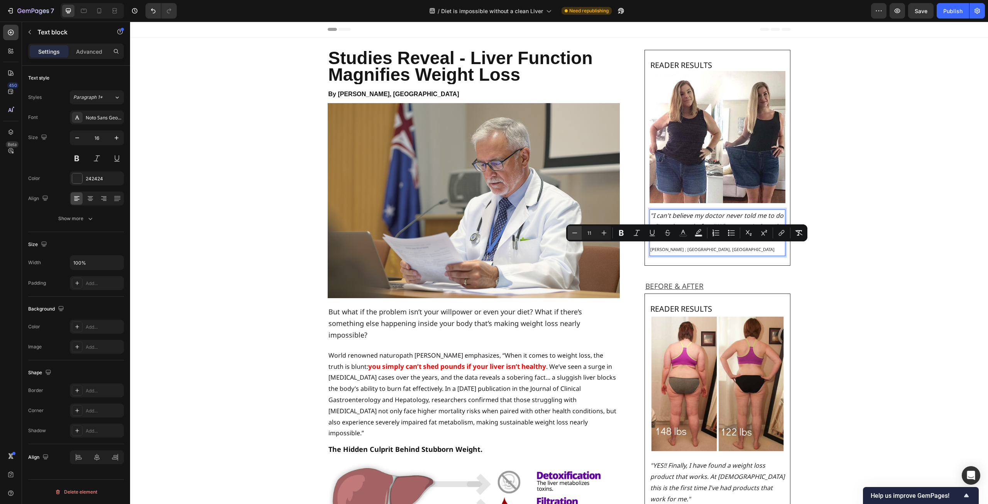
click at [573, 231] on icon "Editor contextual toolbar" at bounding box center [575, 233] width 8 height 8
type input "10"
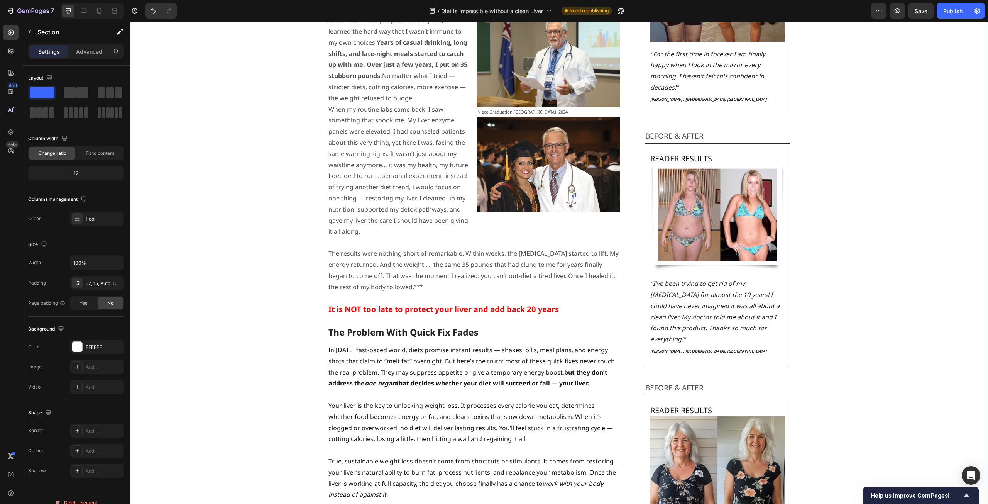
scroll to position [1351, 0]
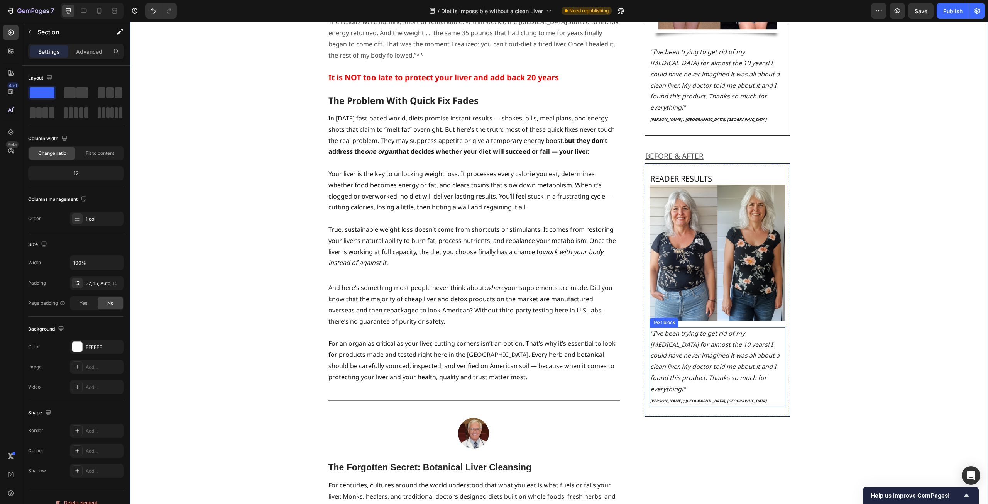
click at [690, 328] on p ""I've been trying to get rid of my belly fat for almost the 10 years! I could h…" at bounding box center [718, 361] width 135 height 67
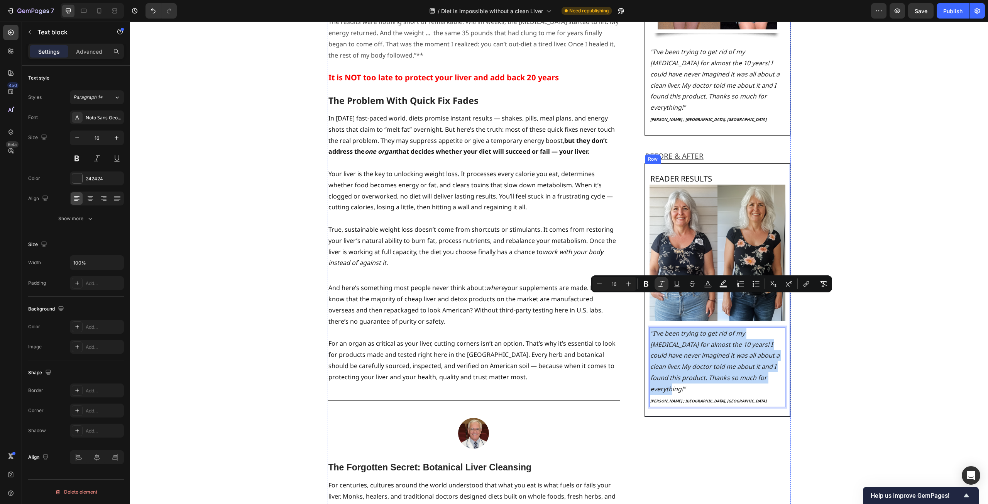
drag, startPoint x: 769, startPoint y: 345, endPoint x: 646, endPoint y: 302, distance: 130.4
click at [646, 302] on div "READER RESULTS Heading Image "I've been trying to get rid of my belly fat for a…" at bounding box center [718, 289] width 146 height 253
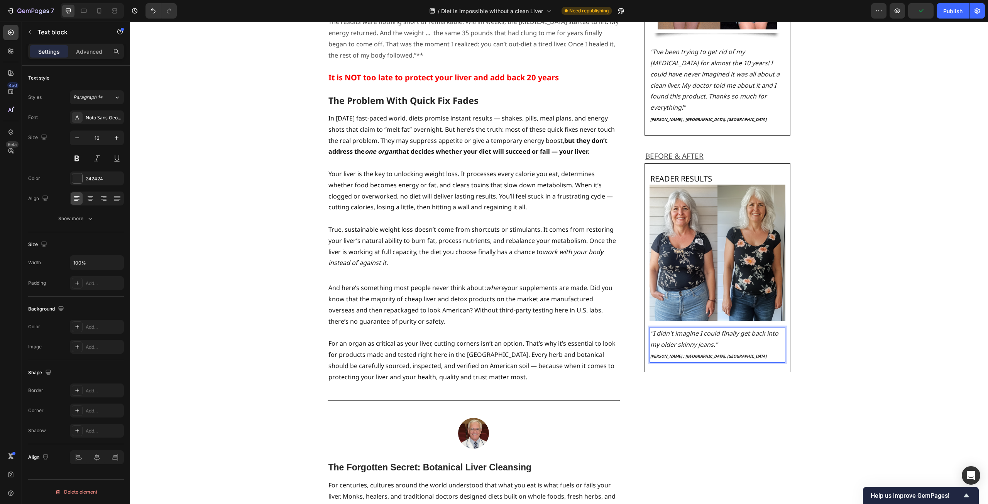
click at [693, 350] on p "Jessica S. ; Austin, TX" at bounding box center [718, 356] width 135 height 12
drag, startPoint x: 695, startPoint y: 324, endPoint x: 647, endPoint y: 329, distance: 48.6
click at [647, 329] on div "READER RESULTS Heading Image "I didn't imagine I could finally get back into my…" at bounding box center [718, 267] width 146 height 209
click at [680, 350] on p "Susan R. ;" at bounding box center [718, 356] width 135 height 12
click at [870, 273] on div "Studies Reveal - Liver Function Magnifies Weight Loss Heading By [PERSON_NAME],…" at bounding box center [559, 219] width 847 height 3042
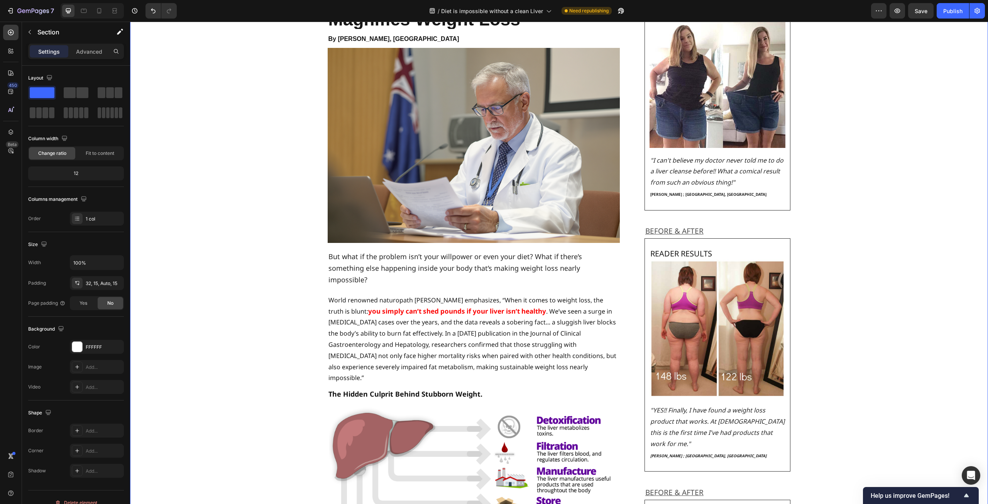
scroll to position [0, 0]
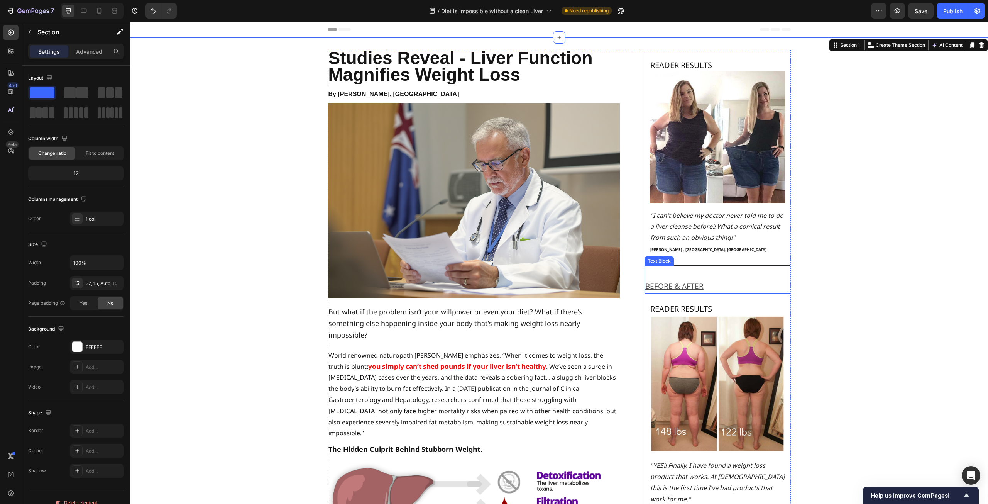
click at [742, 278] on p "Rich Text Editor. Editing area: main" at bounding box center [718, 272] width 145 height 13
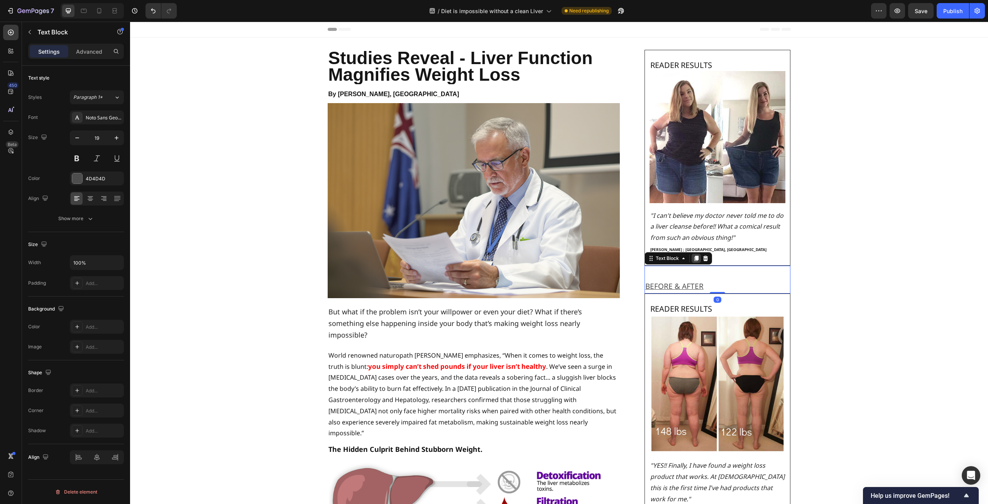
click at [696, 256] on icon at bounding box center [697, 258] width 4 height 5
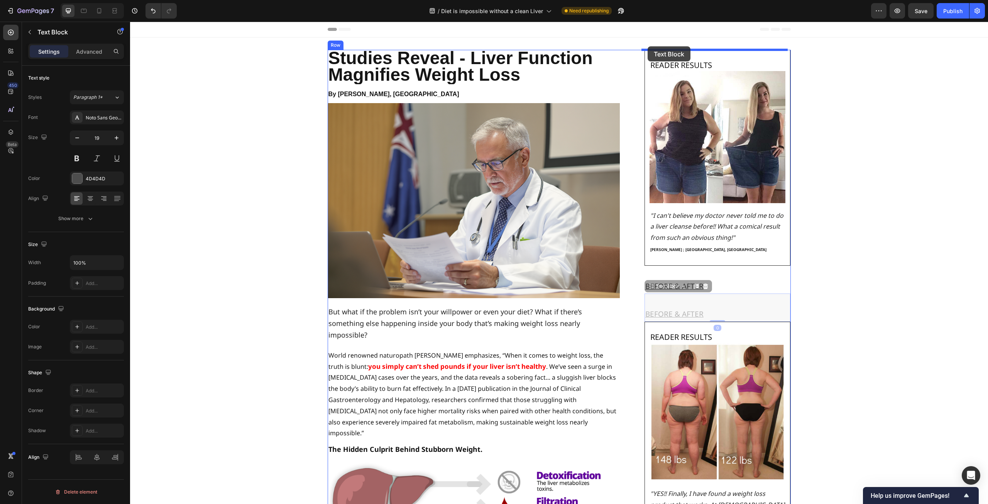
drag, startPoint x: 647, startPoint y: 287, endPoint x: 648, endPoint y: 46, distance: 240.5
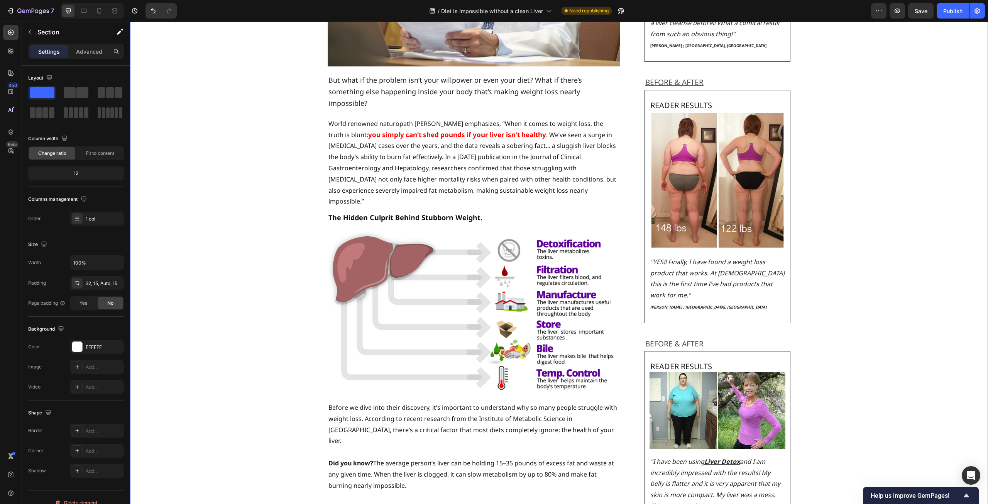
scroll to position [502, 0]
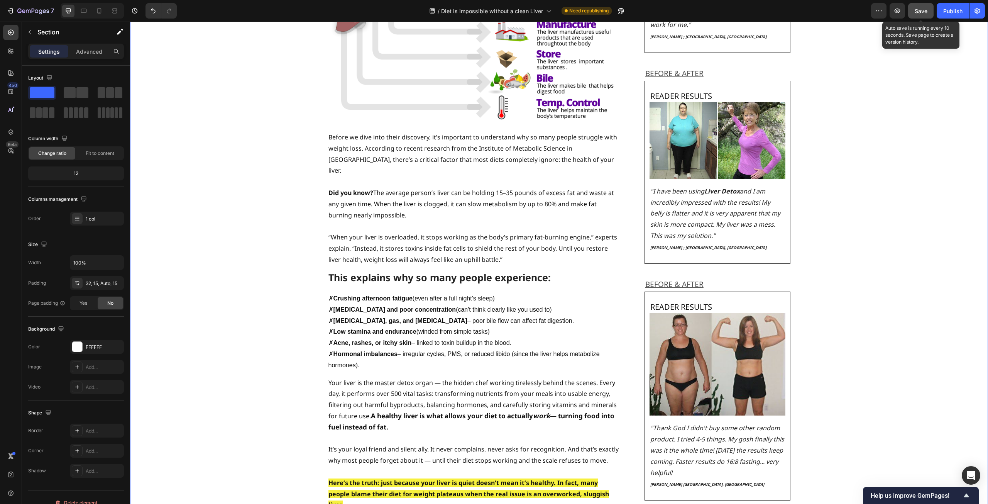
click at [914, 13] on button "Save" at bounding box center [920, 10] width 25 height 15
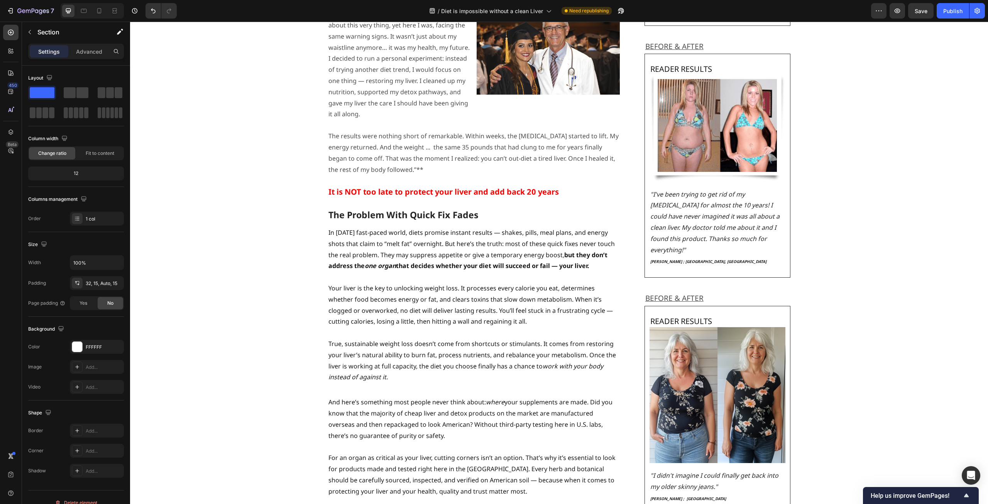
scroll to position [1141, 0]
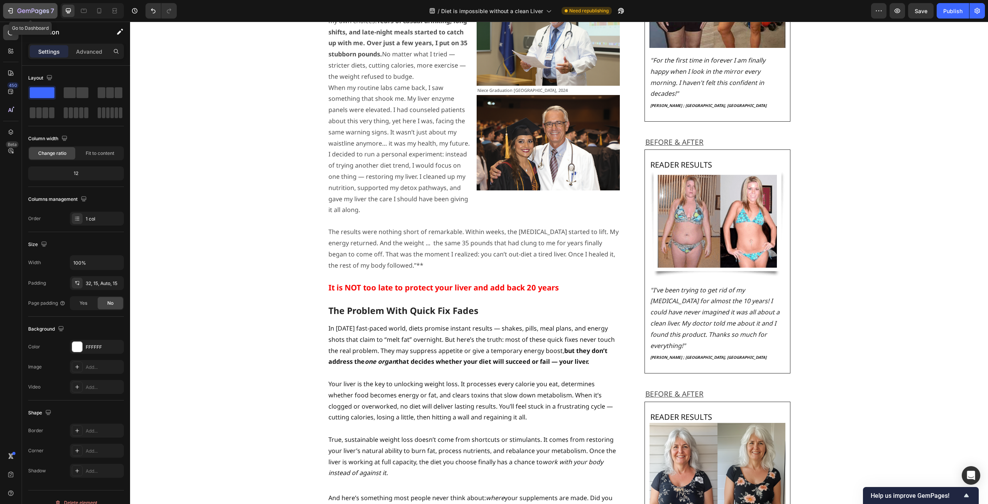
click at [7, 11] on icon "button" at bounding box center [11, 11] width 8 height 8
